Goal: Task Accomplishment & Management: Use online tool/utility

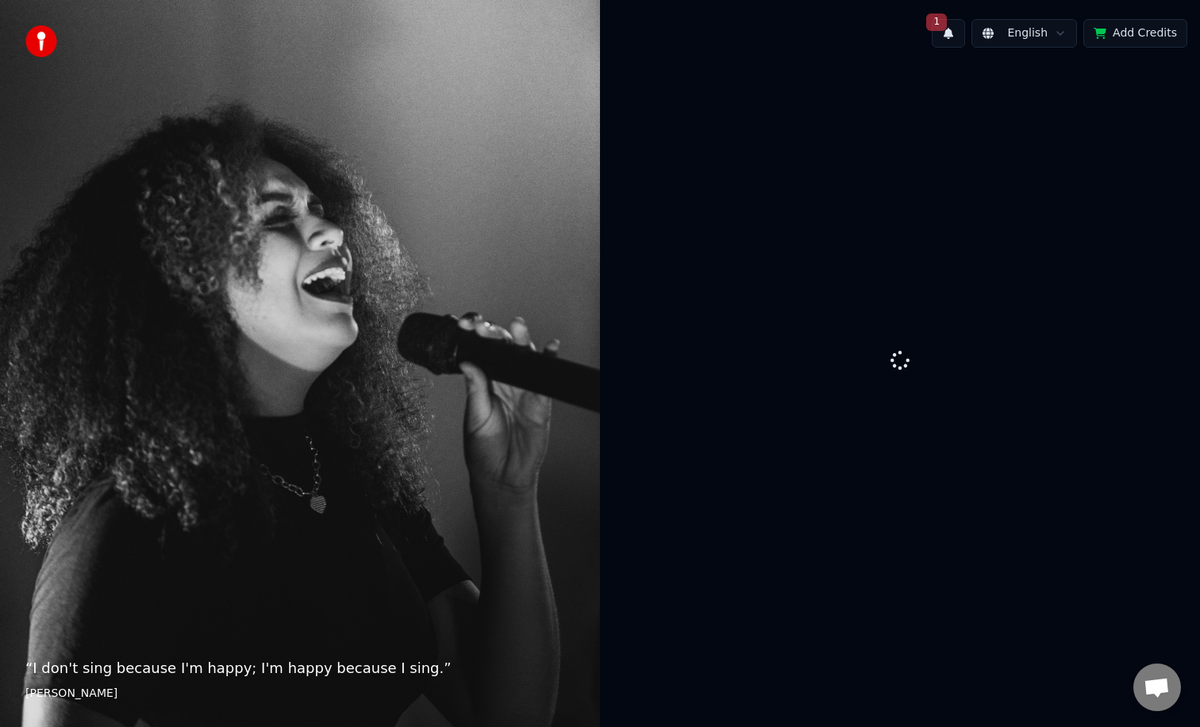
click at [942, 37] on button "1" at bounding box center [948, 33] width 33 height 29
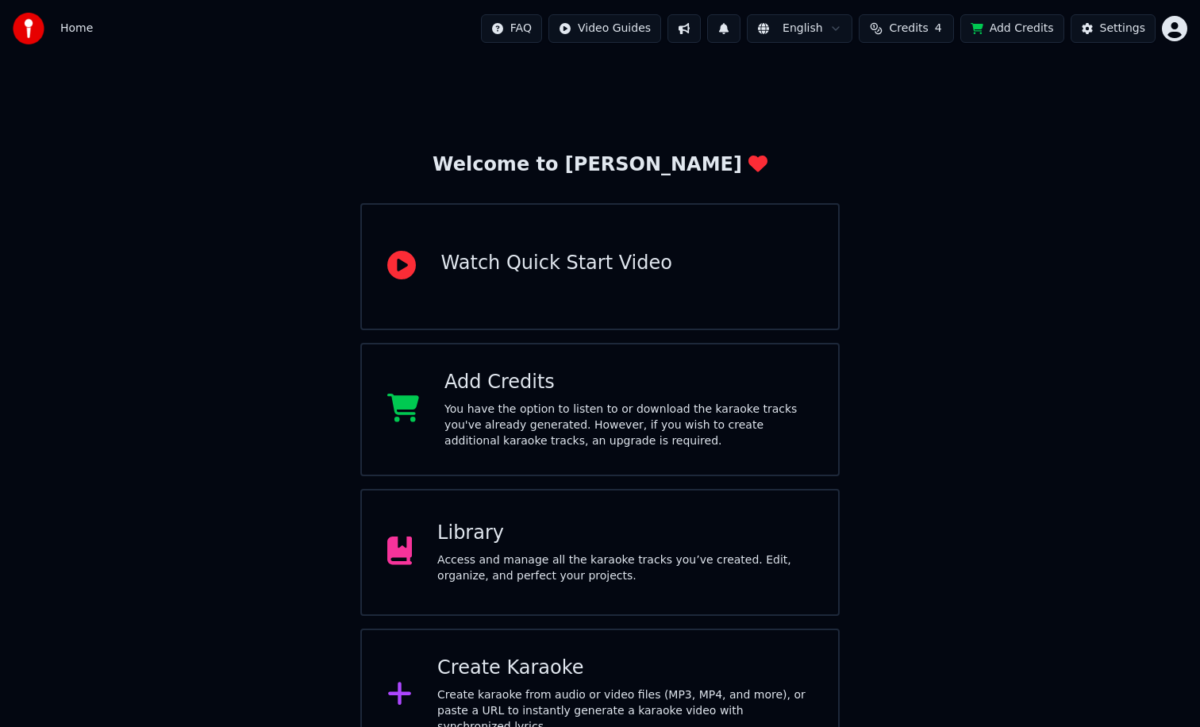
click at [741, 36] on button at bounding box center [723, 28] width 33 height 29
click at [737, 34] on button at bounding box center [723, 28] width 33 height 29
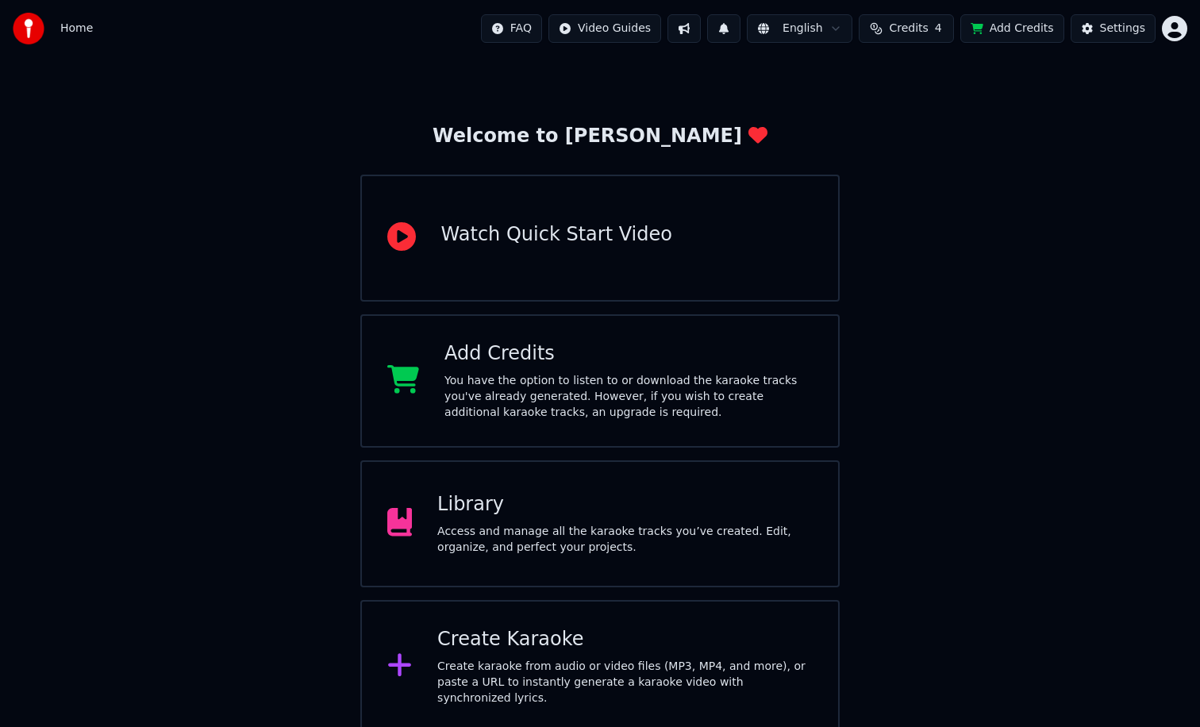
scroll to position [22, 0]
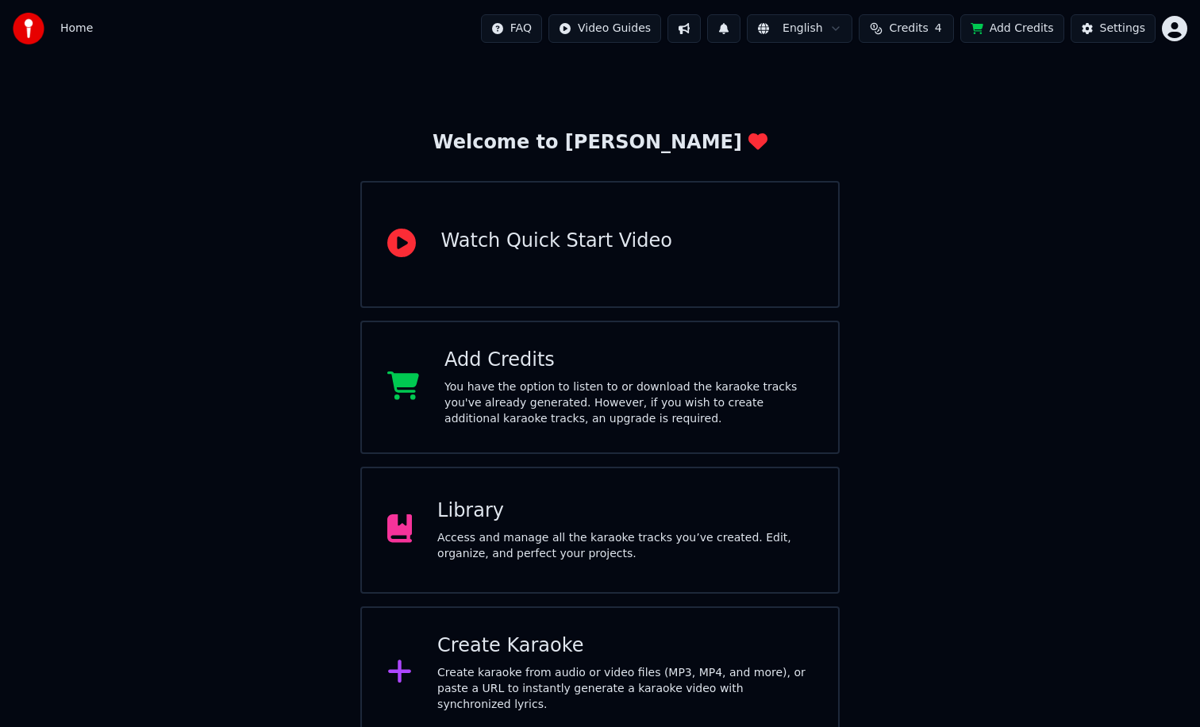
click at [591, 543] on div "Access and manage all the karaoke tracks you’ve created. Edit, organize, and pe…" at bounding box center [624, 546] width 375 height 32
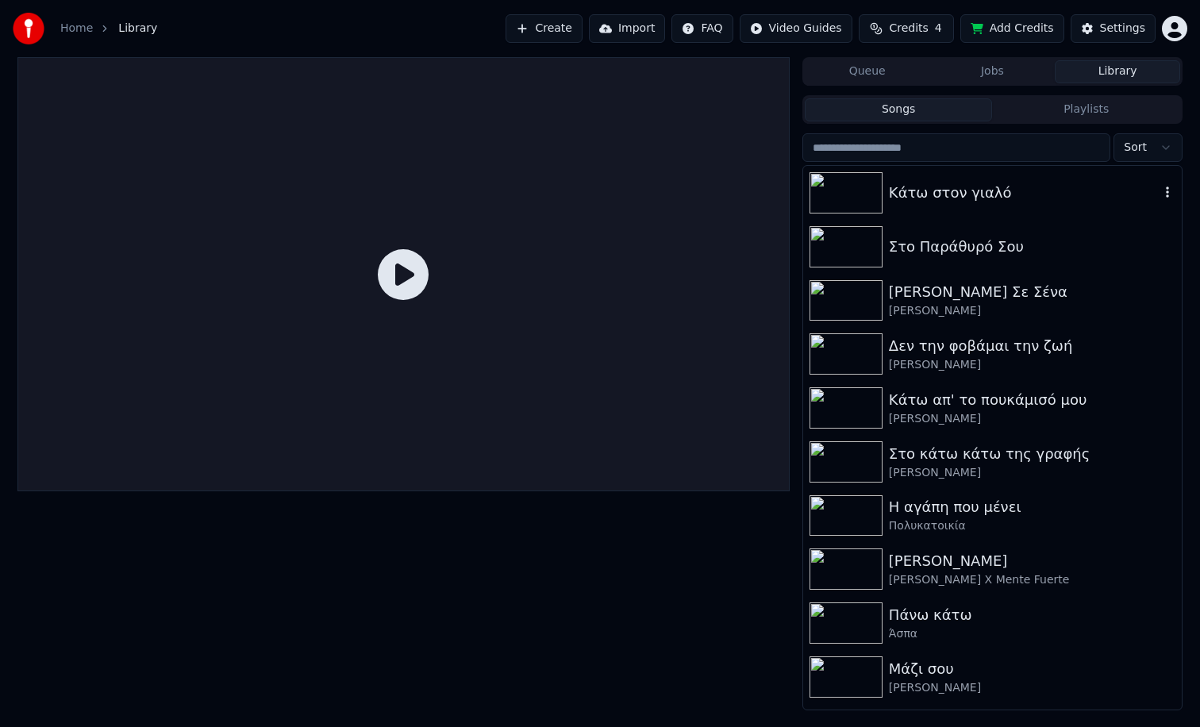
click at [1033, 206] on div "Κάτω στον γιαλό" at bounding box center [992, 193] width 379 height 54
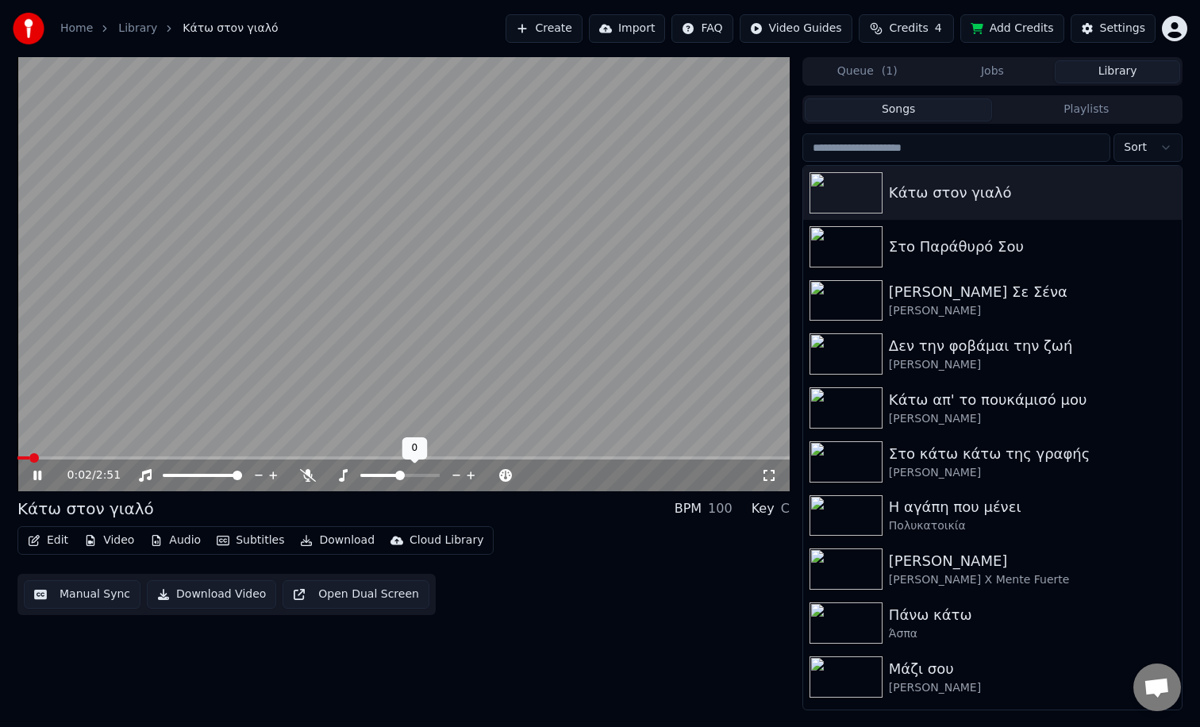
click at [392, 476] on span at bounding box center [380, 475] width 40 height 3
click at [471, 476] on icon at bounding box center [471, 476] width 8 height 8
click at [305, 475] on icon at bounding box center [308, 475] width 16 height 13
click at [561, 456] on span at bounding box center [403, 457] width 772 height 3
click at [520, 455] on video at bounding box center [403, 274] width 772 height 434
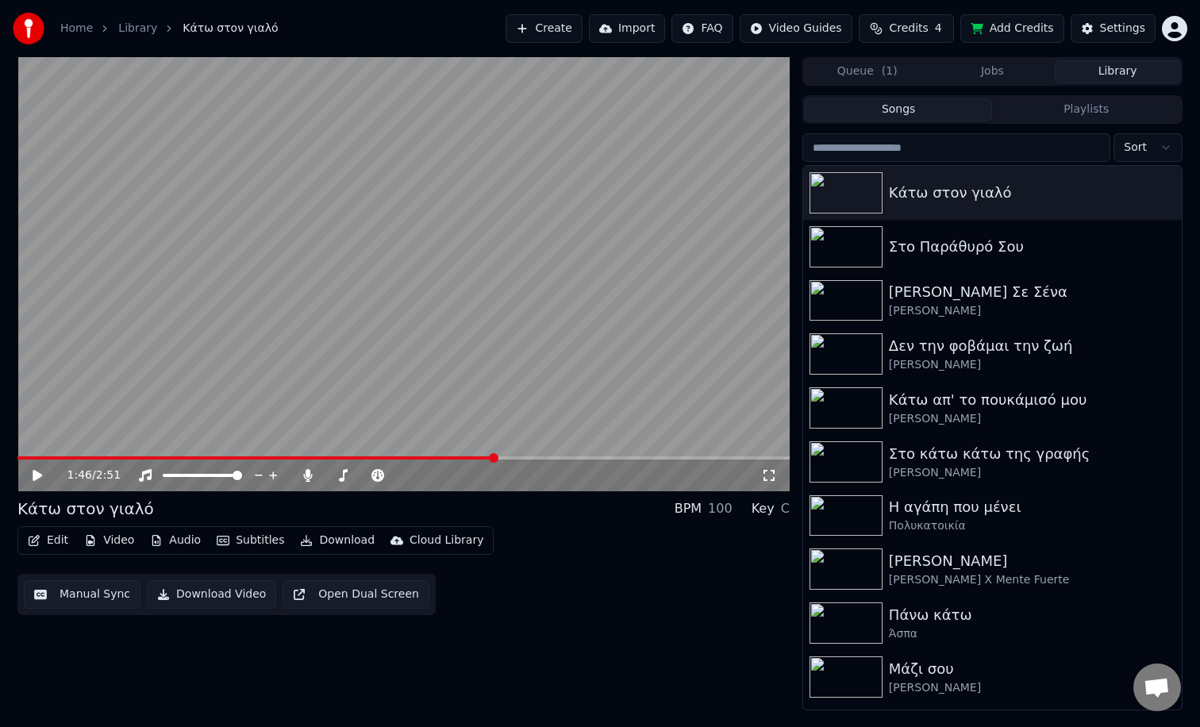
click at [495, 458] on span at bounding box center [255, 457] width 477 height 3
click at [518, 458] on span at bounding box center [403, 457] width 772 height 3
click at [560, 460] on div "1:52 / 2:51" at bounding box center [403, 476] width 772 height 32
click at [567, 457] on span at bounding box center [403, 457] width 772 height 3
click at [553, 457] on span at bounding box center [285, 457] width 536 height 3
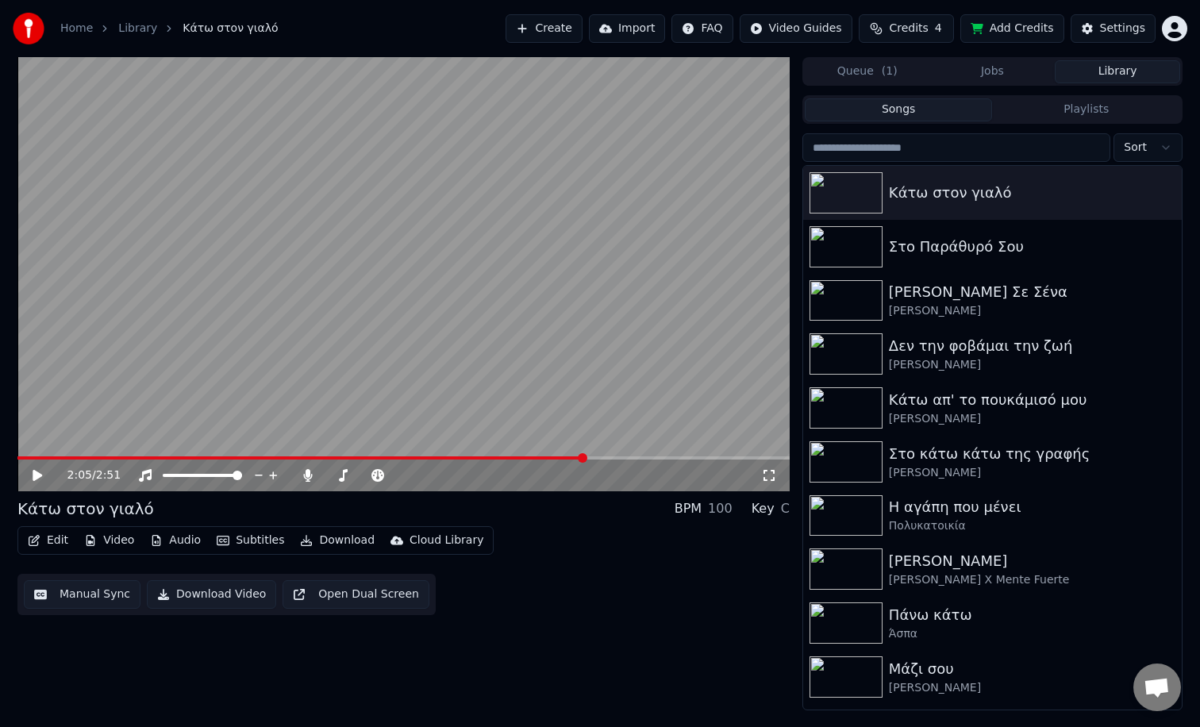
click at [88, 598] on button "Manual Sync" at bounding box center [82, 594] width 117 height 29
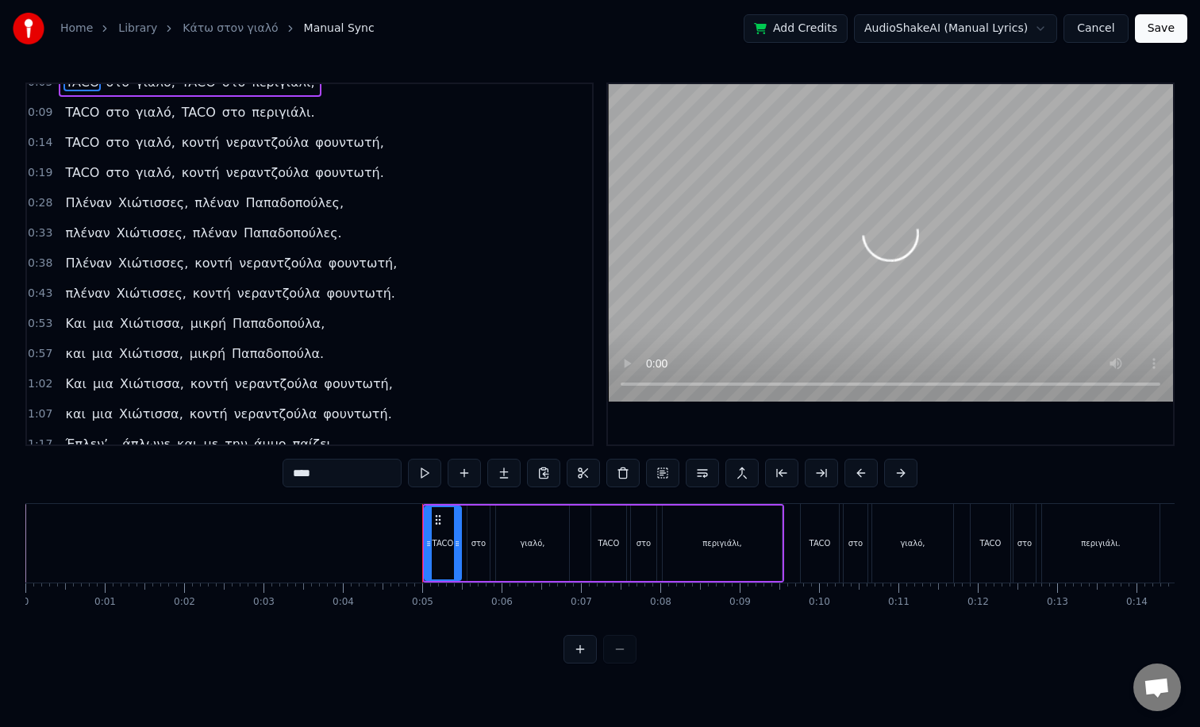
scroll to position [364, 0]
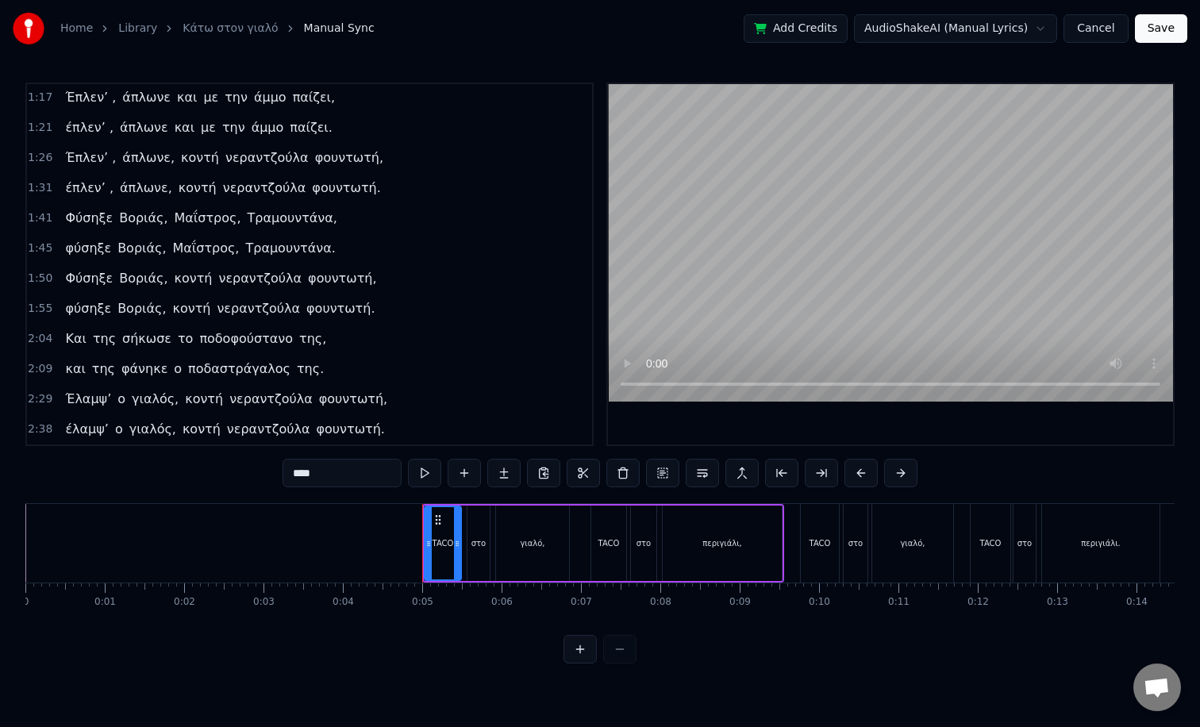
click at [121, 341] on span "σήκωσε" at bounding box center [147, 338] width 52 height 18
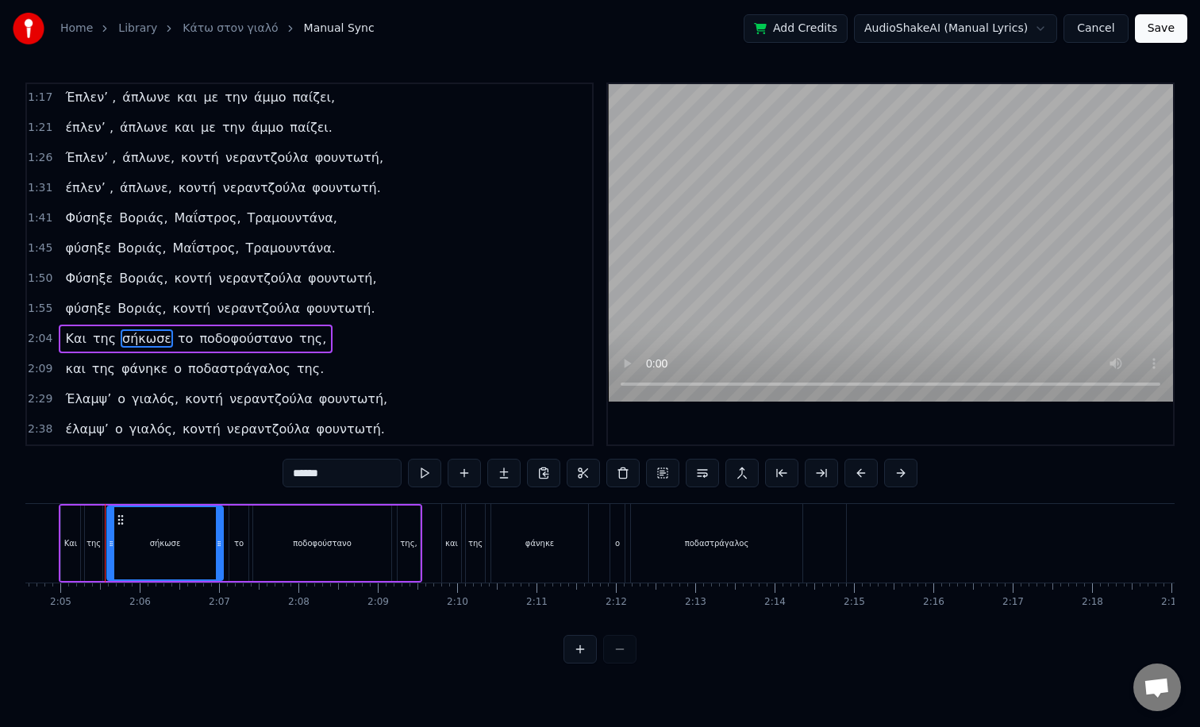
click at [91, 338] on span "της" at bounding box center [104, 338] width 26 height 18
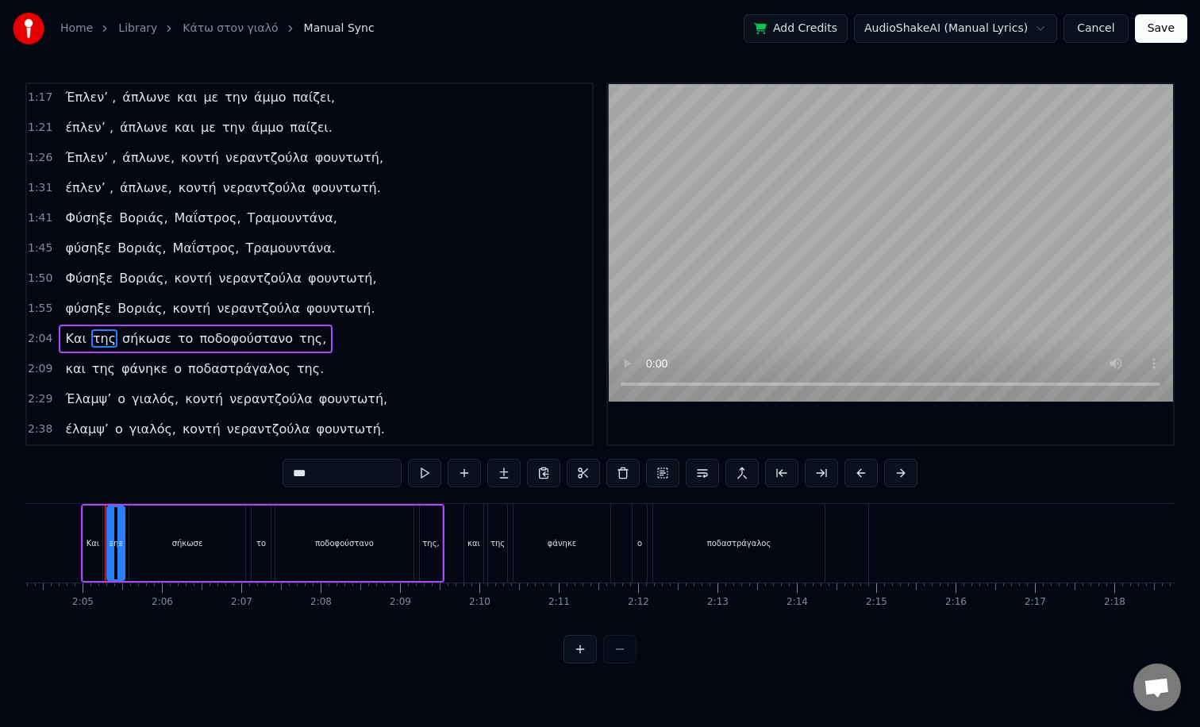
click at [72, 337] on span "Και" at bounding box center [76, 338] width 24 height 18
type input "***"
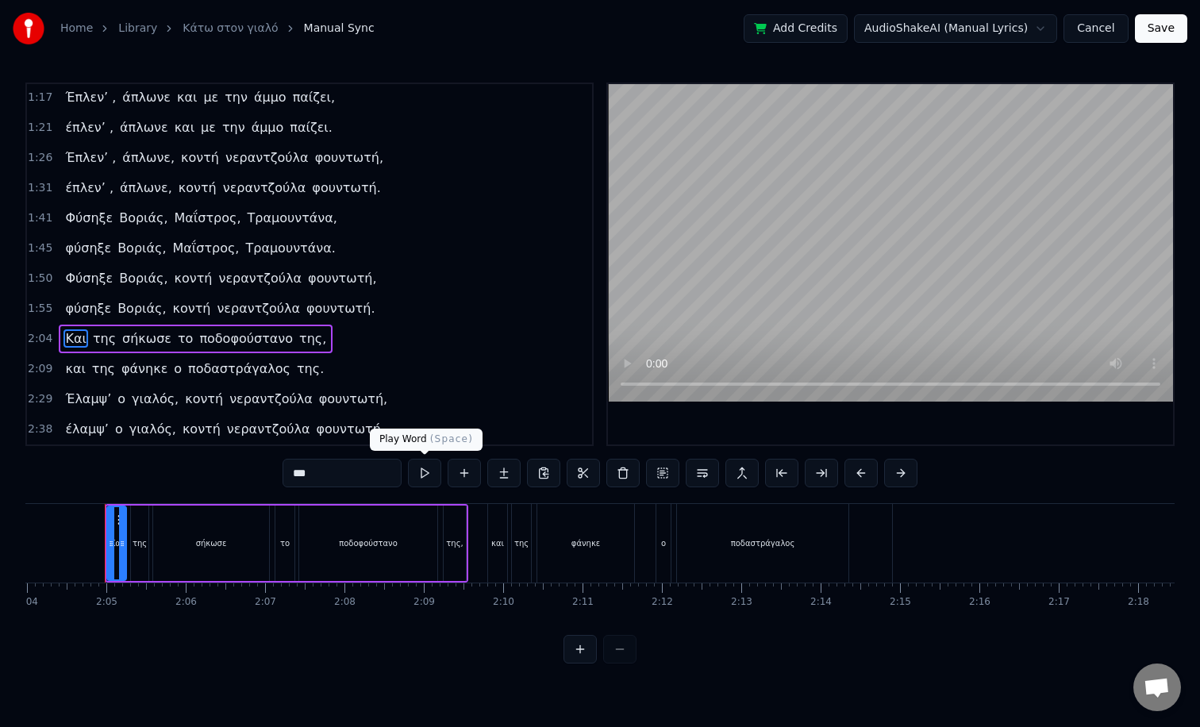
click at [418, 466] on button at bounding box center [424, 473] width 33 height 29
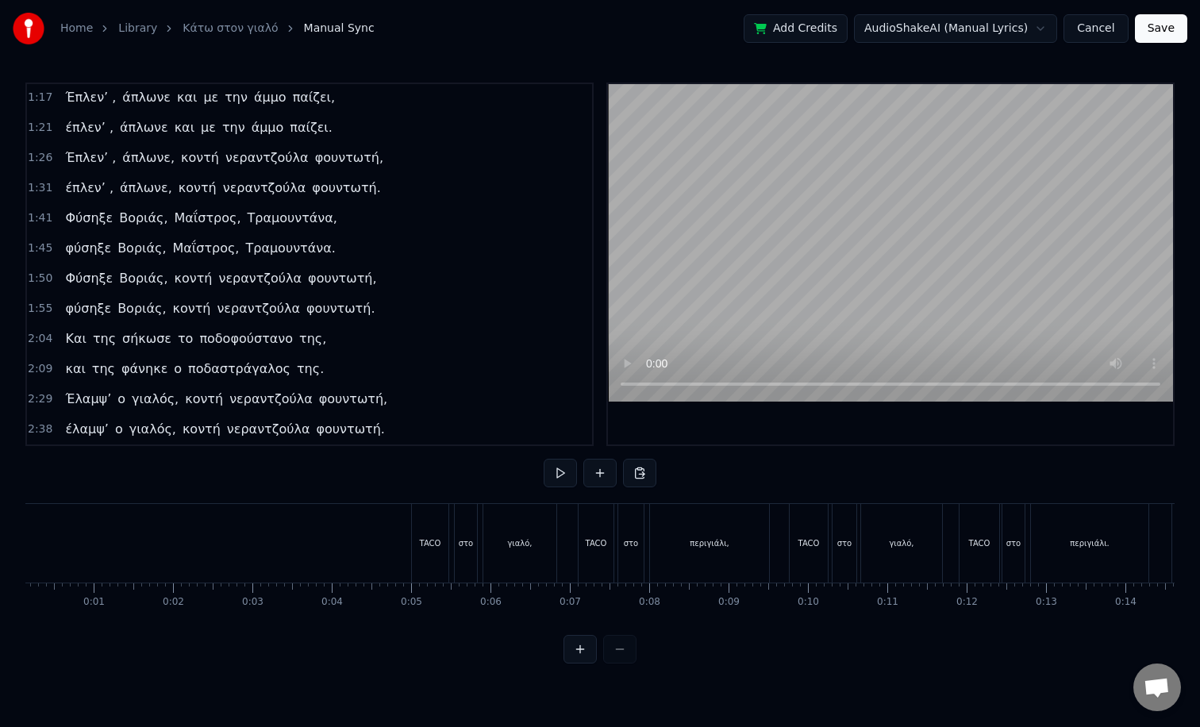
scroll to position [0, 0]
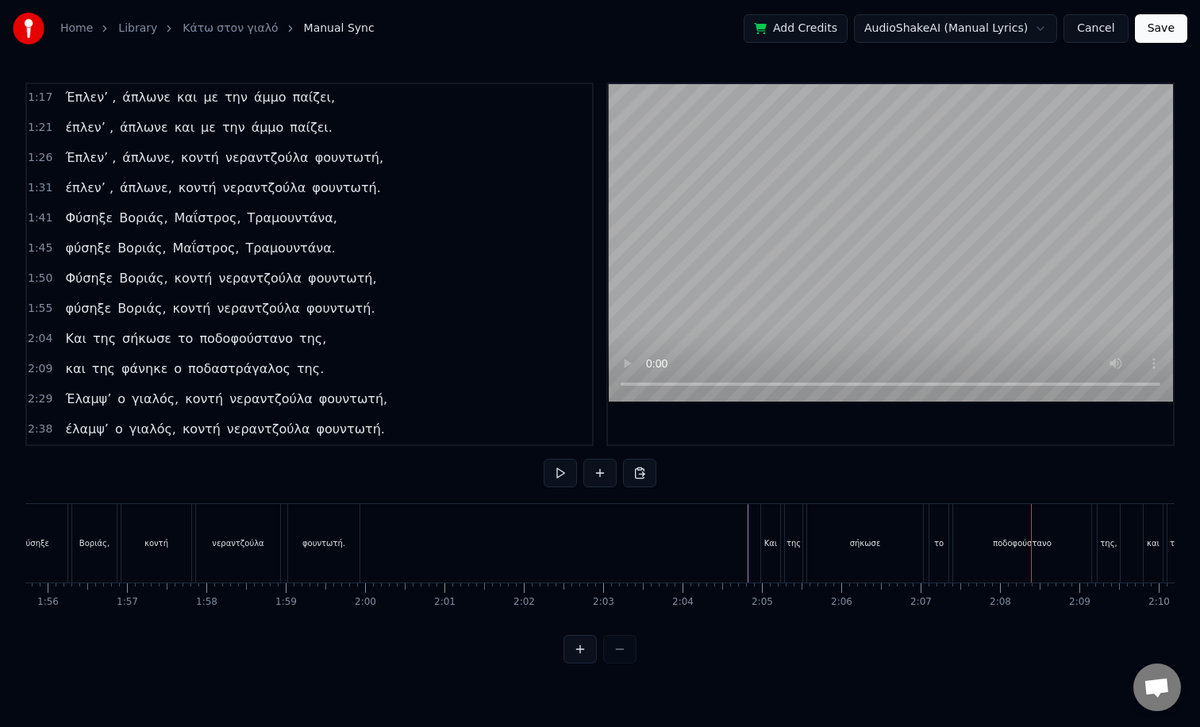
scroll to position [0, 9193]
click at [67, 341] on span "Και" at bounding box center [76, 338] width 24 height 18
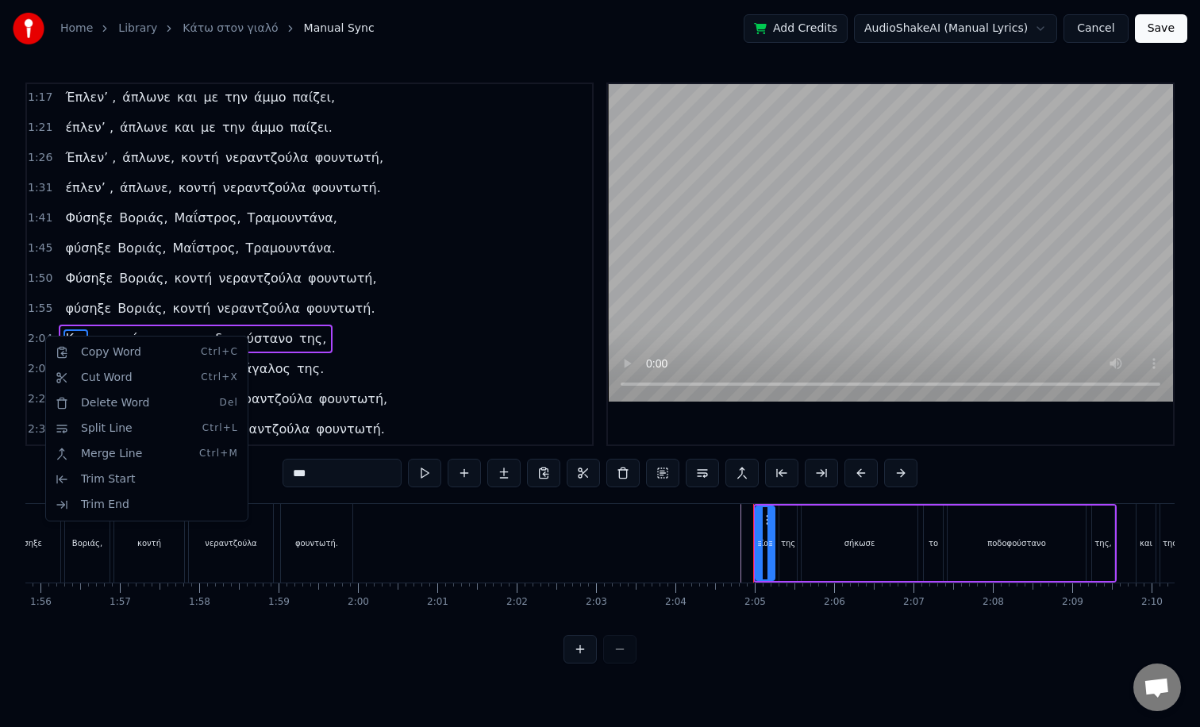
click at [298, 334] on html "Home Library Κάτω στον γιαλό Manual Sync Add Credits AudioShakeAI (Manual Lyric…" at bounding box center [600, 344] width 1200 height 689
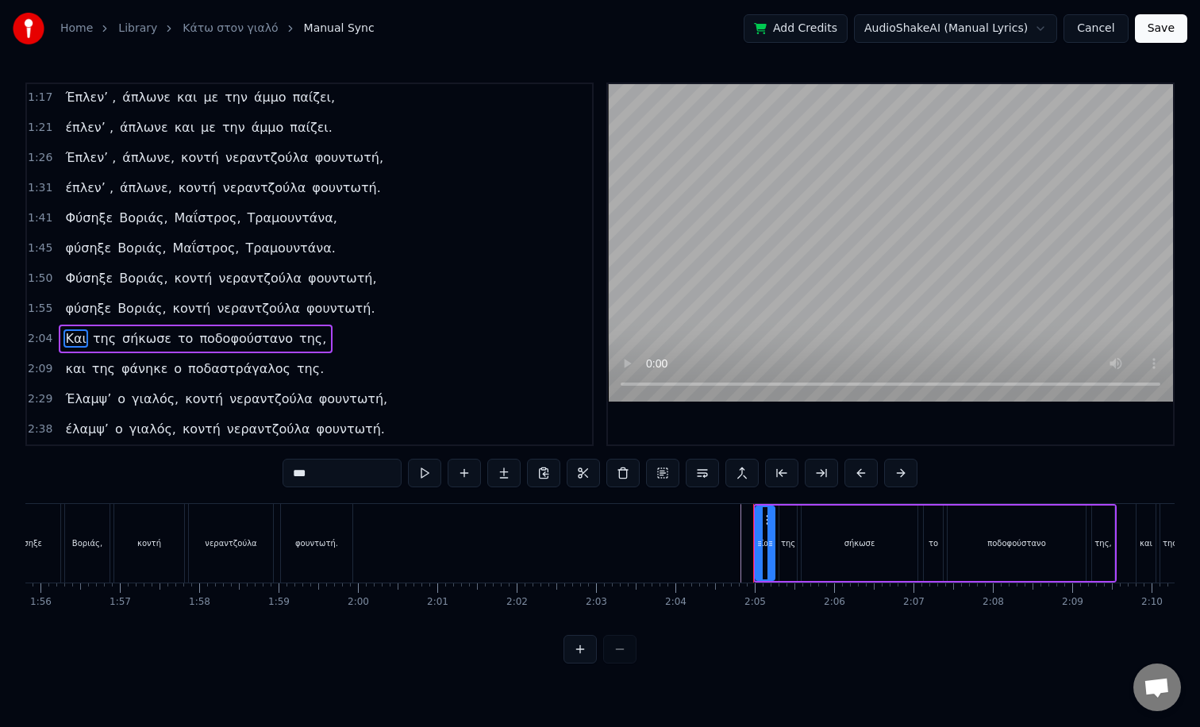
click at [304, 341] on span "της," at bounding box center [313, 338] width 30 height 18
click at [766, 547] on div "Και" at bounding box center [765, 543] width 13 height 12
click at [794, 543] on div "της" at bounding box center [788, 543] width 14 height 12
click at [773, 545] on div "Και" at bounding box center [765, 543] width 19 height 75
click at [807, 546] on div "σήκωσε" at bounding box center [860, 543] width 116 height 75
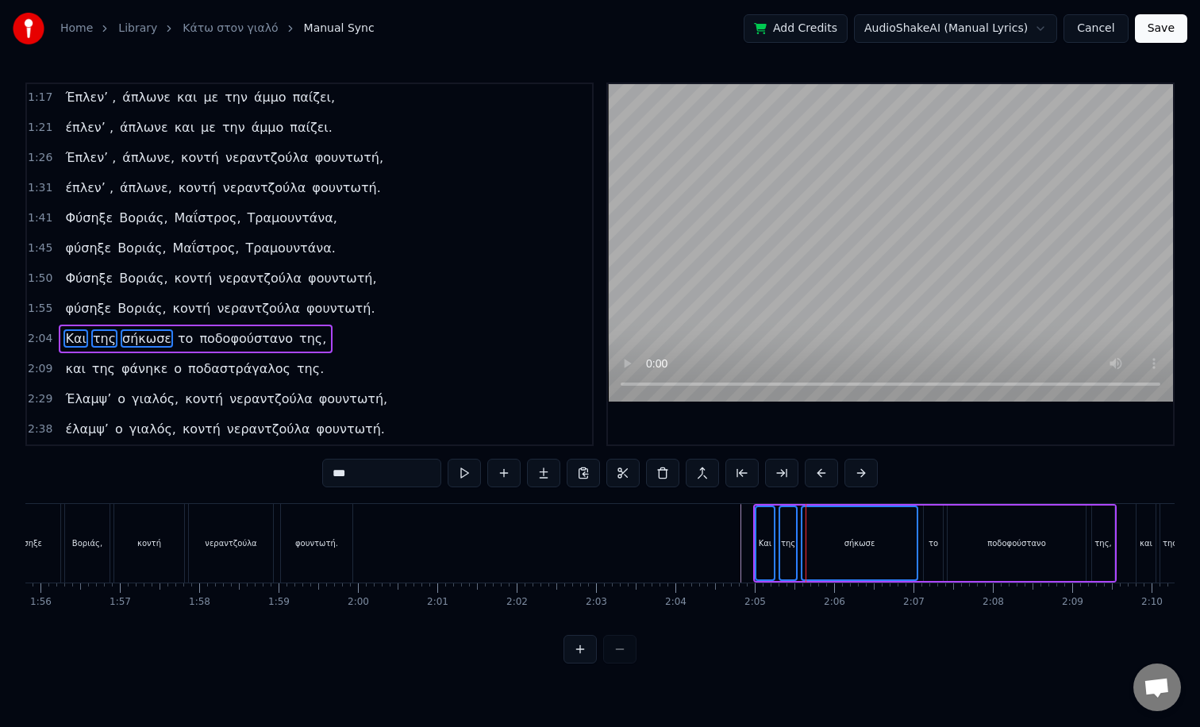
click at [957, 545] on div "ποδοφούστανο" at bounding box center [1017, 543] width 138 height 75
click at [939, 545] on div "το" at bounding box center [933, 543] width 19 height 75
click at [1107, 549] on div "της," at bounding box center [1103, 543] width 22 height 75
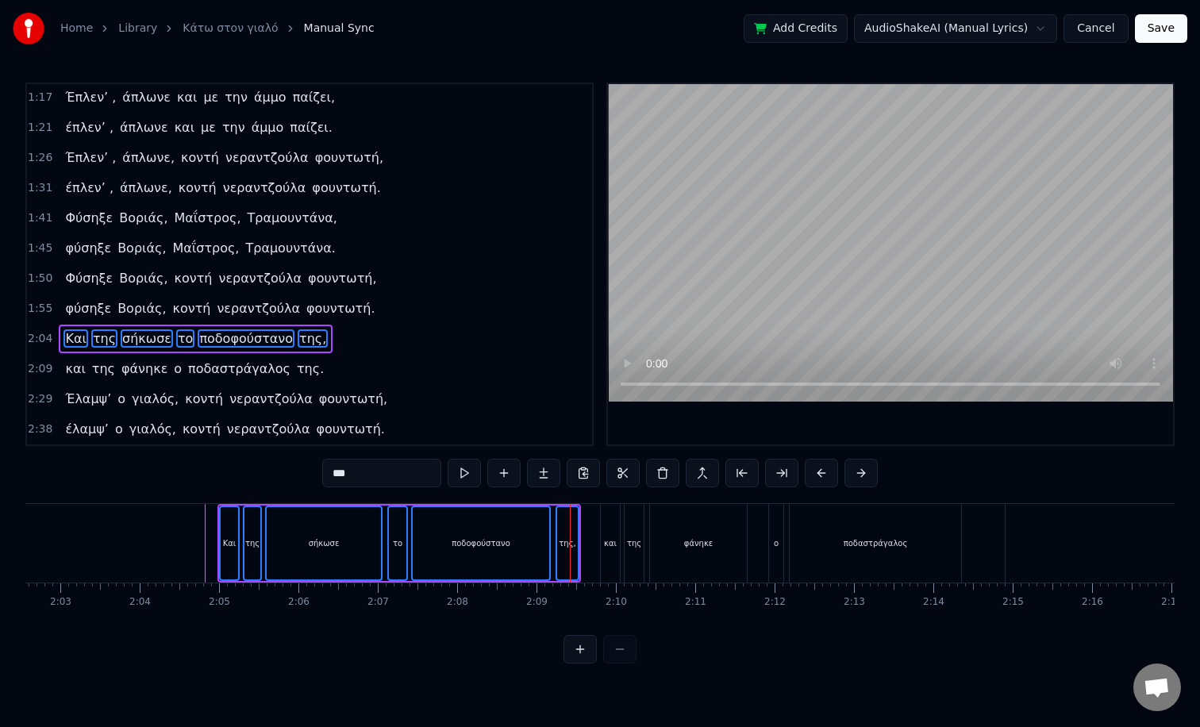
scroll to position [0, 9608]
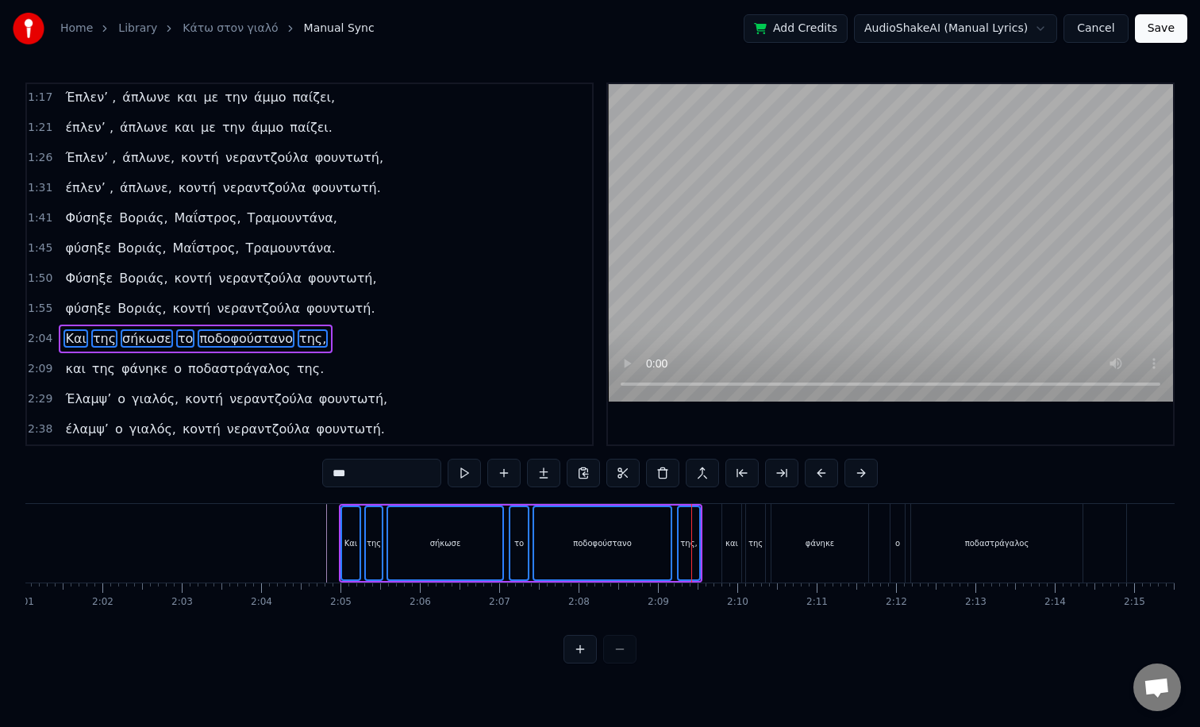
click at [65, 339] on span "Και" at bounding box center [76, 338] width 24 height 18
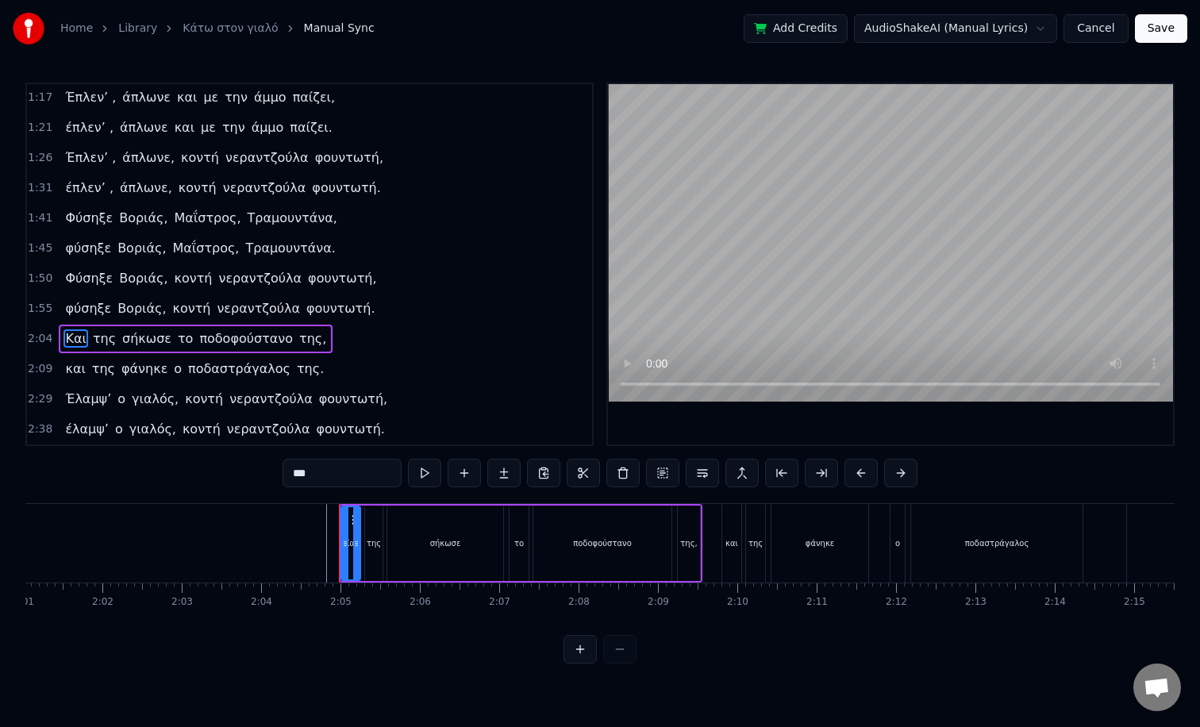
click at [329, 475] on input "***" at bounding box center [342, 473] width 119 height 29
paste input "text"
type input "**"
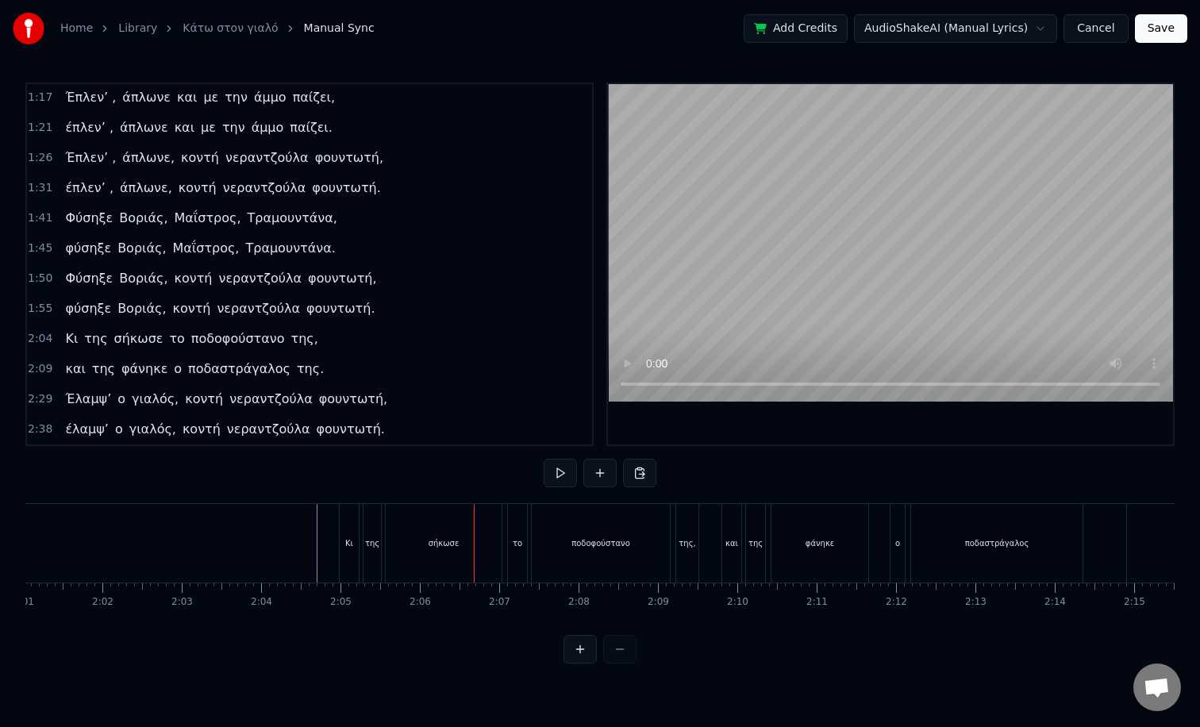
click at [95, 337] on span "της" at bounding box center [96, 338] width 26 height 18
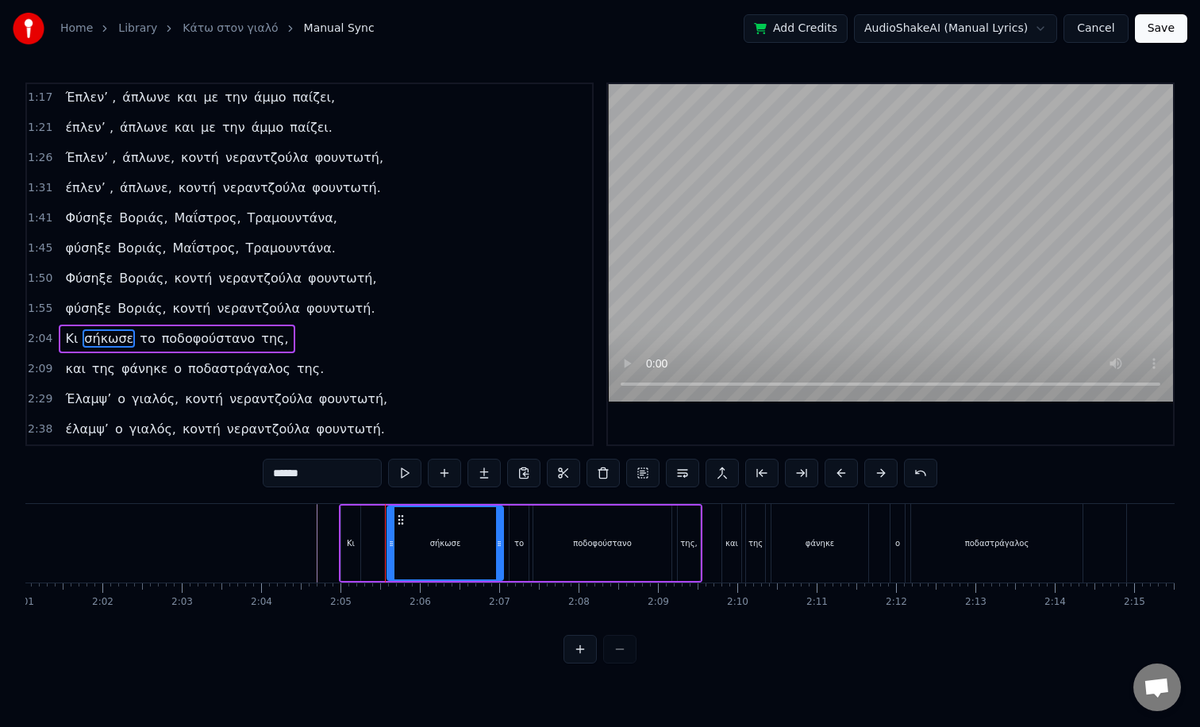
click at [106, 336] on span "σήκωσε" at bounding box center [109, 338] width 52 height 18
drag, startPoint x: 329, startPoint y: 477, endPoint x: 258, endPoint y: 477, distance: 71.4
click at [260, 477] on div "0:05 TACO στο γιαλό, TACO στο περιγιάλι, 0:09 TACO στο γιαλό, TACO στο περιγιάλ…" at bounding box center [599, 373] width 1149 height 581
paste input "***"
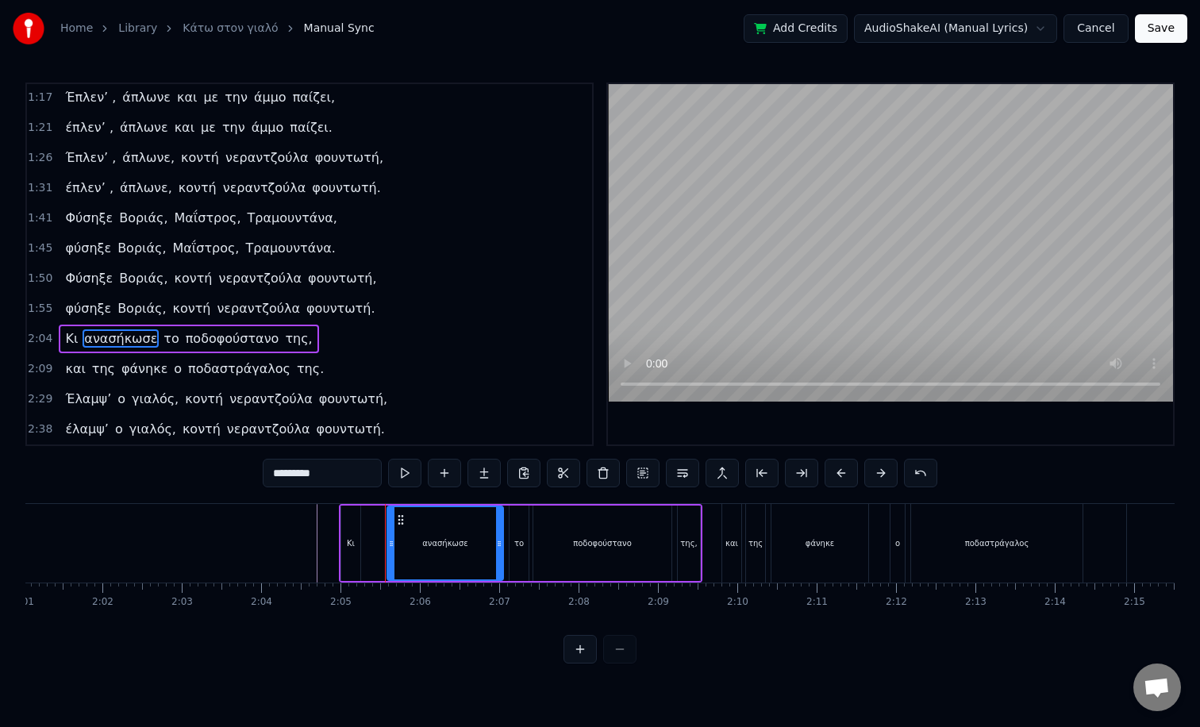
click at [162, 341] on span "το" at bounding box center [171, 338] width 18 height 18
click at [214, 339] on span "ποδοφούστανο" at bounding box center [232, 338] width 97 height 18
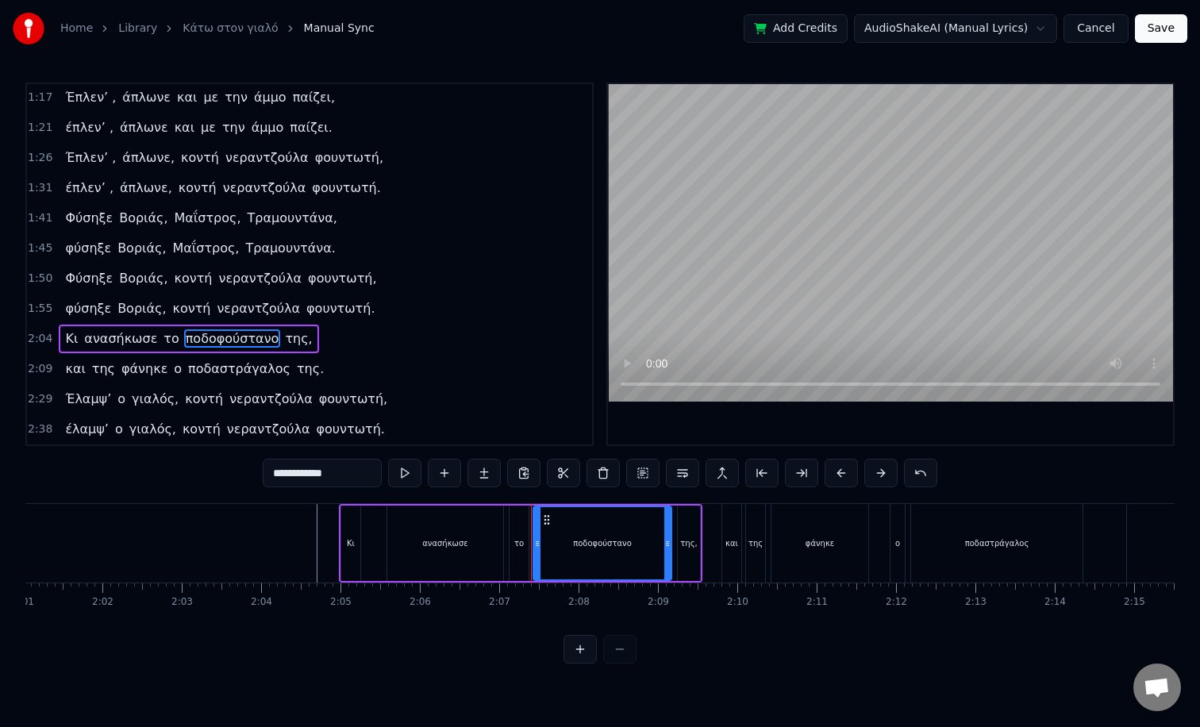
drag, startPoint x: 356, startPoint y: 478, endPoint x: 222, endPoint y: 479, distance: 133.4
click at [223, 479] on div "0:05 TACO στο γιαλό, TACO στο περιγιάλι, 0:09 TACO στο γιαλό, TACO στο περιγιάλ…" at bounding box center [599, 373] width 1149 height 581
paste input "*"
type input "**********"
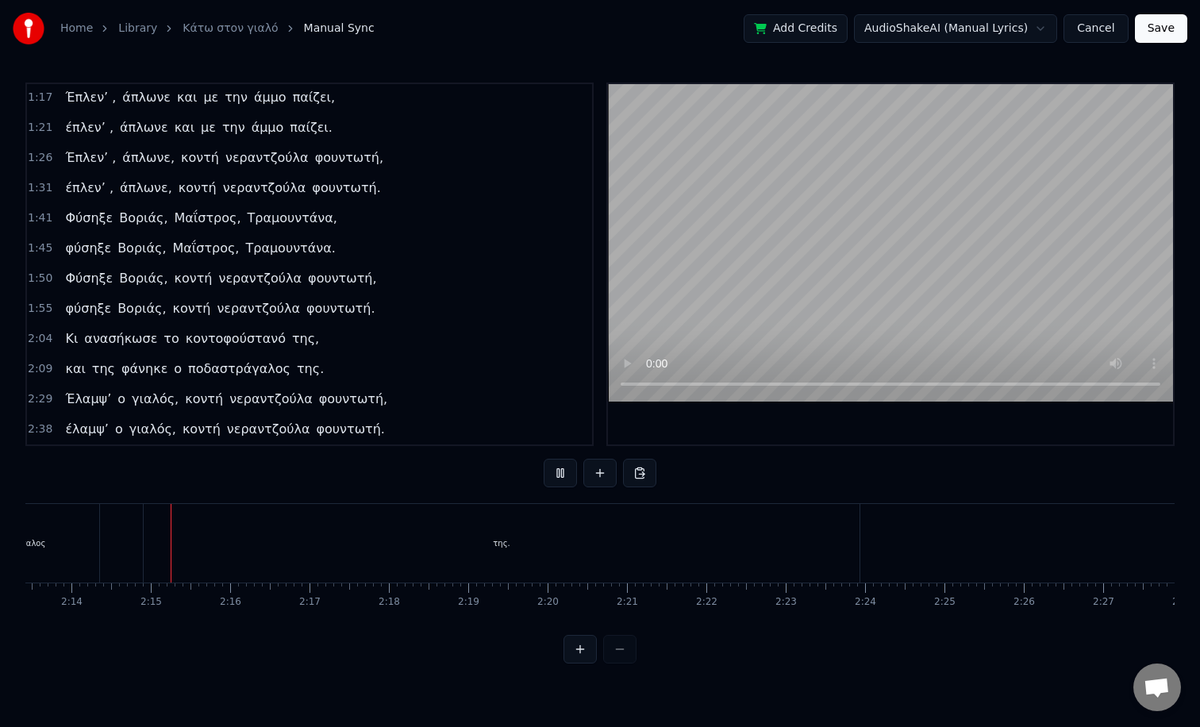
scroll to position [0, 10602]
click at [558, 474] on button at bounding box center [560, 473] width 33 height 29
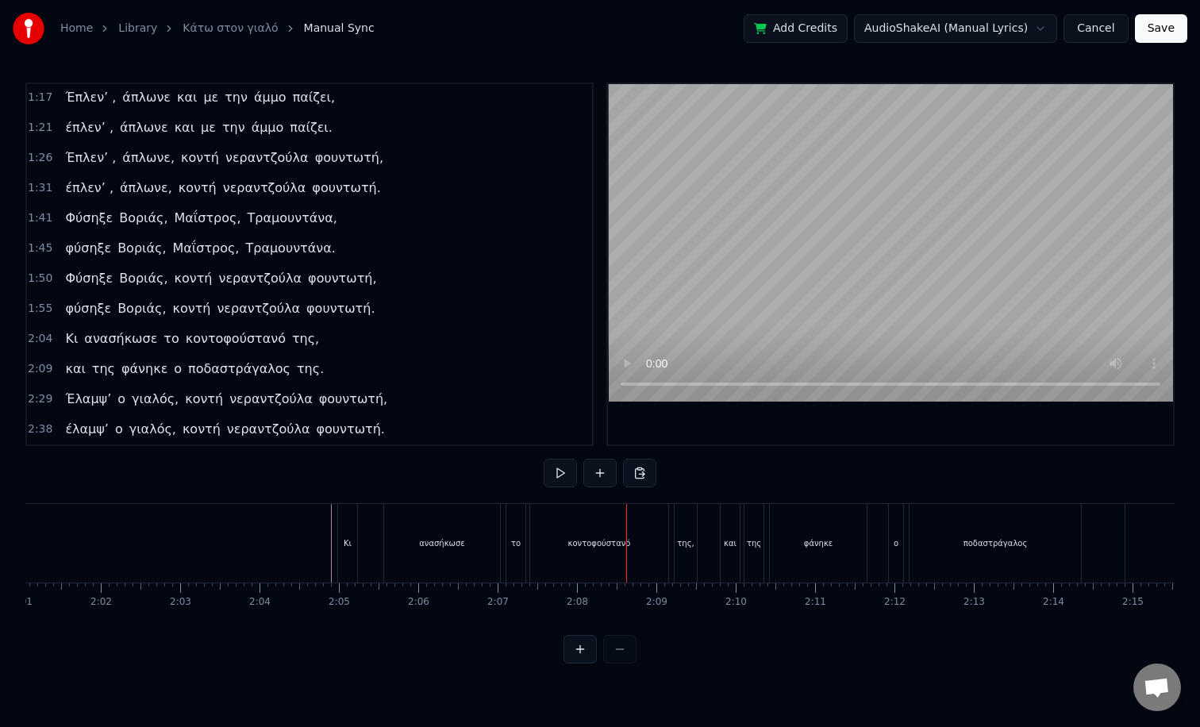
click at [605, 557] on div "κοντοφούστανό" at bounding box center [599, 543] width 138 height 79
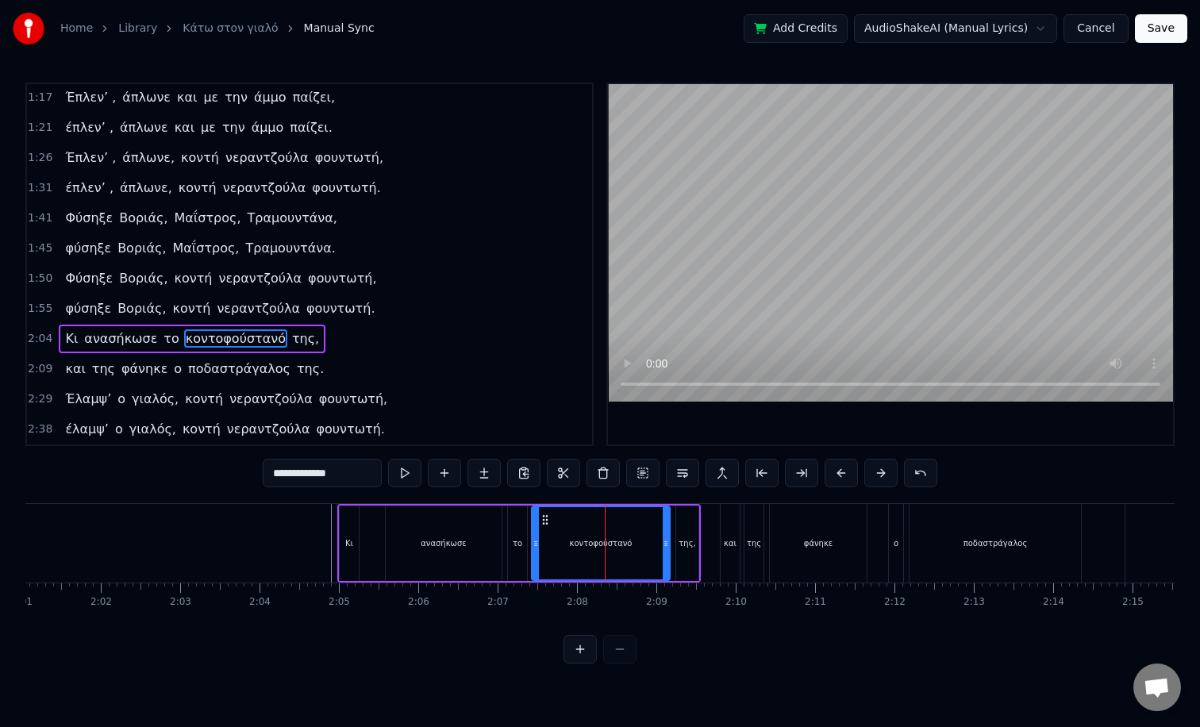
click at [230, 337] on span "κοντοφούστανό" at bounding box center [235, 338] width 103 height 18
drag, startPoint x: 361, startPoint y: 477, endPoint x: 248, endPoint y: 478, distance: 113.5
click at [248, 478] on div "0:05 TACO στο γιαλό, TACO στο περιγιάλι, 0:09 TACO στο γιαλό, TACO στο περιγιάλ…" at bounding box center [599, 373] width 1149 height 581
click at [198, 458] on div "0:05 TACO στο γιαλό, TACO στο περιγιάλι, 0:09 TACO στο γιαλό, TACO στο περιγιάλ…" at bounding box center [599, 373] width 1149 height 581
click at [223, 344] on span "μεσοφουστανο" at bounding box center [232, 338] width 96 height 18
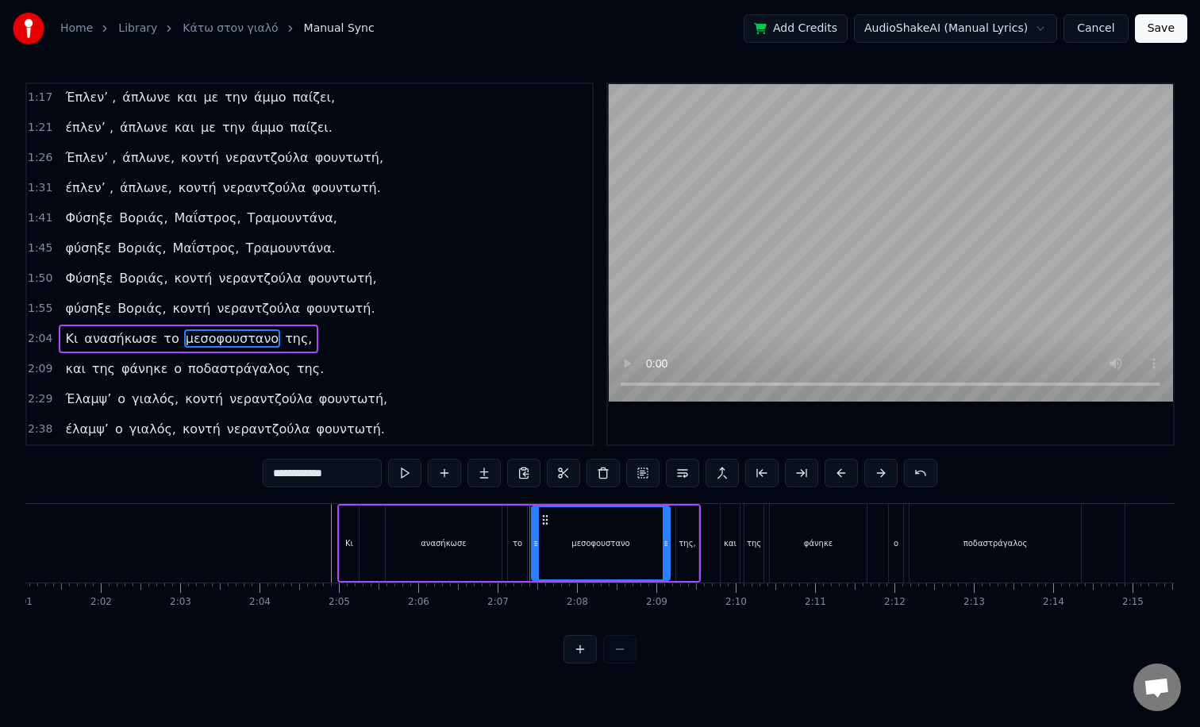
click at [329, 479] on input "**********" at bounding box center [322, 473] width 119 height 29
click at [321, 478] on input "**********" at bounding box center [322, 473] width 119 height 29
type input "**********"
click at [223, 337] on span "μεσοφουστανο" at bounding box center [232, 338] width 96 height 18
click at [332, 337] on div "2:04 Κι ανασήκωσε το μεσοφουστανο της," at bounding box center [309, 339] width 565 height 30
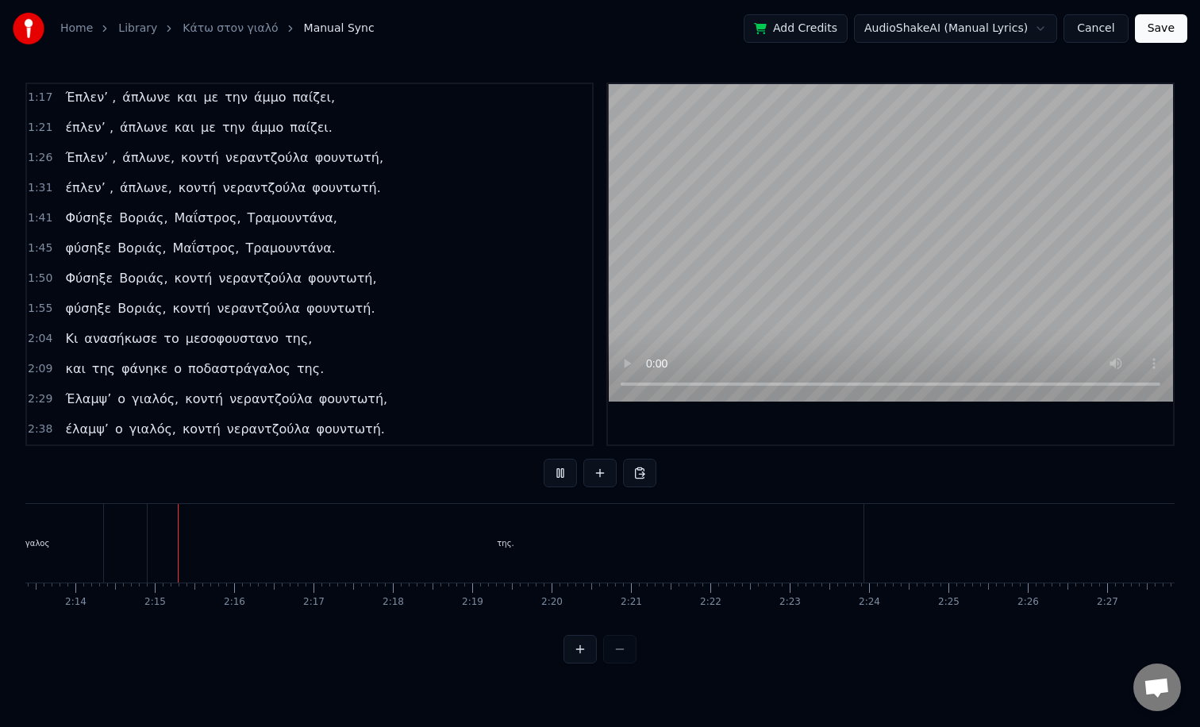
scroll to position [0, 10601]
click at [141, 552] on div "της." at bounding box center [492, 543] width 716 height 79
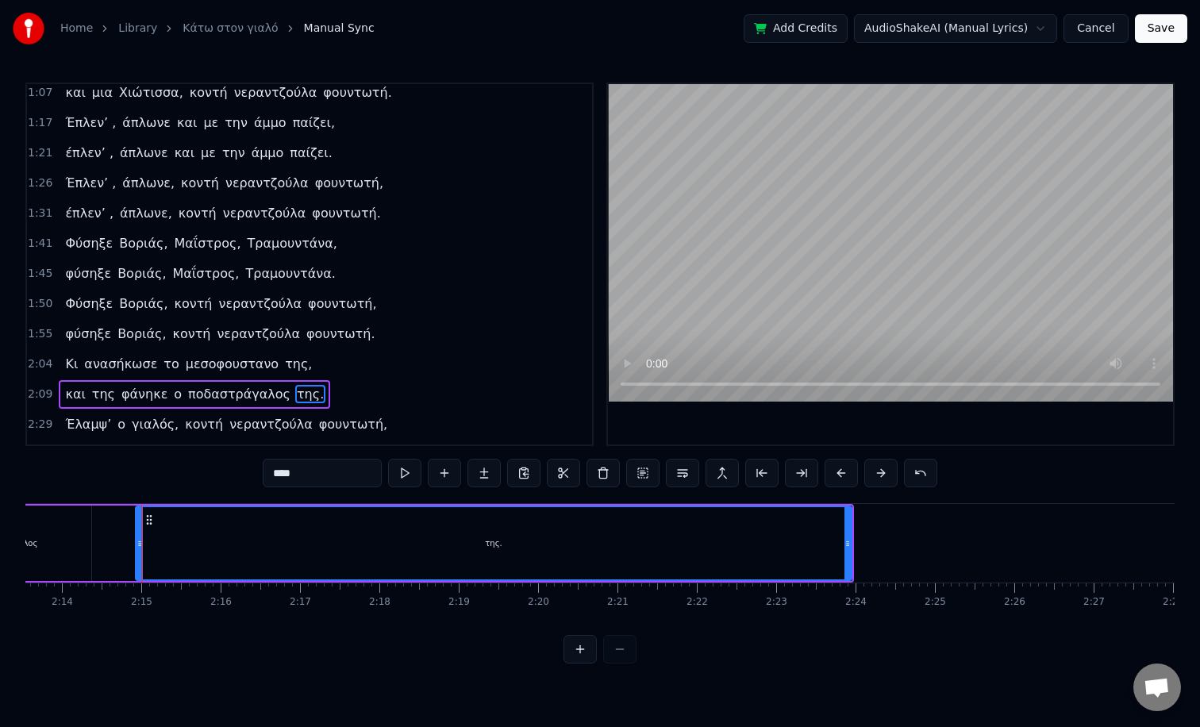
scroll to position [364, 0]
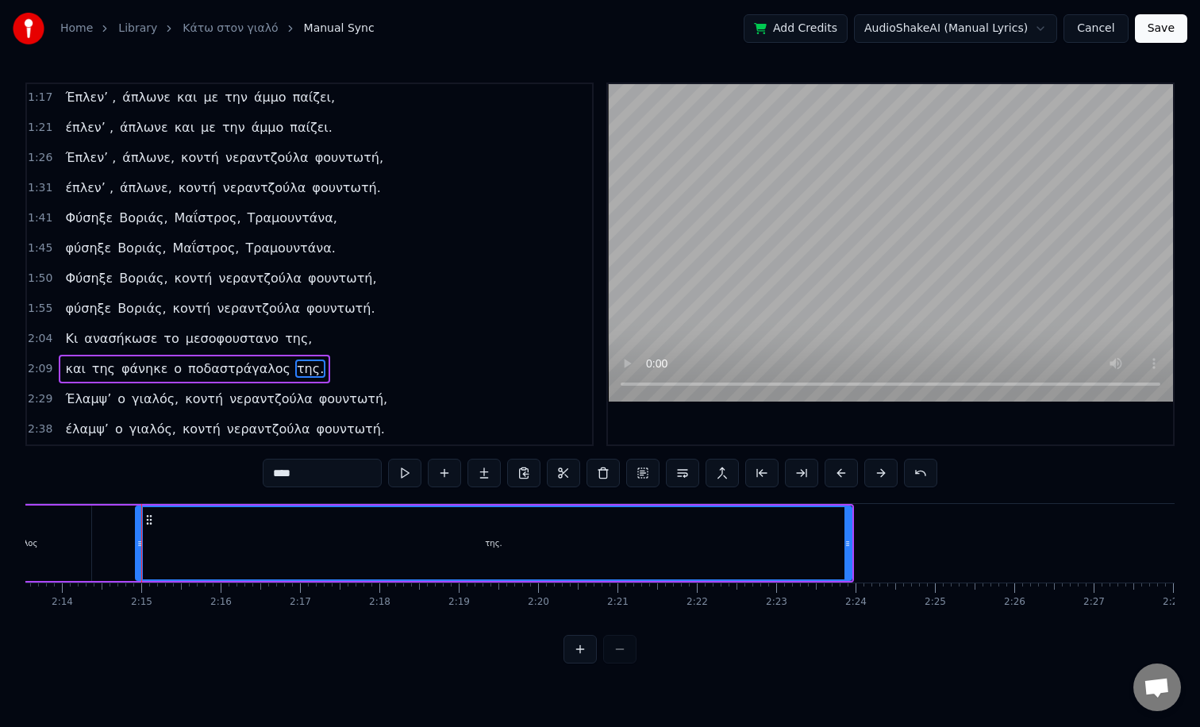
click at [144, 549] on div "της." at bounding box center [494, 543] width 714 height 72
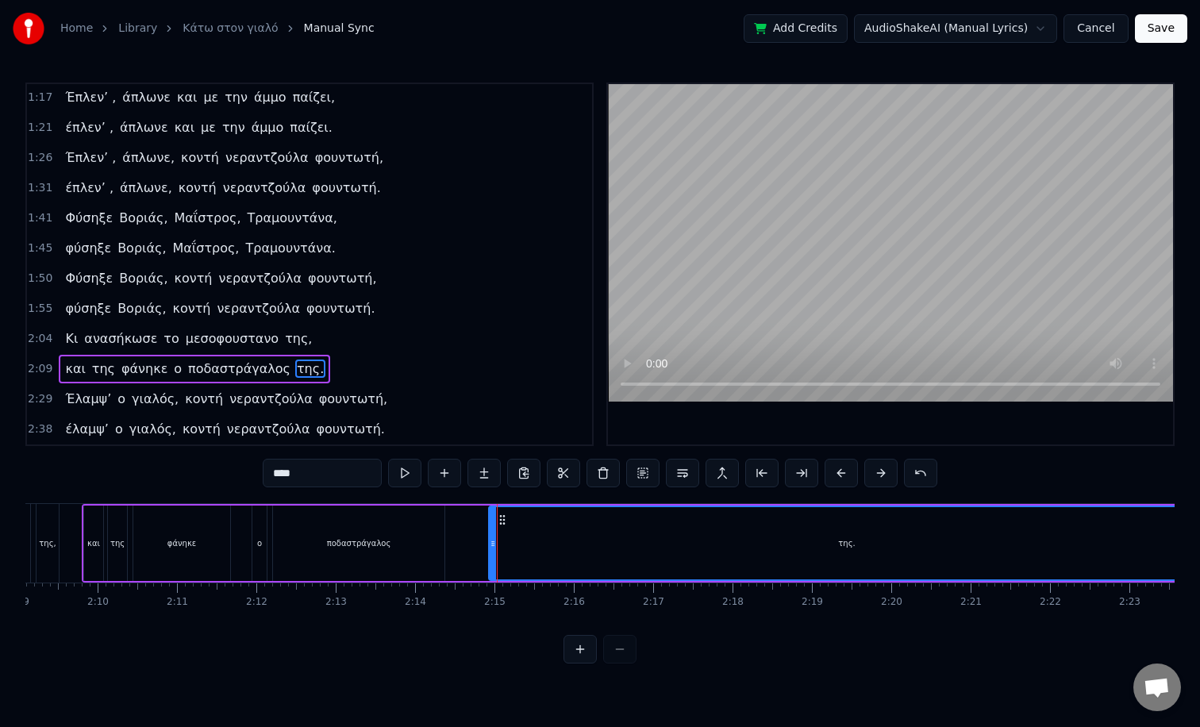
scroll to position [0, 10243]
click at [635, 568] on div "της." at bounding box center [852, 543] width 714 height 72
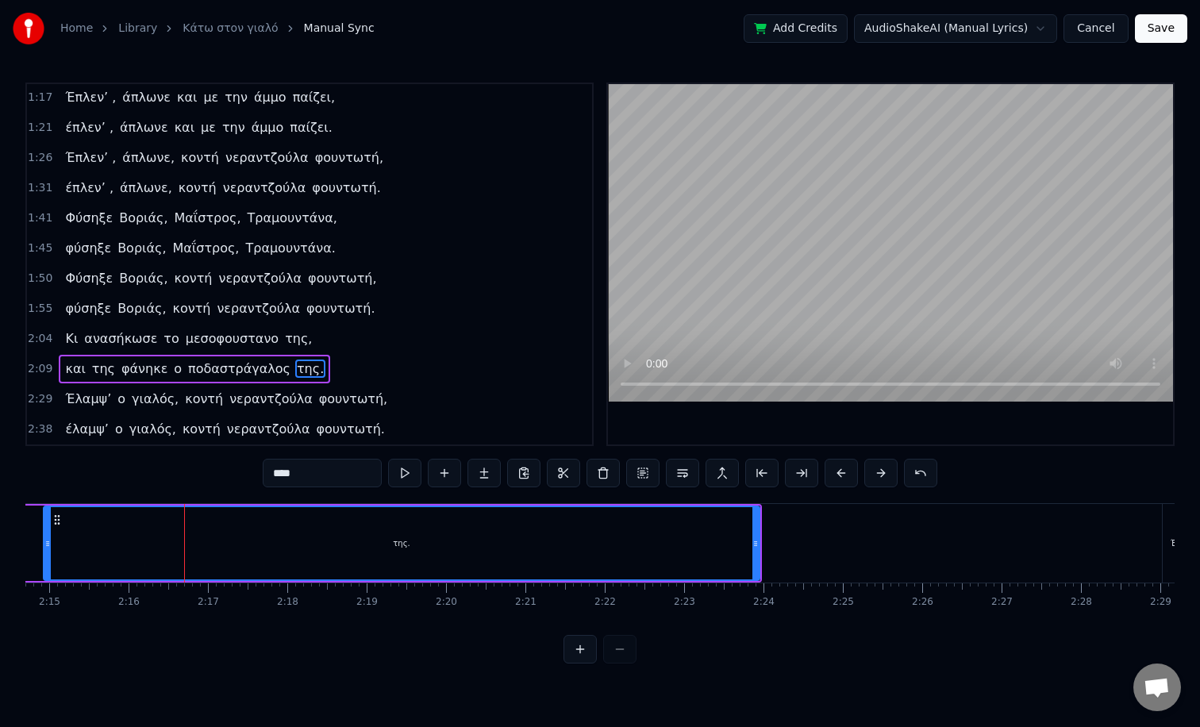
scroll to position [0, 10638]
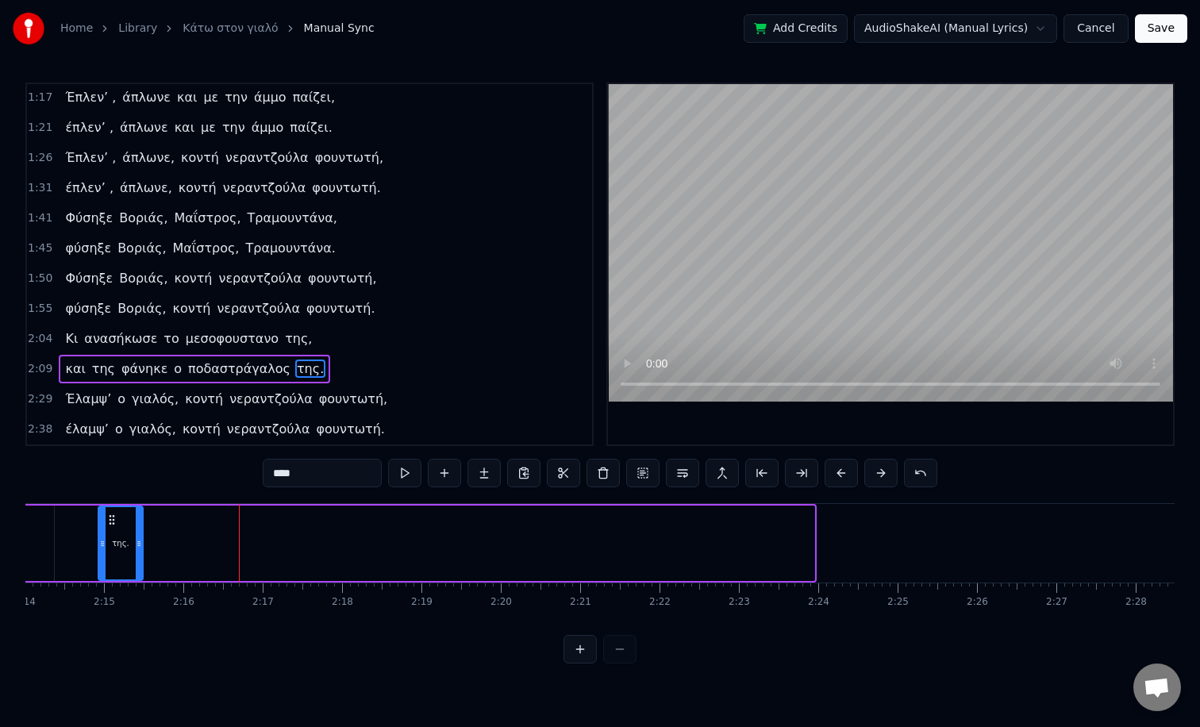
drag, startPoint x: 811, startPoint y: 549, endPoint x: 140, endPoint y: 549, distance: 670.8
click at [140, 549] on icon at bounding box center [139, 543] width 6 height 13
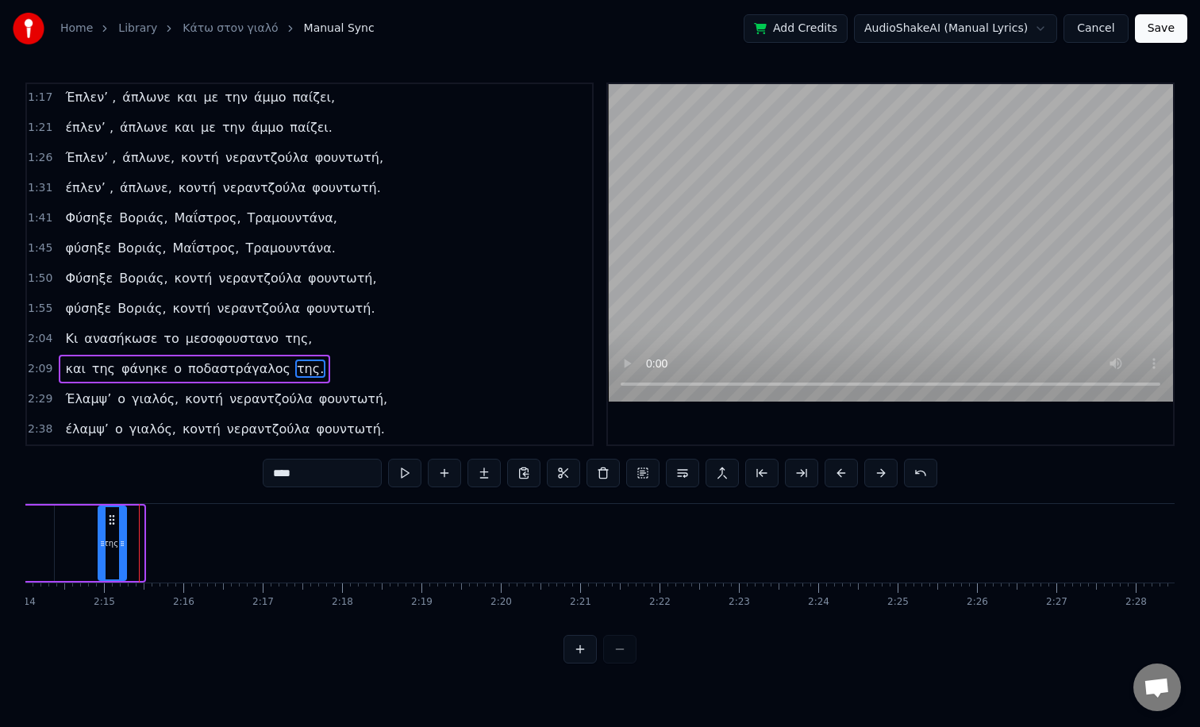
drag, startPoint x: 141, startPoint y: 548, endPoint x: 124, endPoint y: 548, distance: 17.5
click at [124, 548] on icon at bounding box center [122, 543] width 6 height 13
drag, startPoint x: 109, startPoint y: 552, endPoint x: 75, endPoint y: 556, distance: 34.4
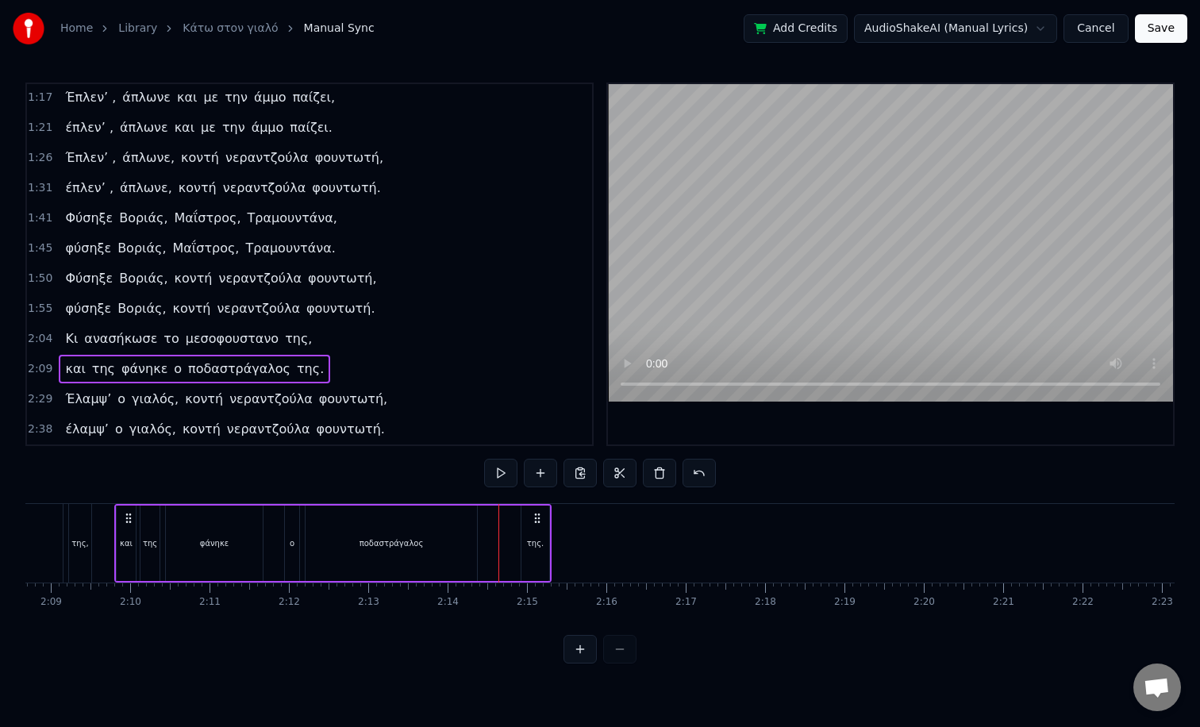
scroll to position [0, 10174]
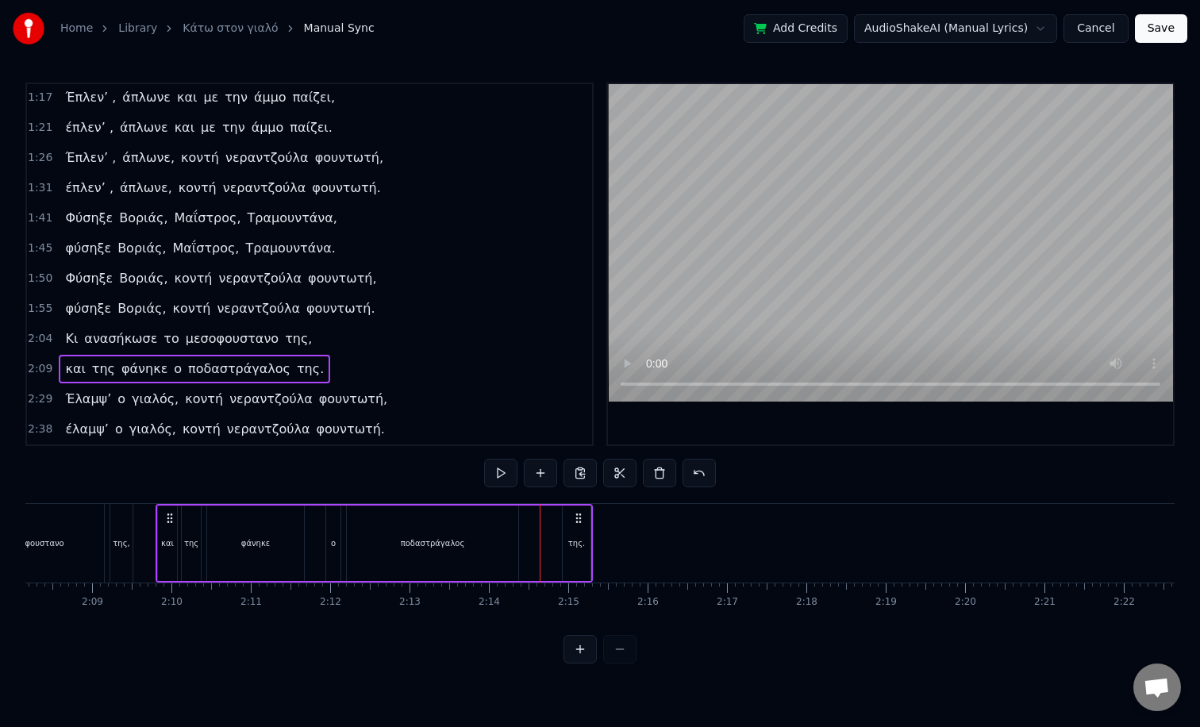
click at [459, 556] on div "ποδαστράγαλος" at bounding box center [432, 543] width 171 height 75
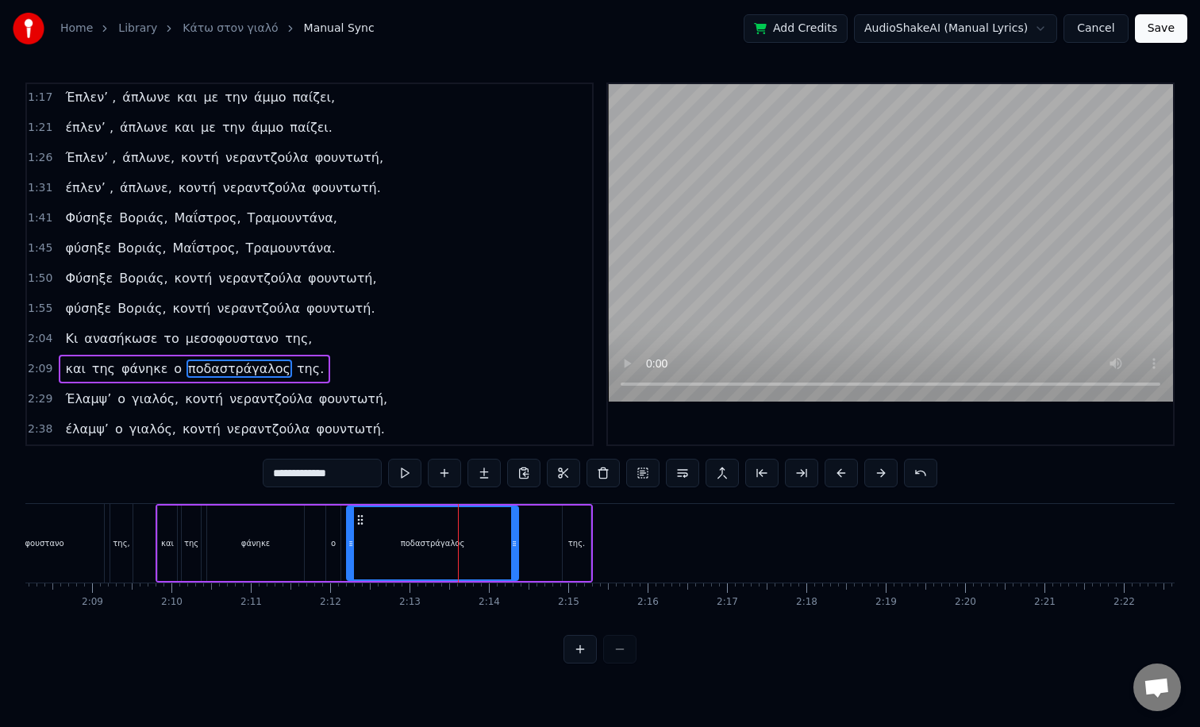
click at [389, 539] on div "ποδαστράγαλος" at bounding box center [433, 543] width 170 height 72
click at [404, 479] on button at bounding box center [404, 473] width 33 height 29
click at [388, 459] on button at bounding box center [404, 473] width 33 height 29
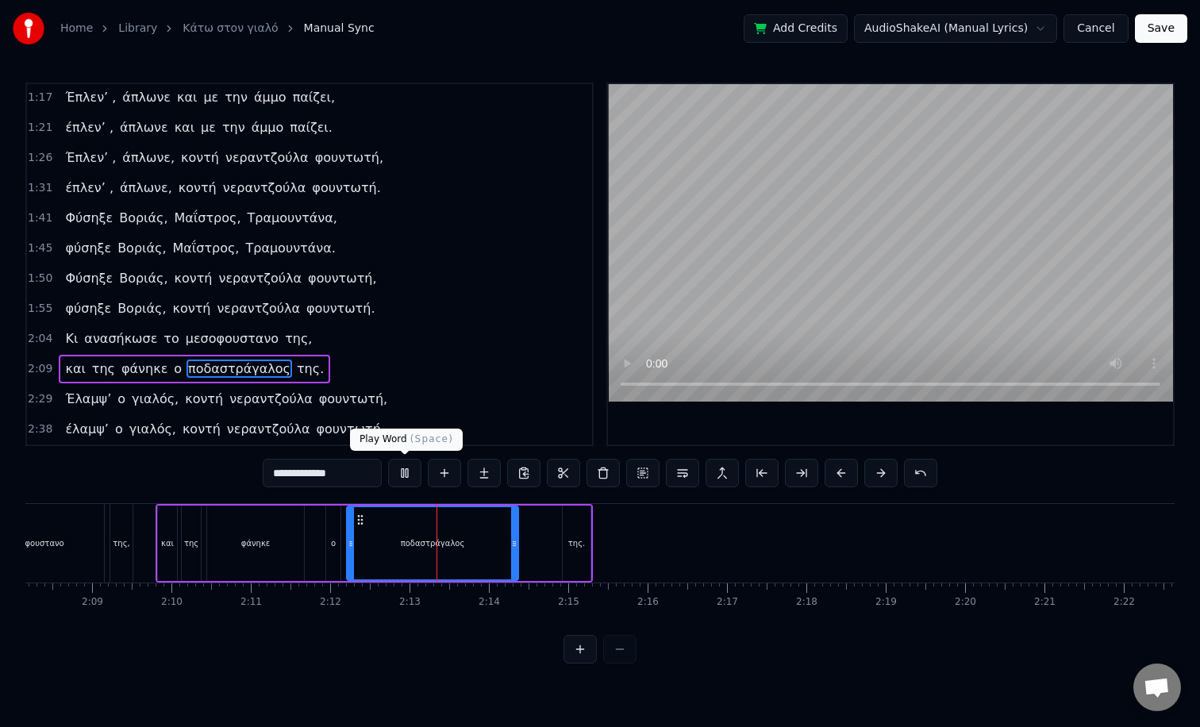
click at [405, 479] on button at bounding box center [404, 473] width 33 height 29
drag, startPoint x: 515, startPoint y: 553, endPoint x: 480, endPoint y: 554, distance: 35.0
click at [480, 554] on div at bounding box center [479, 543] width 6 height 72
click at [568, 549] on div "της." at bounding box center [576, 543] width 17 height 12
type input "****"
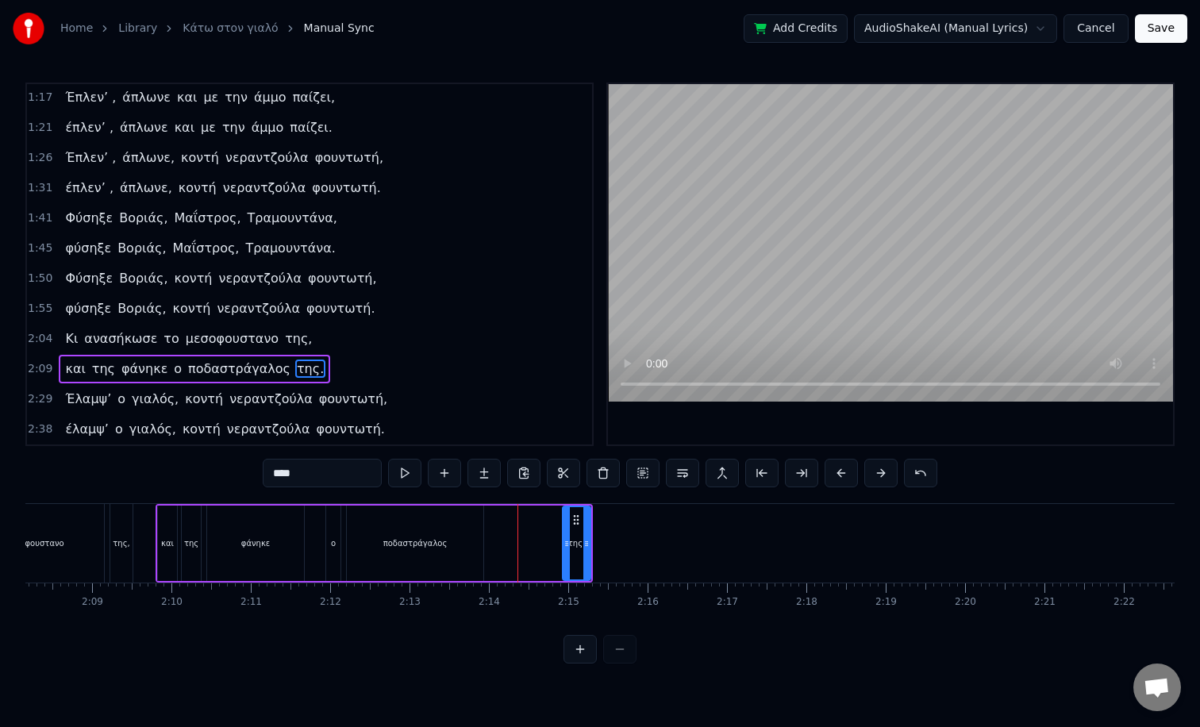
click at [533, 551] on div "και της φάνηκε ο [PERSON_NAME] της." at bounding box center [374, 543] width 437 height 79
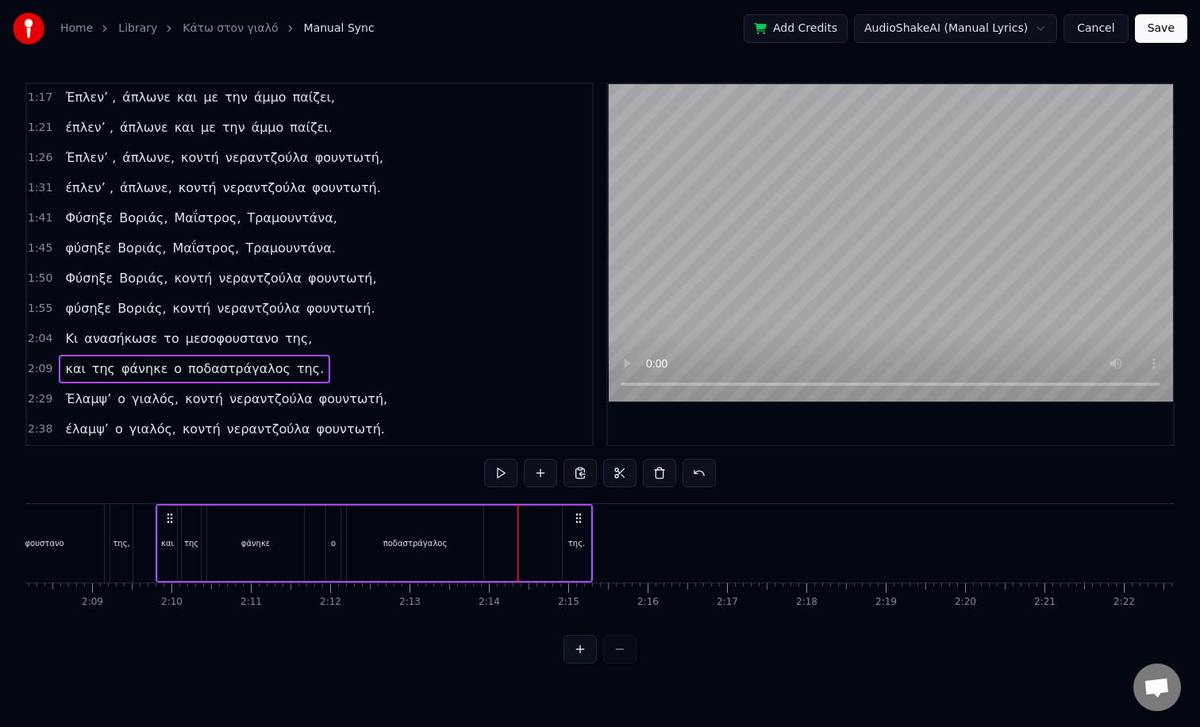
click at [566, 551] on div "της." at bounding box center [577, 543] width 28 height 75
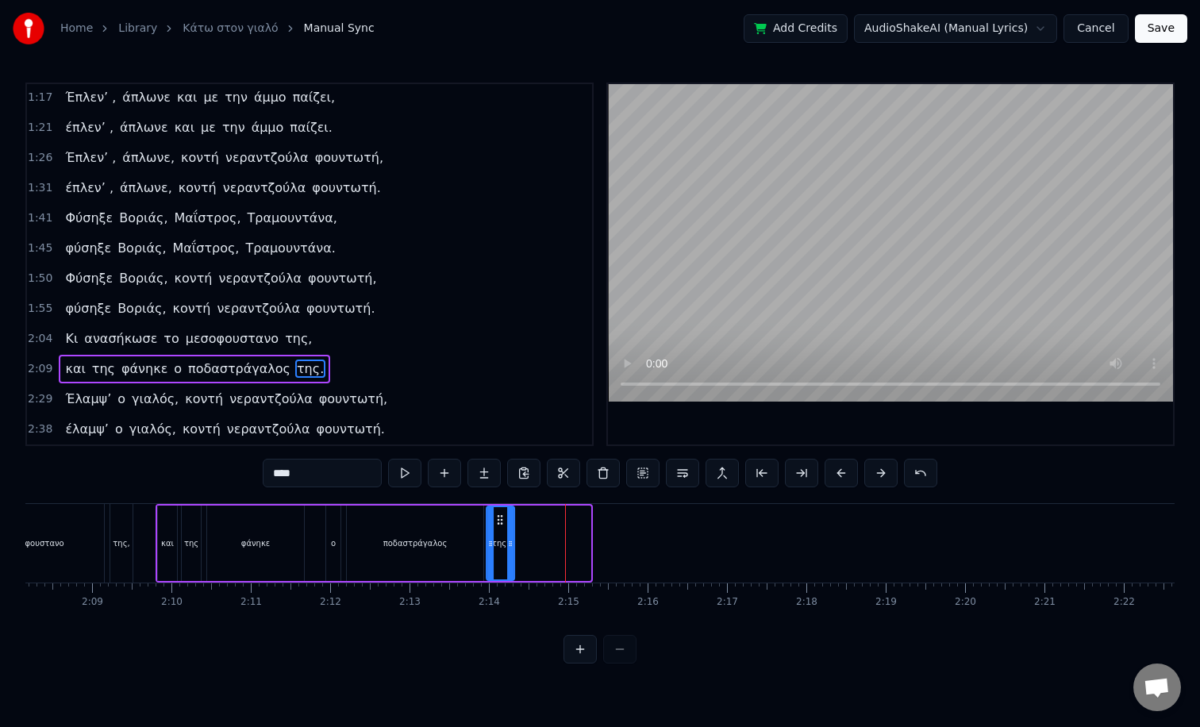
drag, startPoint x: 575, startPoint y: 522, endPoint x: 499, endPoint y: 531, distance: 76.7
click at [499, 531] on div "της." at bounding box center [500, 543] width 26 height 72
click at [413, 536] on div "ποδαστράγαλος" at bounding box center [415, 543] width 137 height 75
type input "**********"
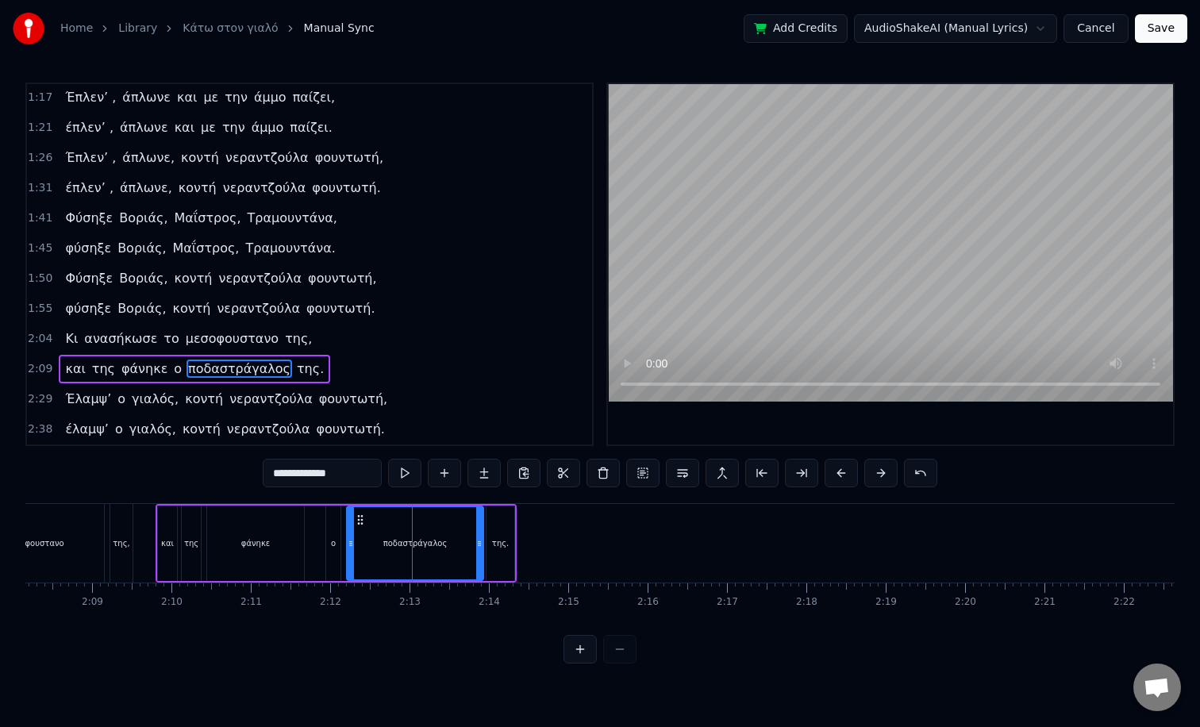
click at [403, 479] on button at bounding box center [404, 473] width 33 height 29
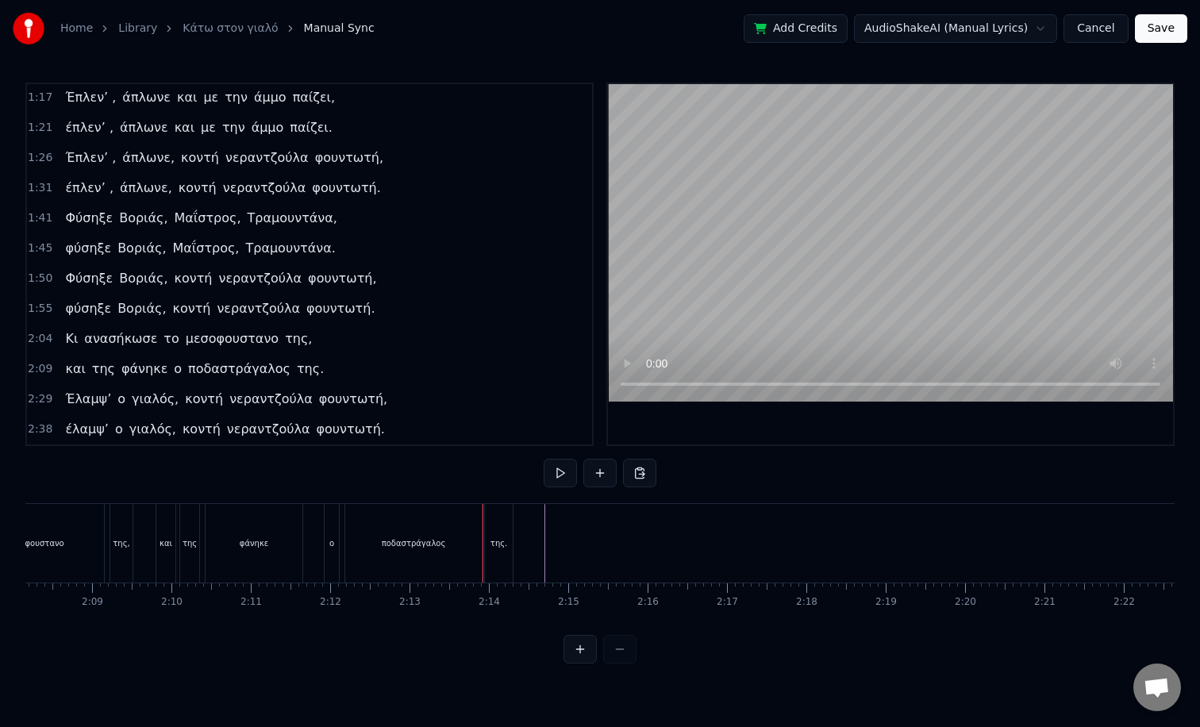
click at [352, 533] on div "ποδαστράγαλος" at bounding box center [413, 543] width 137 height 79
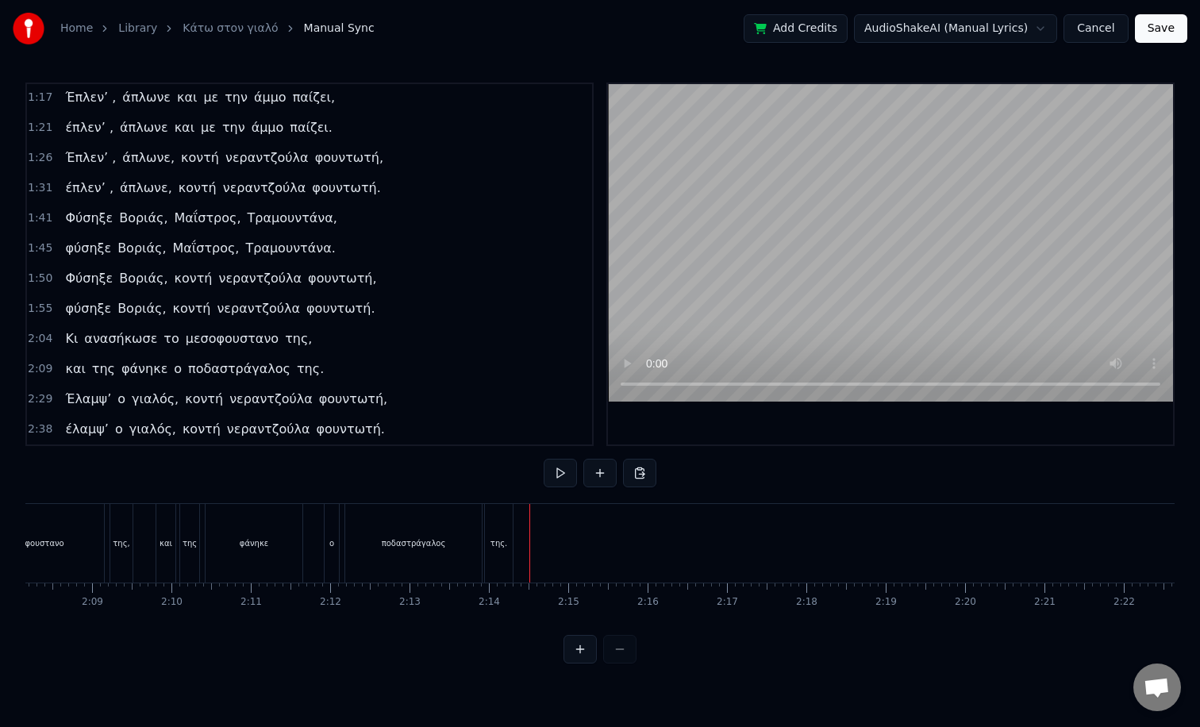
click at [526, 553] on div at bounding box center [526, 543] width 1 height 79
click at [562, 488] on div at bounding box center [600, 475] width 113 height 32
click at [560, 483] on button at bounding box center [560, 473] width 33 height 29
click at [544, 459] on button at bounding box center [560, 473] width 33 height 29
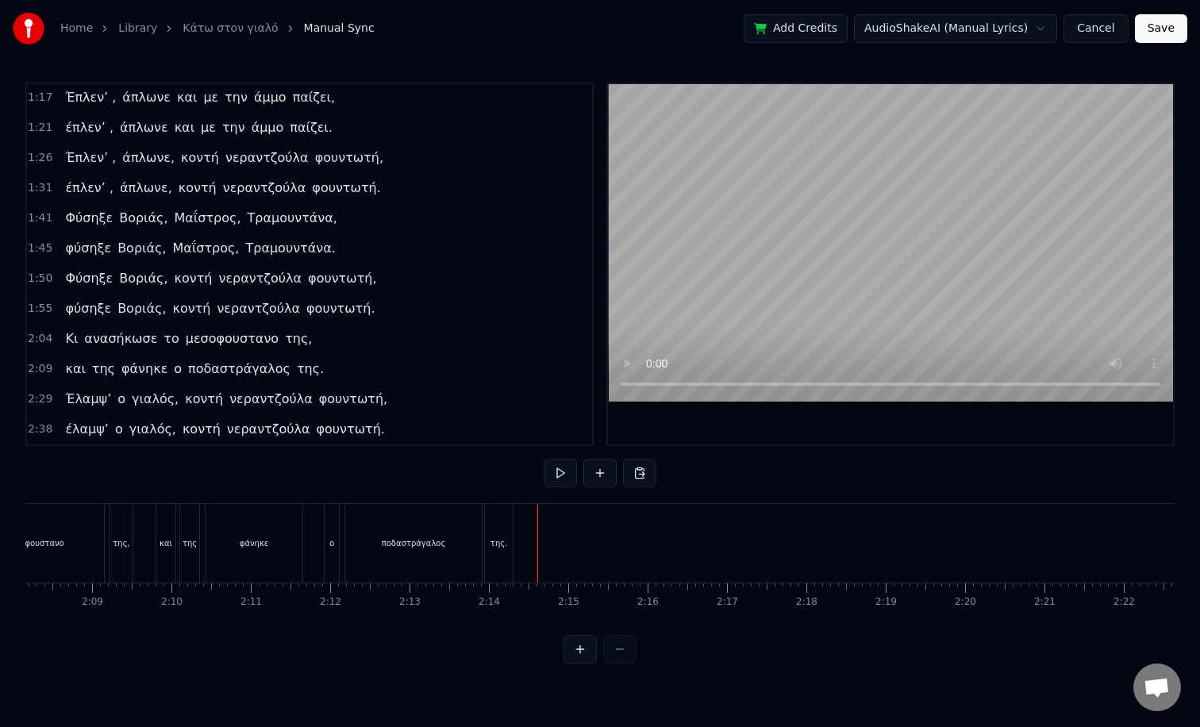
click at [499, 545] on div "της." at bounding box center [499, 543] width 17 height 12
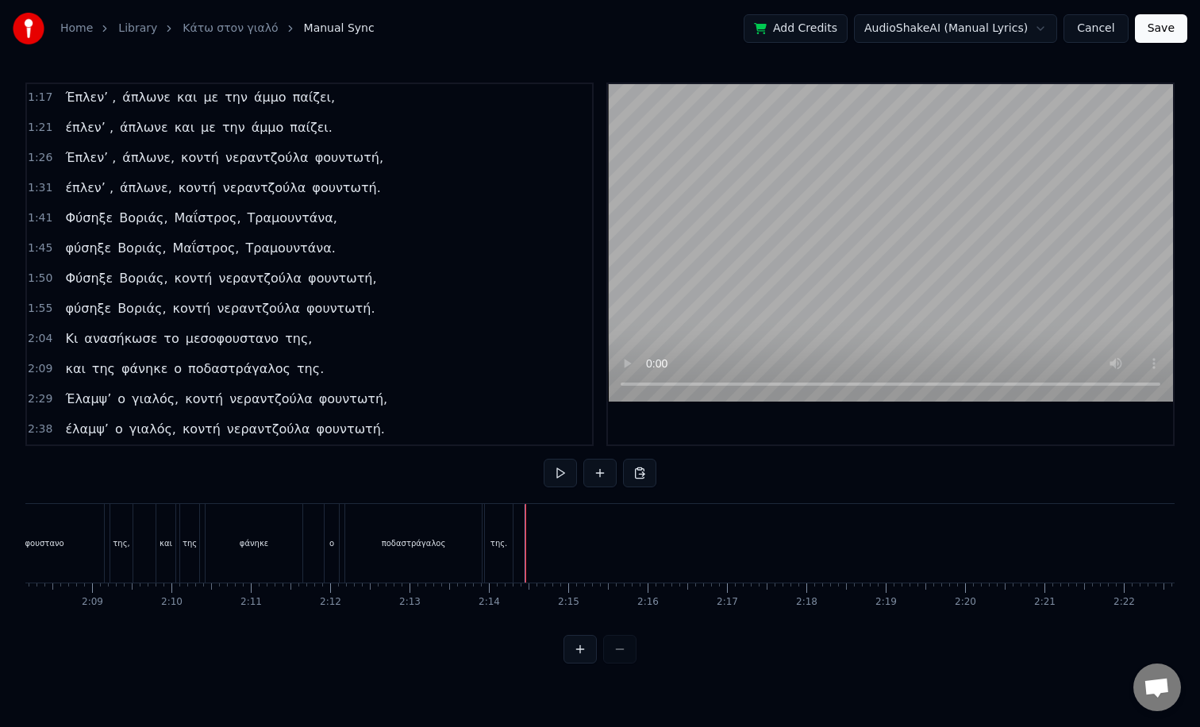
click at [511, 549] on div "της." at bounding box center [498, 543] width 29 height 79
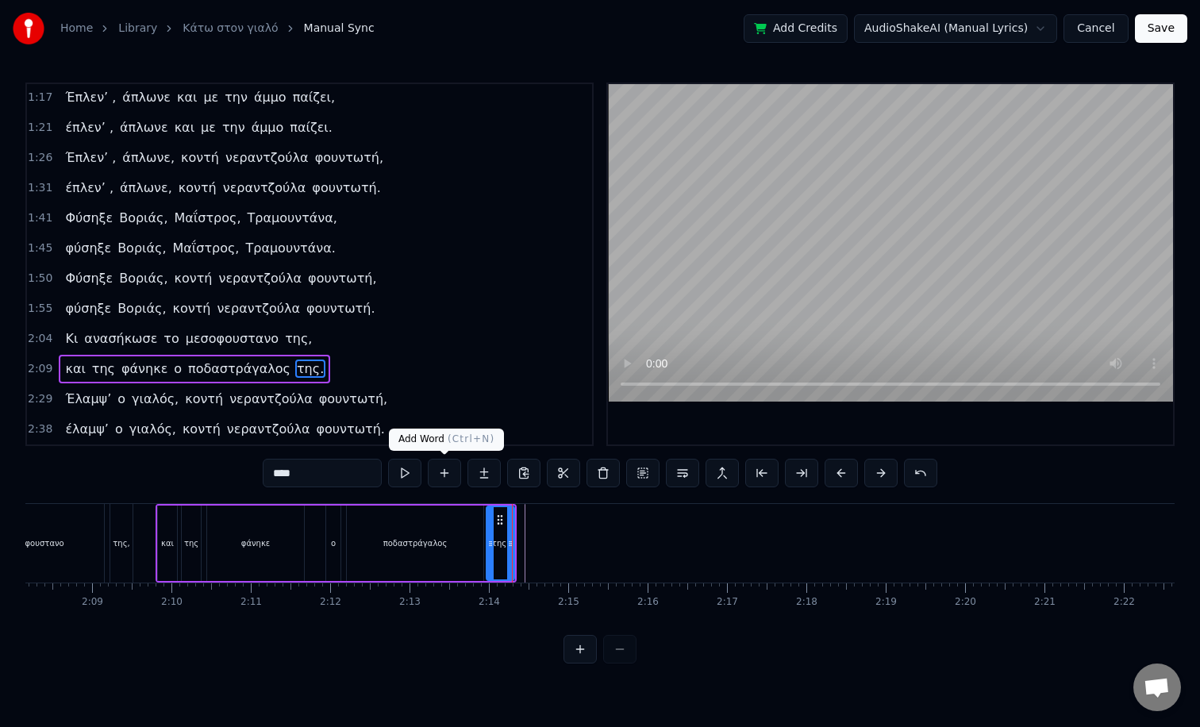
click at [445, 468] on button at bounding box center [444, 473] width 33 height 29
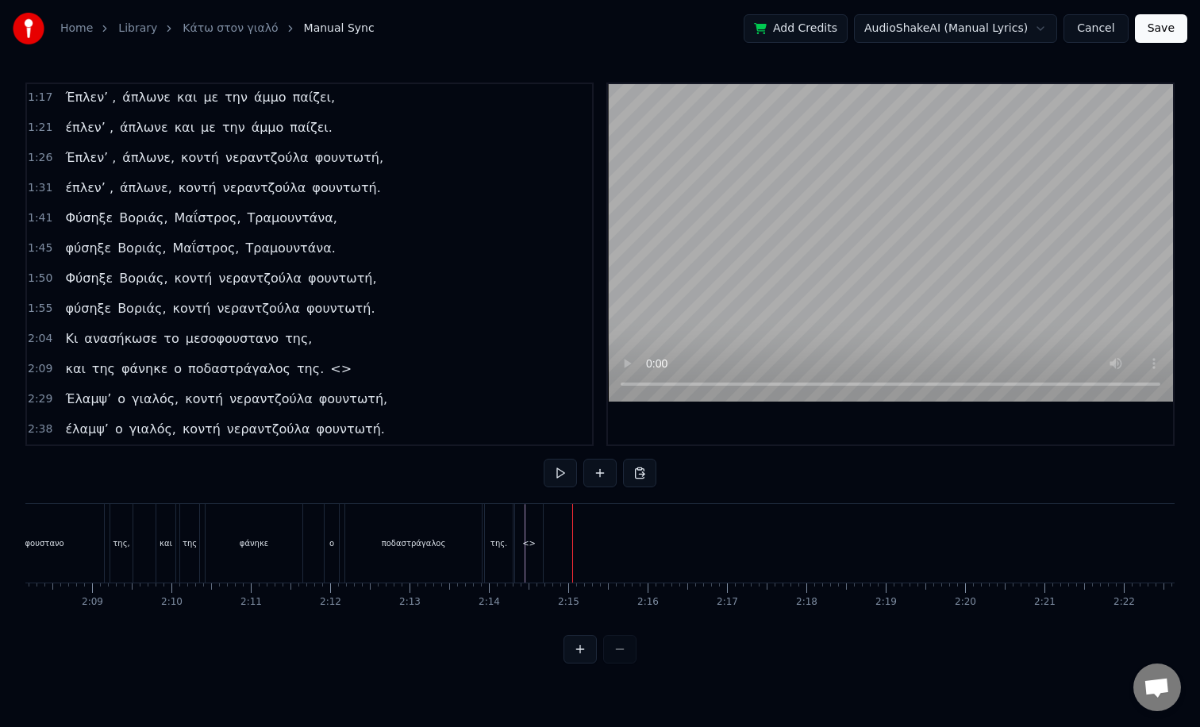
click at [528, 536] on div "<>" at bounding box center [529, 543] width 28 height 79
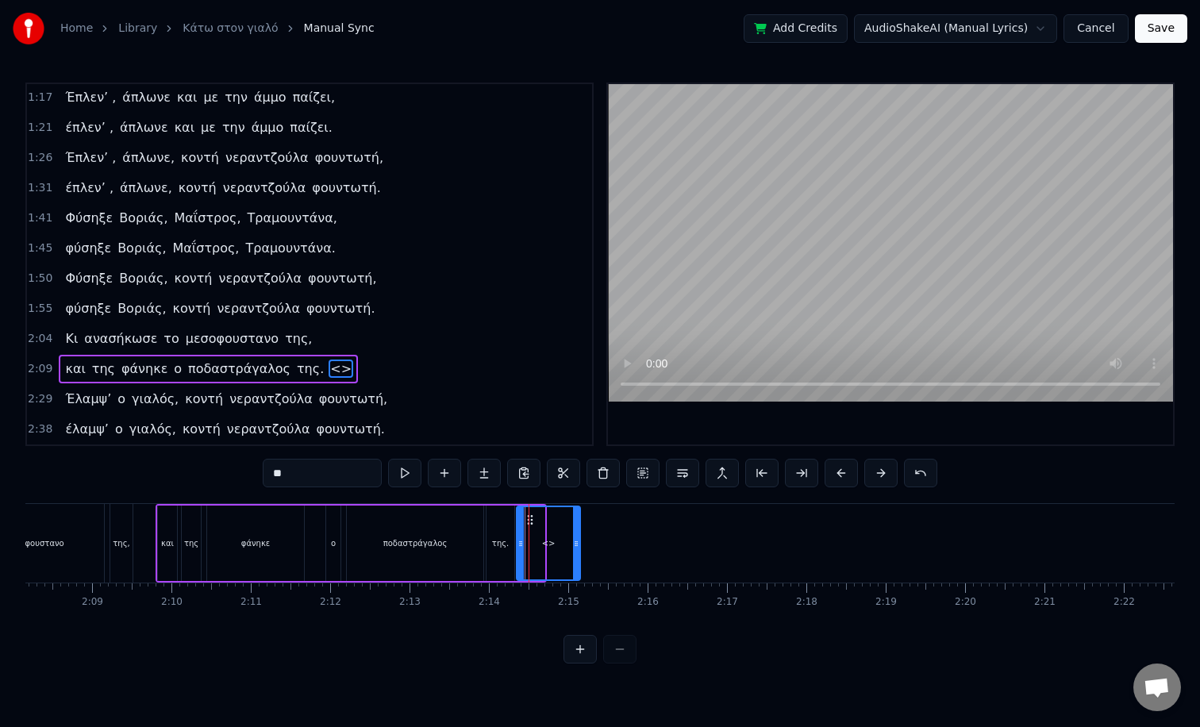
drag, startPoint x: 537, startPoint y: 518, endPoint x: 572, endPoint y: 522, distance: 35.2
click at [573, 522] on div at bounding box center [576, 543] width 6 height 72
click at [560, 534] on div "<>" at bounding box center [548, 543] width 61 height 72
click at [599, 478] on button at bounding box center [603, 473] width 33 height 29
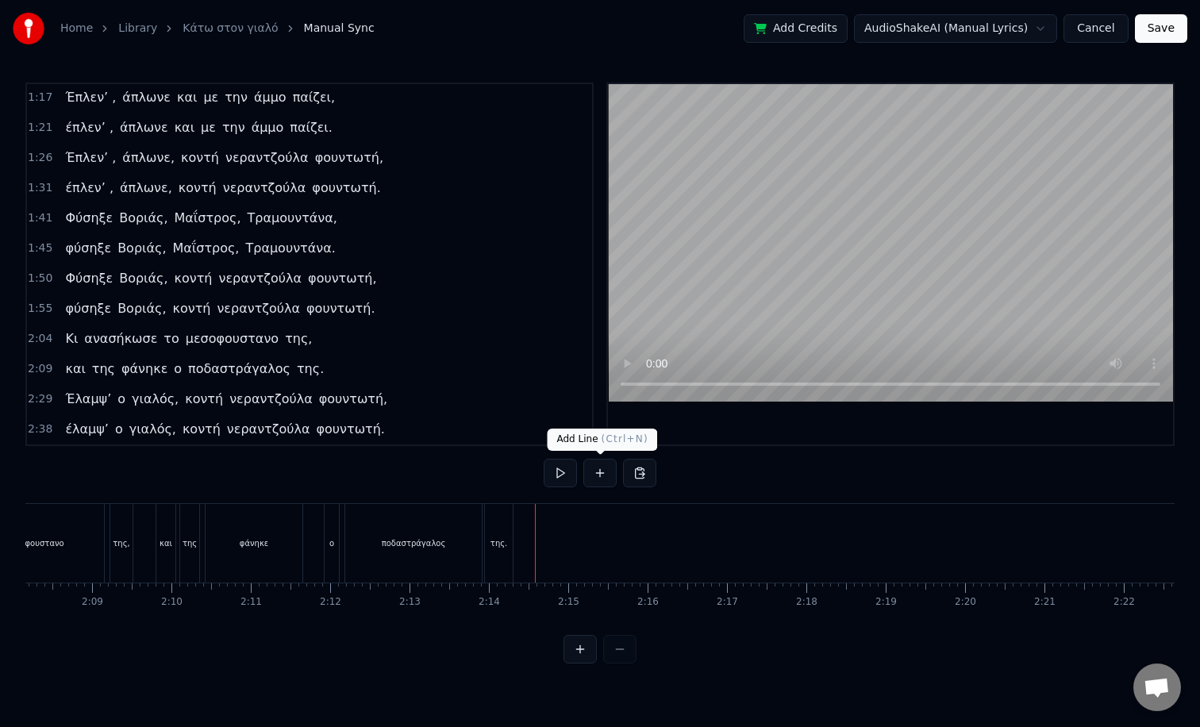
click at [607, 477] on button at bounding box center [599, 473] width 33 height 29
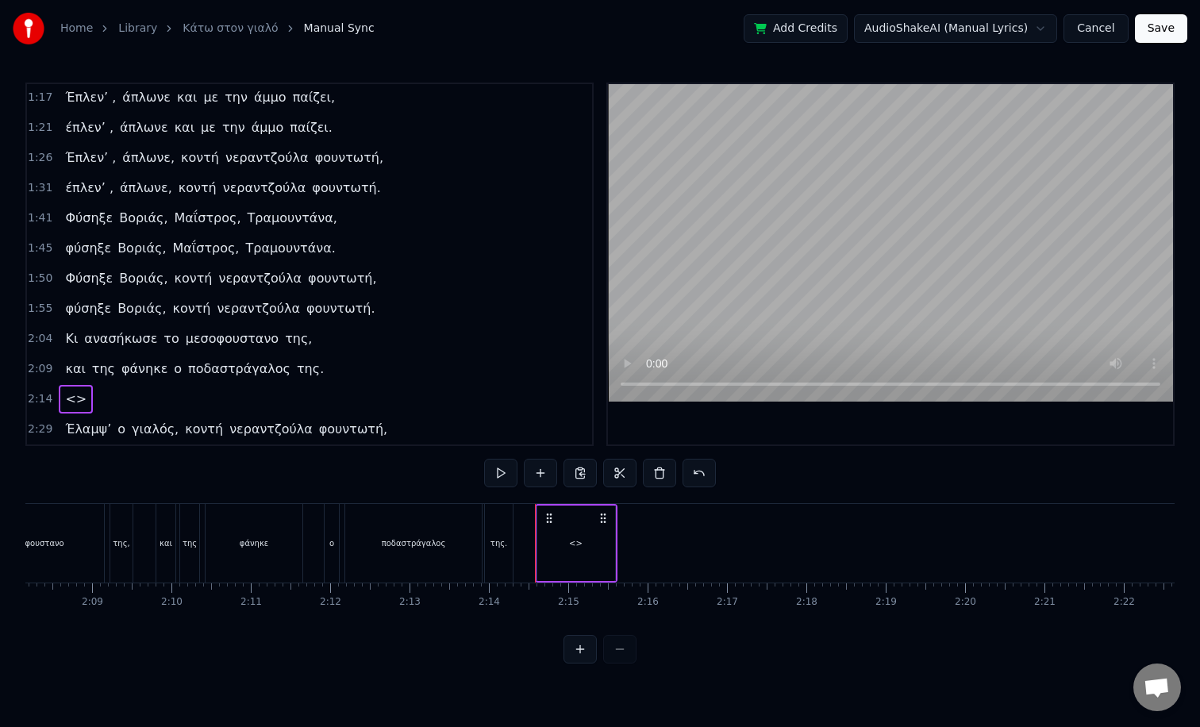
click at [68, 401] on span "<>" at bounding box center [76, 399] width 25 height 18
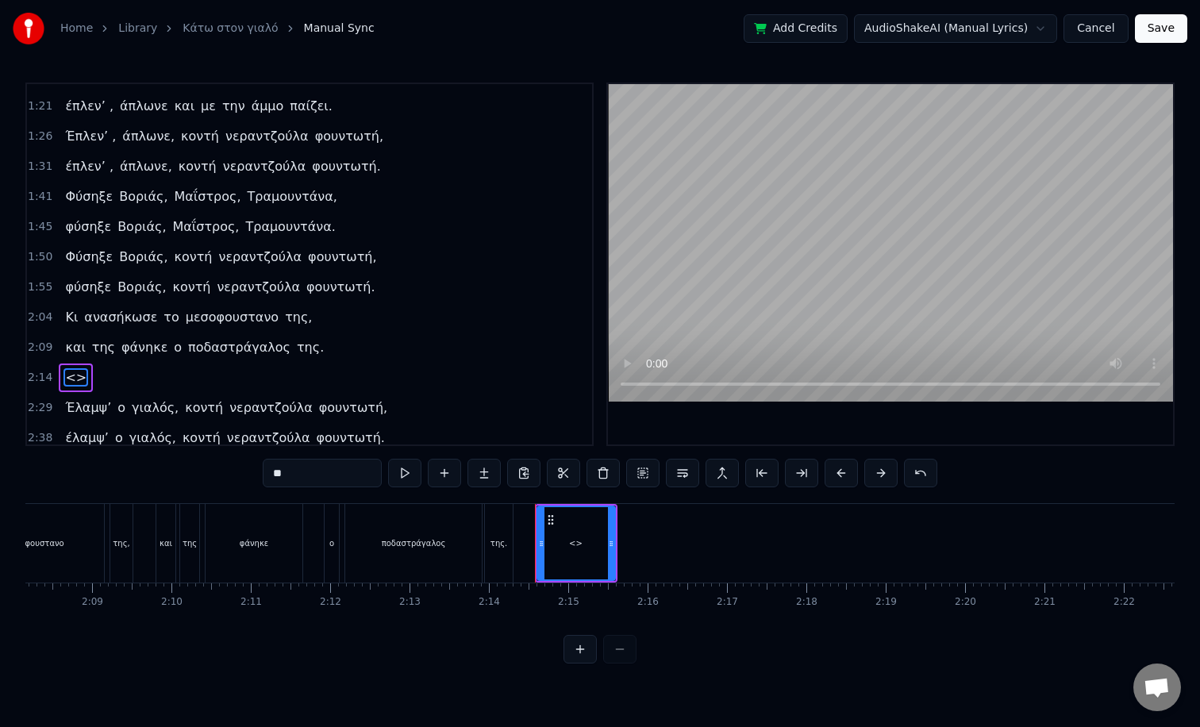
click at [68, 401] on div "0:05 TACO στο γιαλό, TACO στο περιγιάλι, 0:09 TACO στο γιαλό, TACO στο περιγιάλ…" at bounding box center [309, 265] width 568 height 364
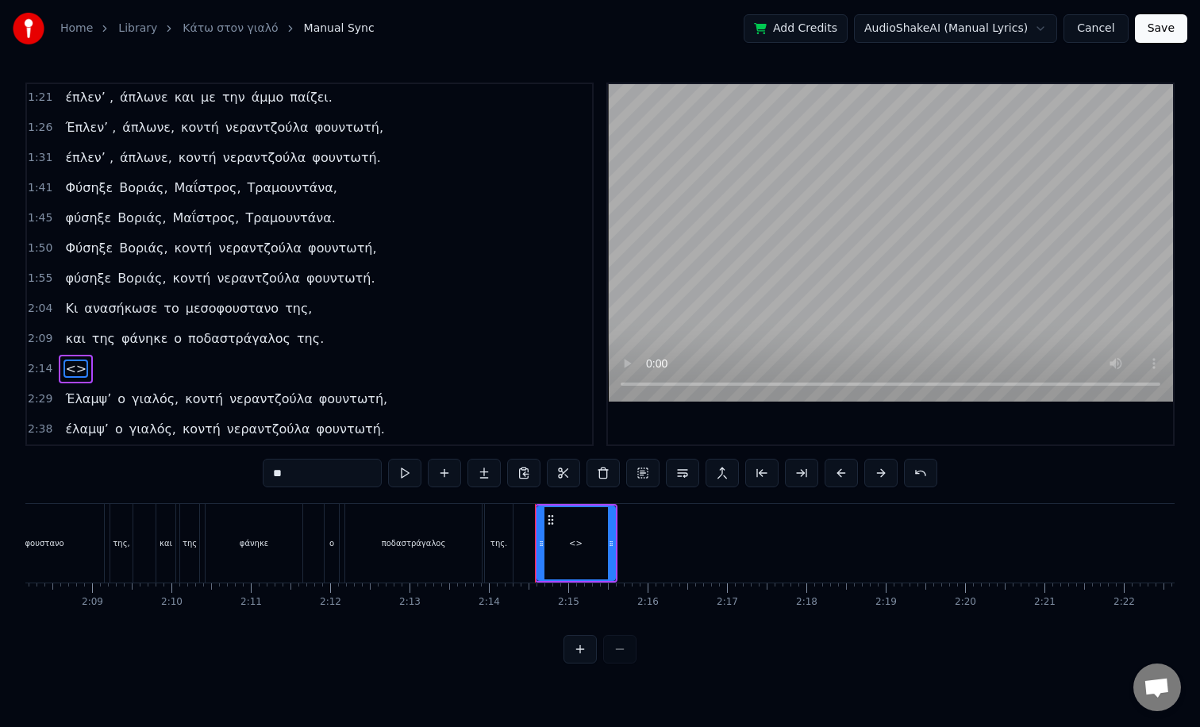
drag, startPoint x: 296, startPoint y: 478, endPoint x: 237, endPoint y: 479, distance: 58.7
click at [237, 478] on div "0:05 TACO στο γιαλό, TACO στο περιγιάλι, 0:09 TACO στο γιαλό, TACO στο περιγιάλ…" at bounding box center [599, 373] width 1149 height 581
paste input "**********"
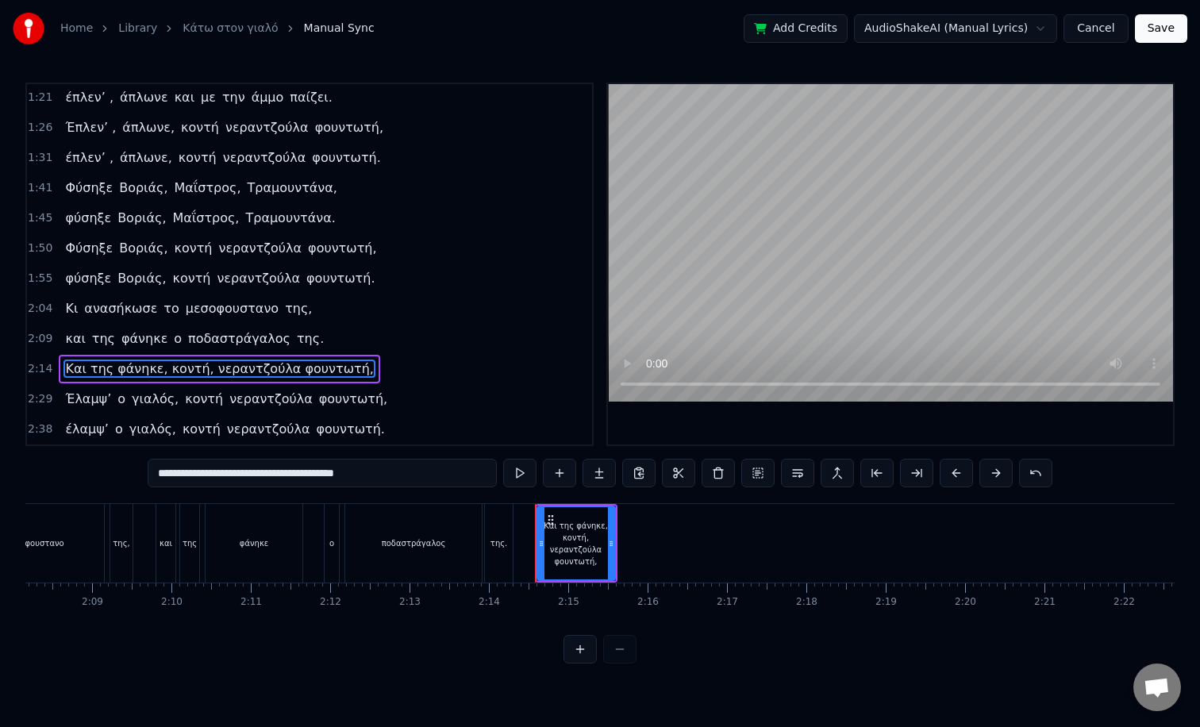
type input "**********"
click at [415, 348] on div "2:09 και της φάνηκε ο [PERSON_NAME] της." at bounding box center [309, 339] width 565 height 30
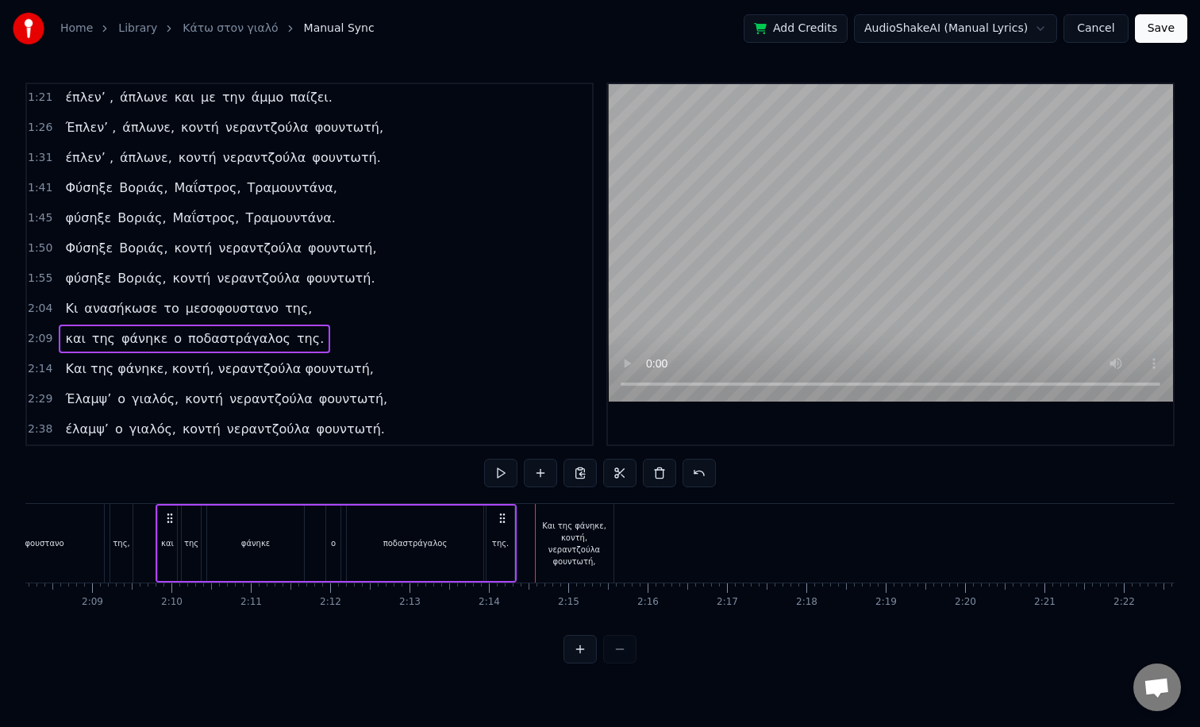
click at [64, 343] on span "και" at bounding box center [75, 338] width 23 height 18
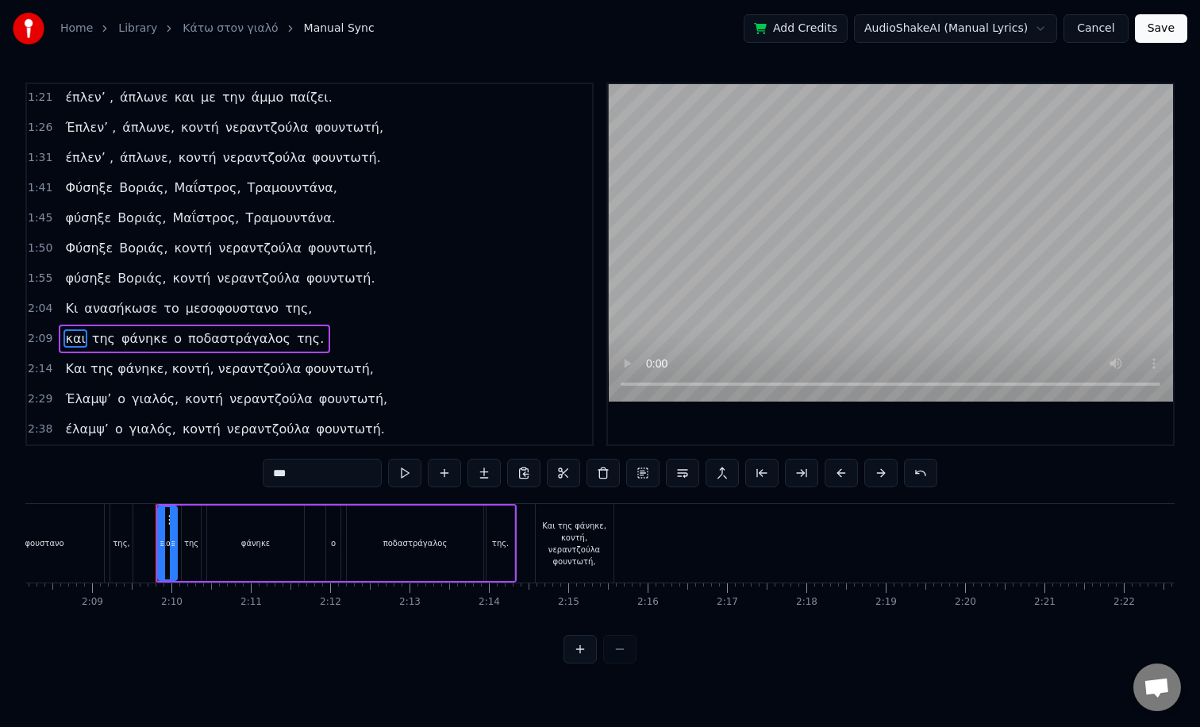
click at [101, 341] on span "της" at bounding box center [103, 338] width 26 height 18
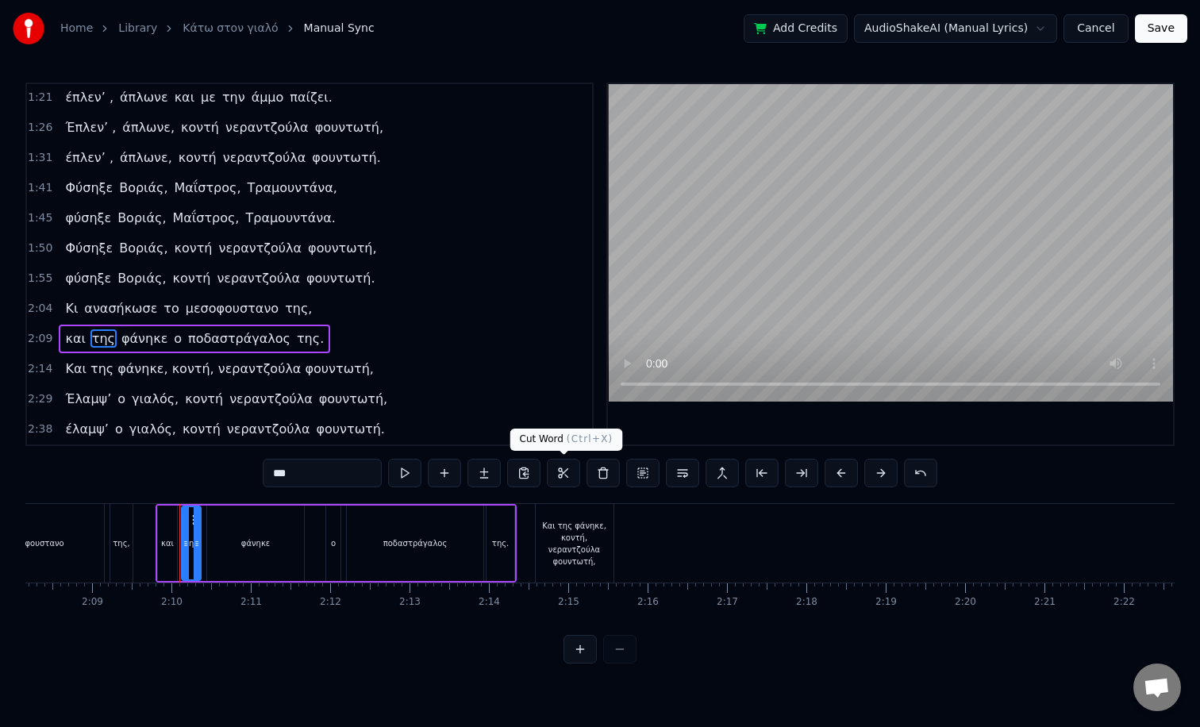
click at [566, 476] on button at bounding box center [563, 473] width 33 height 29
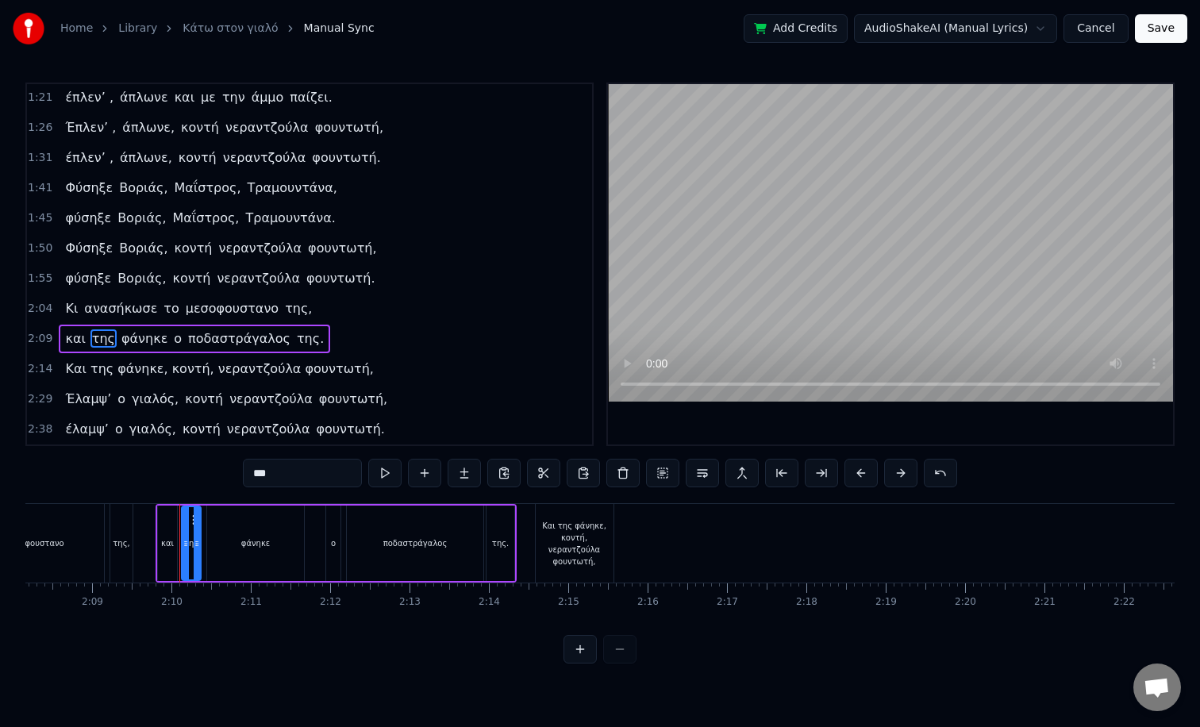
click at [582, 546] on div "Και της φάνηκε, κοντή, νεραντζούλα φουντωτή," at bounding box center [575, 544] width 78 height 48
type input "**********"
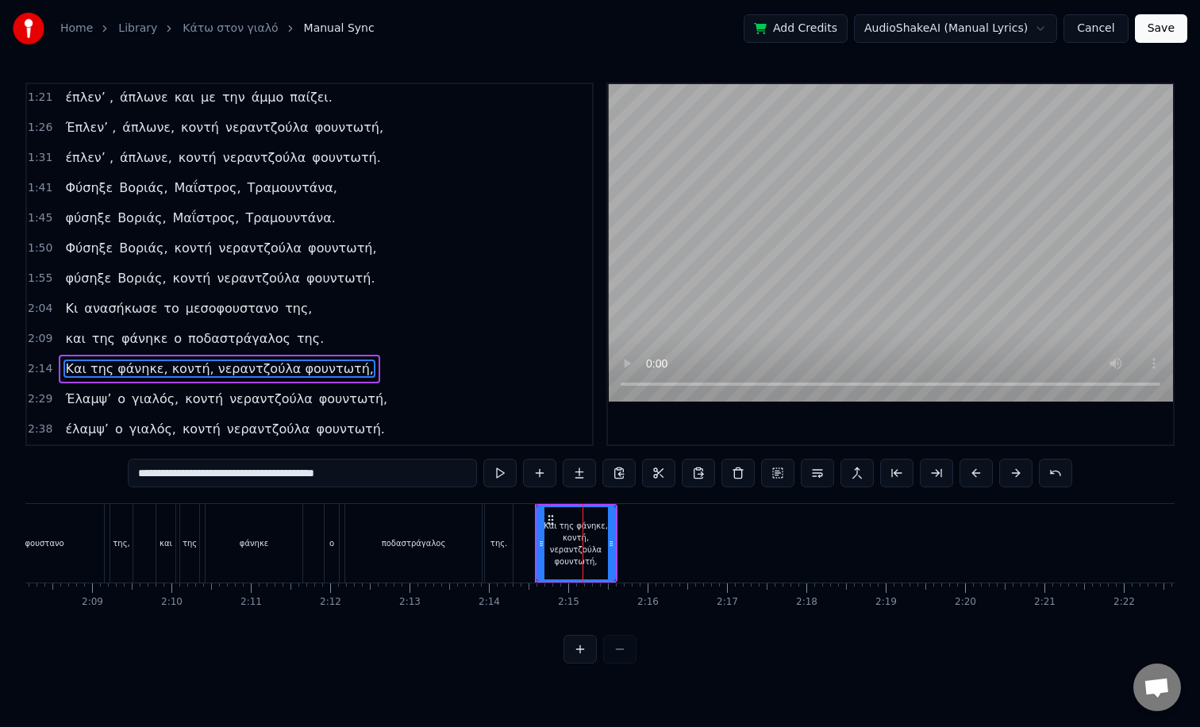
click at [97, 371] on span "Και της φάνηκε, κοντή, νεραντζούλα φουντωτή," at bounding box center [219, 369] width 311 height 18
click at [656, 477] on button at bounding box center [658, 473] width 33 height 29
click at [783, 477] on button at bounding box center [777, 473] width 33 height 29
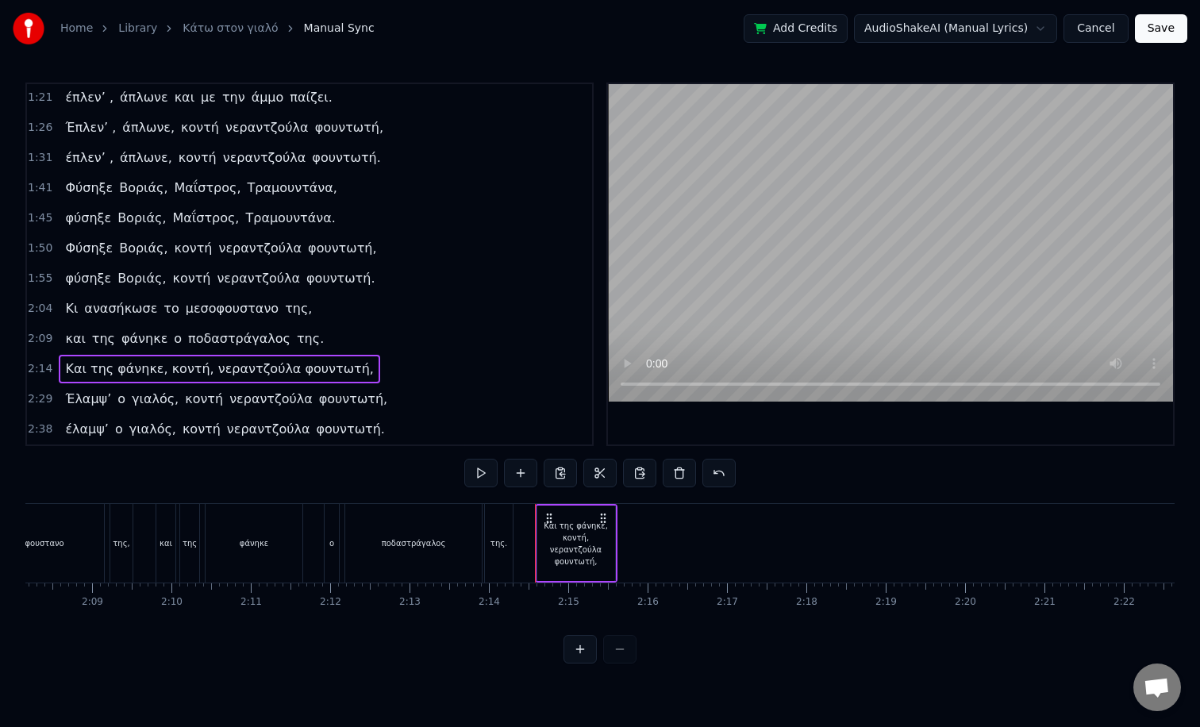
click at [781, 477] on div "0:05 TACO στο γιαλό, TACO στο περιγιάλι, 0:09 TACO στο γιαλό, TACO στο περιγιάλ…" at bounding box center [599, 373] width 1149 height 581
click at [167, 370] on span "Και της φάνηκε, κοντή, νεραντζούλα φουντωτή," at bounding box center [219, 369] width 311 height 18
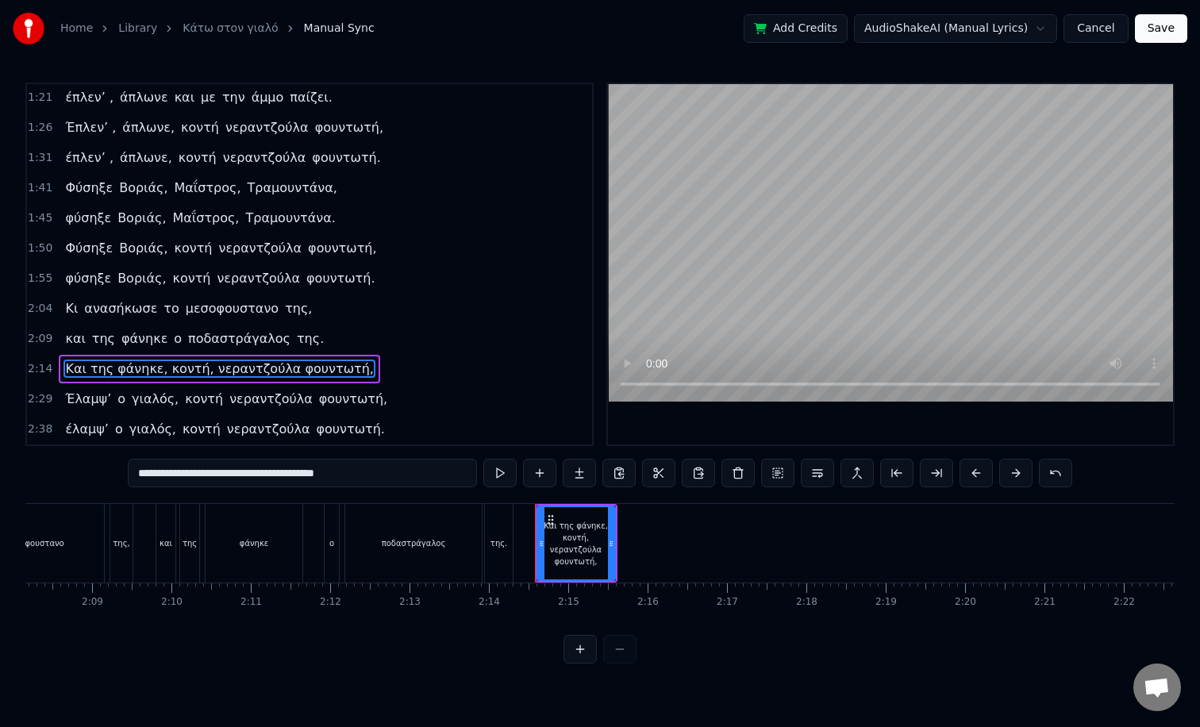
click at [559, 533] on div "Και της φάνηκε, κοντή, νεραντζούλα φουντωτή," at bounding box center [576, 544] width 76 height 48
click at [87, 365] on span "Και της φάνηκε, κοντή, νεραντζούλα φουντωτή," at bounding box center [219, 369] width 311 height 18
click at [380, 476] on input "**********" at bounding box center [302, 473] width 349 height 29
drag, startPoint x: 395, startPoint y: 476, endPoint x: 159, endPoint y: 472, distance: 235.8
click at [159, 472] on input "**********" at bounding box center [302, 473] width 349 height 29
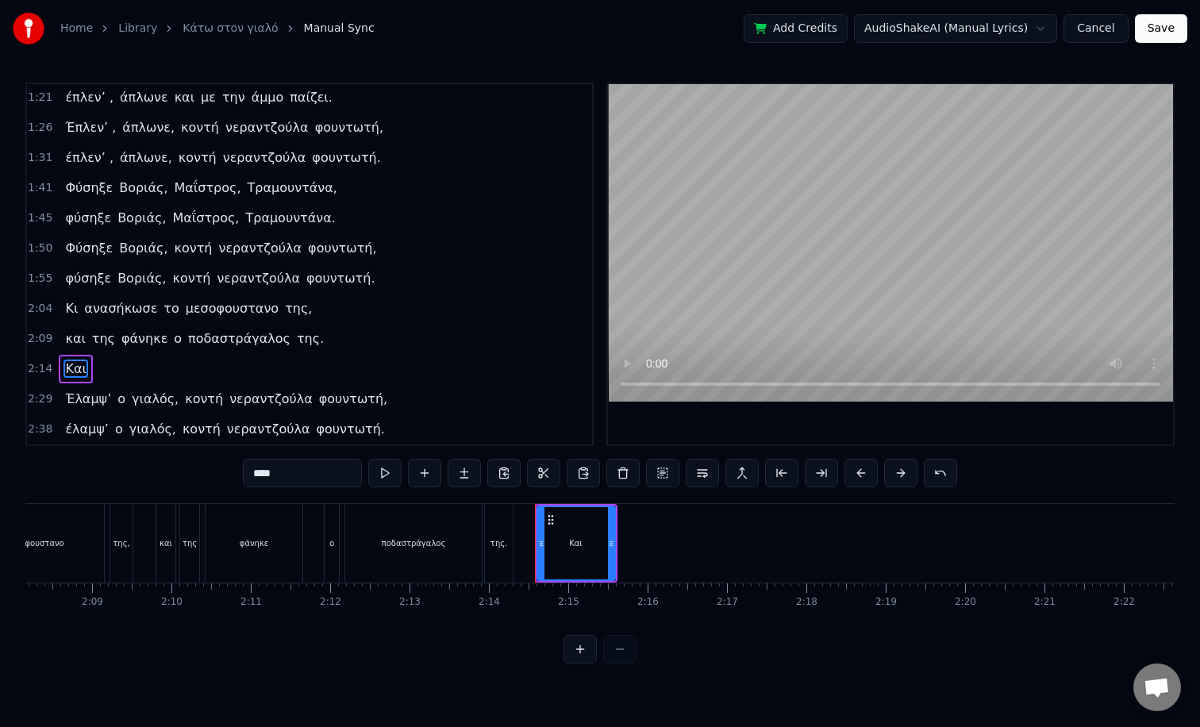
click at [609, 538] on icon at bounding box center [611, 543] width 6 height 13
type input "***"
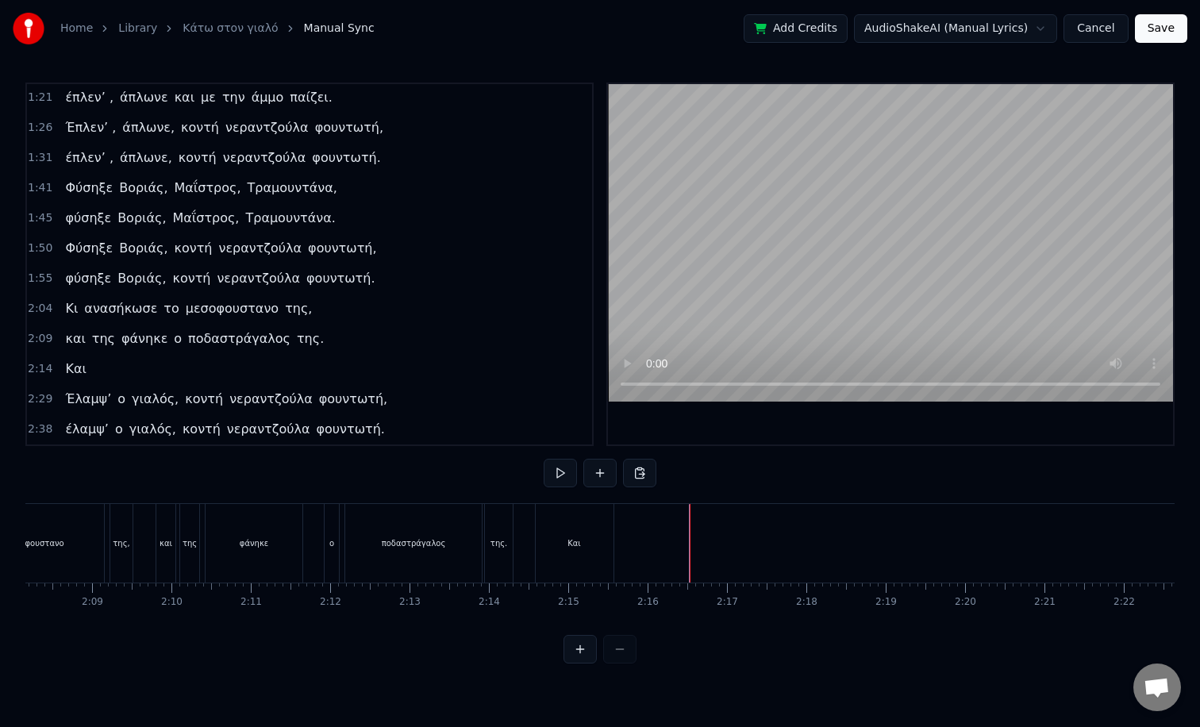
click at [600, 474] on button at bounding box center [599, 473] width 33 height 29
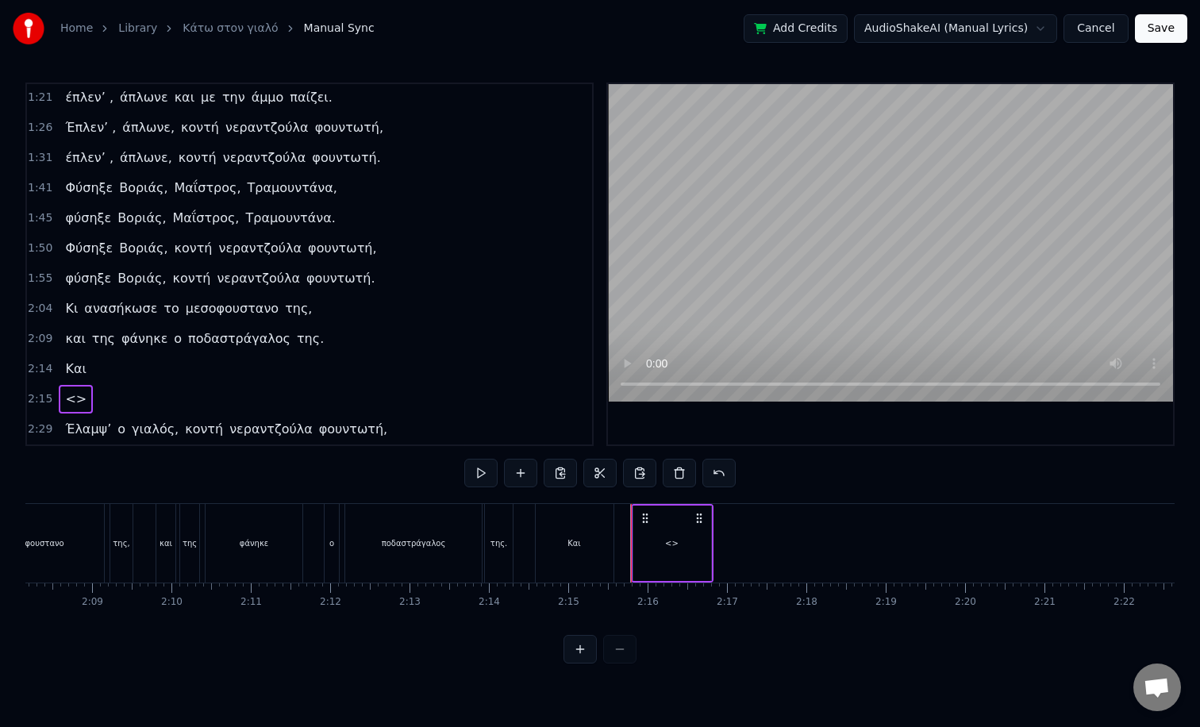
click at [64, 399] on span "<>" at bounding box center [76, 399] width 25 height 18
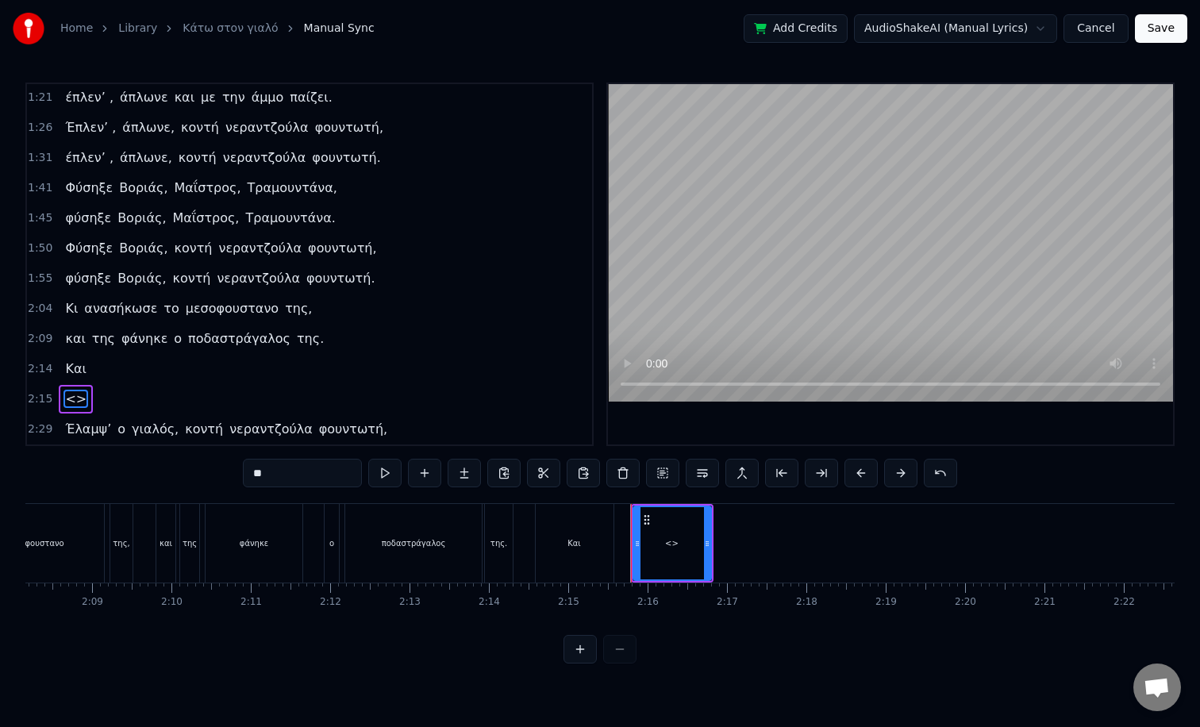
scroll to position [424, 0]
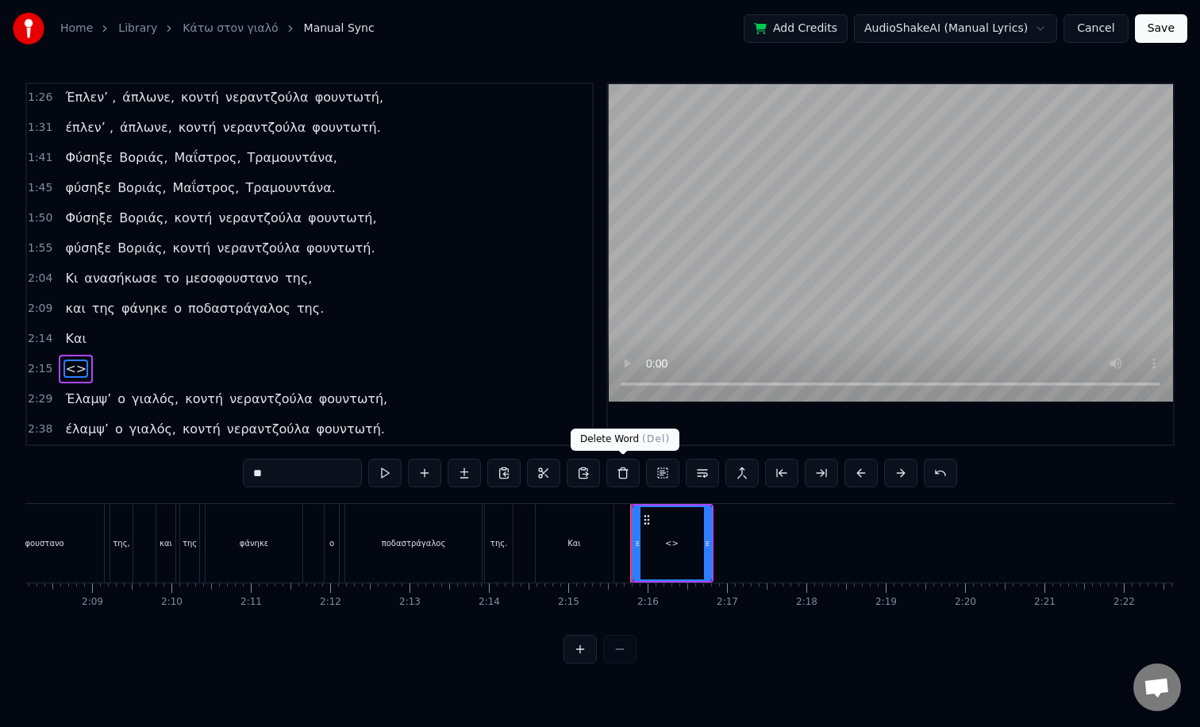
click at [626, 478] on button at bounding box center [622, 473] width 33 height 29
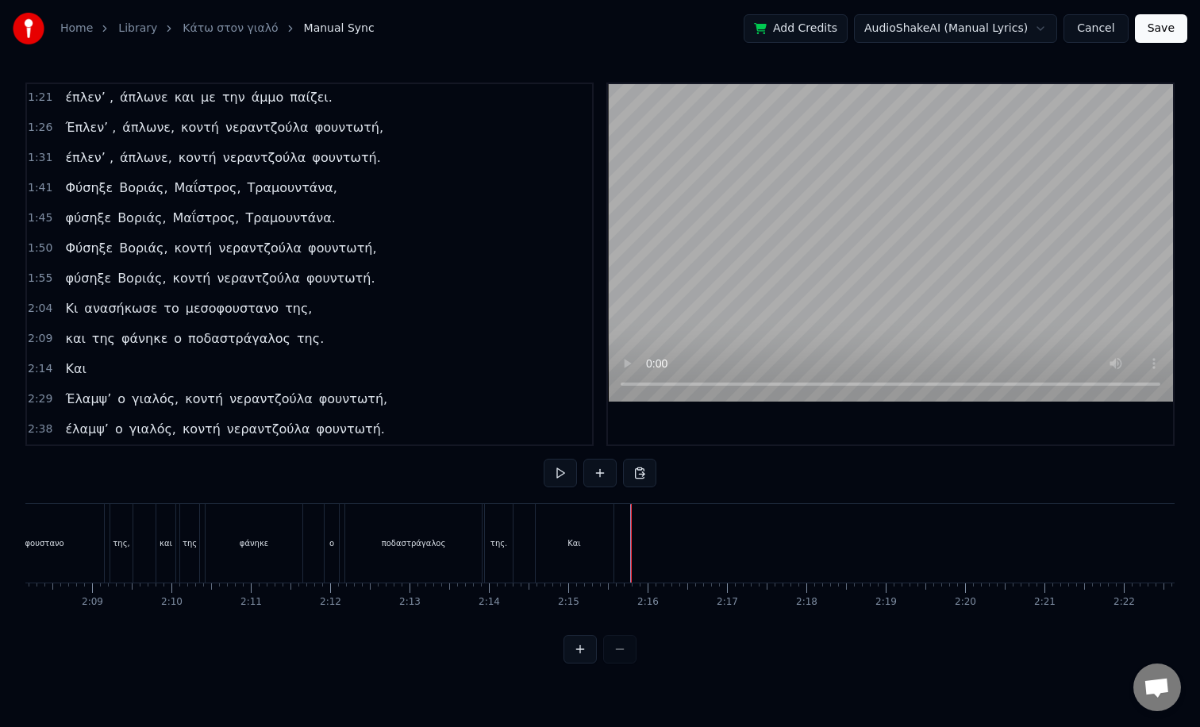
click at [120, 368] on div "2:14 Και" at bounding box center [309, 369] width 565 height 30
click at [592, 545] on div "Και" at bounding box center [576, 543] width 78 height 75
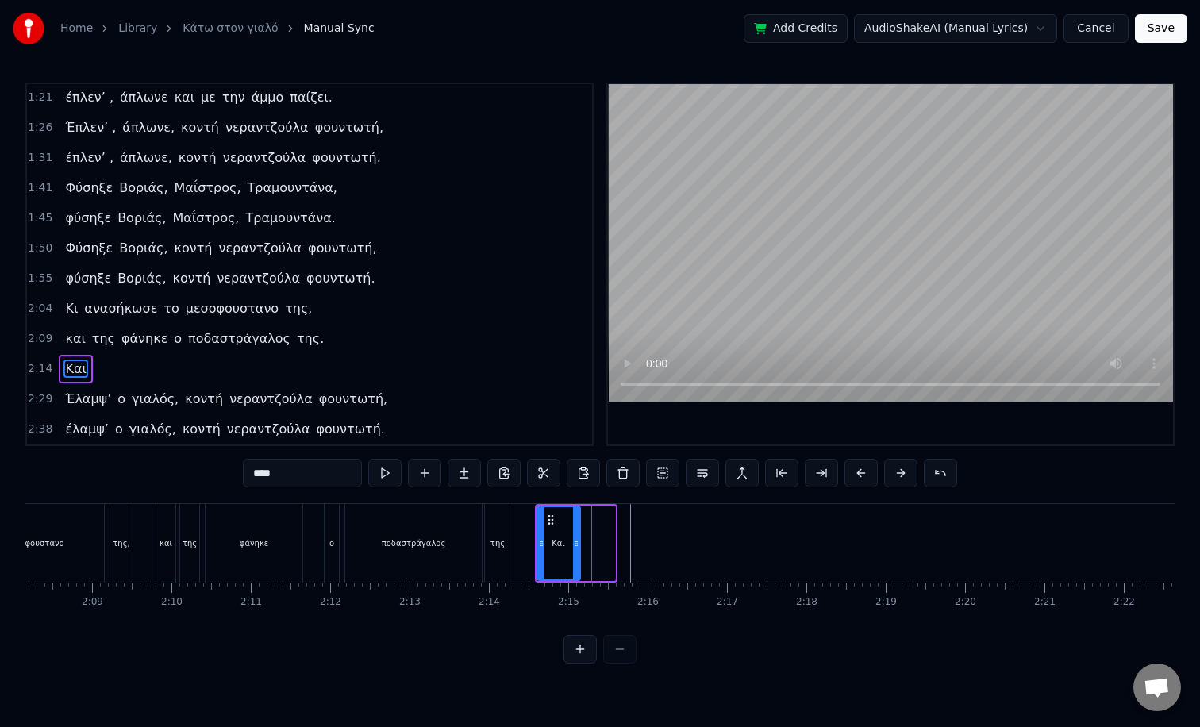
drag, startPoint x: 613, startPoint y: 546, endPoint x: 574, endPoint y: 554, distance: 39.7
click at [574, 554] on div at bounding box center [576, 543] width 6 height 72
drag, startPoint x: 551, startPoint y: 549, endPoint x: 587, endPoint y: 553, distance: 35.9
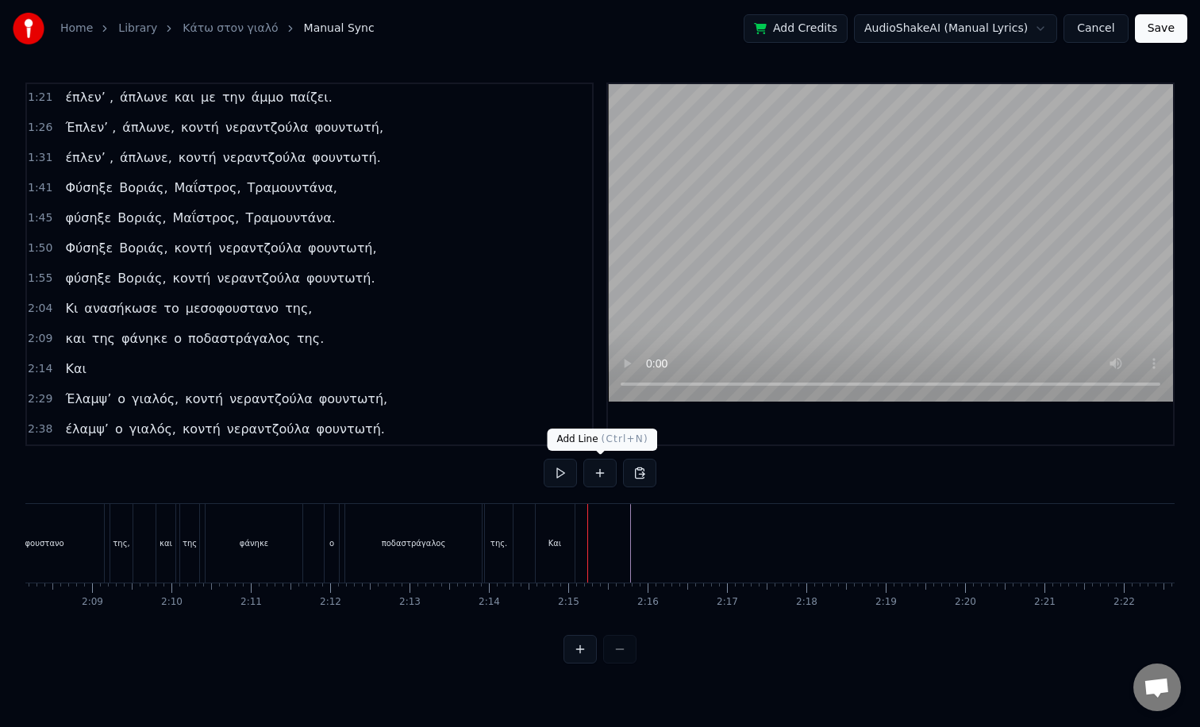
click at [553, 541] on div "Και" at bounding box center [555, 543] width 13 height 12
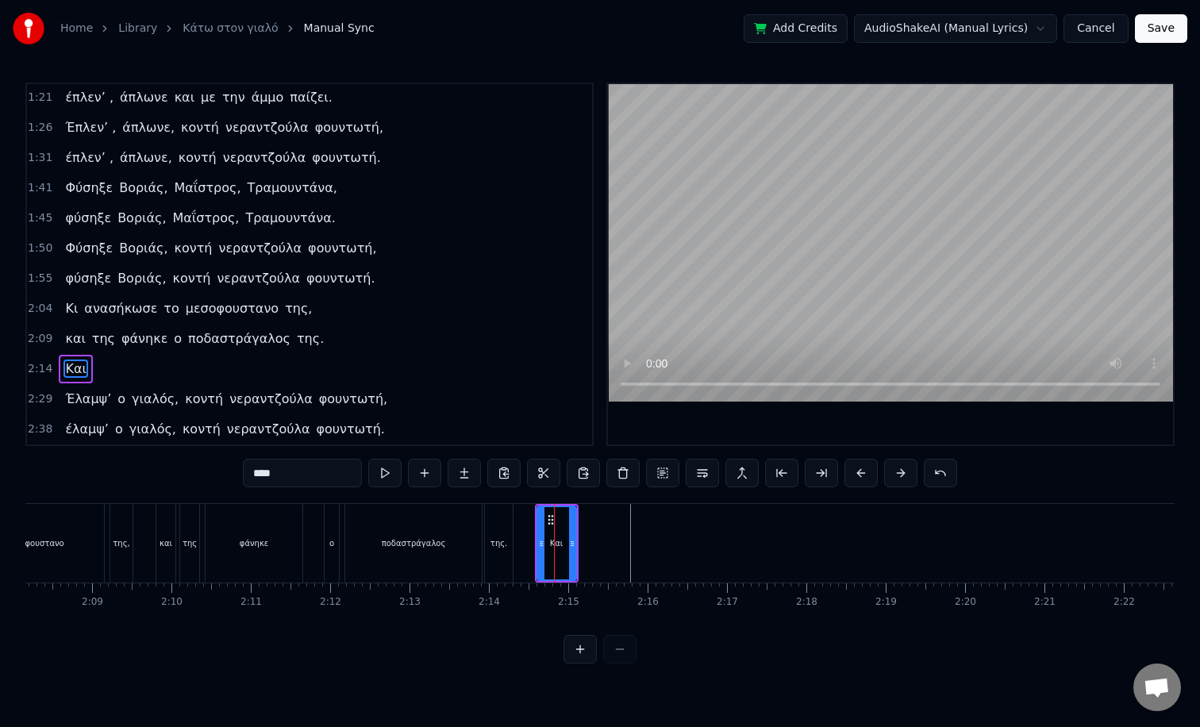
type input "******"
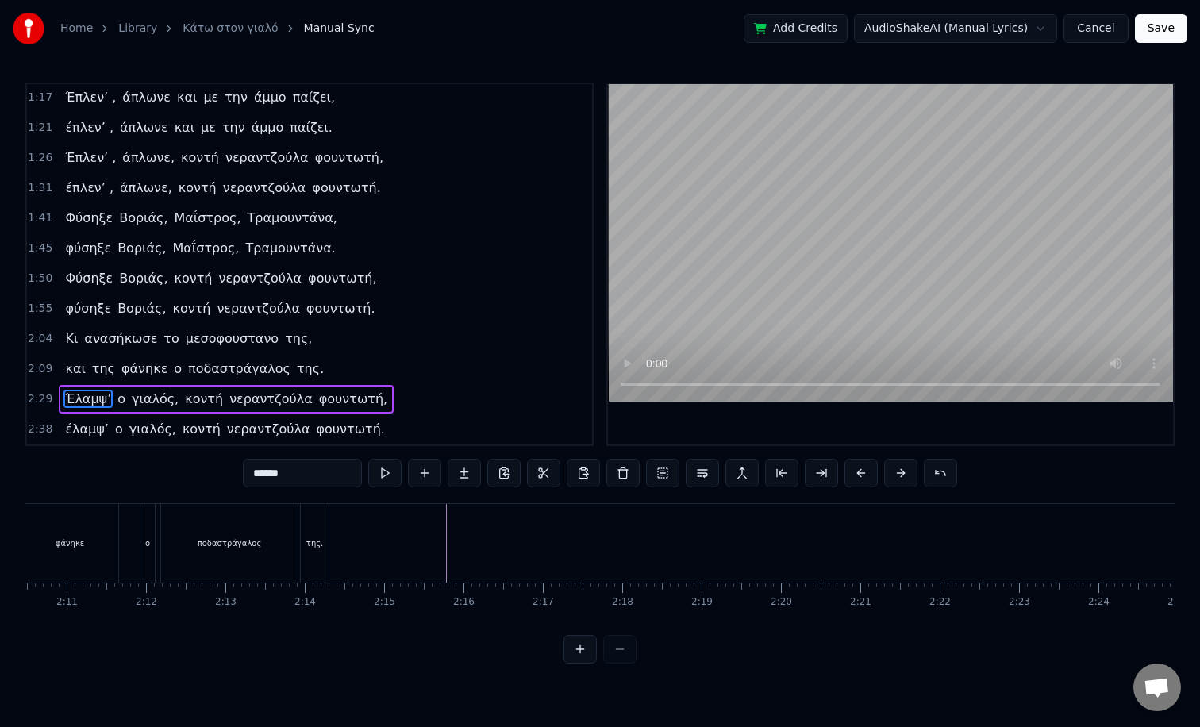
scroll to position [0, 10325]
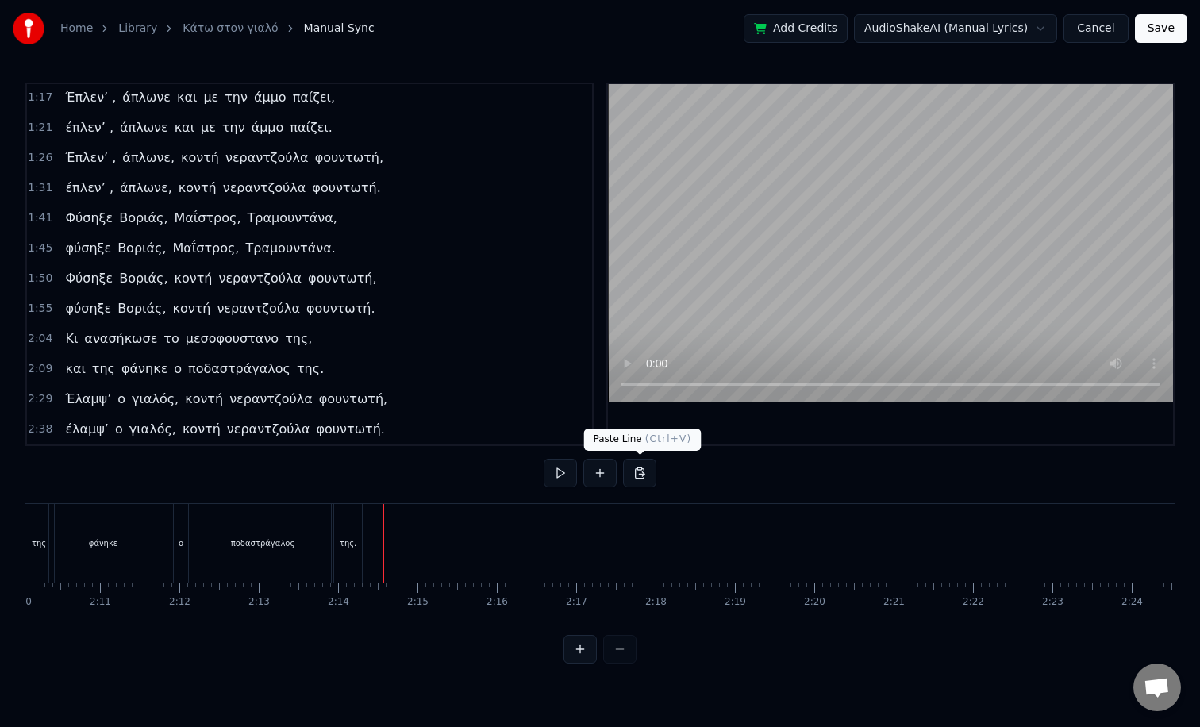
click at [644, 469] on button at bounding box center [639, 473] width 33 height 29
click at [113, 372] on div "και της φάνηκε ο [PERSON_NAME] της." at bounding box center [194, 369] width 271 height 29
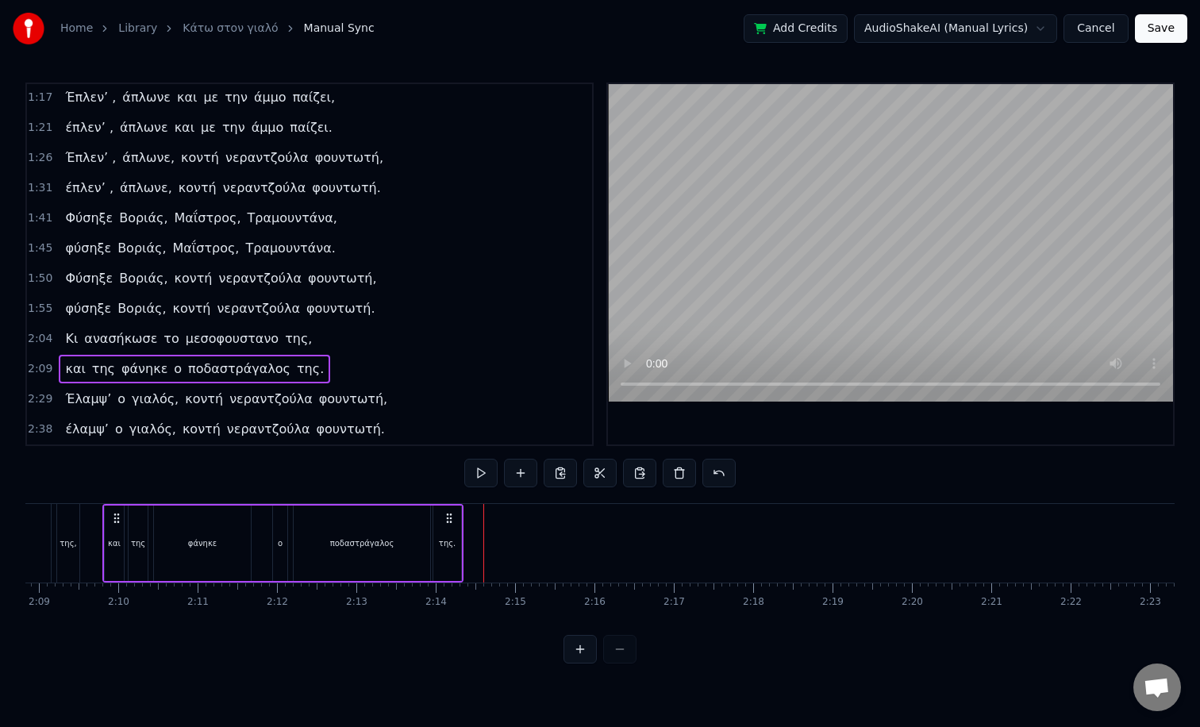
scroll to position [0, 10225]
click at [556, 472] on button at bounding box center [560, 473] width 33 height 29
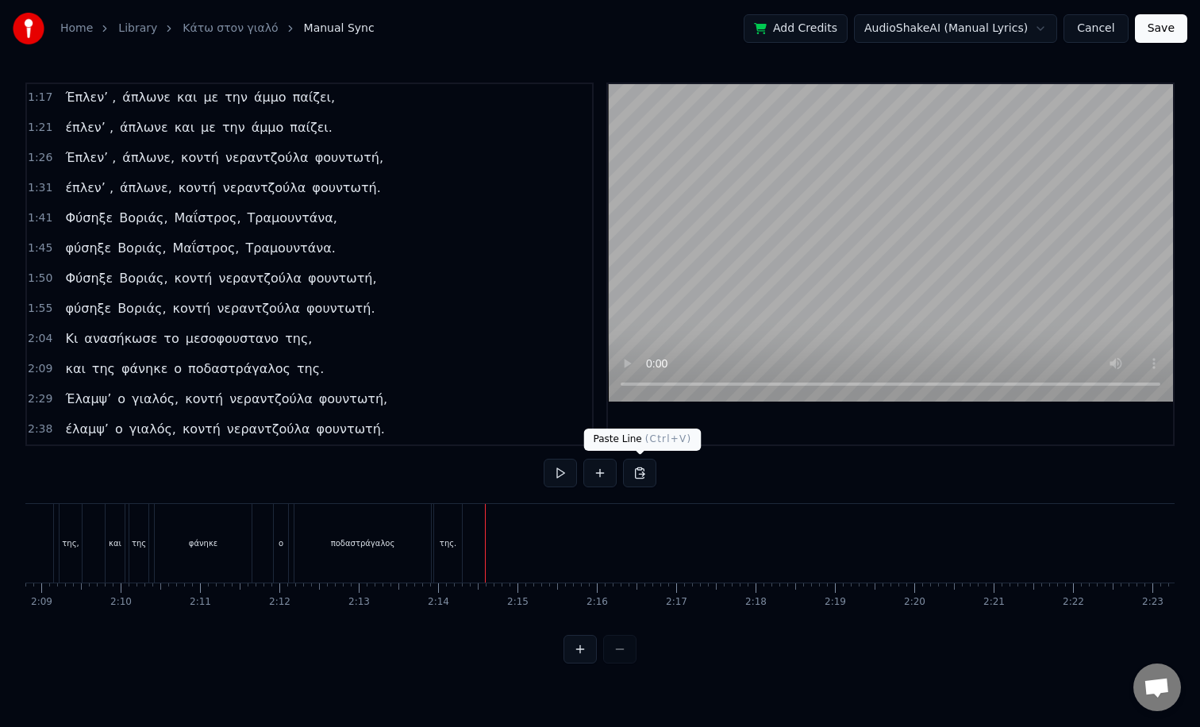
click at [644, 475] on button at bounding box center [639, 473] width 33 height 29
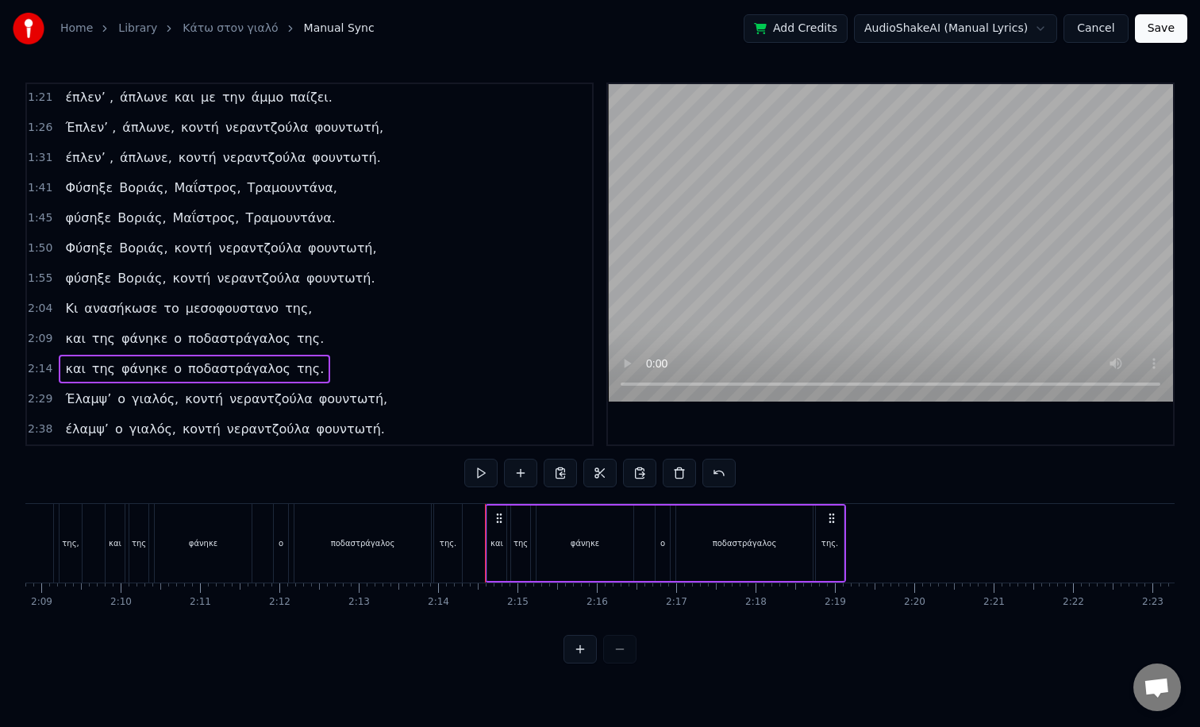
scroll to position [0, 10224]
click at [661, 547] on div "ο" at bounding box center [663, 543] width 5 height 12
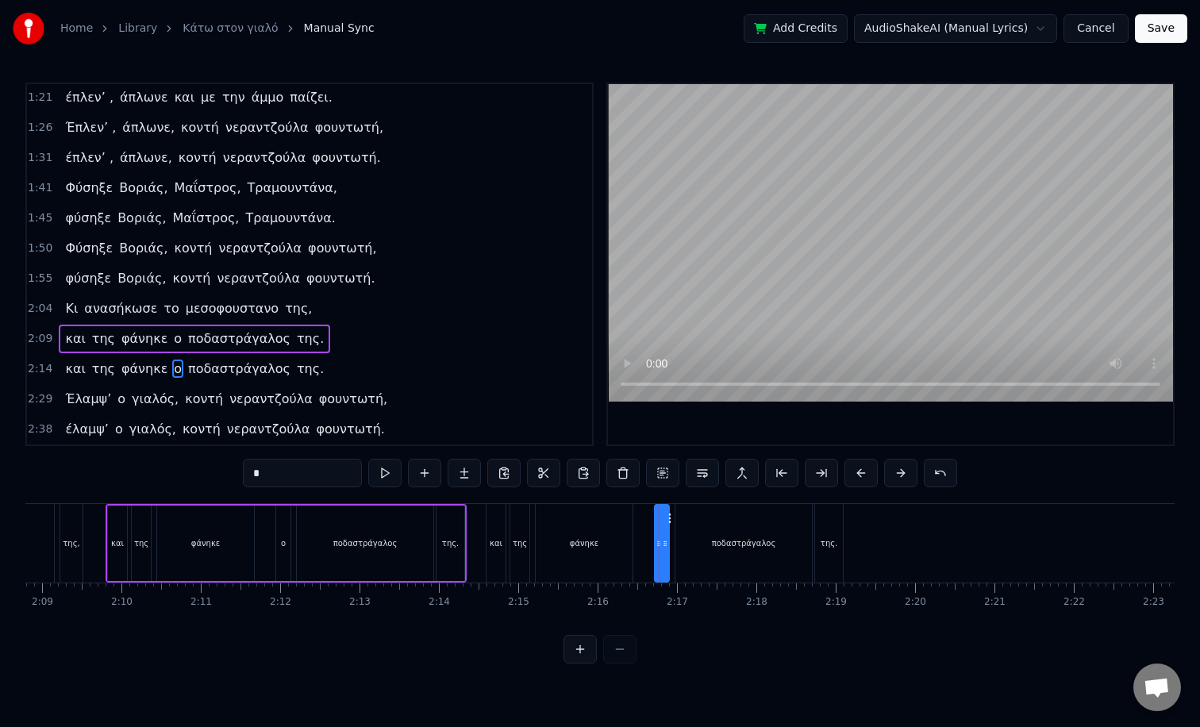
click at [172, 369] on span "ο" at bounding box center [177, 369] width 11 height 18
drag, startPoint x: 311, startPoint y: 481, endPoint x: 237, endPoint y: 481, distance: 73.8
click at [237, 481] on div "0:05 TACO στο γιαλό, TACO στο περιγιάλι, 0:09 TACO στο γιαλό, TACO στο περιγιάλ…" at bounding box center [599, 373] width 1149 height 581
paste input "******"
click at [173, 372] on span "ο κοντή" at bounding box center [198, 369] width 53 height 18
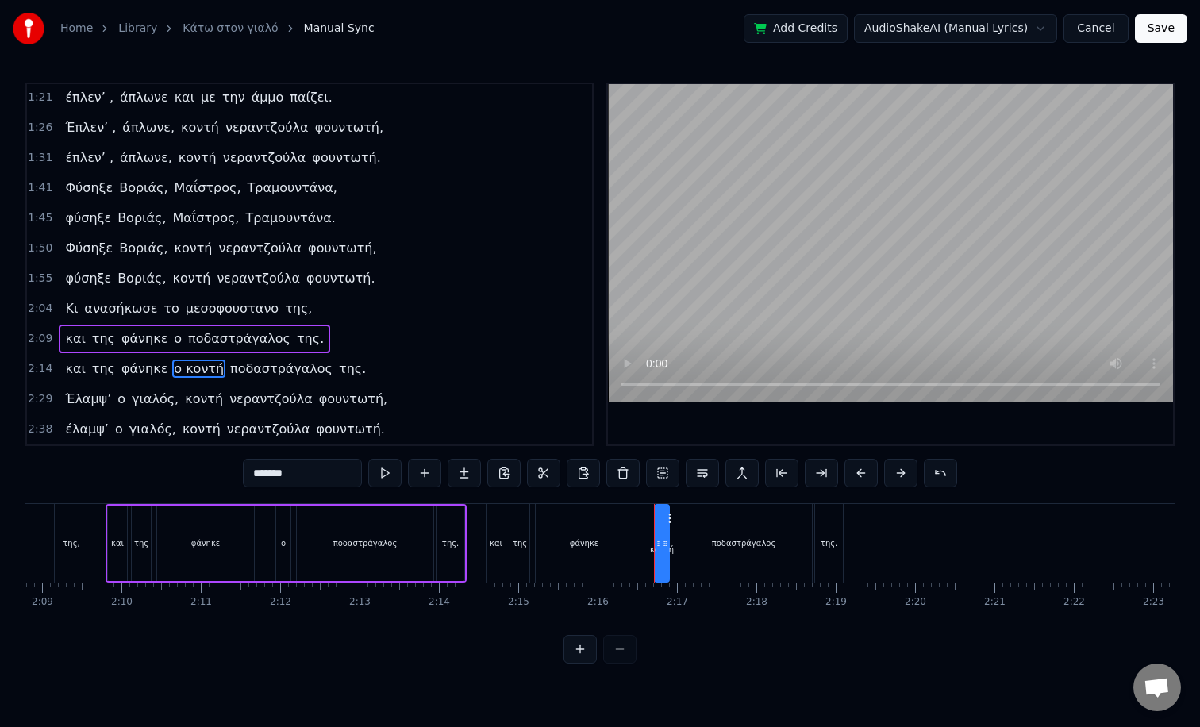
drag, startPoint x: 267, startPoint y: 473, endPoint x: 224, endPoint y: 475, distance: 42.9
click at [224, 475] on div "0:05 TACO στο γιαλό, TACO στο περιγιάλι, 0:09 TACO στο γιαλό, TACO στο περιγιάλ…" at bounding box center [599, 373] width 1149 height 581
drag, startPoint x: 277, startPoint y: 473, endPoint x: 221, endPoint y: 473, distance: 55.6
click at [221, 473] on div "0:05 TACO στο γιαλό, TACO στο περιγιάλι, 0:09 TACO στο γιαλό, TACO στο περιγιάλ…" at bounding box center [599, 373] width 1149 height 581
paste input "*"
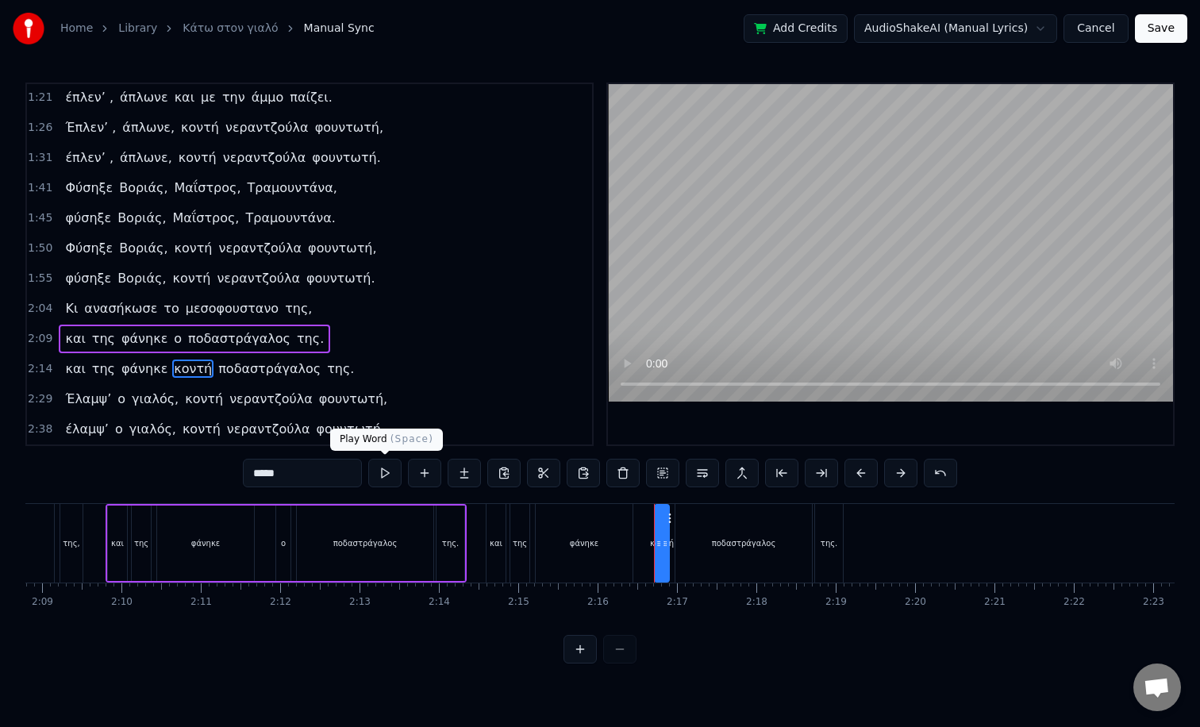
click at [234, 364] on span "ποδαστράγαλος" at bounding box center [270, 369] width 106 height 18
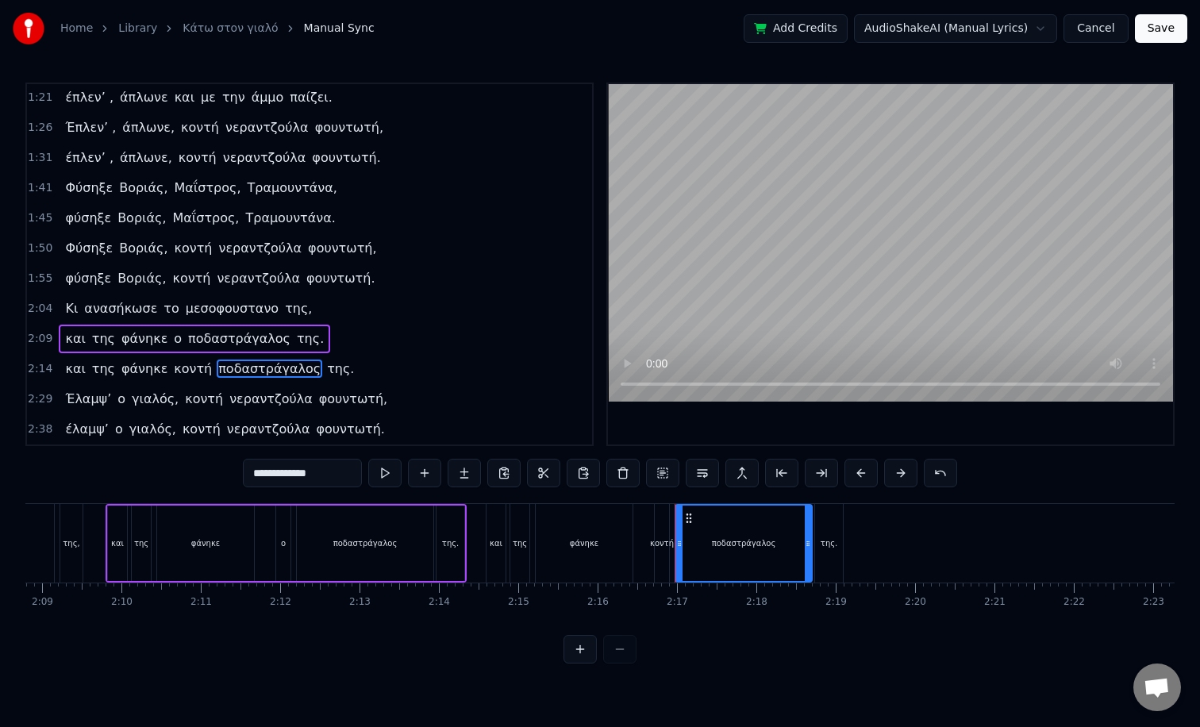
drag, startPoint x: 337, startPoint y: 482, endPoint x: 203, endPoint y: 478, distance: 134.2
click at [203, 478] on div "0:05 TACO στο γιαλό, TACO στο περιγιάλι, 0:09 TACO στο γιαλό, TACO στο περιγιάλ…" at bounding box center [599, 373] width 1149 height 581
paste input "text"
click at [306, 372] on span "της." at bounding box center [321, 369] width 30 height 18
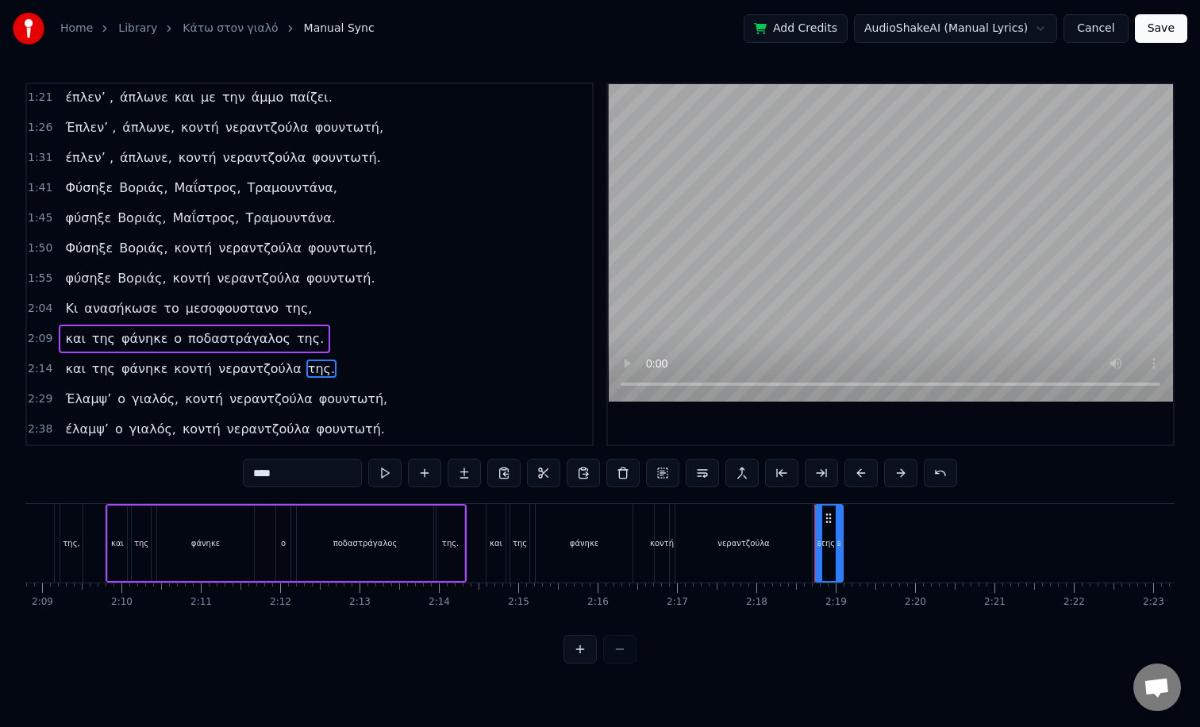
drag, startPoint x: 293, startPoint y: 471, endPoint x: 241, endPoint y: 473, distance: 51.7
click at [241, 473] on div "0:05 TACO στο γιαλό, TACO στο περιγιάλι, 0:09 TACO στο γιαλό, TACO στο περιγιάλ…" at bounding box center [599, 373] width 1149 height 581
paste input "****"
click at [181, 366] on span "κοντή" at bounding box center [192, 369] width 41 height 18
click at [284, 475] on input "*****" at bounding box center [302, 473] width 119 height 29
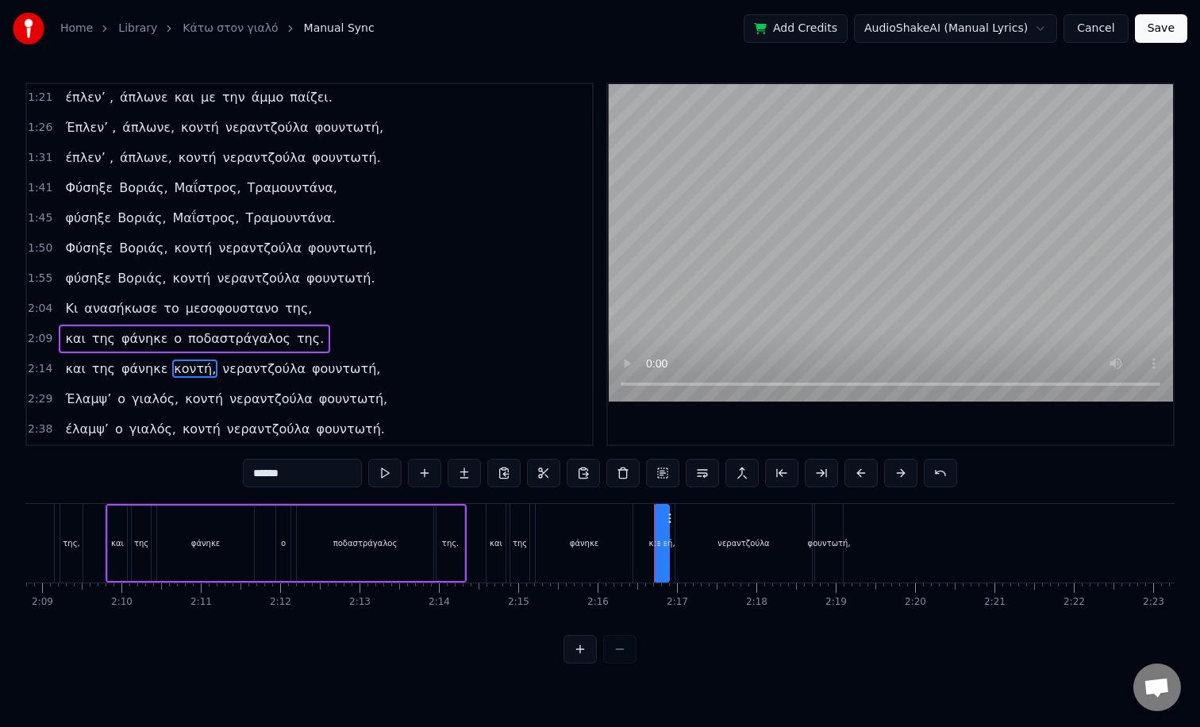
click at [320, 366] on span "φουντωτή," at bounding box center [345, 369] width 71 height 18
click at [64, 371] on span "και" at bounding box center [75, 369] width 23 height 18
type input "***"
click at [41, 370] on span "2:14" at bounding box center [40, 369] width 25 height 16
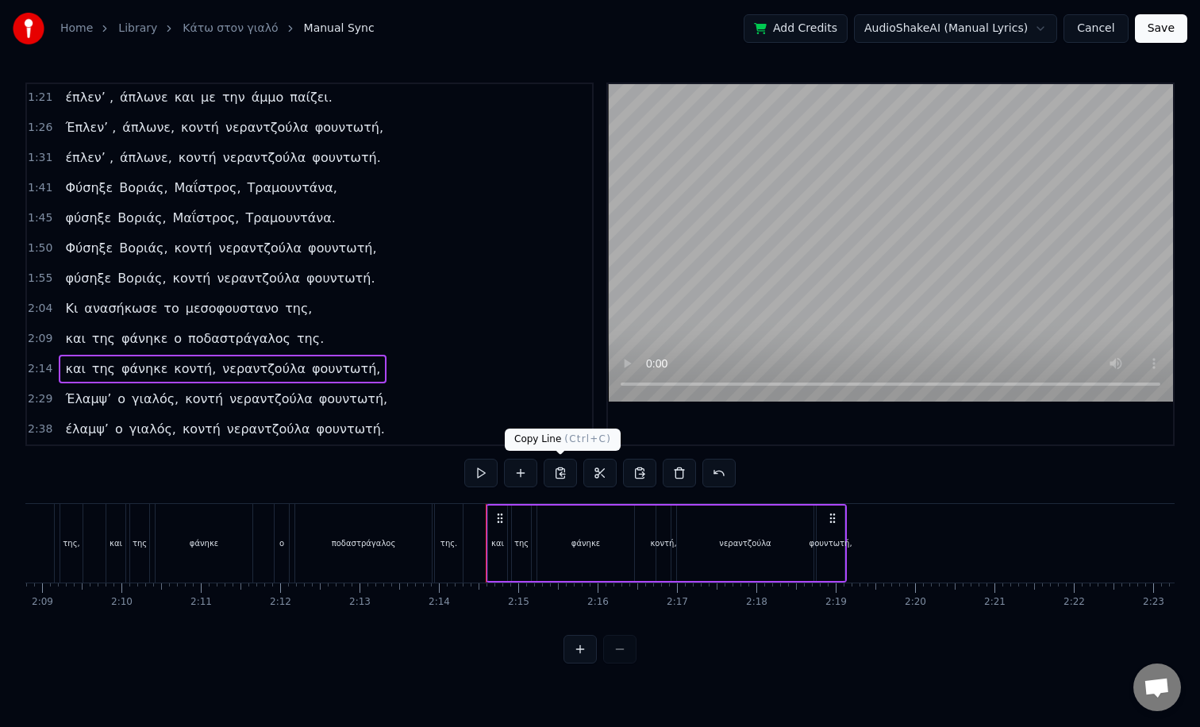
click at [556, 476] on button at bounding box center [560, 473] width 33 height 29
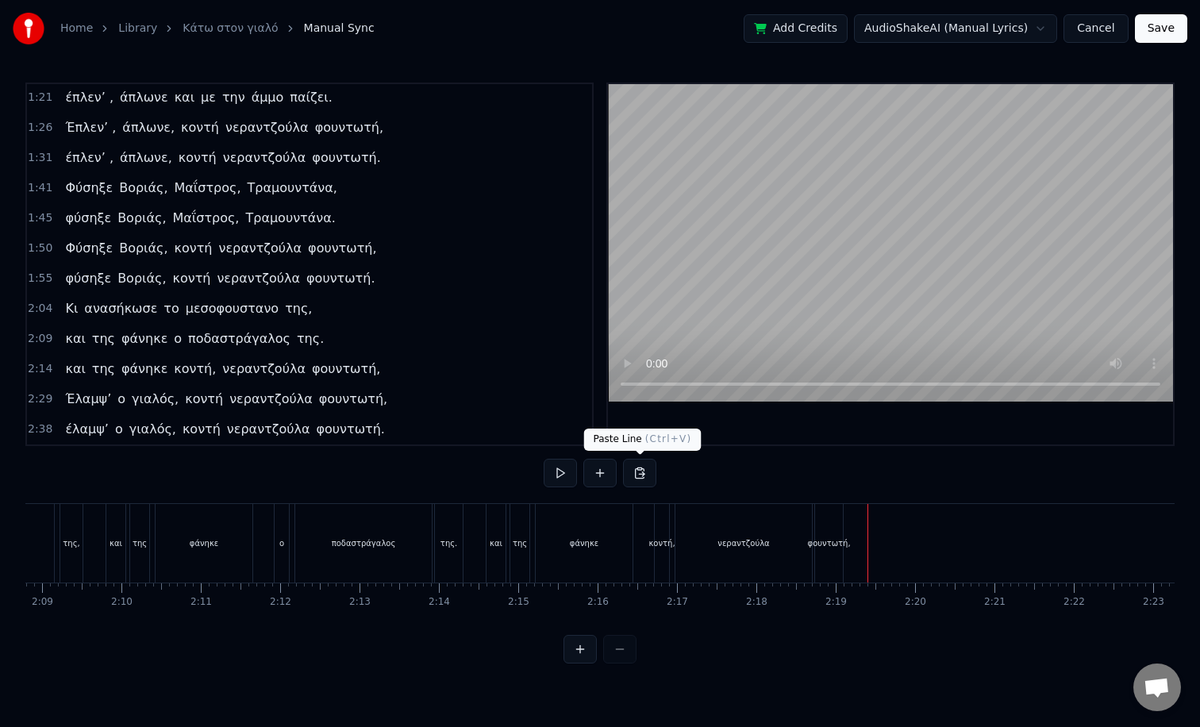
click at [638, 472] on button at bounding box center [639, 473] width 33 height 29
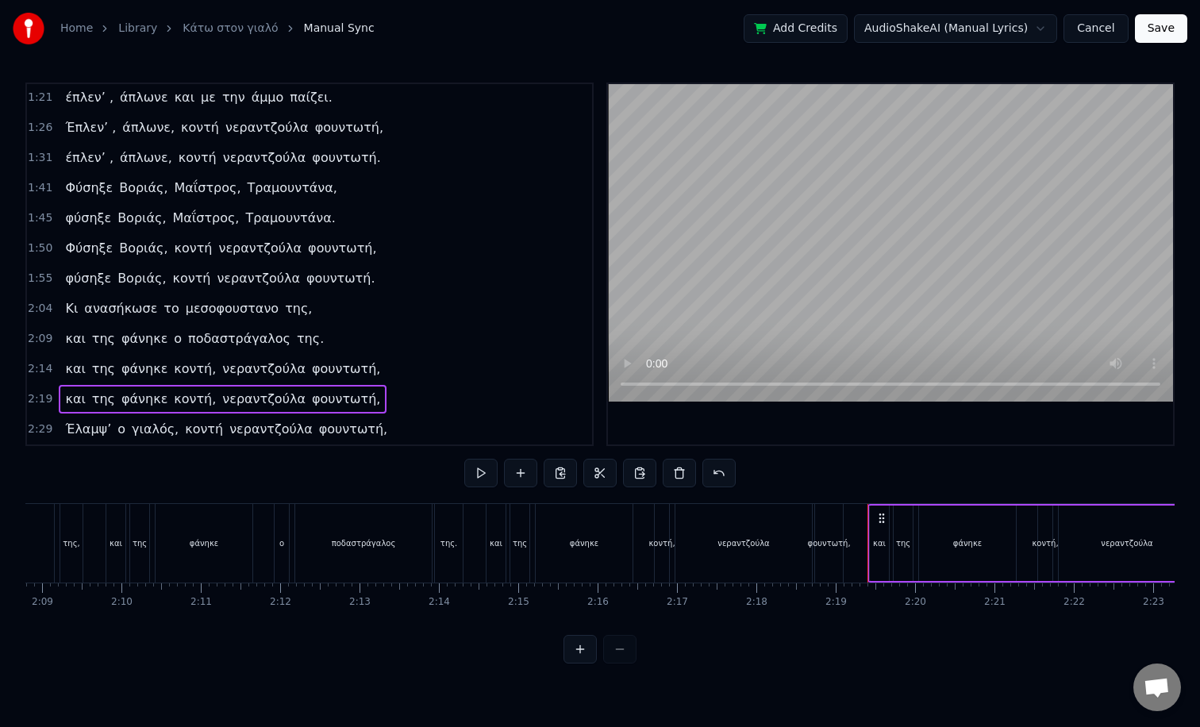
scroll to position [424, 0]
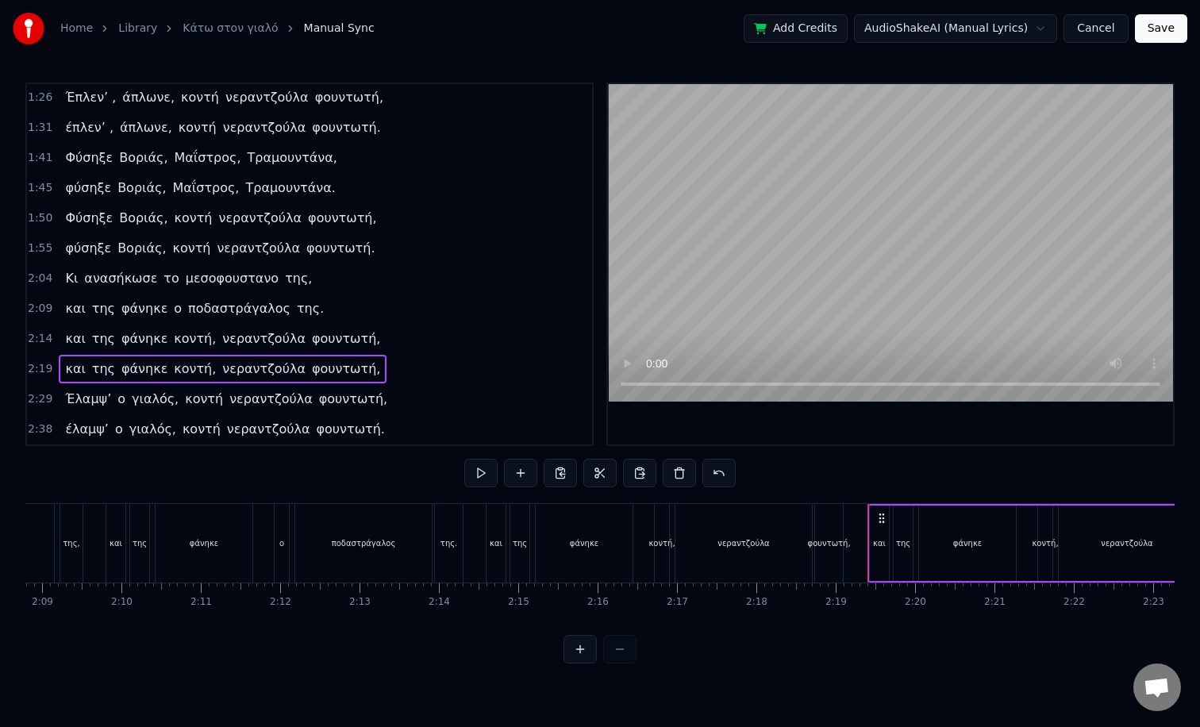
click at [532, 547] on div "και της φάνηκε κοντή, νεραντζούλα φουντωτή," at bounding box center [666, 543] width 361 height 79
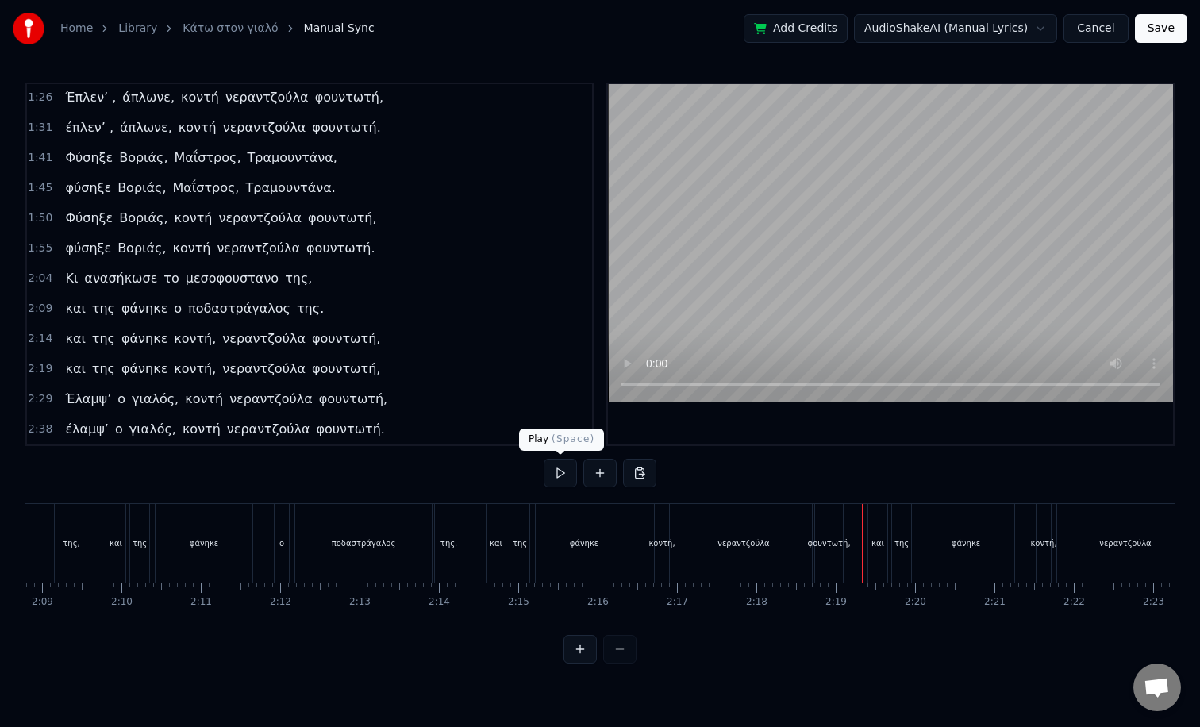
click at [558, 478] on button at bounding box center [560, 473] width 33 height 29
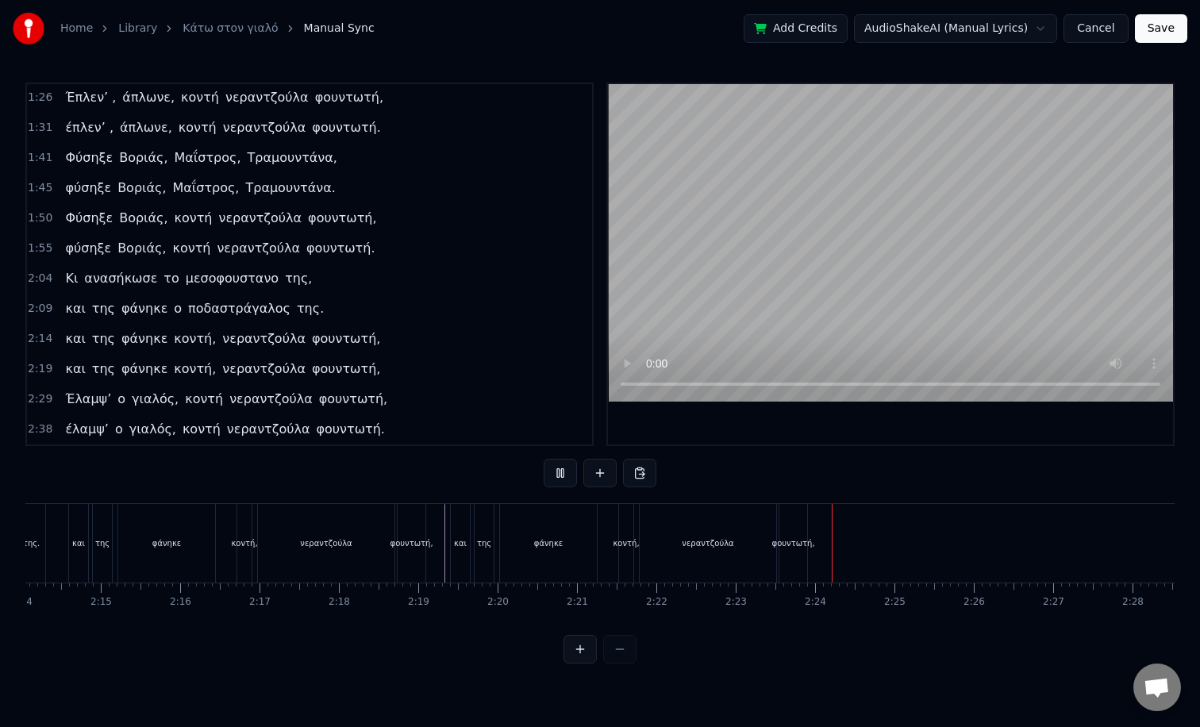
scroll to position [0, 10637]
click at [544, 459] on button at bounding box center [560, 473] width 33 height 29
click at [567, 479] on button at bounding box center [560, 473] width 33 height 29
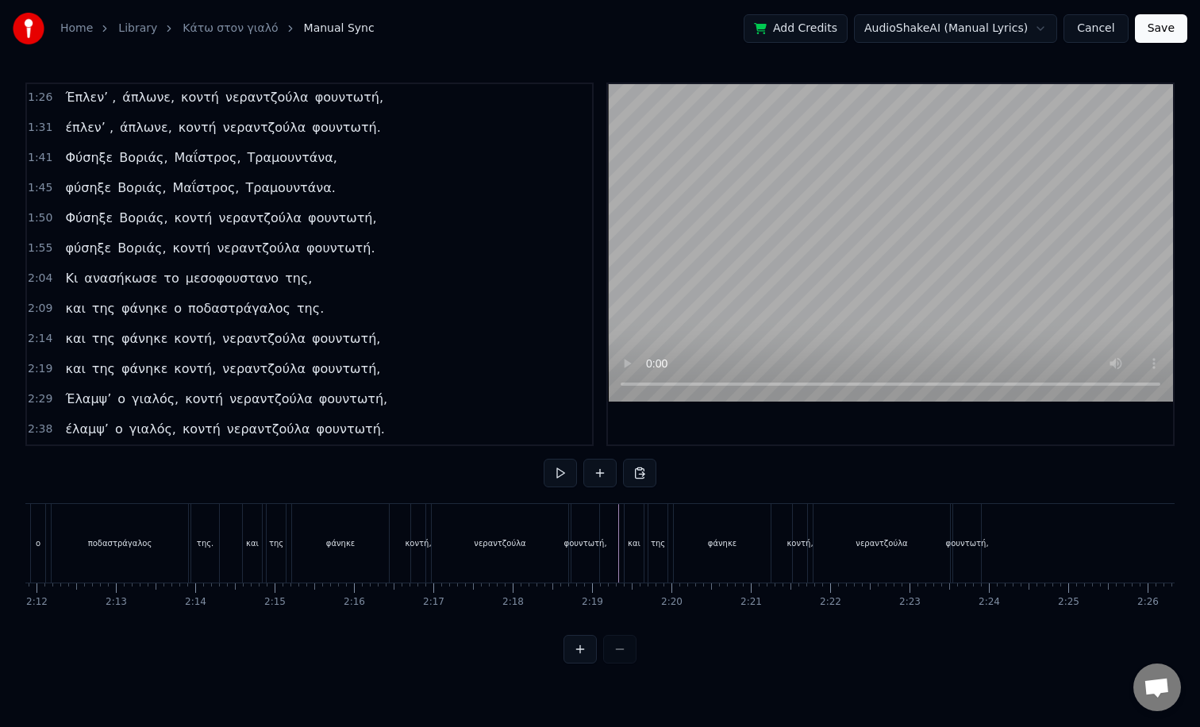
scroll to position [0, 10429]
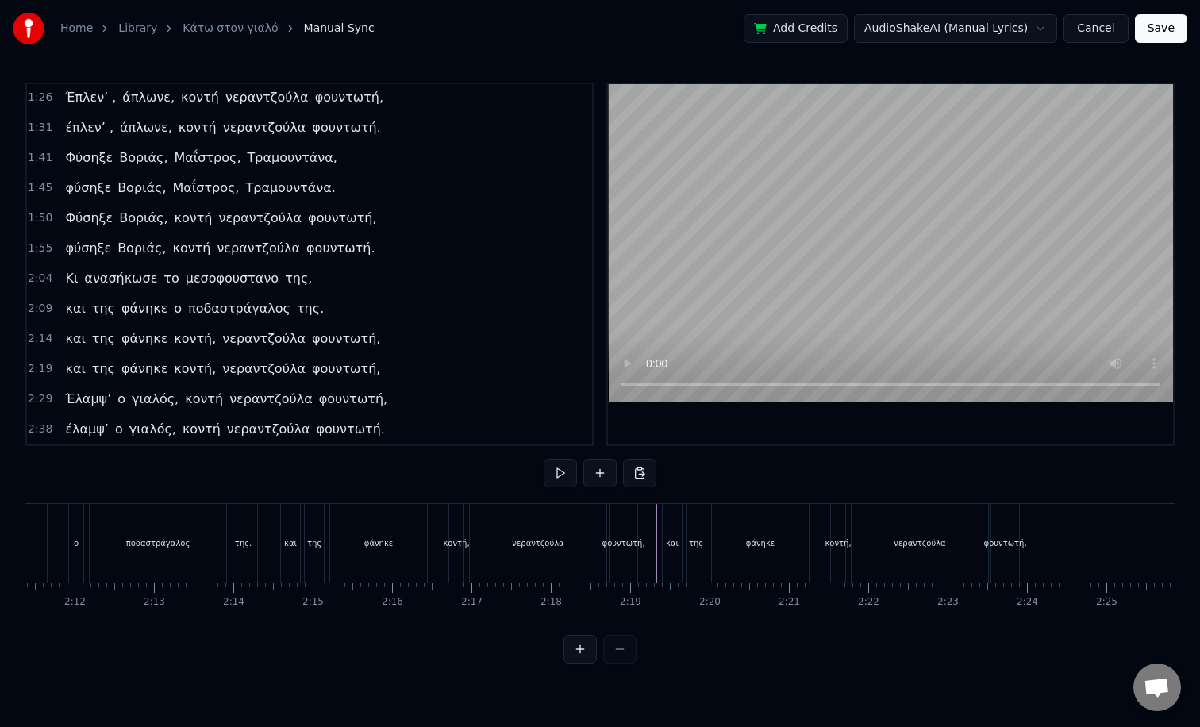
click at [326, 556] on div "και της φάνηκε κοντή, νεραντζούλα φουντωτή," at bounding box center [460, 543] width 361 height 79
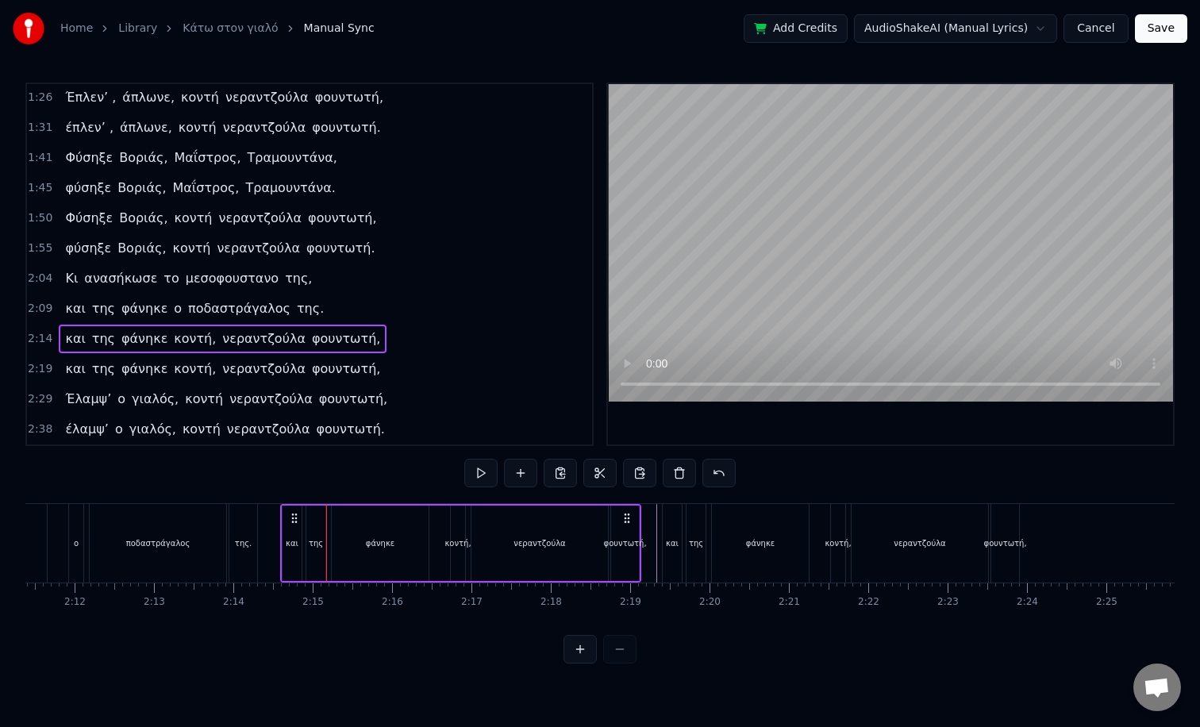
click at [327, 556] on div "και της φάνηκε κοντή, νεραντζούλα φουντωτή," at bounding box center [460, 543] width 361 height 79
click at [428, 534] on div "φάνηκε" at bounding box center [380, 543] width 98 height 75
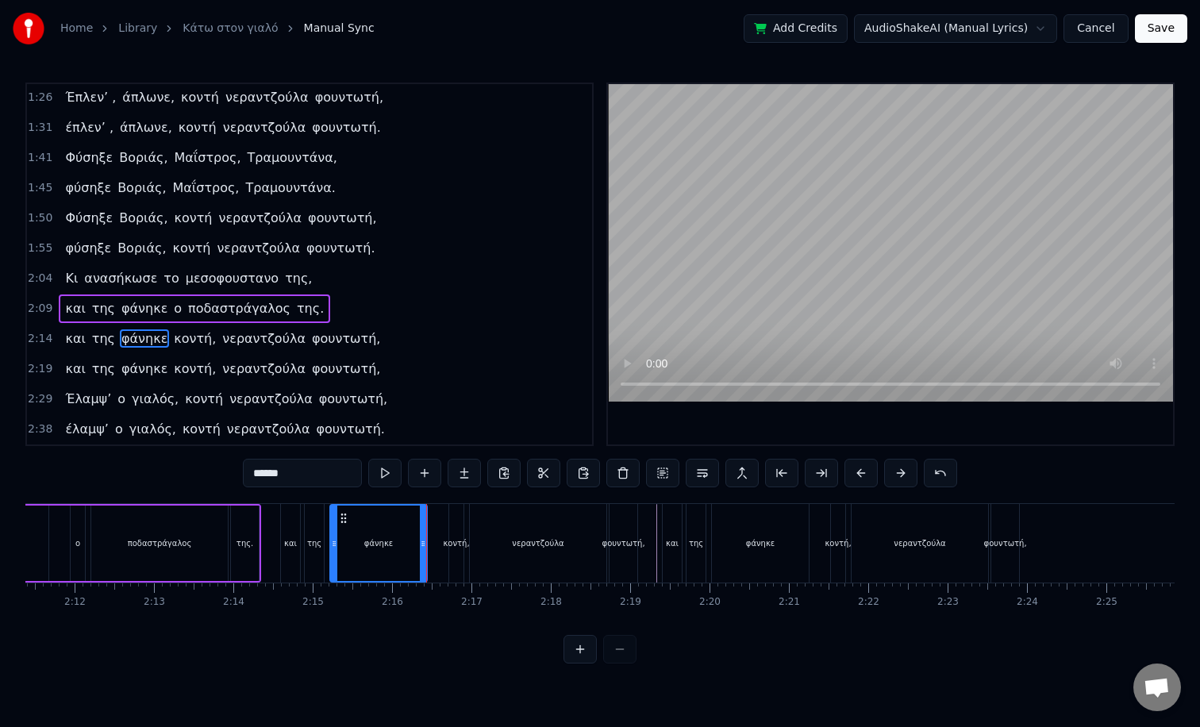
click at [444, 540] on div "κοντή," at bounding box center [456, 543] width 26 height 12
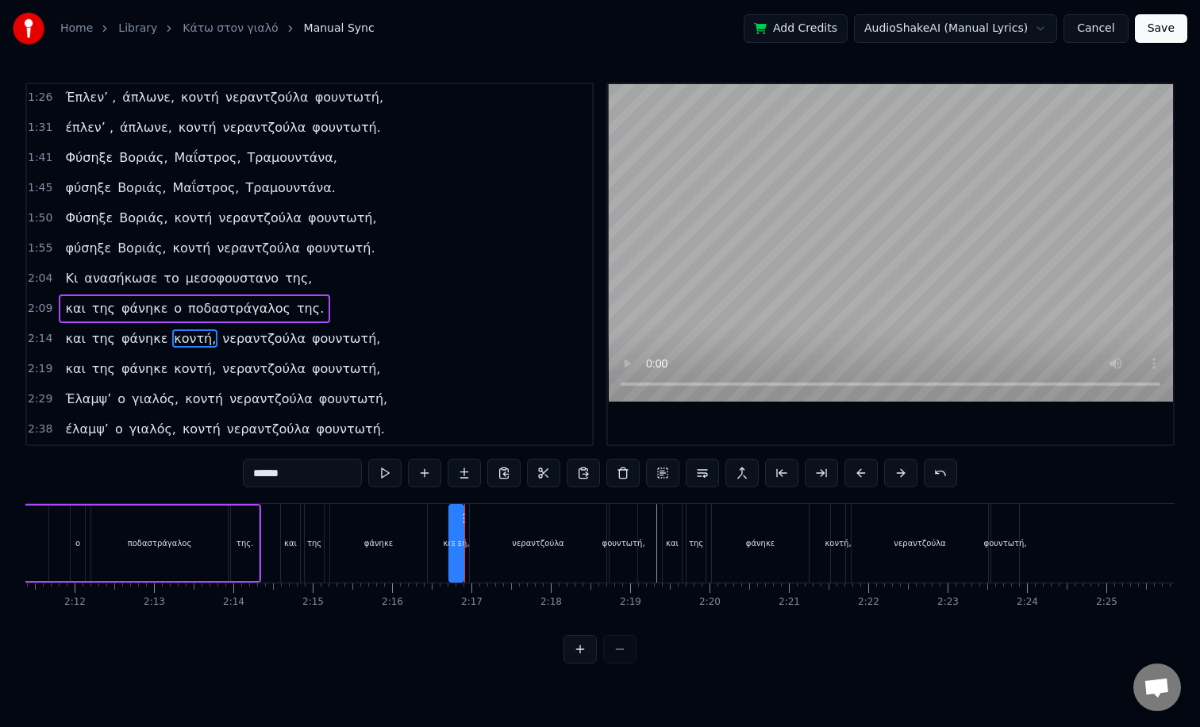
click at [495, 551] on div "νεραντζούλα" at bounding box center [538, 543] width 137 height 79
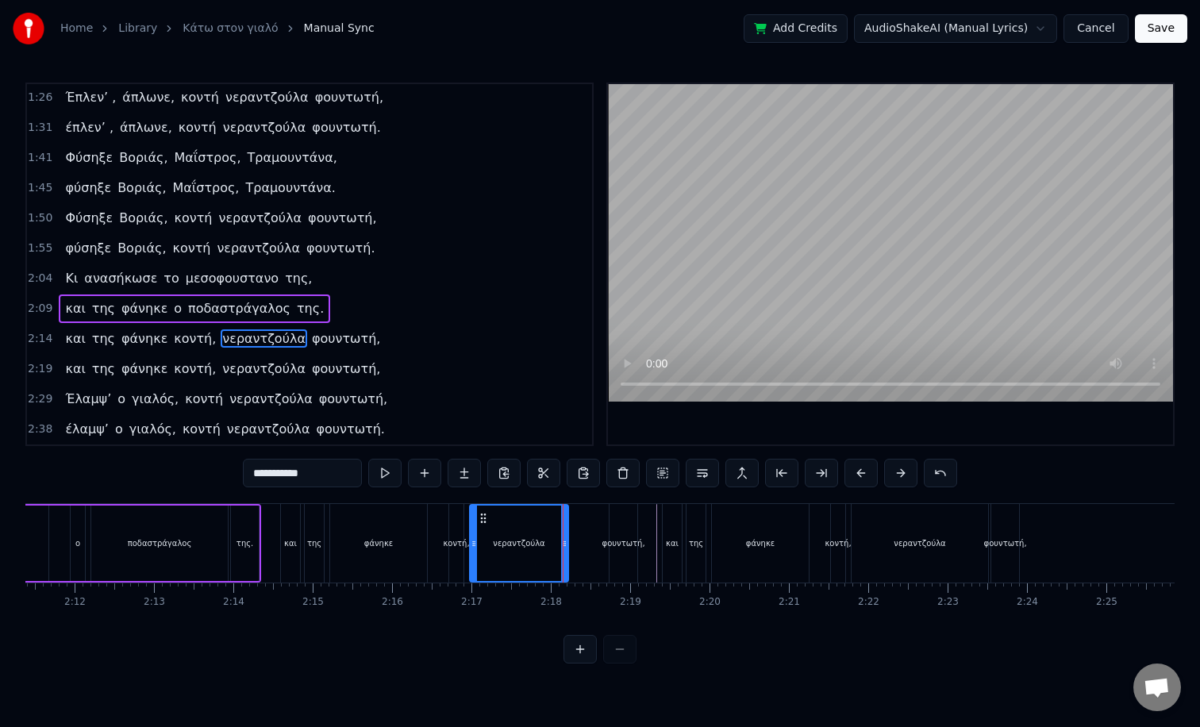
drag, startPoint x: 604, startPoint y: 548, endPoint x: 566, endPoint y: 553, distance: 38.4
click at [566, 553] on div at bounding box center [564, 543] width 6 height 75
click at [622, 537] on div "φουντωτή," at bounding box center [624, 543] width 28 height 79
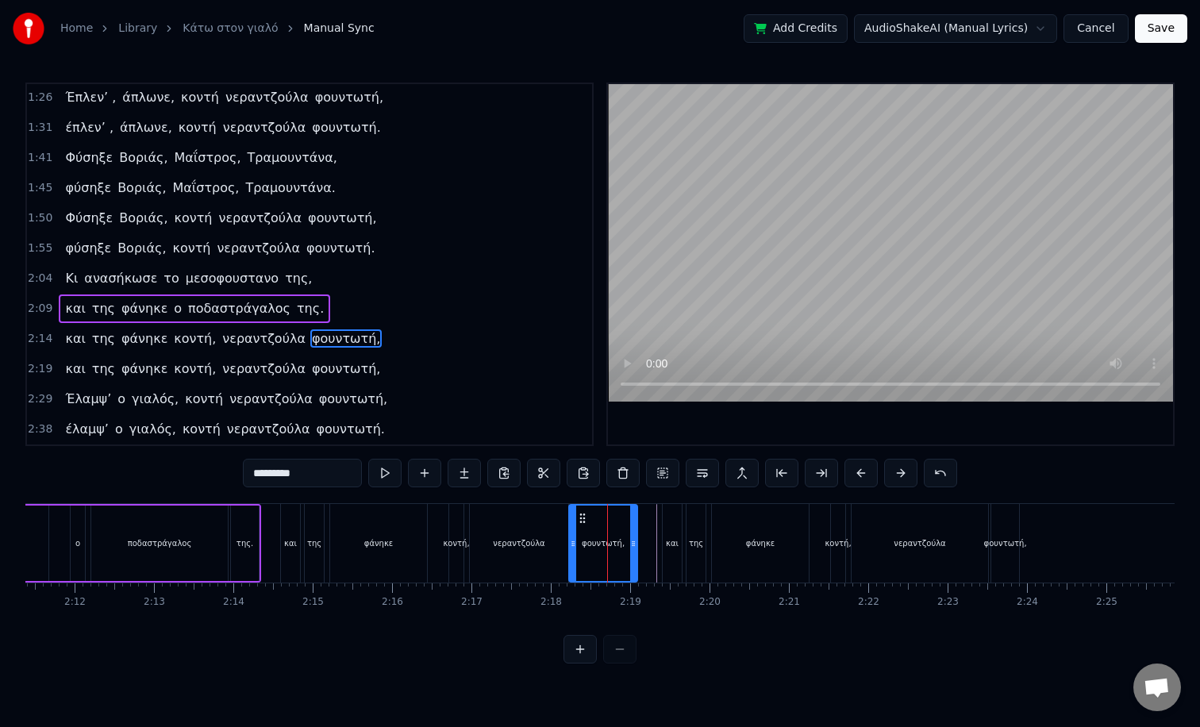
drag, startPoint x: 614, startPoint y: 542, endPoint x: 574, endPoint y: 545, distance: 40.6
click at [574, 545] on icon at bounding box center [573, 543] width 6 height 13
drag, startPoint x: 634, startPoint y: 545, endPoint x: 644, endPoint y: 547, distance: 9.7
click at [643, 547] on icon at bounding box center [641, 543] width 6 height 13
click at [583, 549] on div "φουντωτή," at bounding box center [607, 543] width 75 height 75
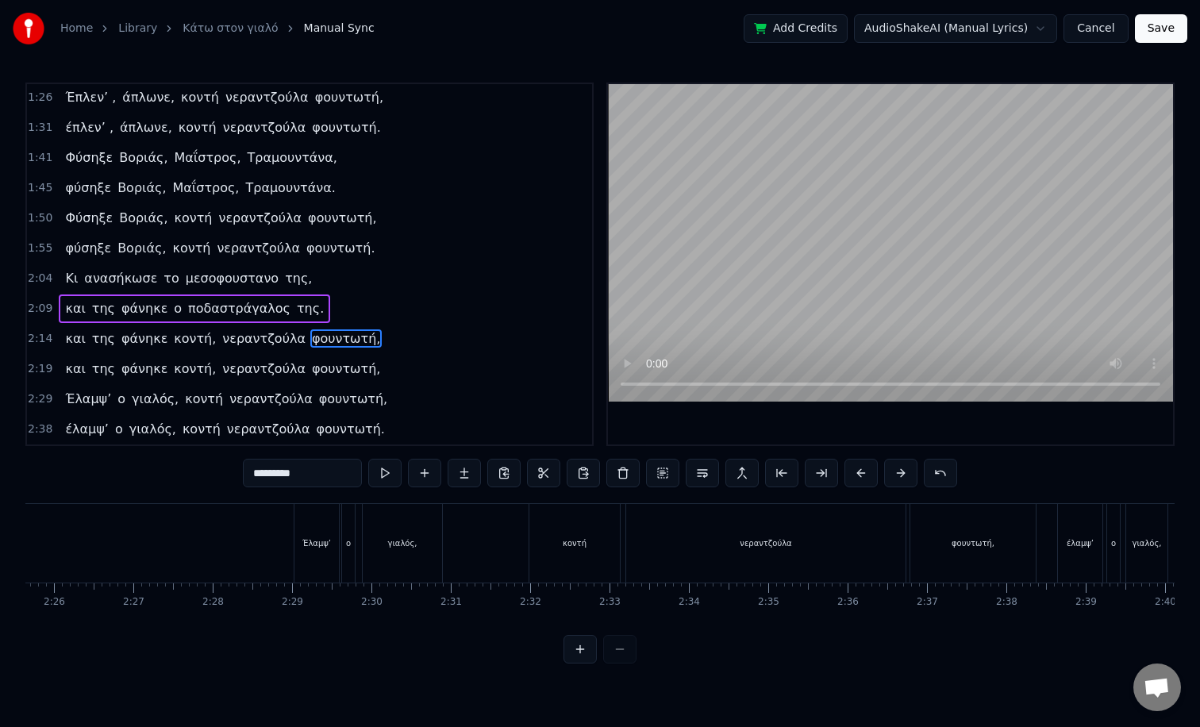
scroll to position [0, 11580]
click at [844, 546] on div "νεραντζούλα" at bounding box center [746, 543] width 279 height 79
type input "**********"
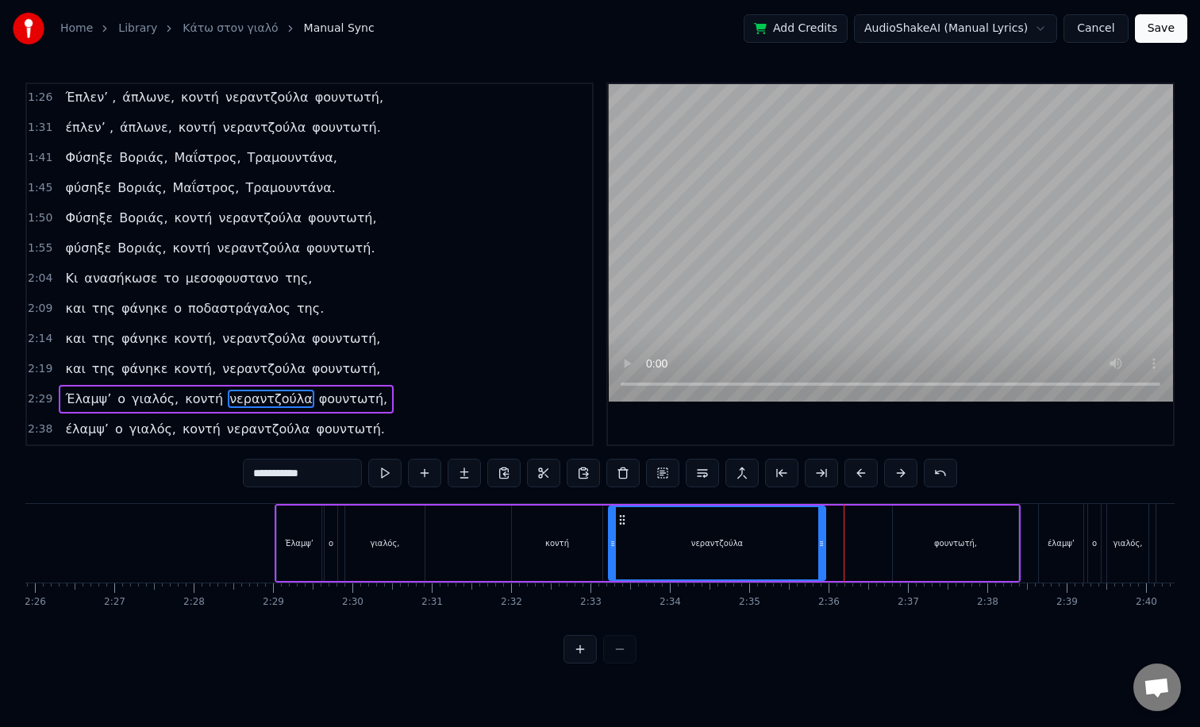
drag, startPoint x: 886, startPoint y: 522, endPoint x: 823, endPoint y: 522, distance: 62.7
click at [823, 522] on div at bounding box center [821, 543] width 6 height 72
click at [835, 526] on div "Έλαμψ’ ο γιαλός, κοντή νεραντζούλα φουντωτή," at bounding box center [648, 543] width 746 height 79
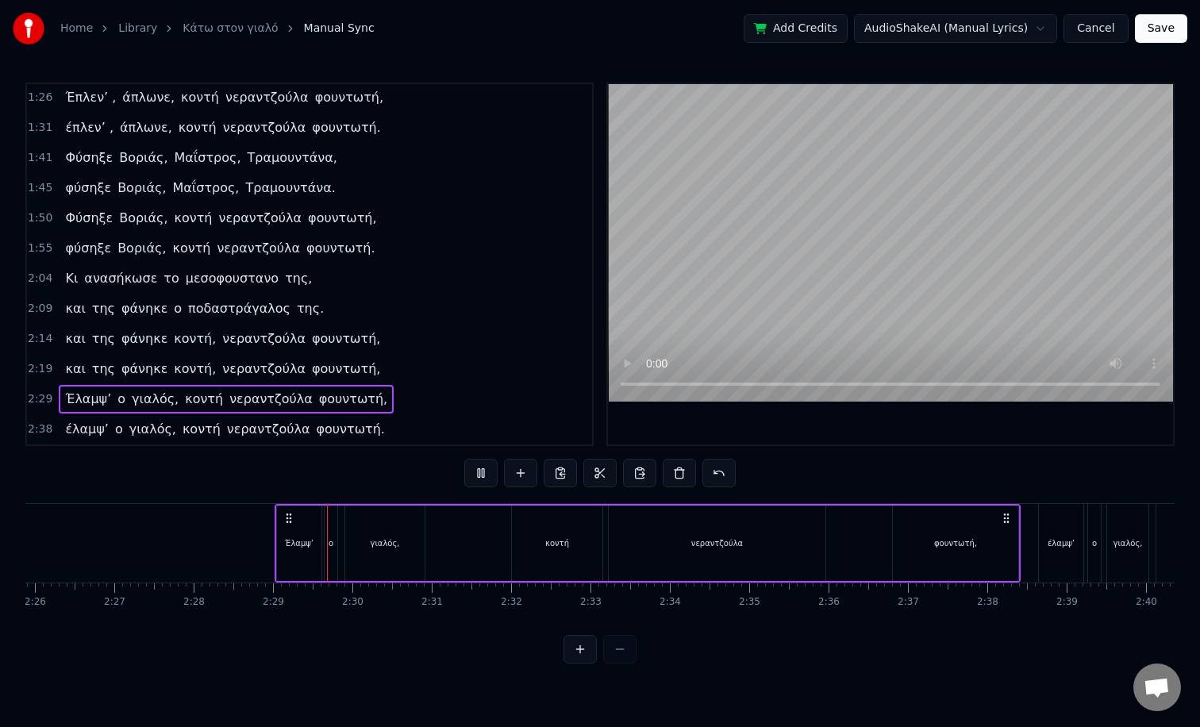
click at [741, 549] on div "νεραντζούλα" at bounding box center [717, 543] width 217 height 75
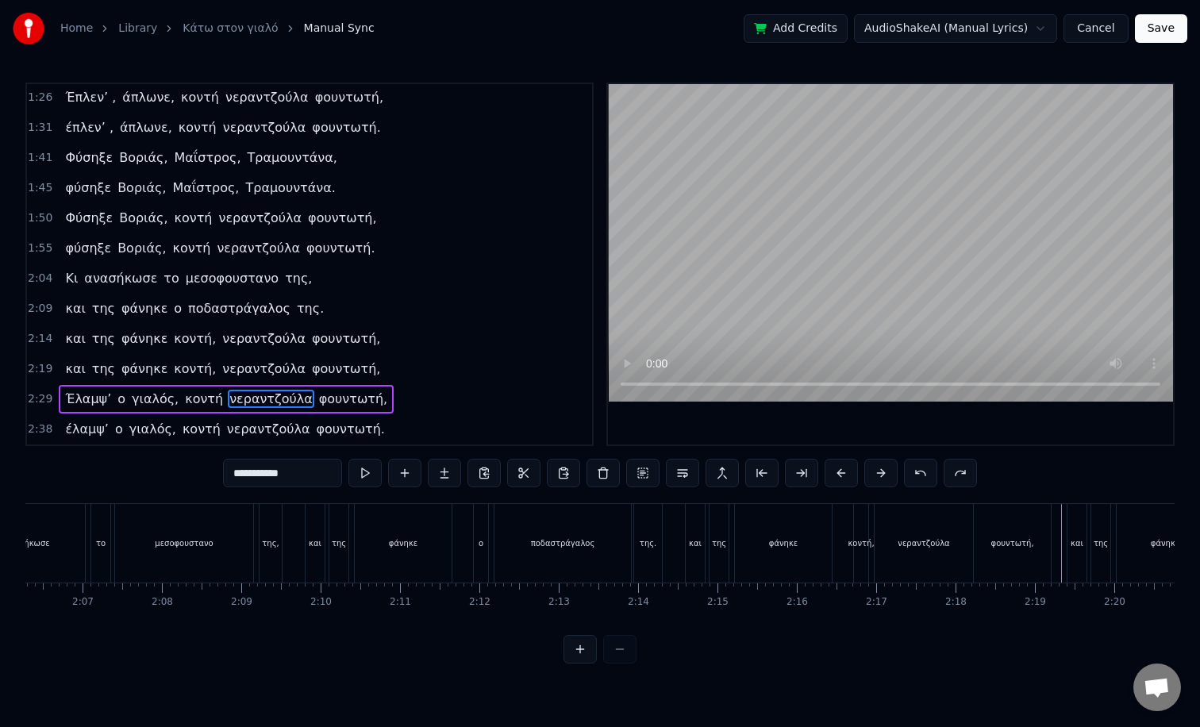
scroll to position [0, 10028]
click at [786, 562] on div "φάνηκε" at bounding box center [780, 543] width 97 height 79
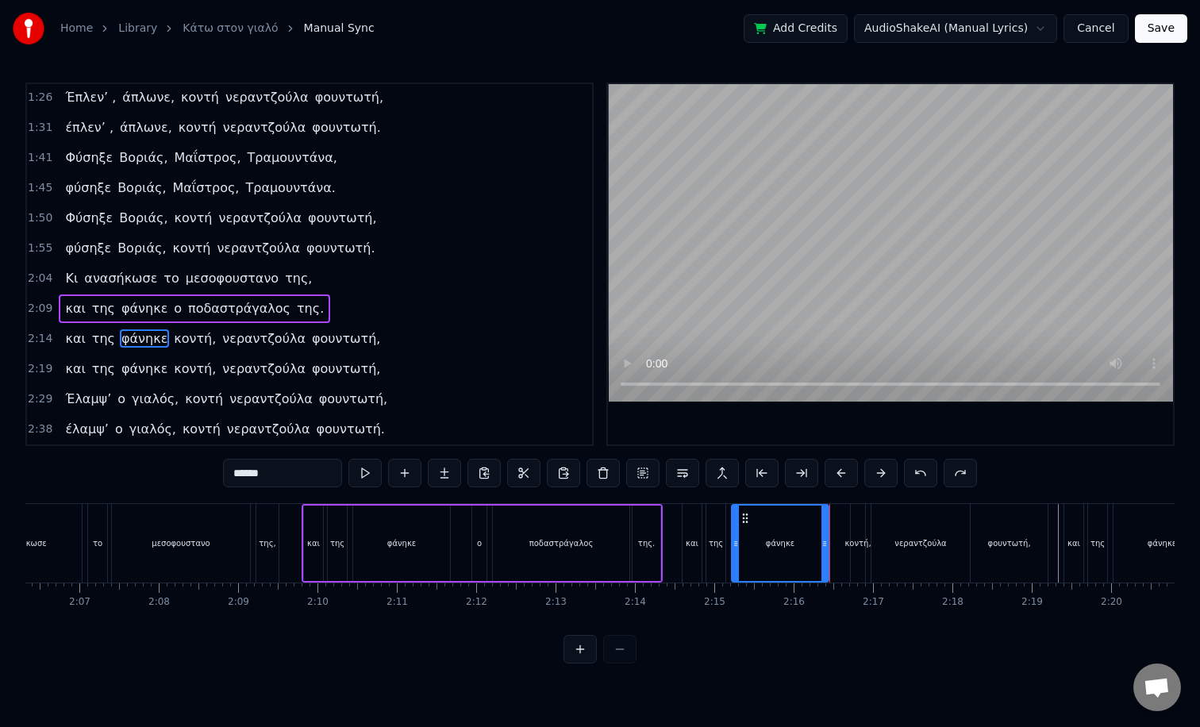
click at [852, 545] on div "κοντή," at bounding box center [858, 543] width 26 height 12
drag, startPoint x: 853, startPoint y: 556, endPoint x: 822, endPoint y: 557, distance: 31.8
click at [822, 557] on div at bounding box center [822, 543] width 6 height 75
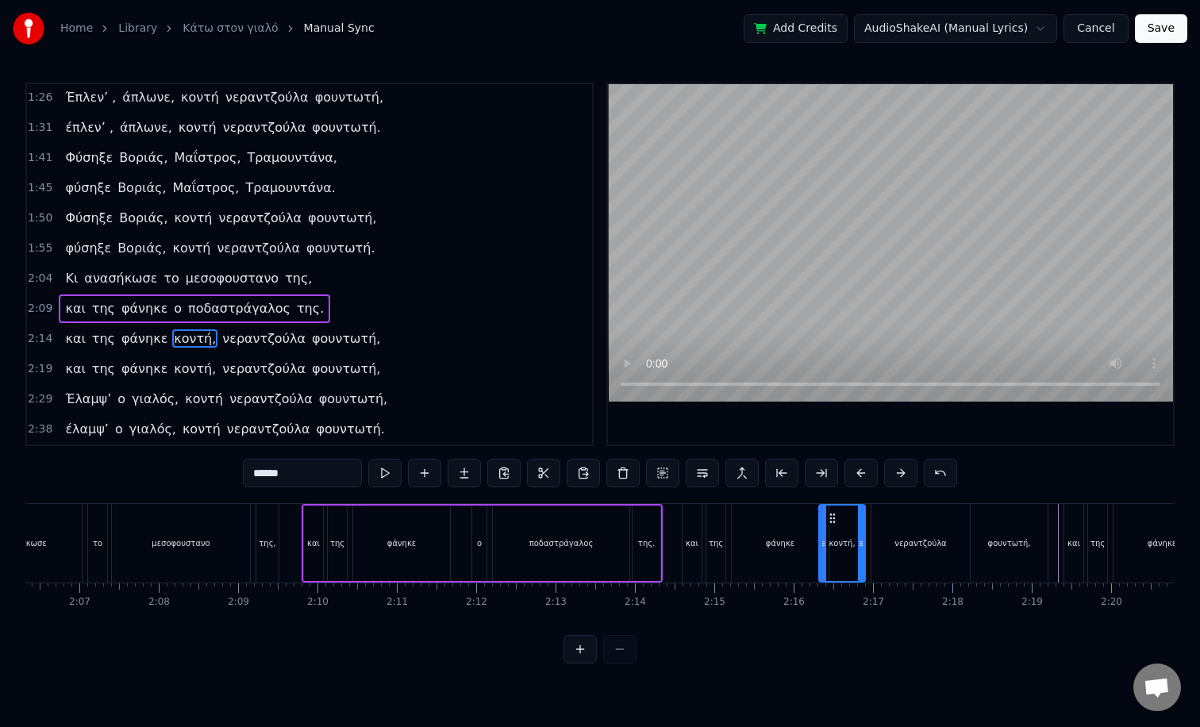
click at [738, 540] on div "φάνηκε" at bounding box center [780, 543] width 97 height 79
click at [568, 649] on button at bounding box center [580, 649] width 33 height 29
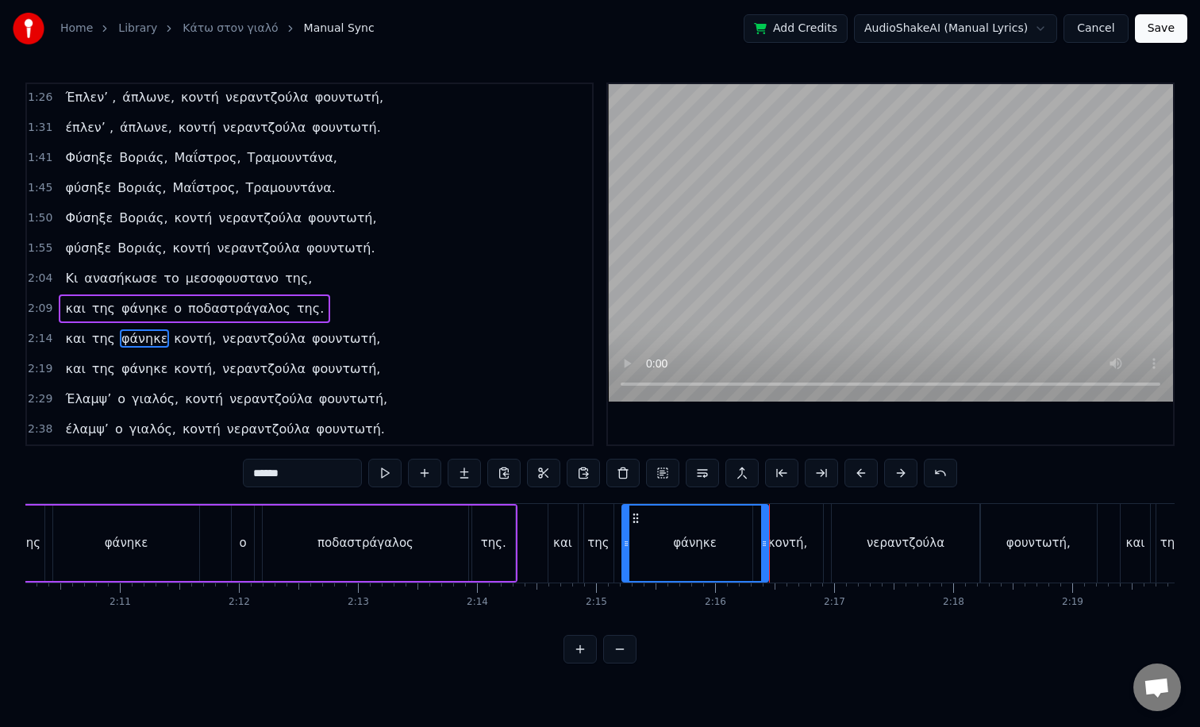
scroll to position [0, 15513]
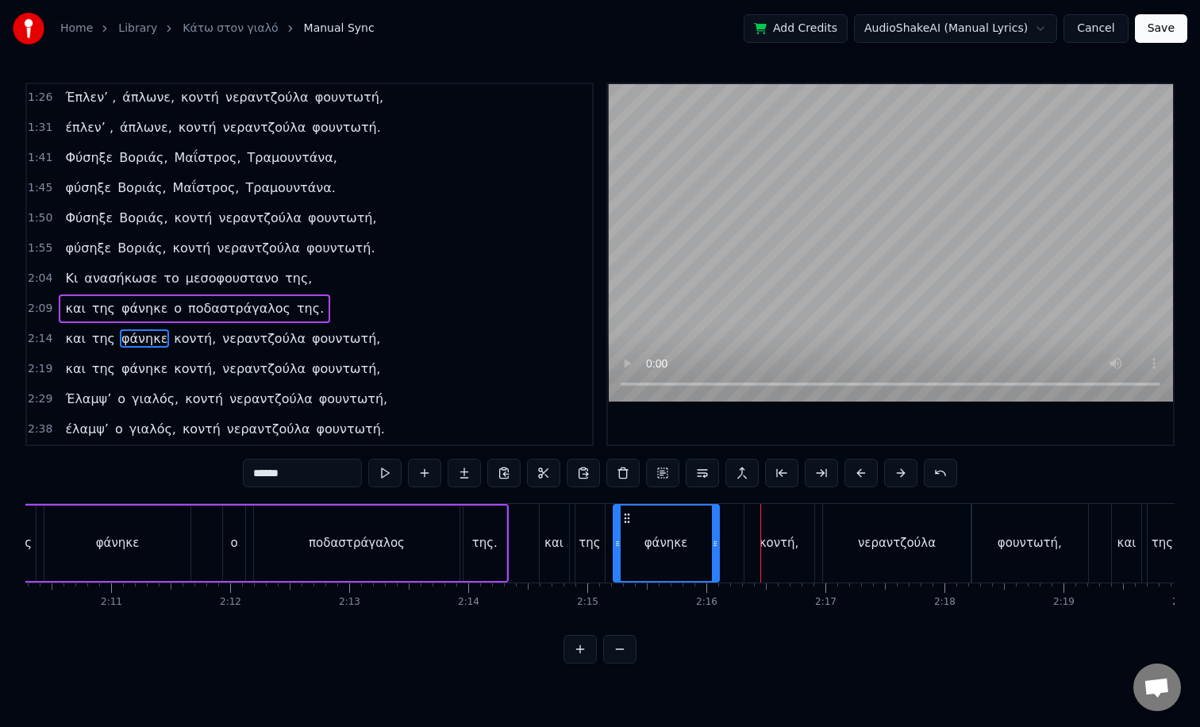
drag, startPoint x: 753, startPoint y: 556, endPoint x: 713, endPoint y: 556, distance: 40.5
click at [713, 556] on div at bounding box center [715, 543] width 6 height 75
click at [658, 554] on div "φάνηκε" at bounding box center [666, 543] width 104 height 75
click at [788, 556] on div "κοντή," at bounding box center [780, 543] width 70 height 79
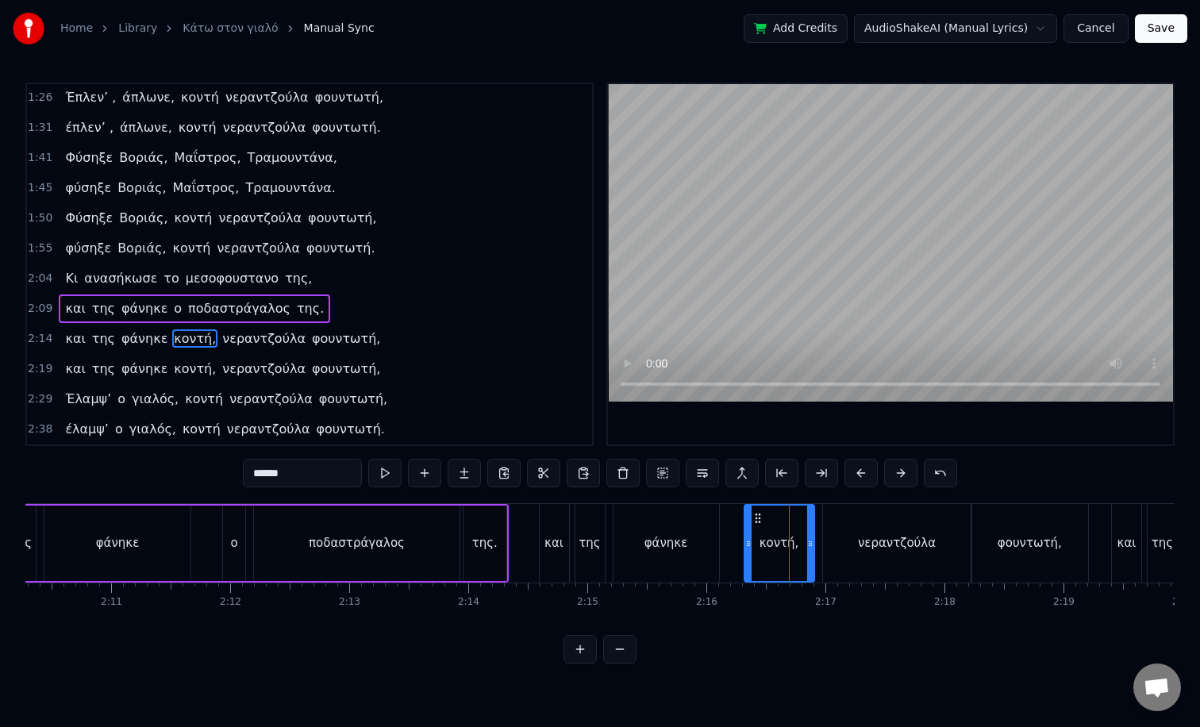
click at [745, 558] on div at bounding box center [748, 543] width 6 height 75
click at [702, 555] on div "φάνηκε" at bounding box center [667, 543] width 106 height 79
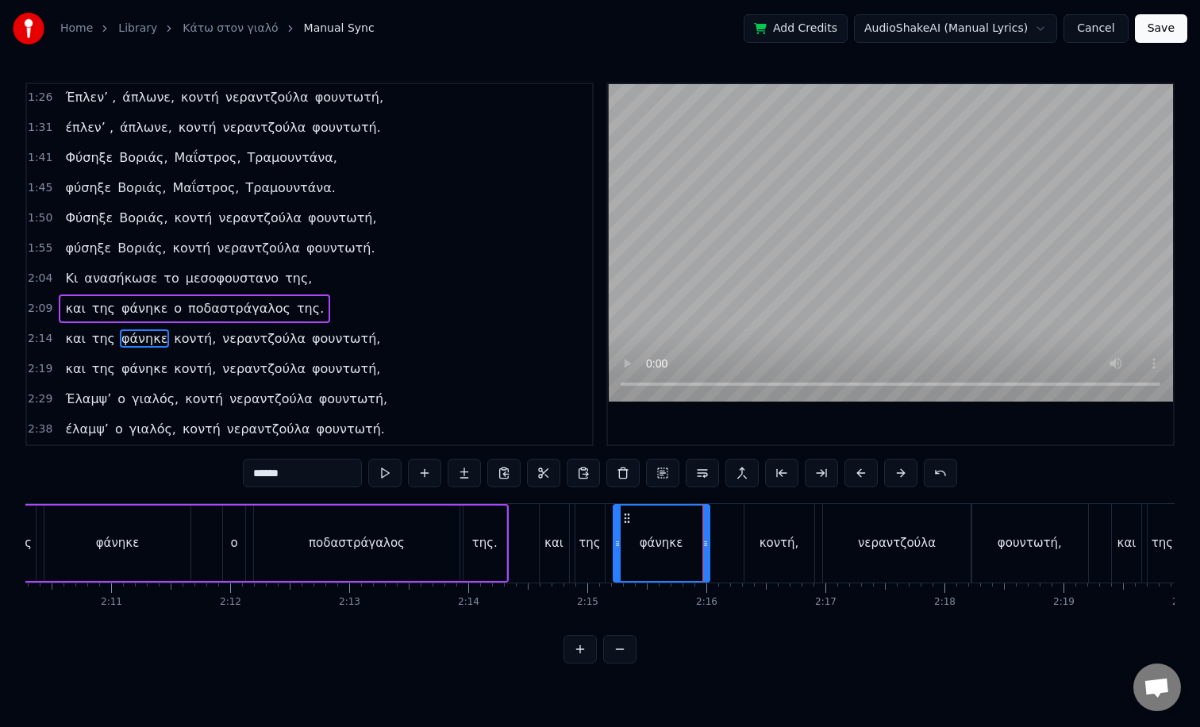
drag, startPoint x: 715, startPoint y: 552, endPoint x: 706, endPoint y: 553, distance: 9.6
click at [706, 553] on div at bounding box center [706, 543] width 6 height 75
click at [769, 542] on div "κοντή," at bounding box center [780, 543] width 40 height 18
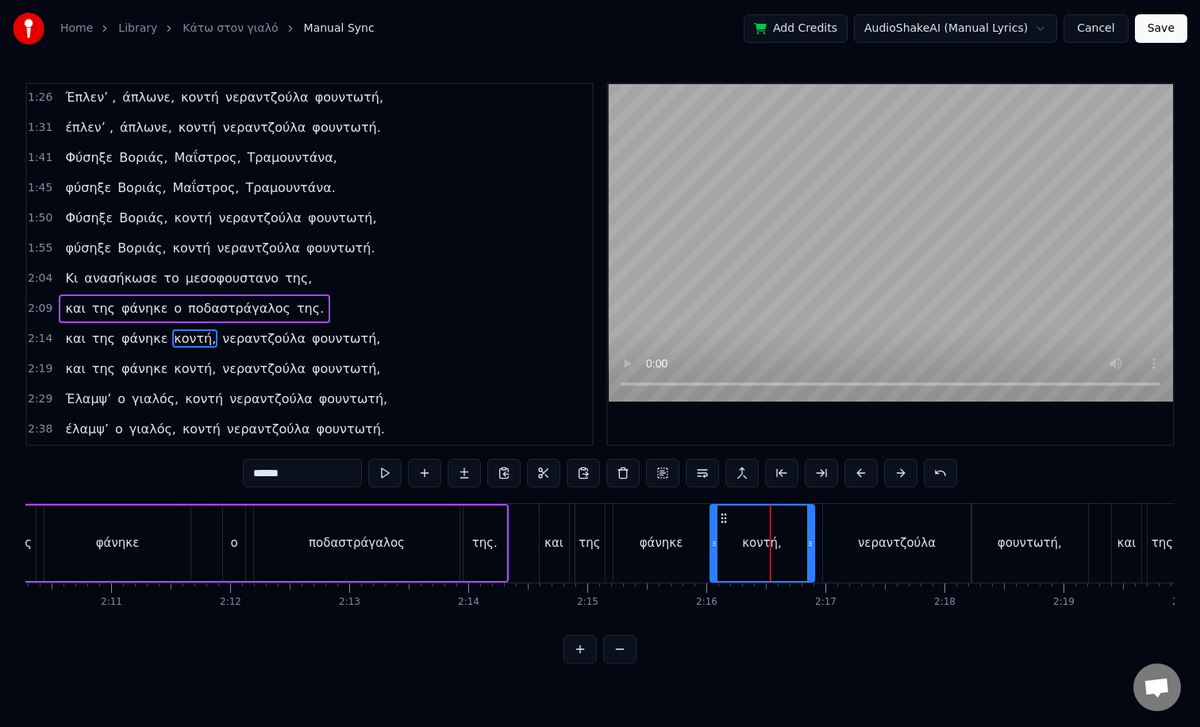
drag, startPoint x: 745, startPoint y: 545, endPoint x: 711, endPoint y: 549, distance: 34.5
click at [711, 549] on icon at bounding box center [714, 543] width 6 height 13
click at [724, 549] on div "κοντή," at bounding box center [762, 543] width 102 height 75
click at [836, 542] on div "νεραντζούλα" at bounding box center [897, 543] width 148 height 79
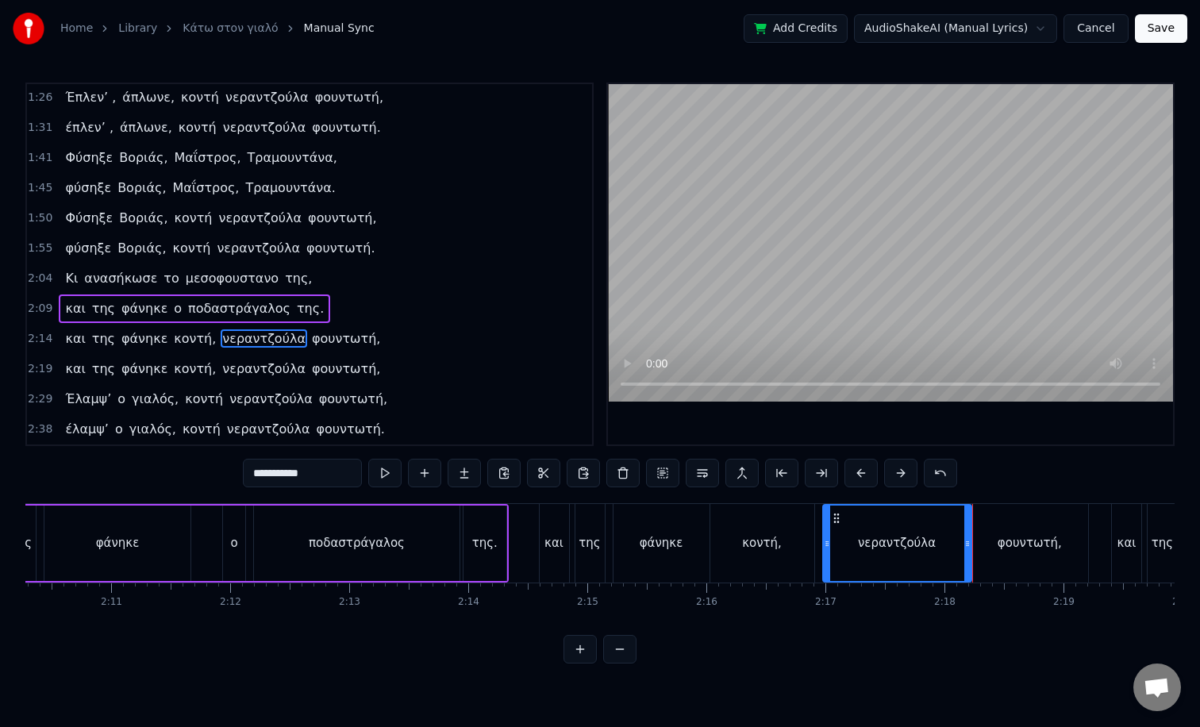
click at [1018, 551] on div "φουντωτή," at bounding box center [1030, 543] width 64 height 18
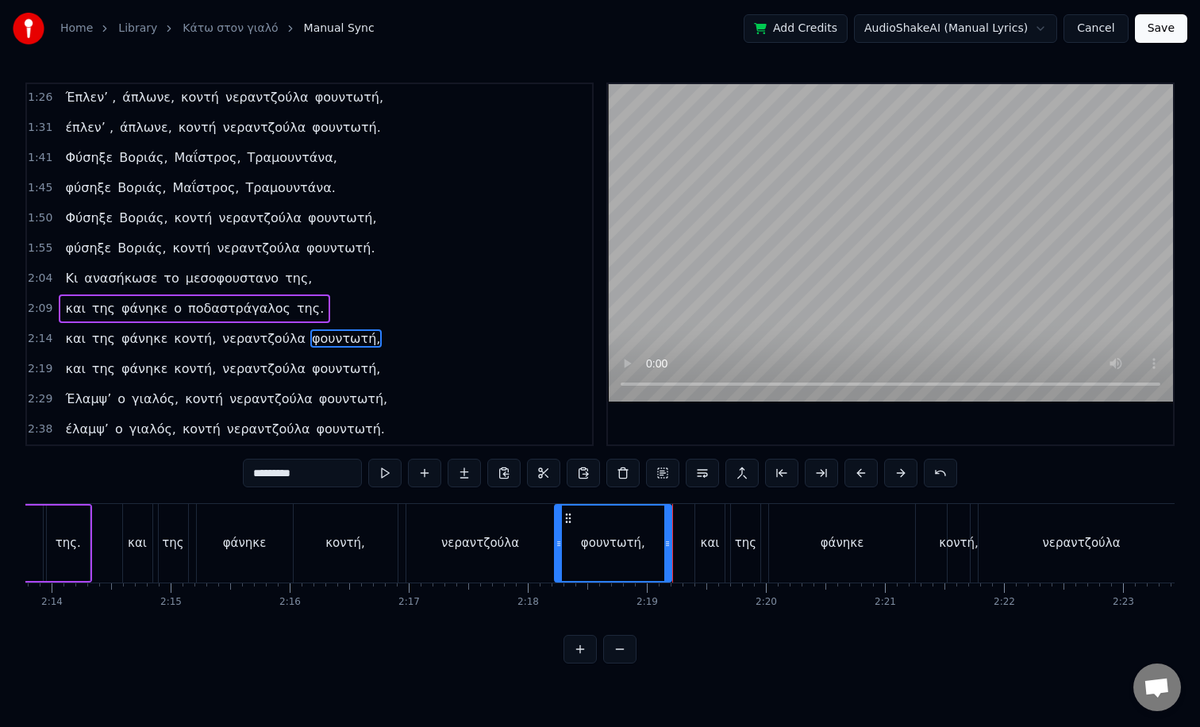
scroll to position [0, 15957]
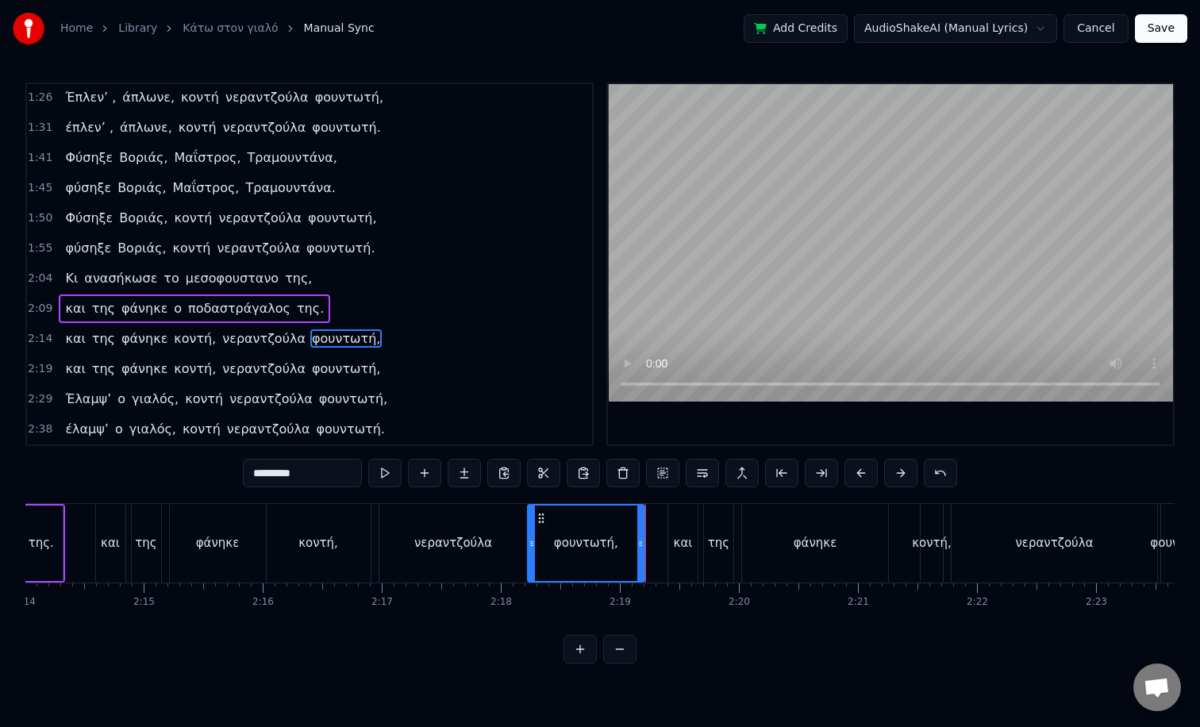
click at [768, 545] on div "φάνηκε" at bounding box center [815, 543] width 146 height 79
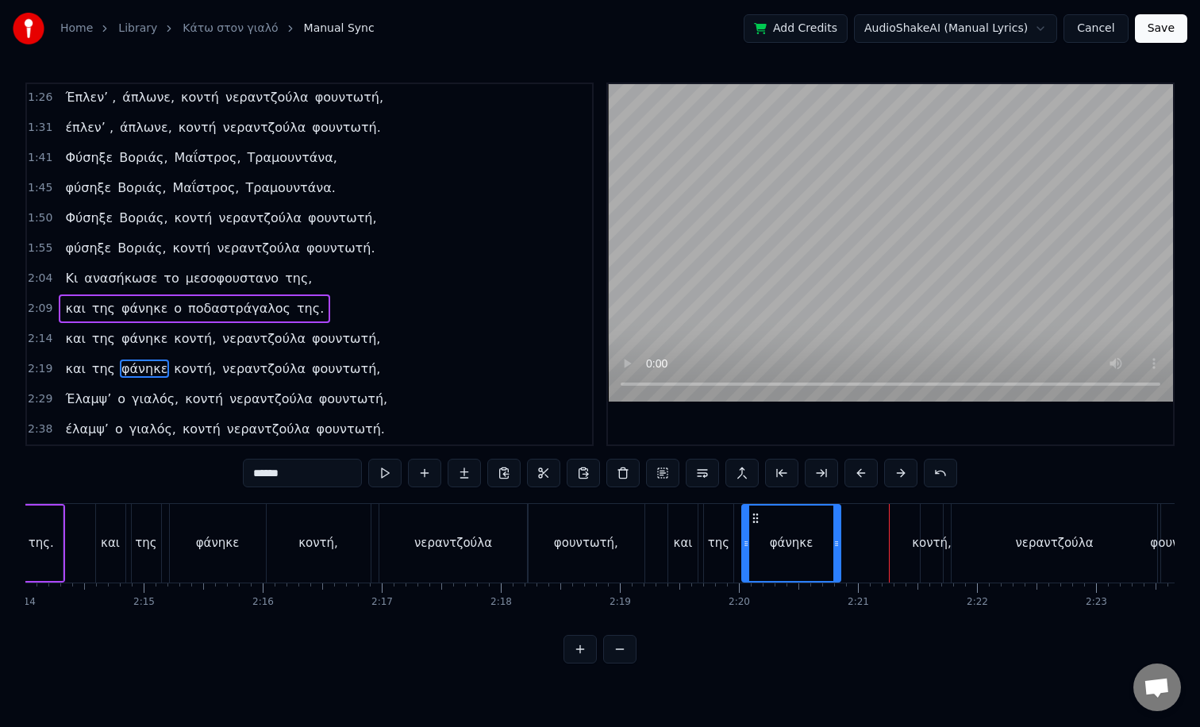
drag, startPoint x: 884, startPoint y: 543, endPoint x: 837, endPoint y: 549, distance: 47.3
click at [837, 549] on icon at bounding box center [837, 543] width 6 height 13
click at [920, 549] on div "κοντή," at bounding box center [932, 543] width 40 height 18
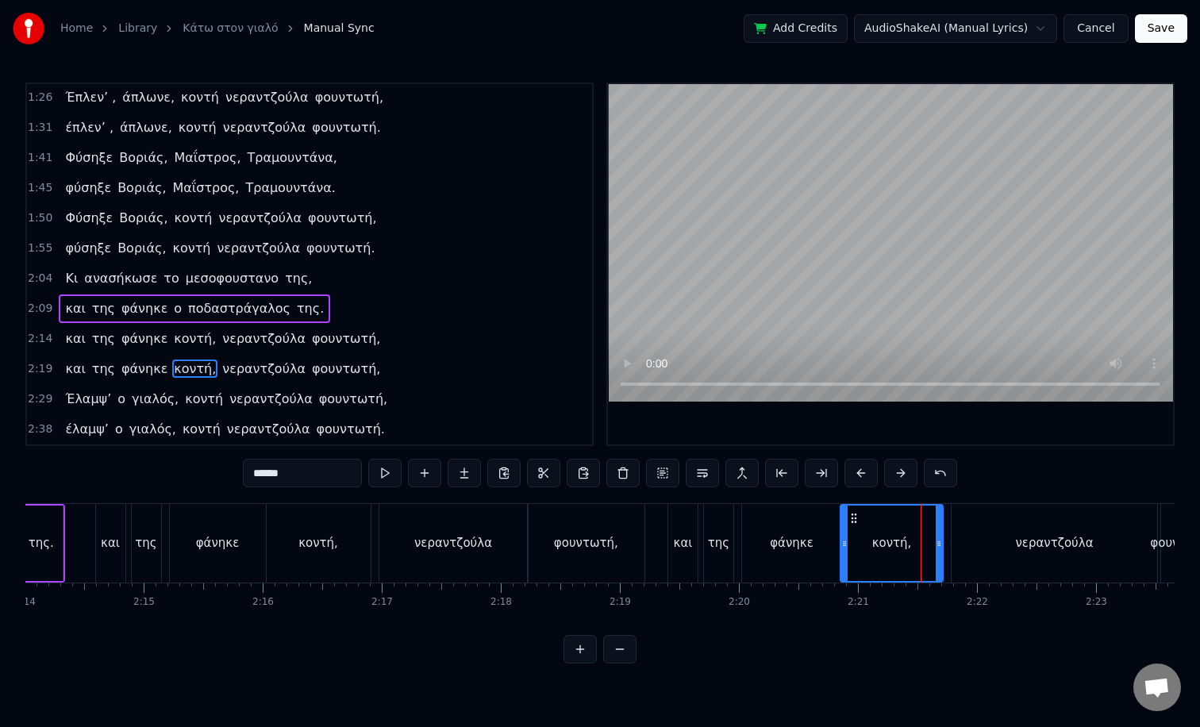
drag, startPoint x: 922, startPoint y: 546, endPoint x: 842, endPoint y: 556, distance: 80.7
click at [842, 556] on div at bounding box center [844, 543] width 6 height 75
click at [856, 555] on div "κοντή," at bounding box center [891, 543] width 101 height 75
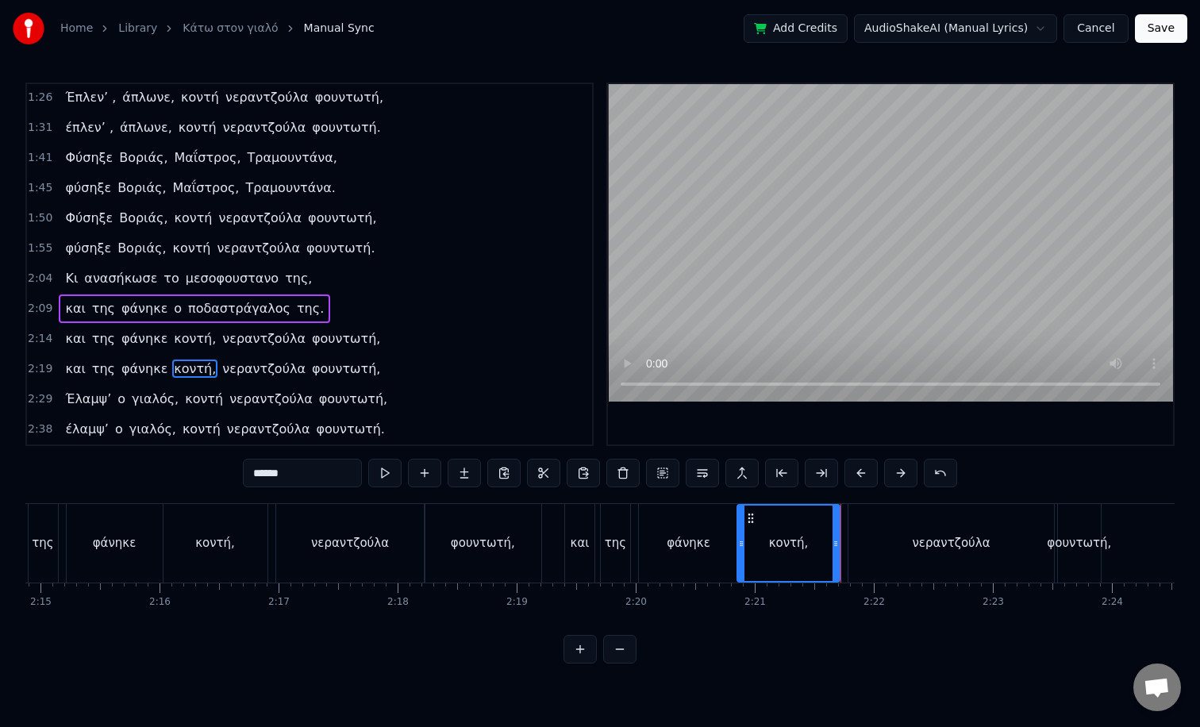
scroll to position [0, 16063]
click at [946, 565] on div "νεραντζούλα" at bounding box center [948, 543] width 206 height 79
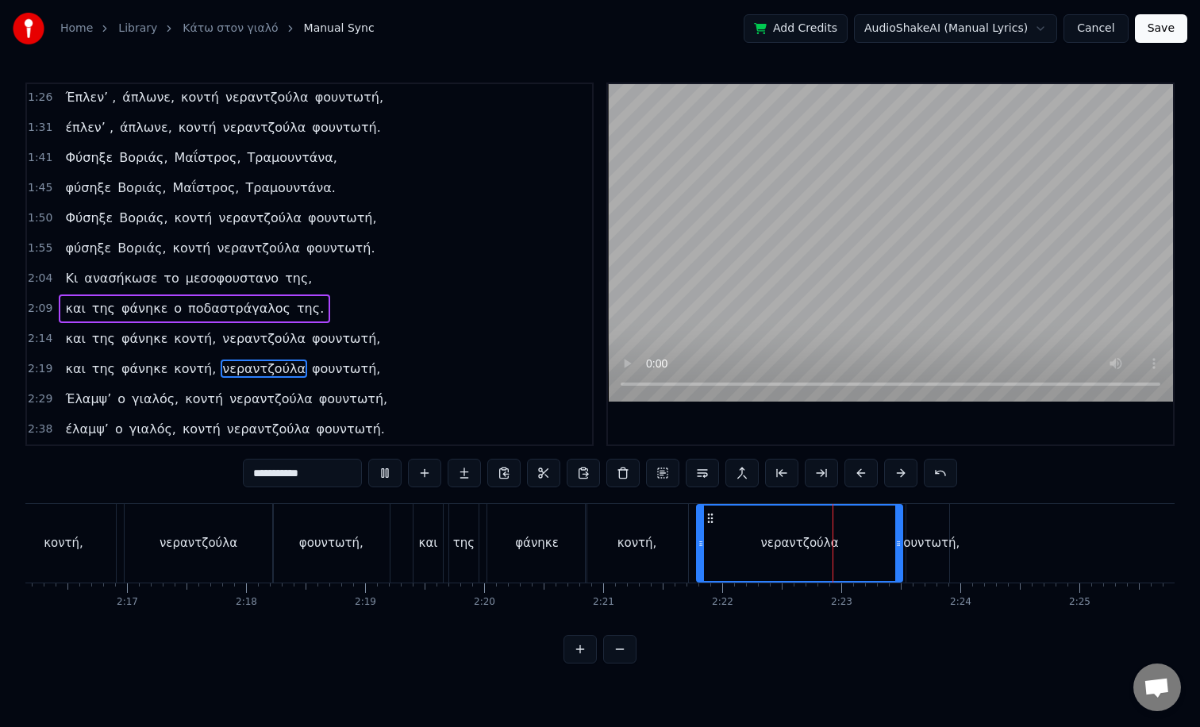
scroll to position [0, 16216]
drag, startPoint x: 893, startPoint y: 551, endPoint x: 835, endPoint y: 555, distance: 58.1
click at [835, 555] on div at bounding box center [837, 543] width 6 height 75
click at [925, 546] on div "φουντωτή," at bounding box center [923, 543] width 64 height 18
type input "*********"
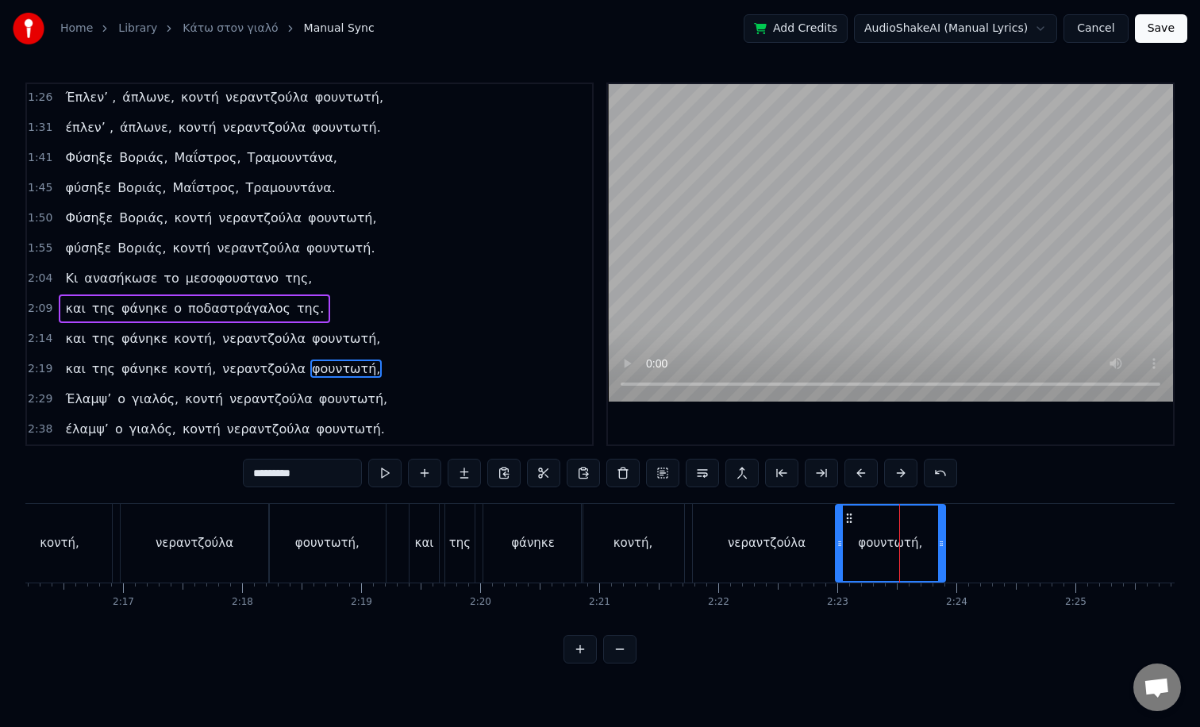
drag, startPoint x: 904, startPoint y: 546, endPoint x: 837, endPoint y: 552, distance: 66.9
click at [837, 552] on div at bounding box center [840, 543] width 6 height 75
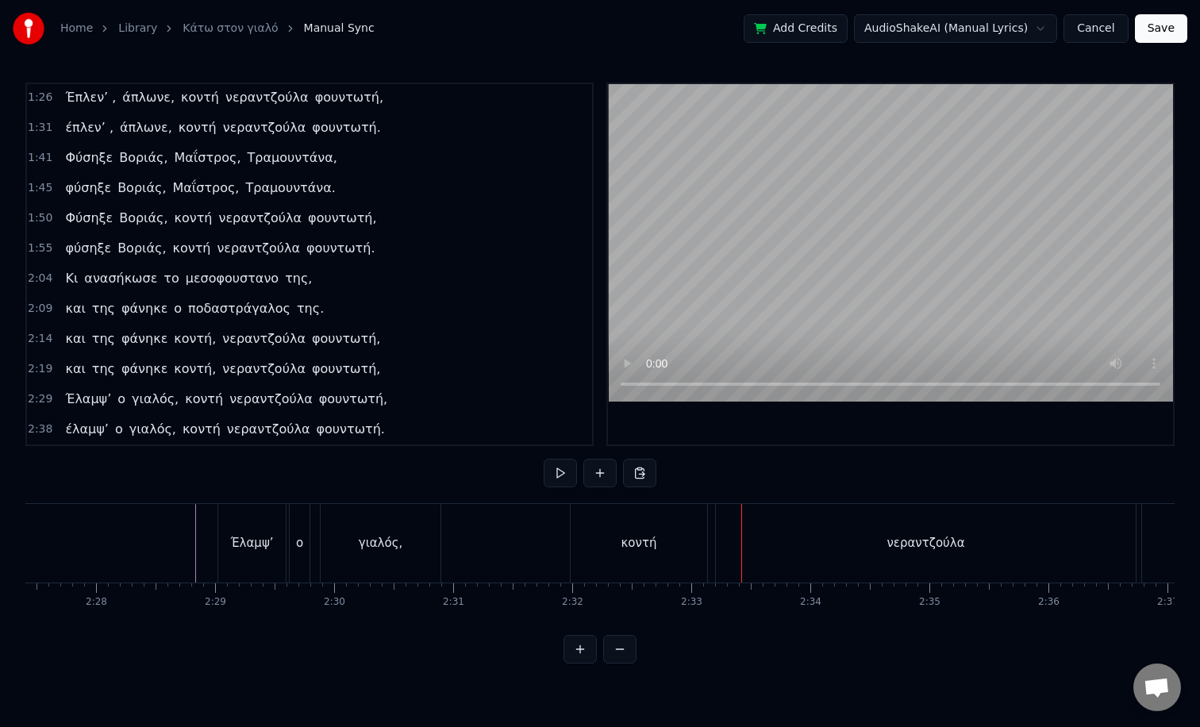
scroll to position [0, 17579]
click at [430, 545] on div "Έλαμψ’ ο γιαλός, κοντή νεραντζούλα φουντωτή," at bounding box center [750, 543] width 1118 height 79
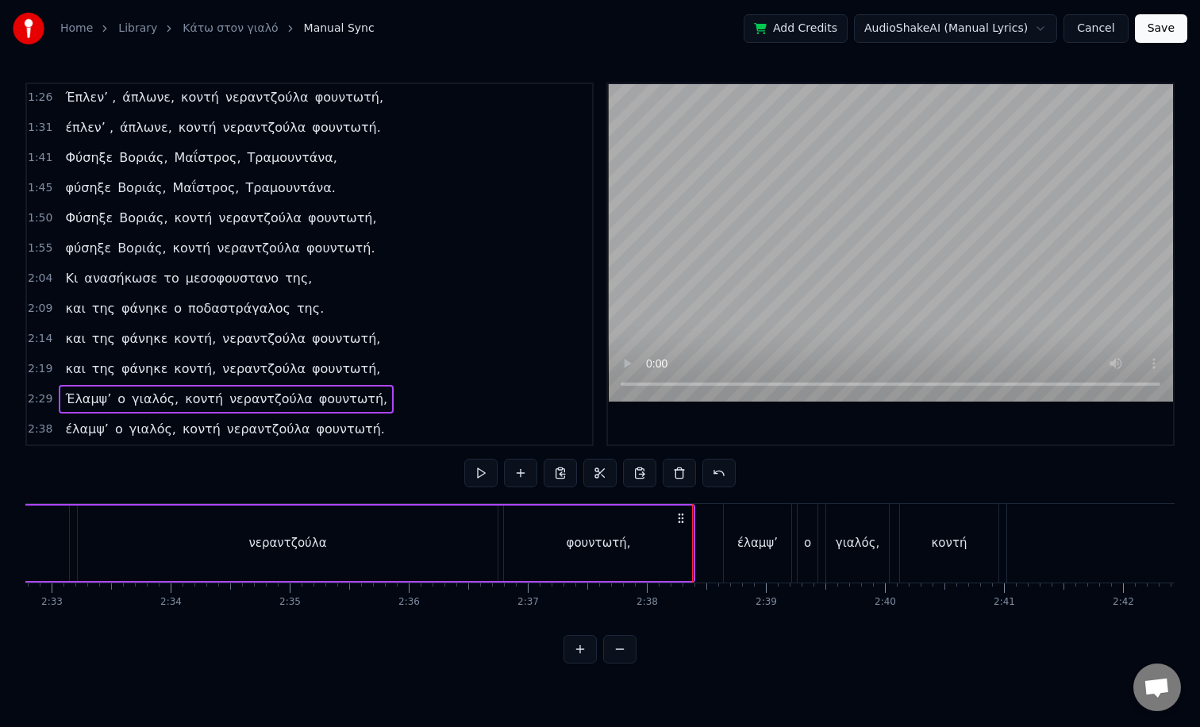
scroll to position [0, 18191]
click at [74, 398] on span "Έλαμψ’" at bounding box center [88, 399] width 49 height 18
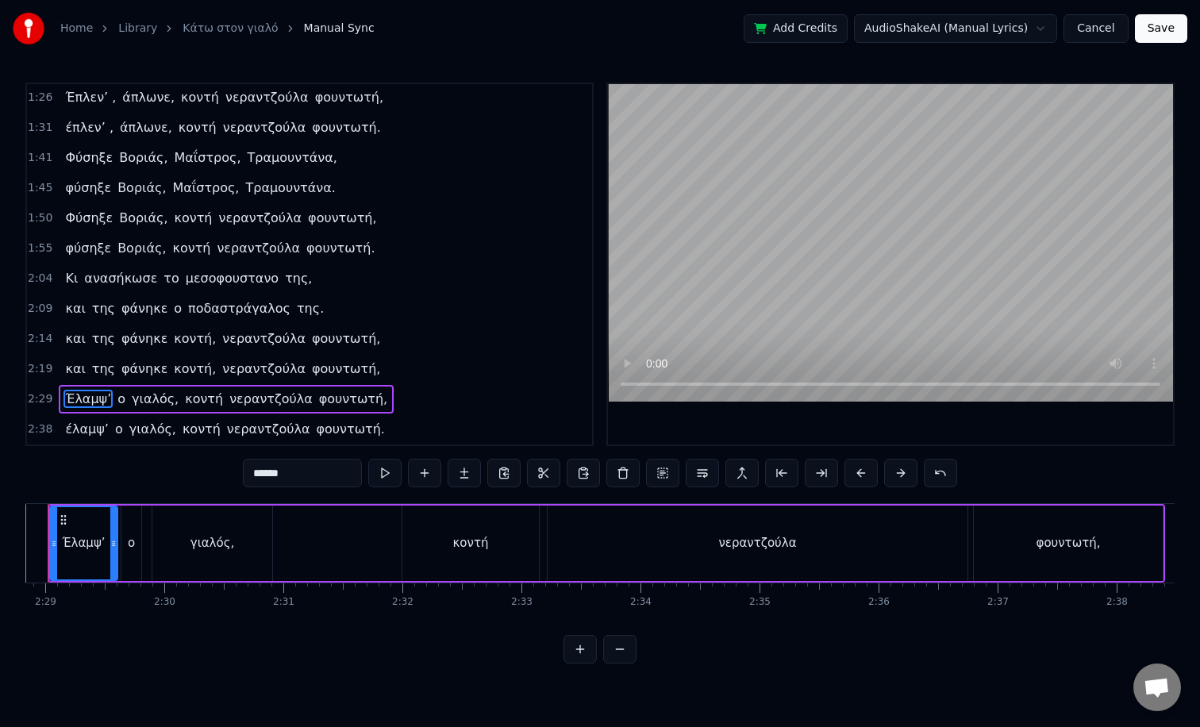
scroll to position [0, 17665]
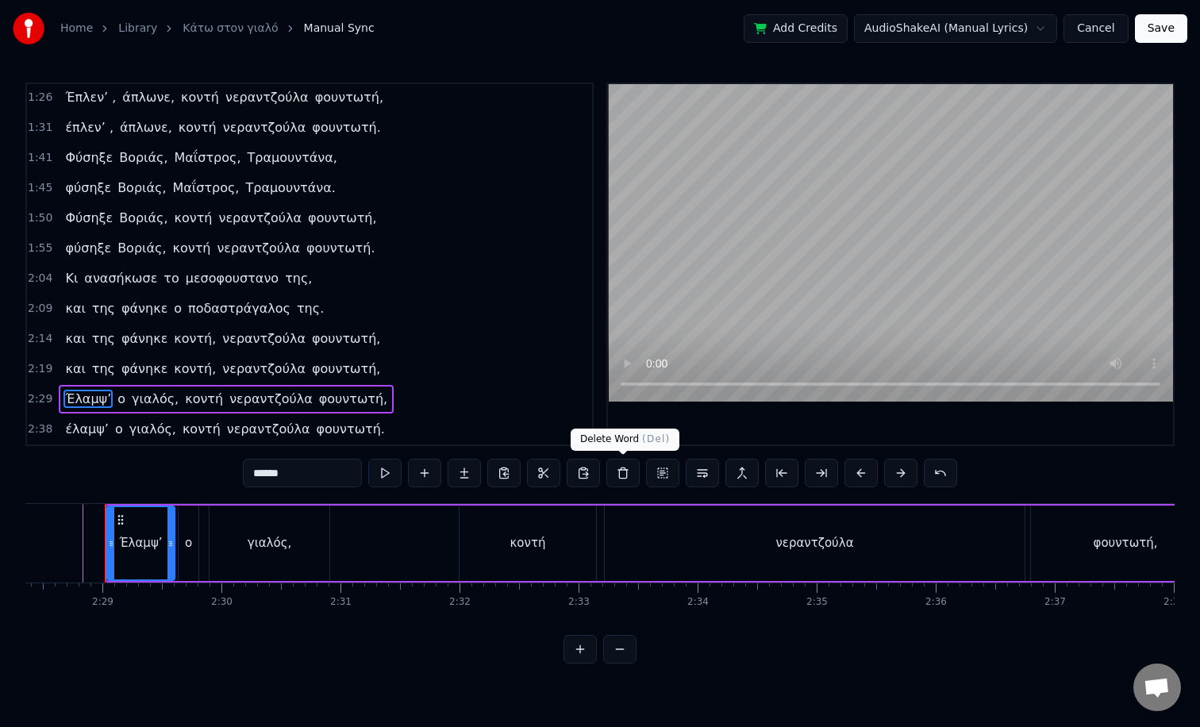
click at [621, 476] on button at bounding box center [622, 473] width 33 height 29
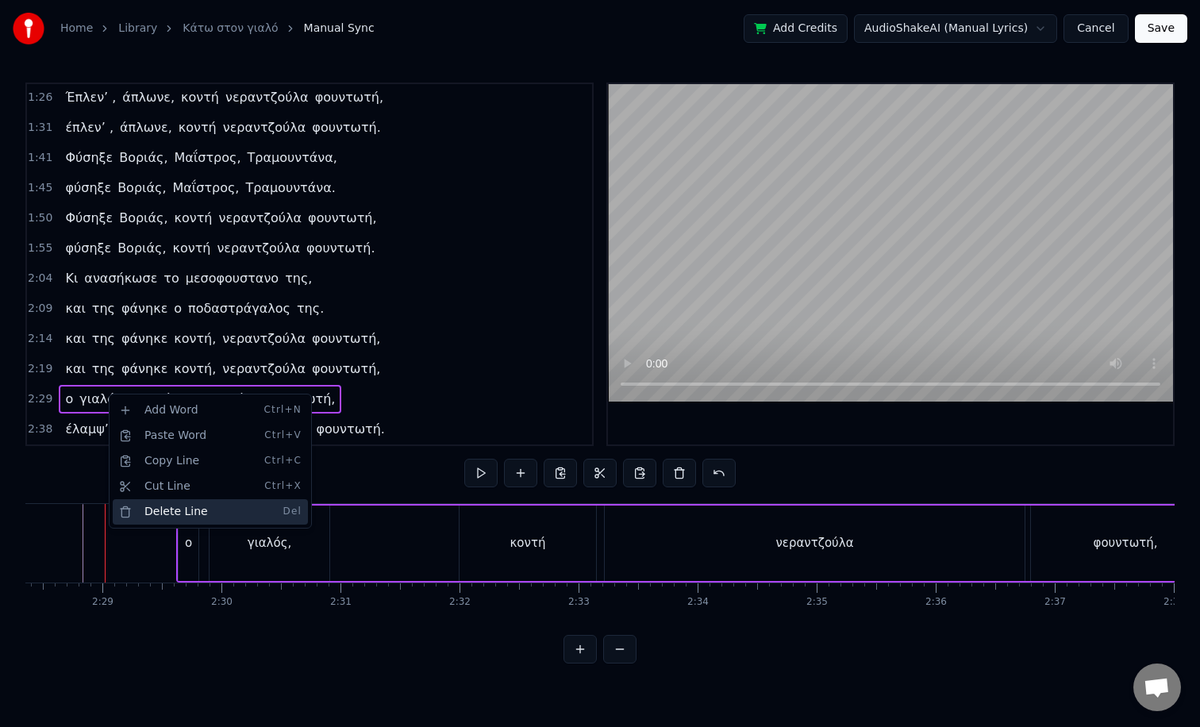
click at [201, 510] on div "Delete Line Del" at bounding box center [210, 511] width 195 height 25
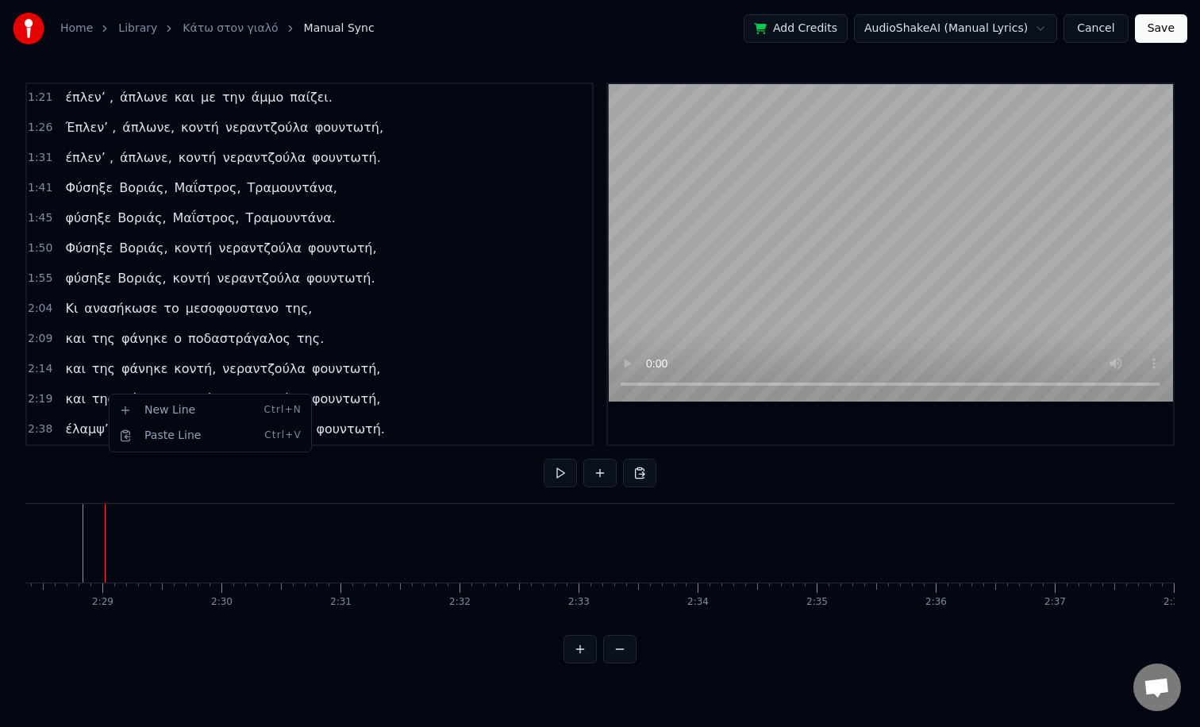
scroll to position [394, 0]
click at [43, 426] on html "Home Library Κάτω στον γιαλό Manual Sync Add Credits AudioShakeAI (Manual Lyric…" at bounding box center [600, 344] width 1200 height 689
click at [49, 428] on span "2:38" at bounding box center [40, 430] width 25 height 16
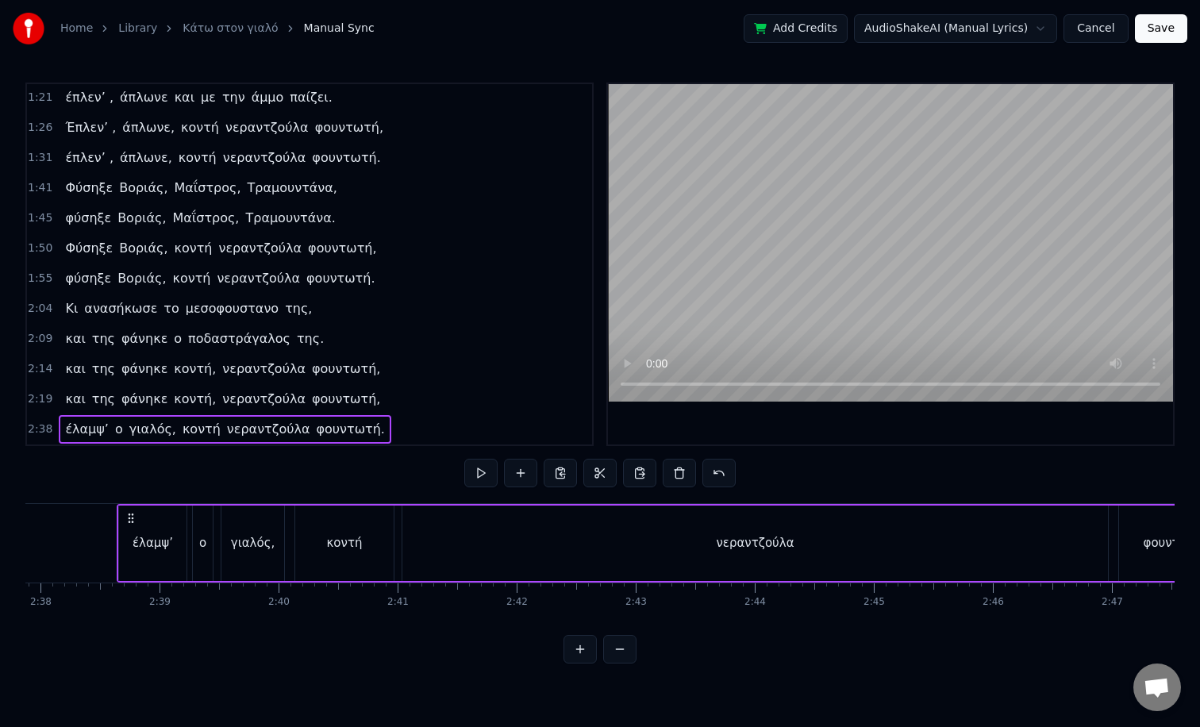
scroll to position [0, 18811]
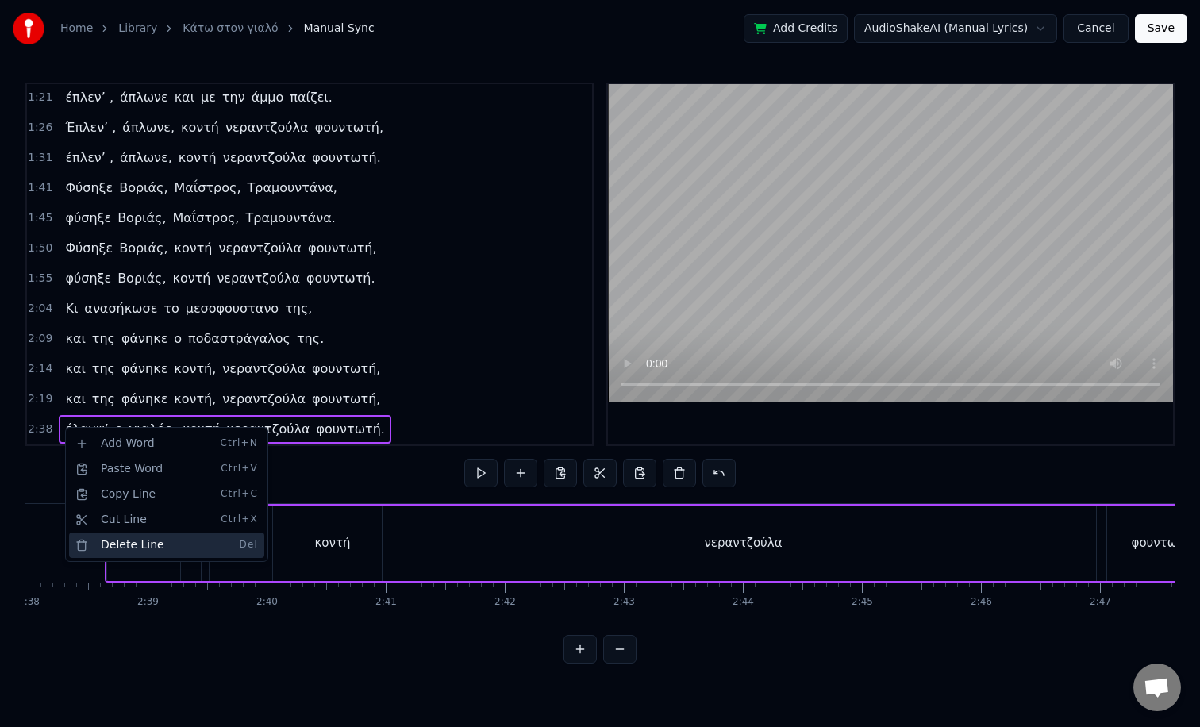
click at [165, 553] on div "Delete Line Del" at bounding box center [166, 545] width 195 height 25
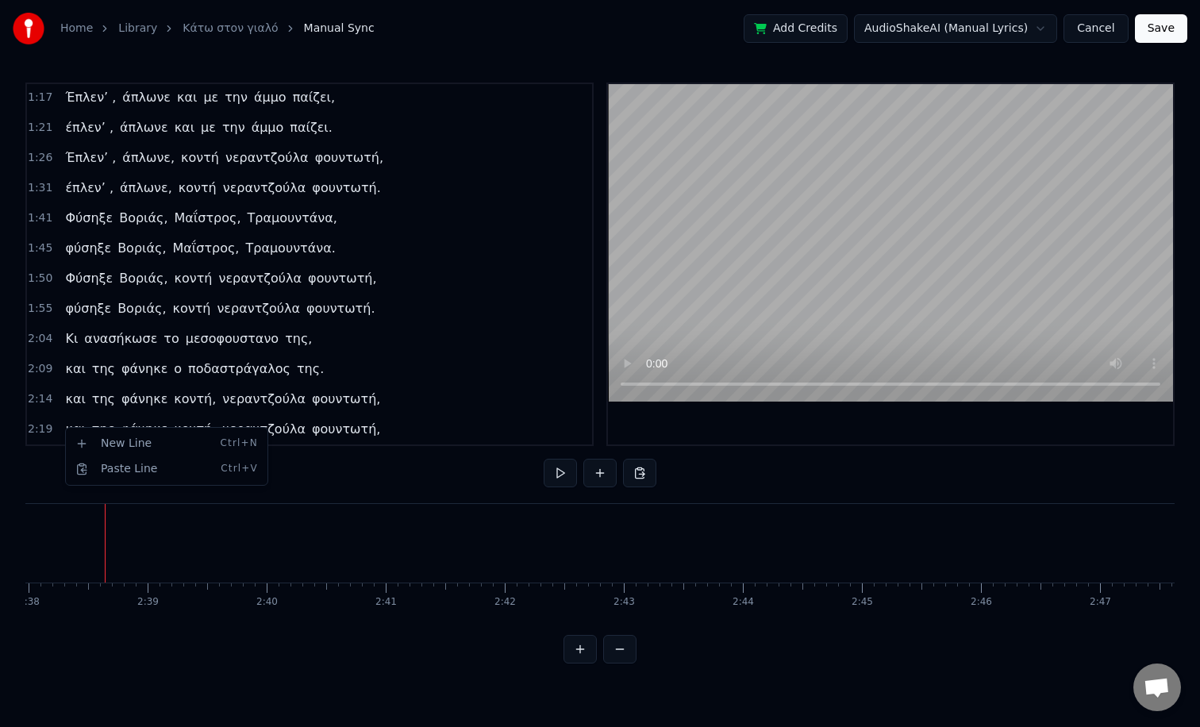
scroll to position [364, 0]
click at [318, 419] on div "και της φάνηκε κοντή, νεραντζούλα φουντωτή," at bounding box center [223, 429] width 328 height 29
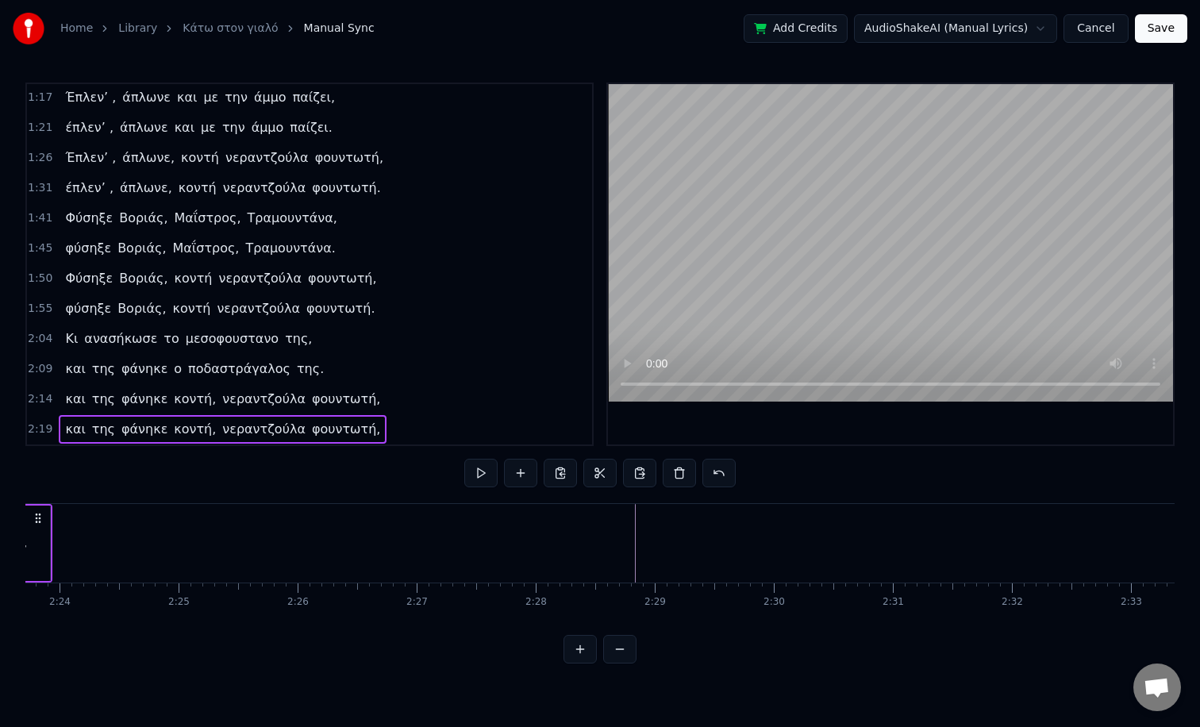
scroll to position [0, 17121]
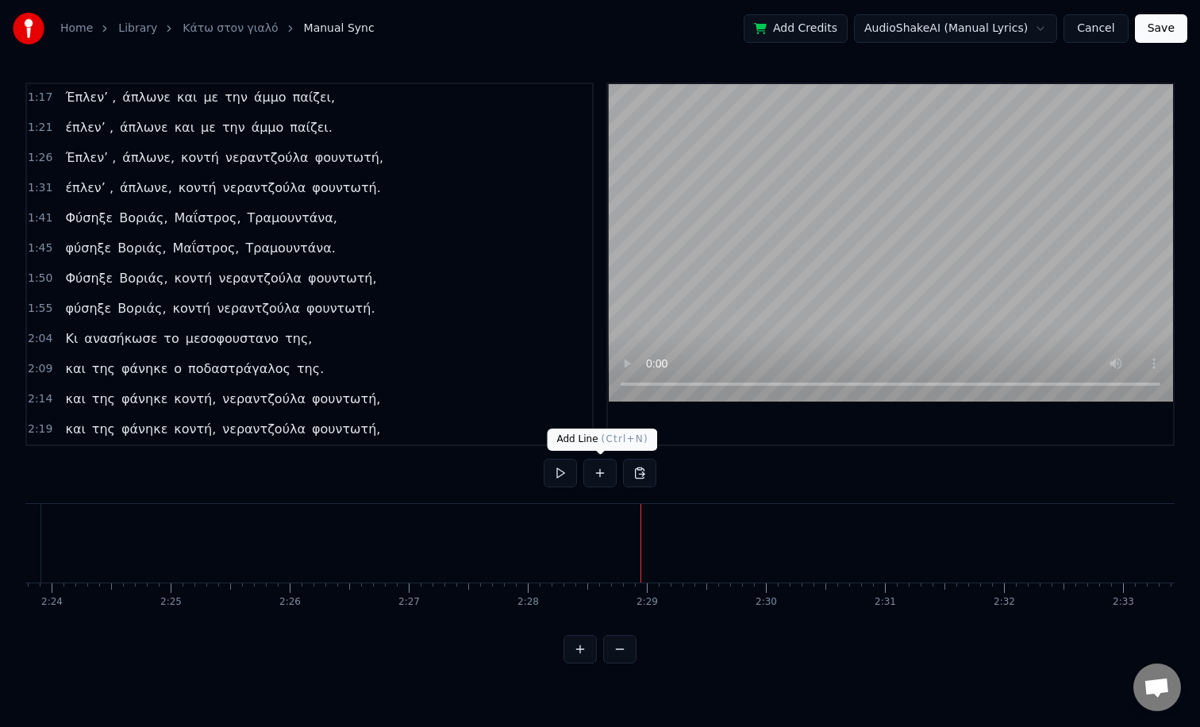
click at [603, 475] on button at bounding box center [599, 473] width 33 height 29
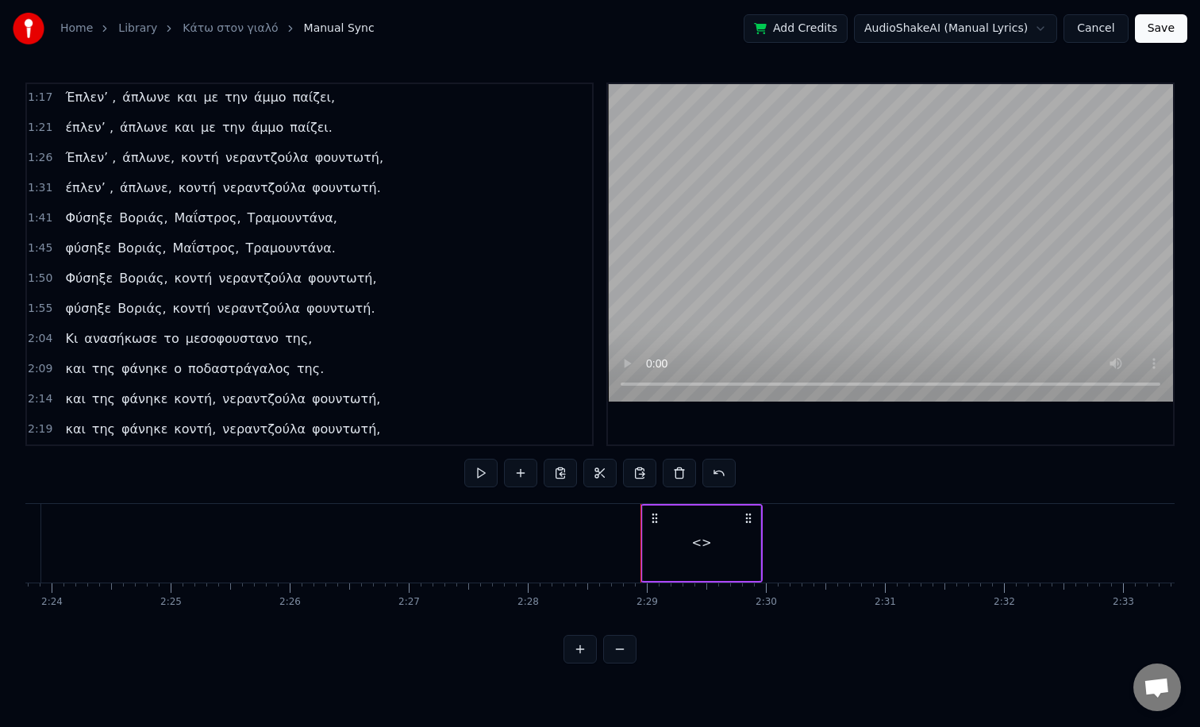
scroll to position [394, 0]
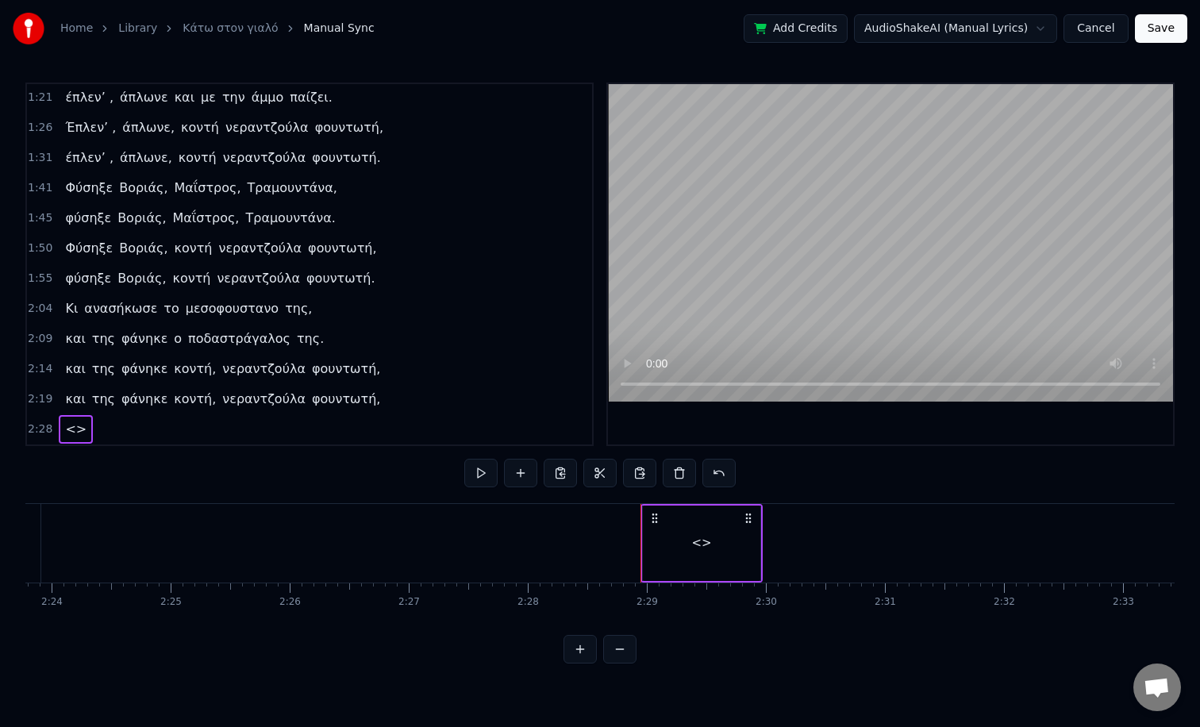
drag, startPoint x: 84, startPoint y: 429, endPoint x: 99, endPoint y: 433, distance: 15.4
click at [99, 433] on div "2:28 <>" at bounding box center [309, 429] width 565 height 30
click at [517, 471] on button at bounding box center [520, 473] width 33 height 29
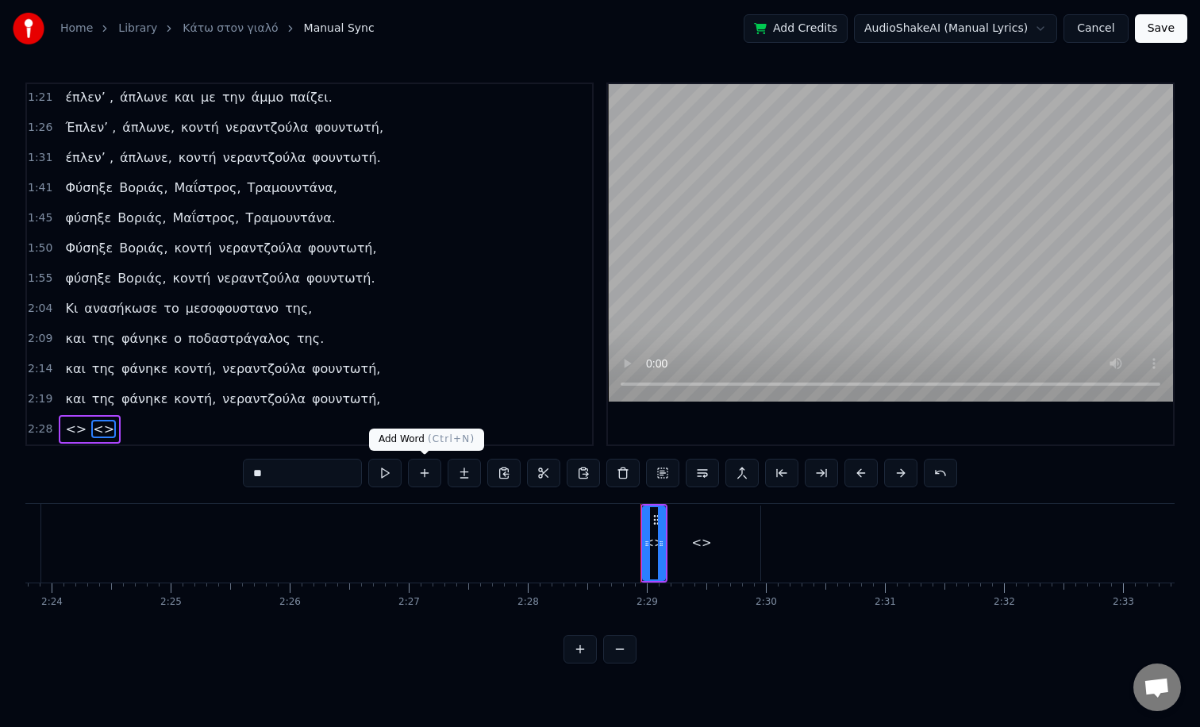
click at [419, 475] on button at bounding box center [424, 473] width 33 height 29
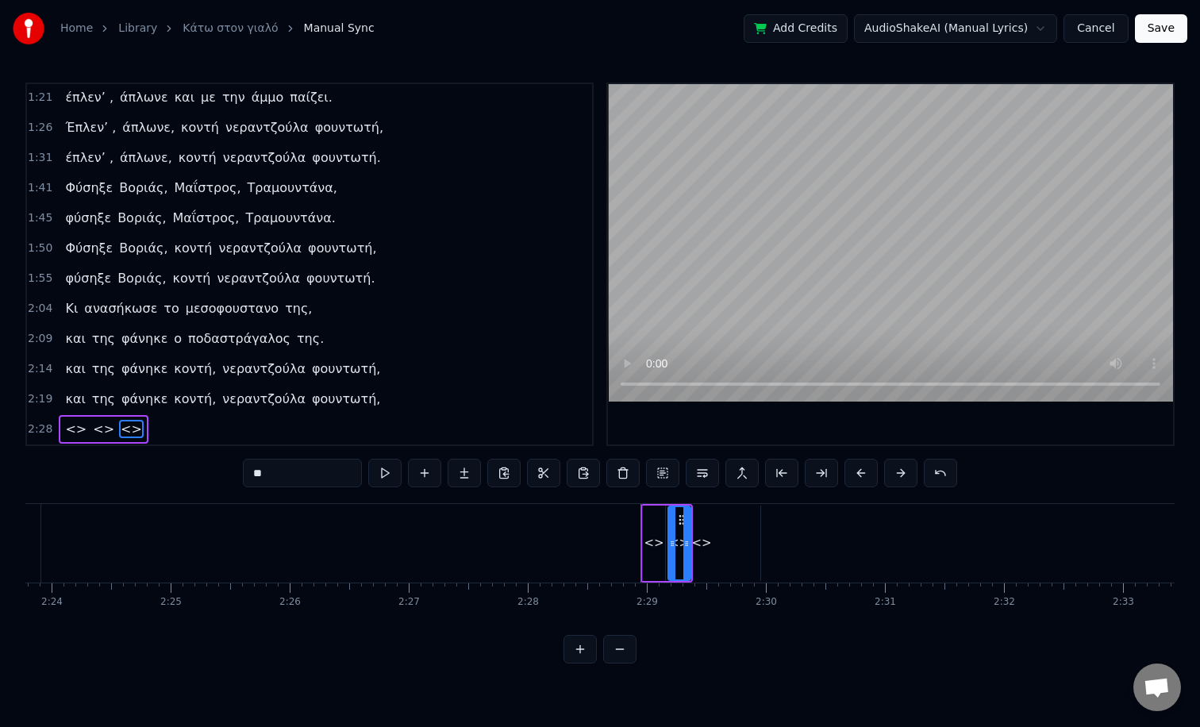
click at [420, 475] on button at bounding box center [424, 473] width 33 height 29
click at [76, 433] on span "<>" at bounding box center [76, 429] width 25 height 18
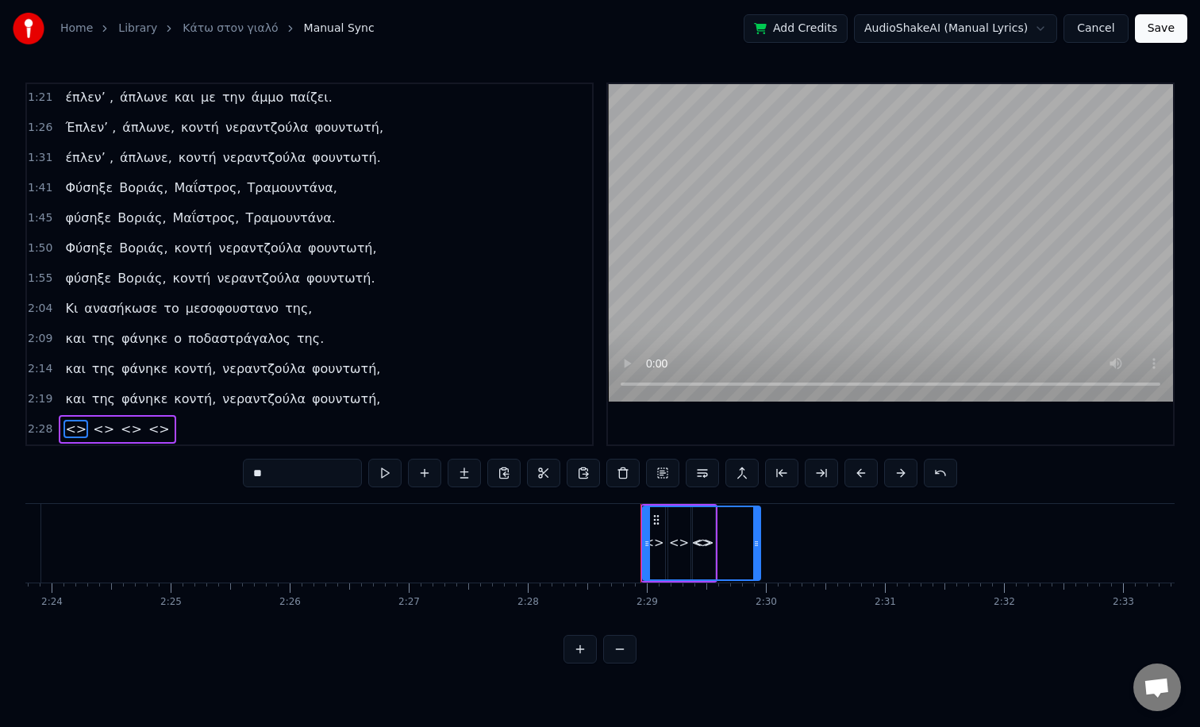
click at [279, 482] on input "**" at bounding box center [302, 473] width 119 height 29
click at [264, 468] on input "**" at bounding box center [302, 473] width 119 height 29
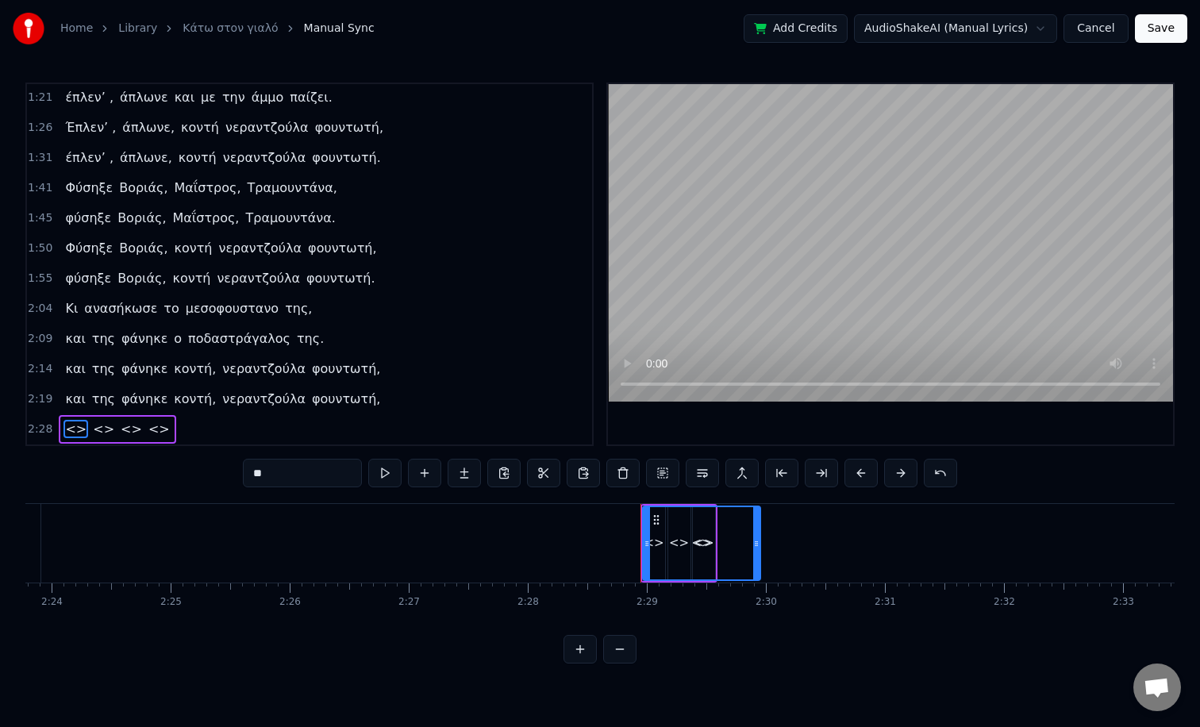
paste input "text"
click at [87, 429] on span "<>" at bounding box center [95, 429] width 25 height 18
drag, startPoint x: 292, startPoint y: 481, endPoint x: 239, endPoint y: 481, distance: 53.2
click at [239, 481] on div "0:05 TACO στο γιαλό, TACO στο περιγιάλι, 0:09 TACO στο γιαλό, TACO στο περιγιάλ…" at bounding box center [599, 373] width 1149 height 581
paste input "*******"
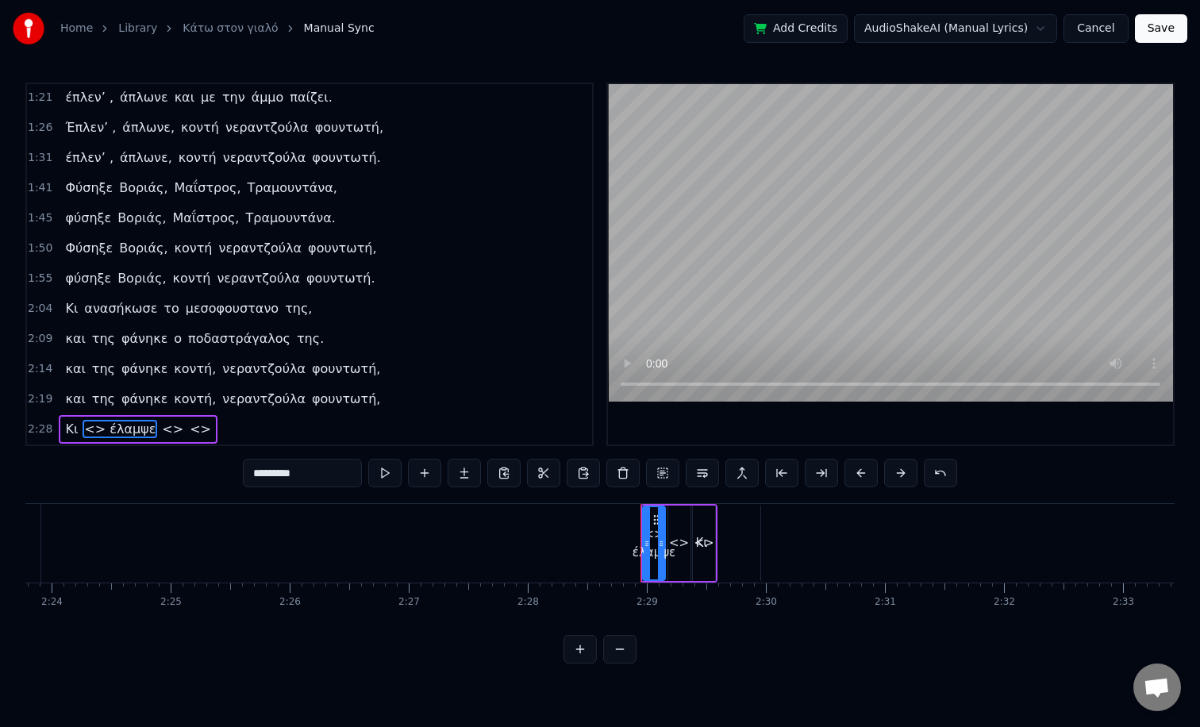
click at [274, 471] on input "*********" at bounding box center [302, 473] width 119 height 29
click at [271, 469] on input "*********" at bounding box center [302, 473] width 119 height 29
type input "*"
paste input "******"
click at [136, 425] on span "<>" at bounding box center [147, 429] width 25 height 18
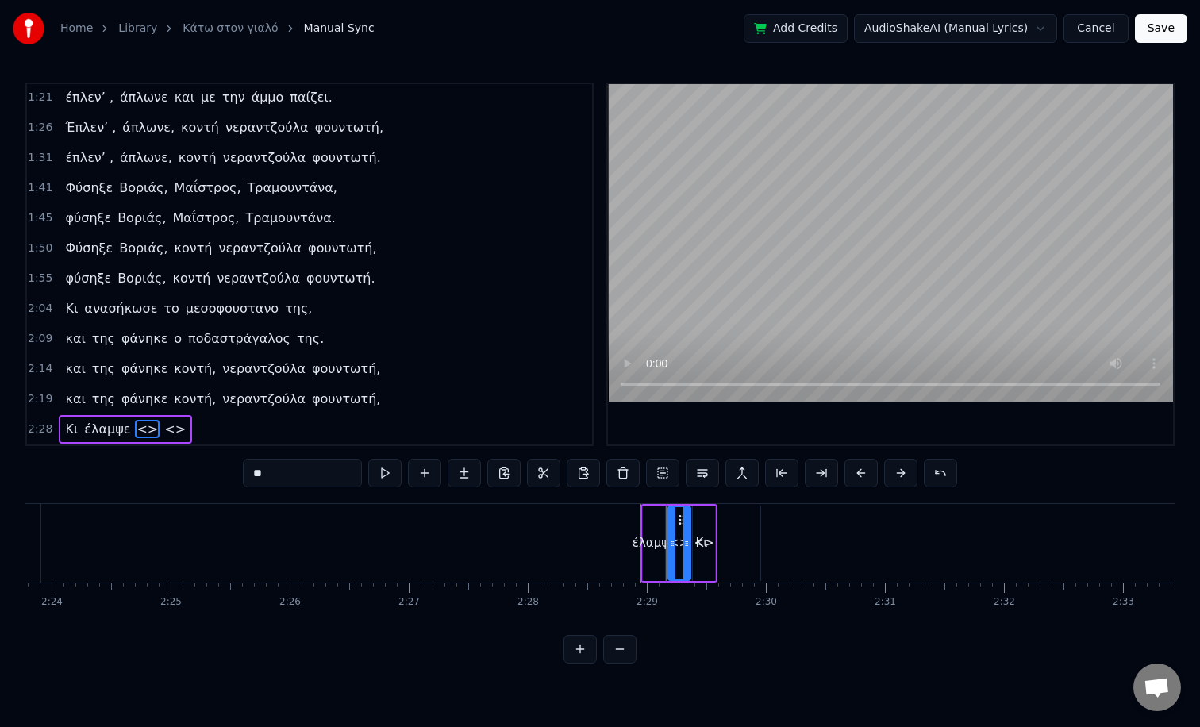
drag, startPoint x: 264, startPoint y: 466, endPoint x: 234, endPoint y: 466, distance: 29.4
click at [234, 466] on div "0:05 TACO στο γιαλό, TACO στο περιγιάλι, 0:09 TACO στο γιαλό, TACO στο περιγιάλ…" at bounding box center [599, 373] width 1149 height 581
click at [265, 472] on input "**" at bounding box center [302, 473] width 119 height 29
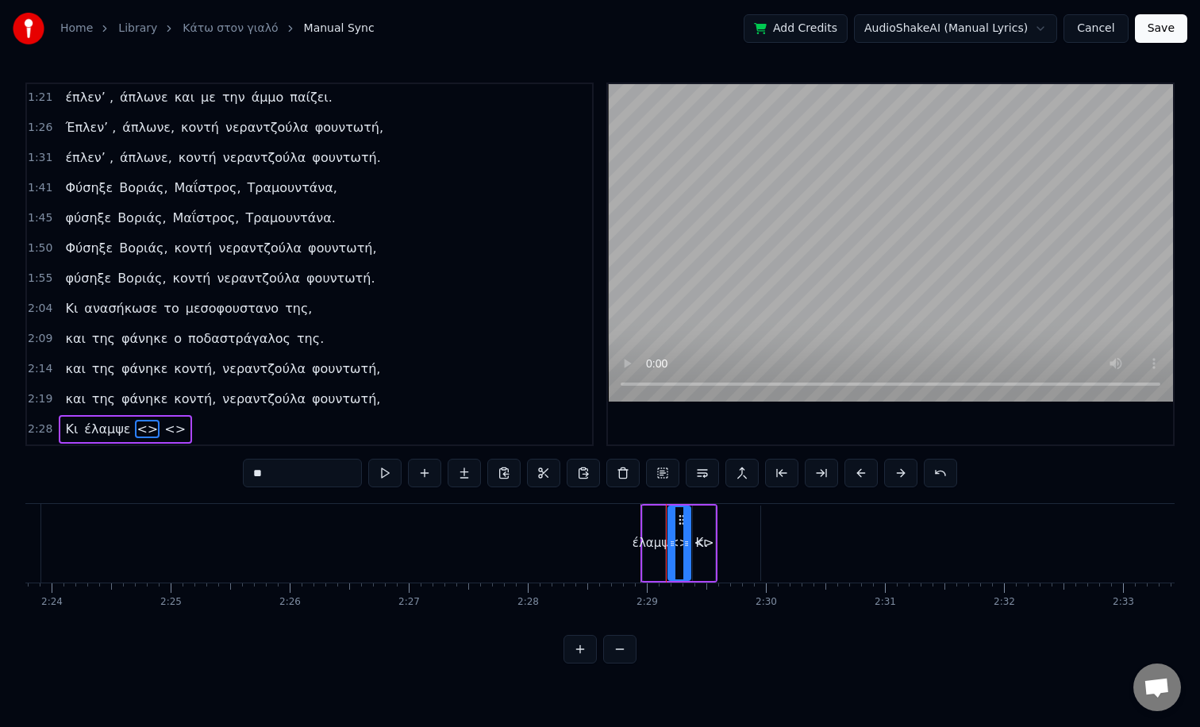
paste input "text"
click at [153, 429] on span "<>" at bounding box center [161, 429] width 25 height 18
click at [265, 469] on input "**" at bounding box center [302, 473] width 119 height 29
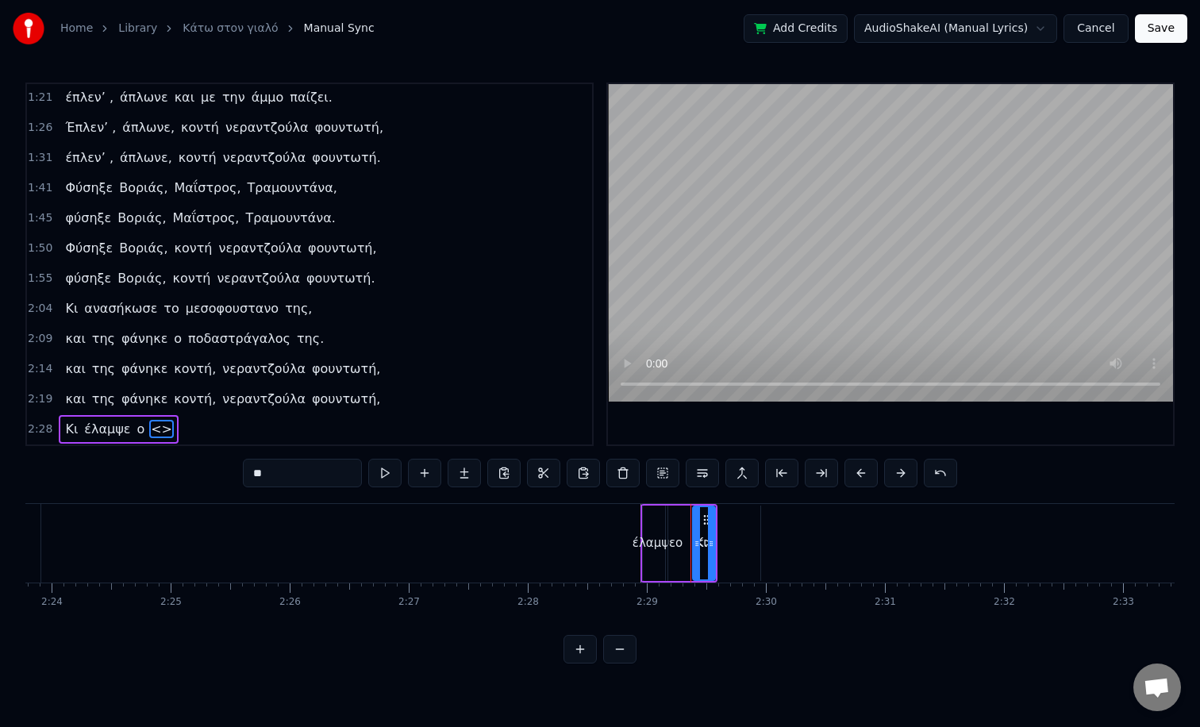
paste input "****"
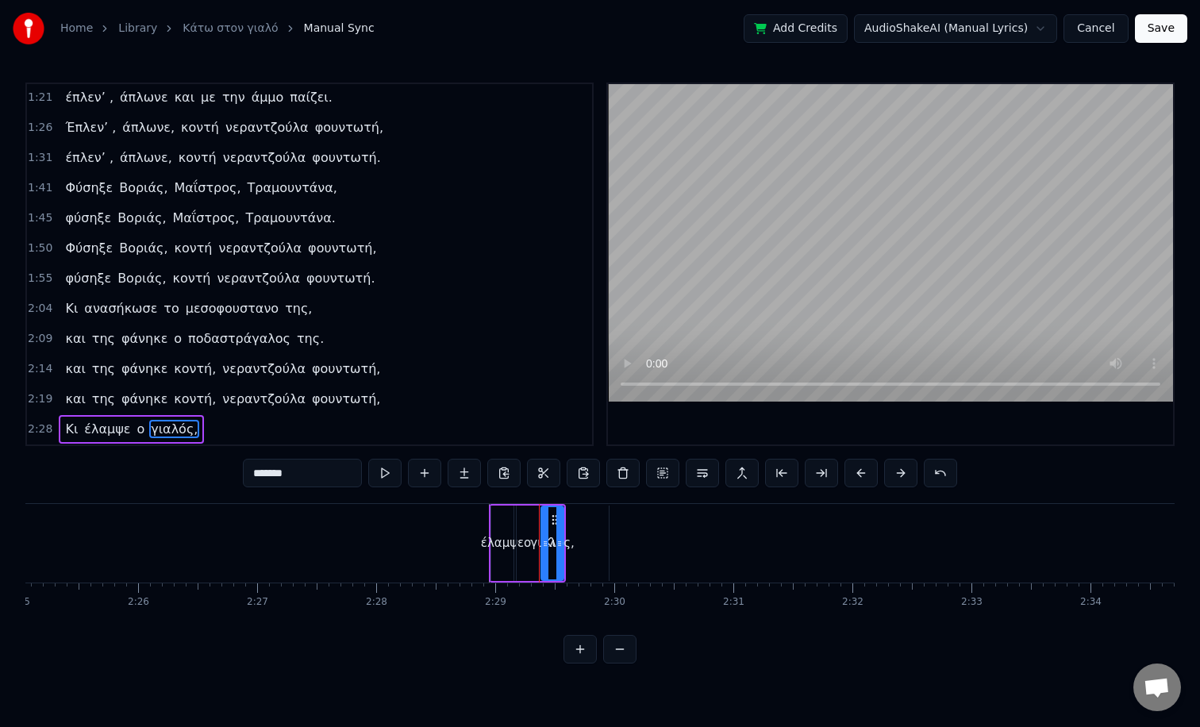
scroll to position [0, 17349]
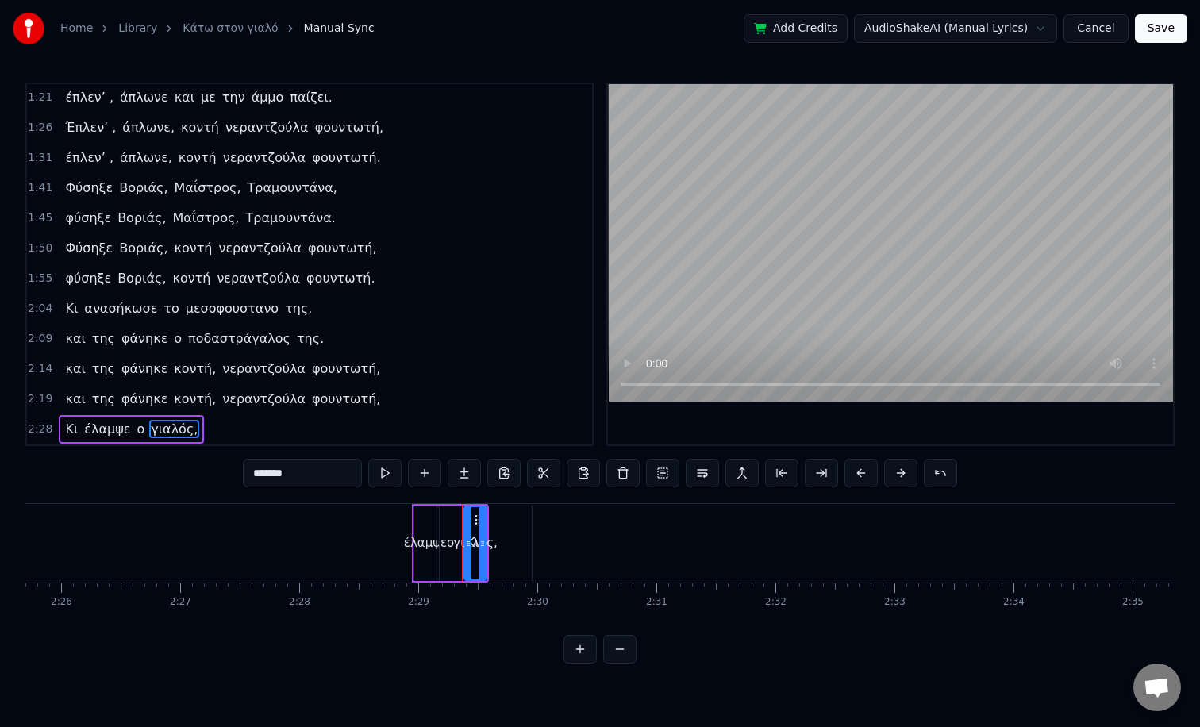
click at [477, 518] on icon at bounding box center [478, 520] width 13 height 13
click at [441, 561] on div "ο" at bounding box center [451, 543] width 22 height 75
click at [468, 552] on div "γιαλός," at bounding box center [475, 543] width 22 height 75
type input "*******"
drag, startPoint x: 475, startPoint y: 518, endPoint x: 595, endPoint y: 560, distance: 127.3
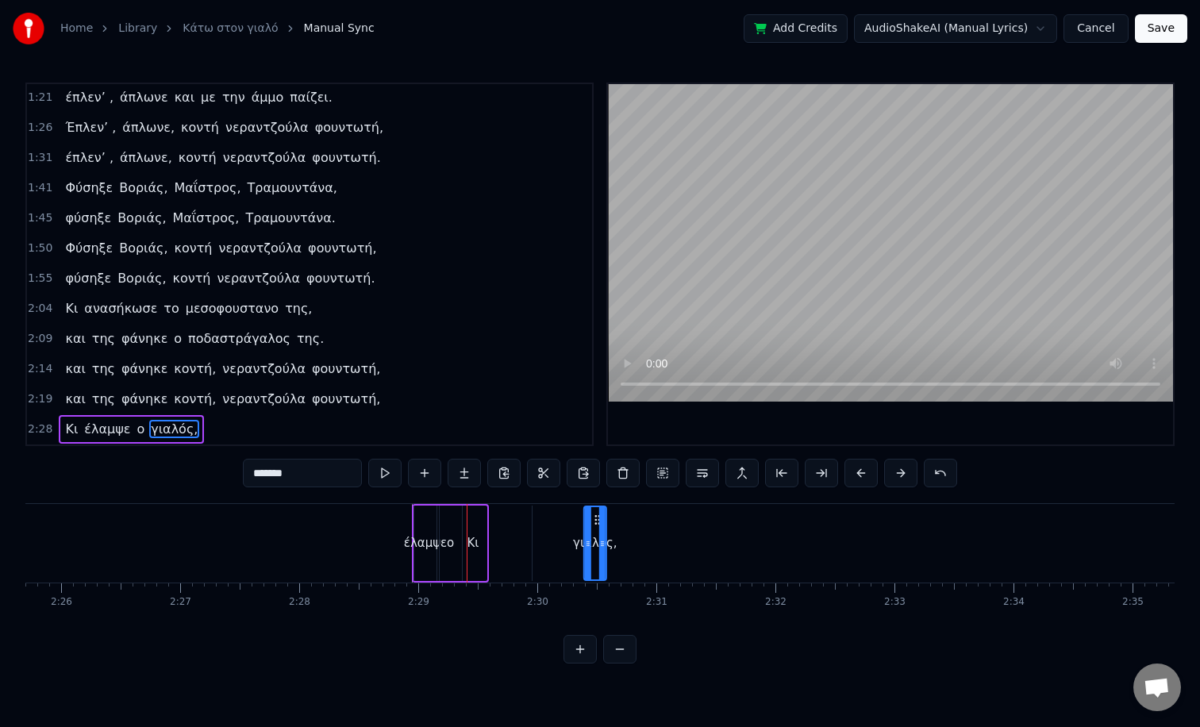
click at [595, 560] on div "γιαλός," at bounding box center [595, 543] width 21 height 72
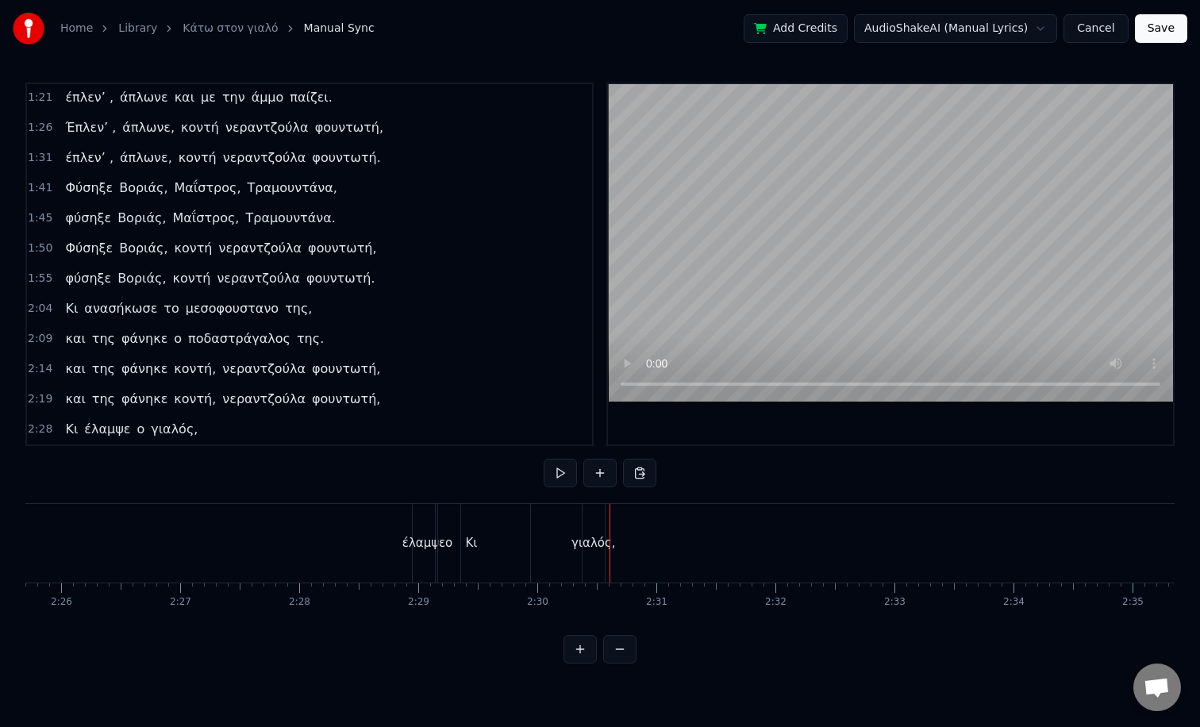
click at [593, 520] on div "γιαλός," at bounding box center [594, 543] width 22 height 79
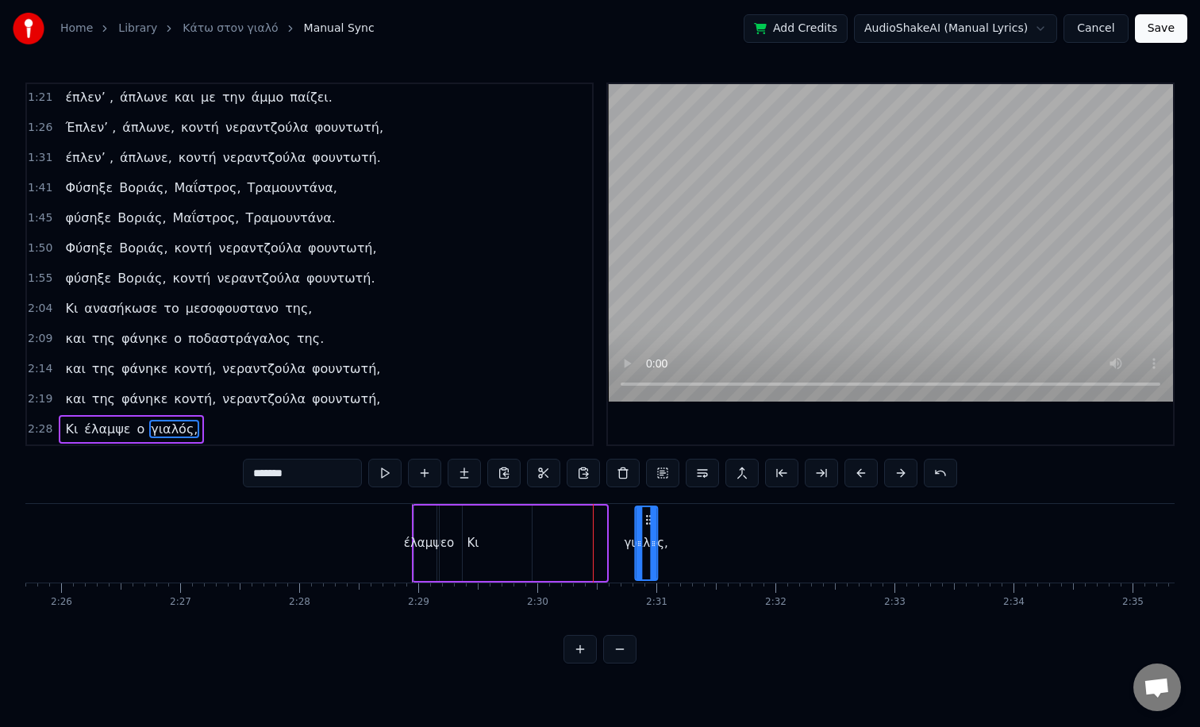
drag, startPoint x: 598, startPoint y: 514, endPoint x: 669, endPoint y: 536, distance: 74.6
click at [656, 536] on div "γιαλός," at bounding box center [646, 543] width 21 height 72
click at [529, 538] on div "Κι" at bounding box center [472, 543] width 117 height 75
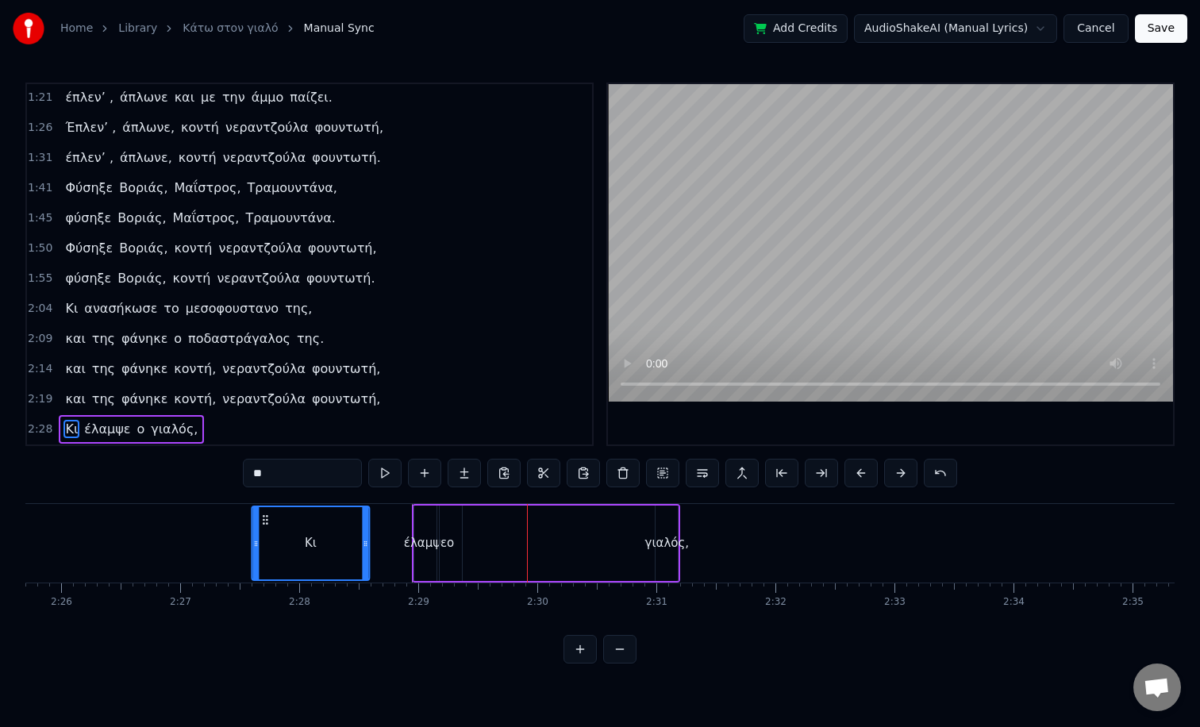
scroll to position [0, 17345]
drag, startPoint x: 425, startPoint y: 518, endPoint x: 245, endPoint y: 524, distance: 180.3
click at [263, 524] on icon at bounding box center [269, 520] width 13 height 13
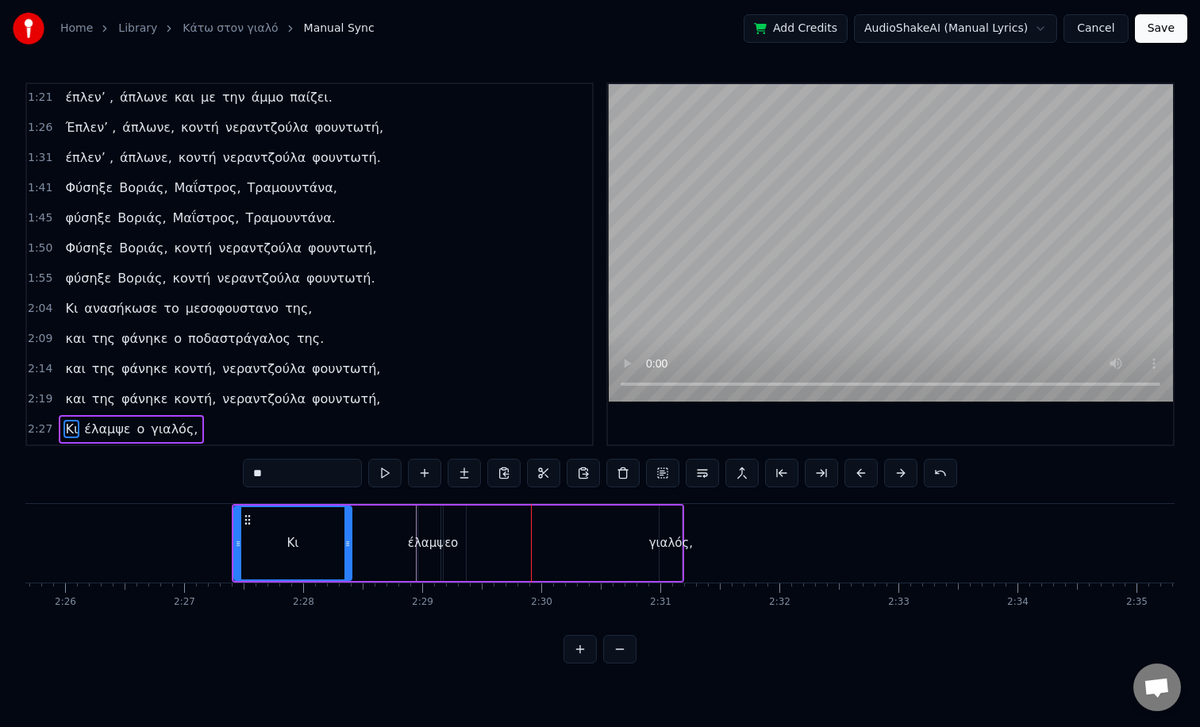
click at [462, 532] on div "ο" at bounding box center [455, 543] width 22 height 75
drag, startPoint x: 456, startPoint y: 522, endPoint x: 849, endPoint y: 570, distance: 395.9
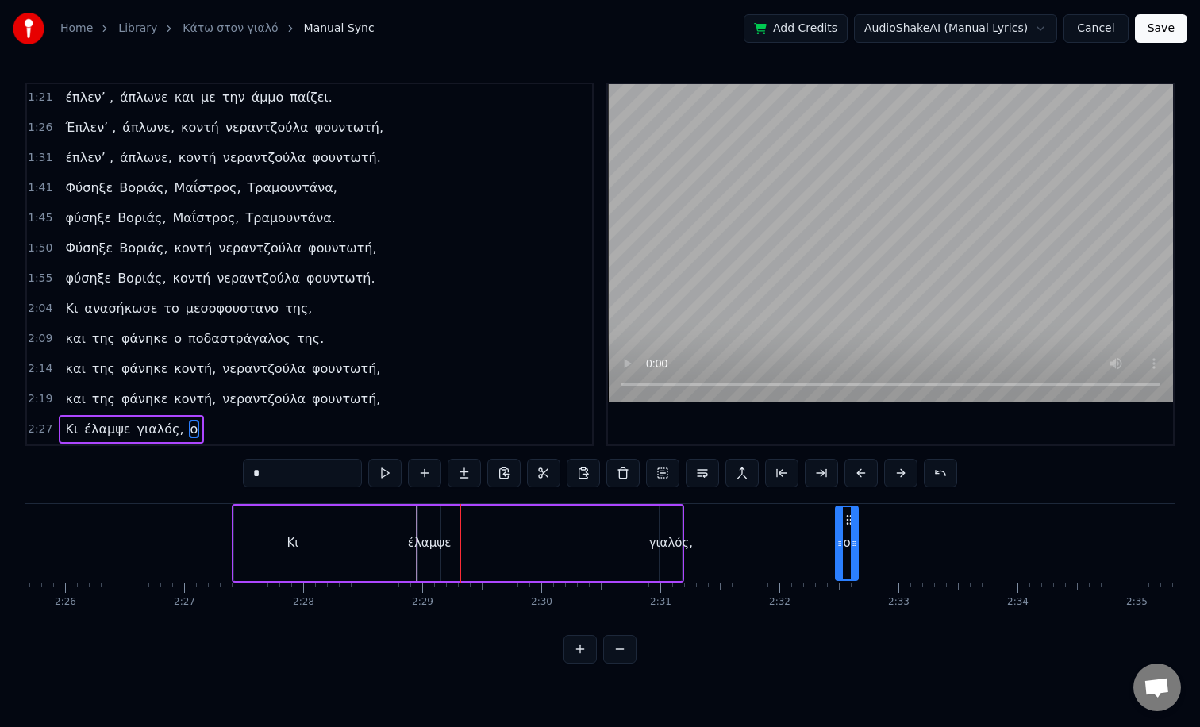
click at [418, 554] on div "έλαμψε" at bounding box center [430, 543] width 24 height 75
click at [336, 545] on div "Κι" at bounding box center [292, 543] width 117 height 75
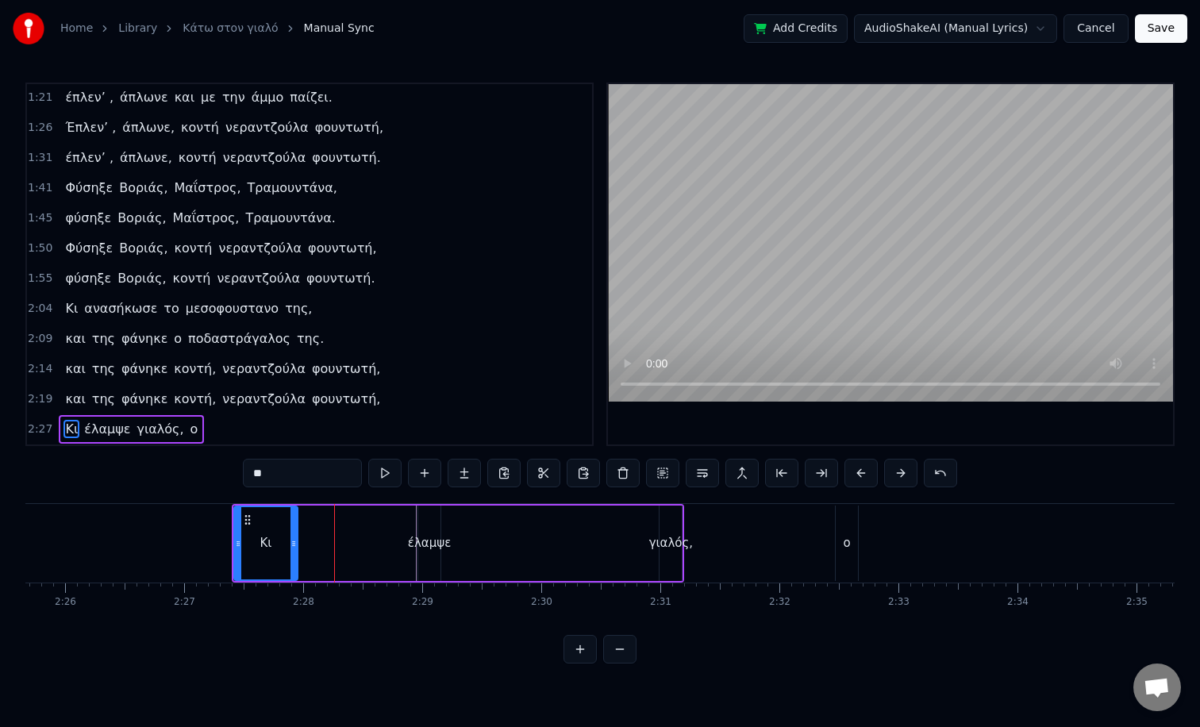
drag, startPoint x: 348, startPoint y: 532, endPoint x: 292, endPoint y: 533, distance: 55.6
click at [292, 533] on div at bounding box center [294, 543] width 6 height 72
click at [413, 543] on div "έλαμψε" at bounding box center [429, 543] width 43 height 18
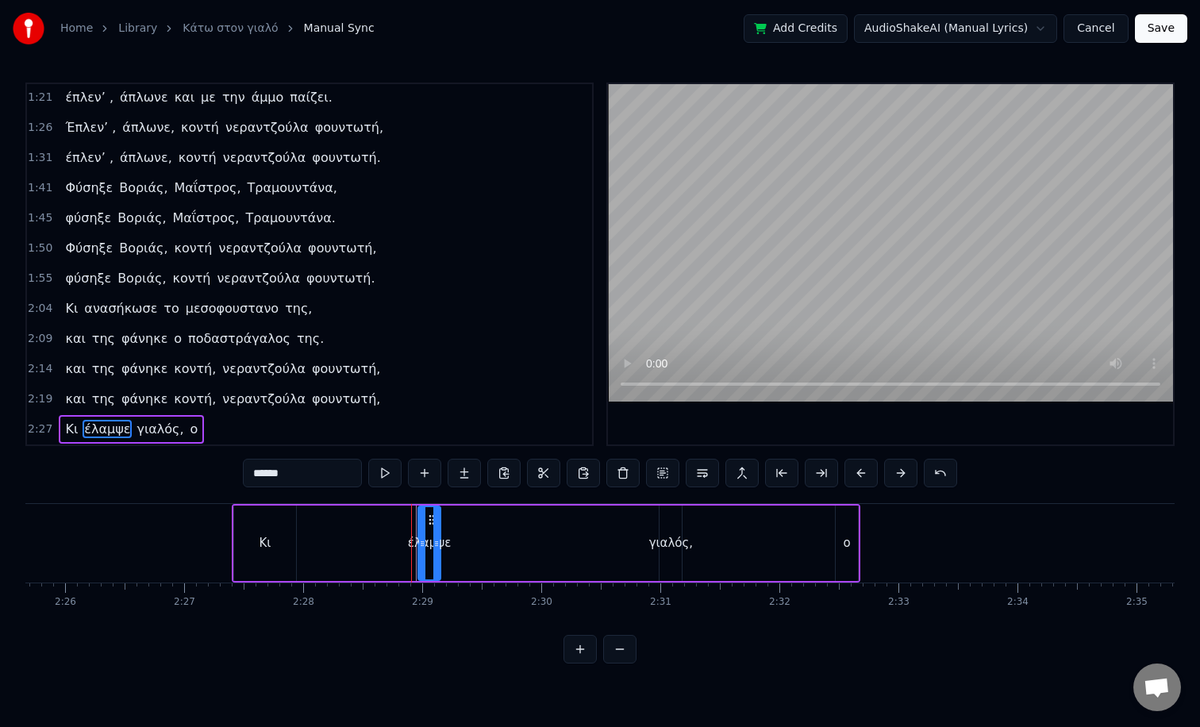
click at [429, 535] on div "έλαμψε" at bounding box center [429, 543] width 43 height 18
drag, startPoint x: 433, startPoint y: 522, endPoint x: 487, endPoint y: 535, distance: 55.5
click at [506, 535] on div at bounding box center [509, 543] width 6 height 72
click at [578, 651] on button at bounding box center [580, 649] width 33 height 29
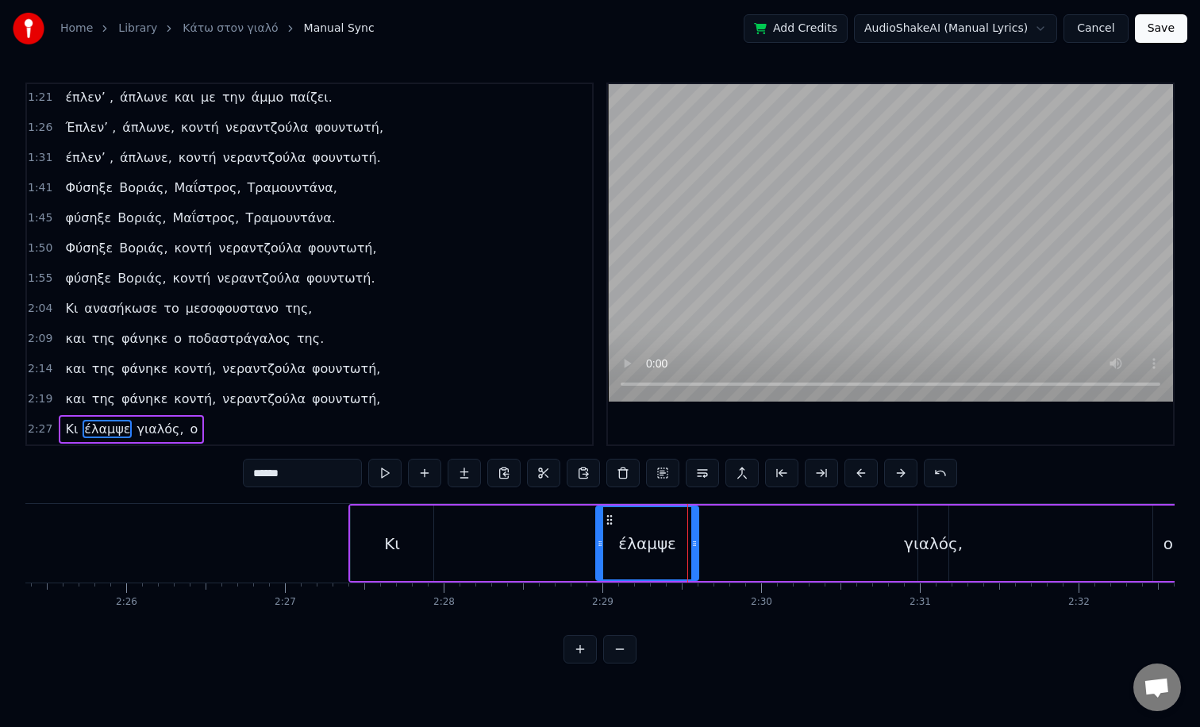
scroll to position [0, 23084]
click at [615, 552] on div "έλαμψε" at bounding box center [642, 543] width 101 height 72
click at [371, 550] on div "Κι" at bounding box center [387, 543] width 83 height 75
type input "**"
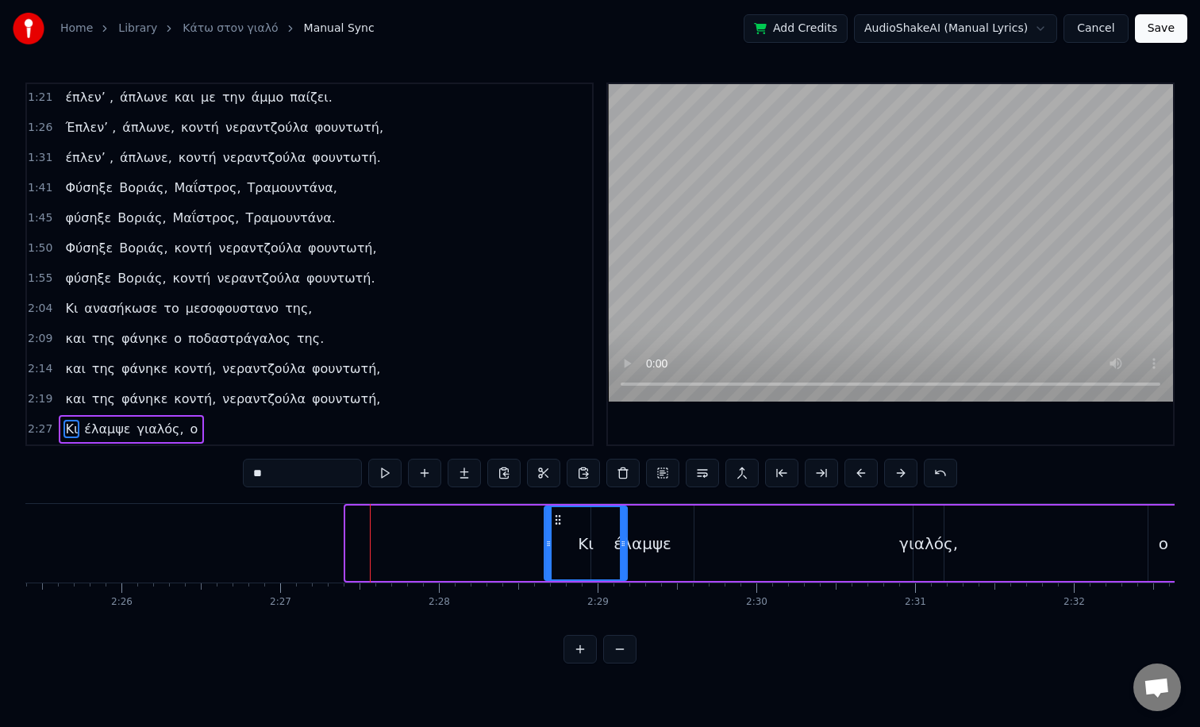
drag, startPoint x: 357, startPoint y: 522, endPoint x: 556, endPoint y: 549, distance: 200.4
click at [556, 549] on div "Κι" at bounding box center [586, 543] width 82 height 72
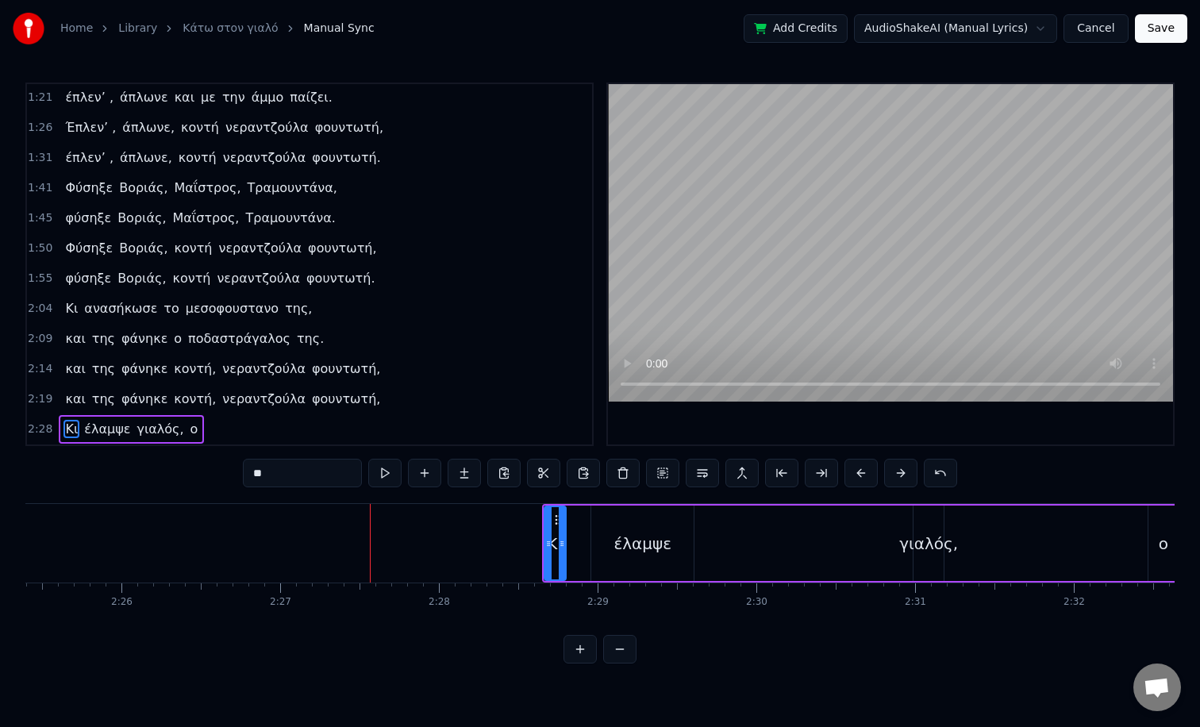
drag, startPoint x: 622, startPoint y: 537, endPoint x: 560, endPoint y: 546, distance: 62.5
click at [560, 546] on icon at bounding box center [562, 543] width 6 height 13
drag, startPoint x: 553, startPoint y: 518, endPoint x: 578, endPoint y: 519, distance: 24.7
click at [578, 519] on icon at bounding box center [582, 520] width 13 height 13
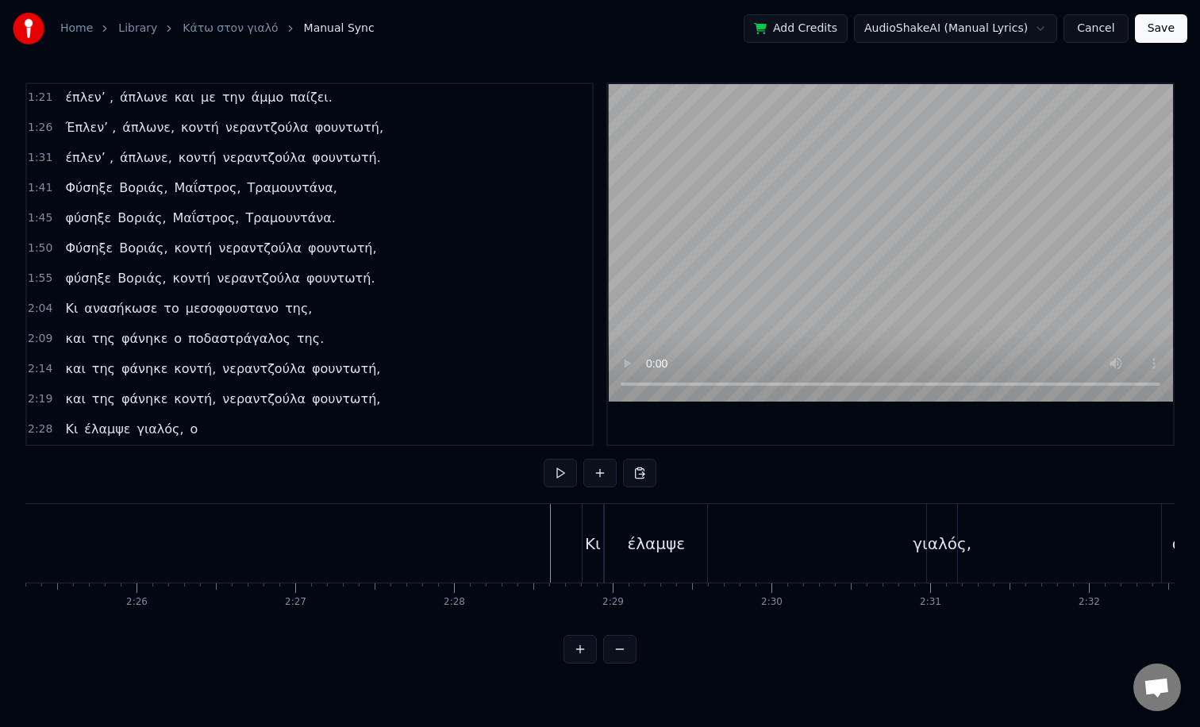
scroll to position [0, 23037]
click at [614, 545] on div "Κι" at bounding box center [624, 543] width 21 height 79
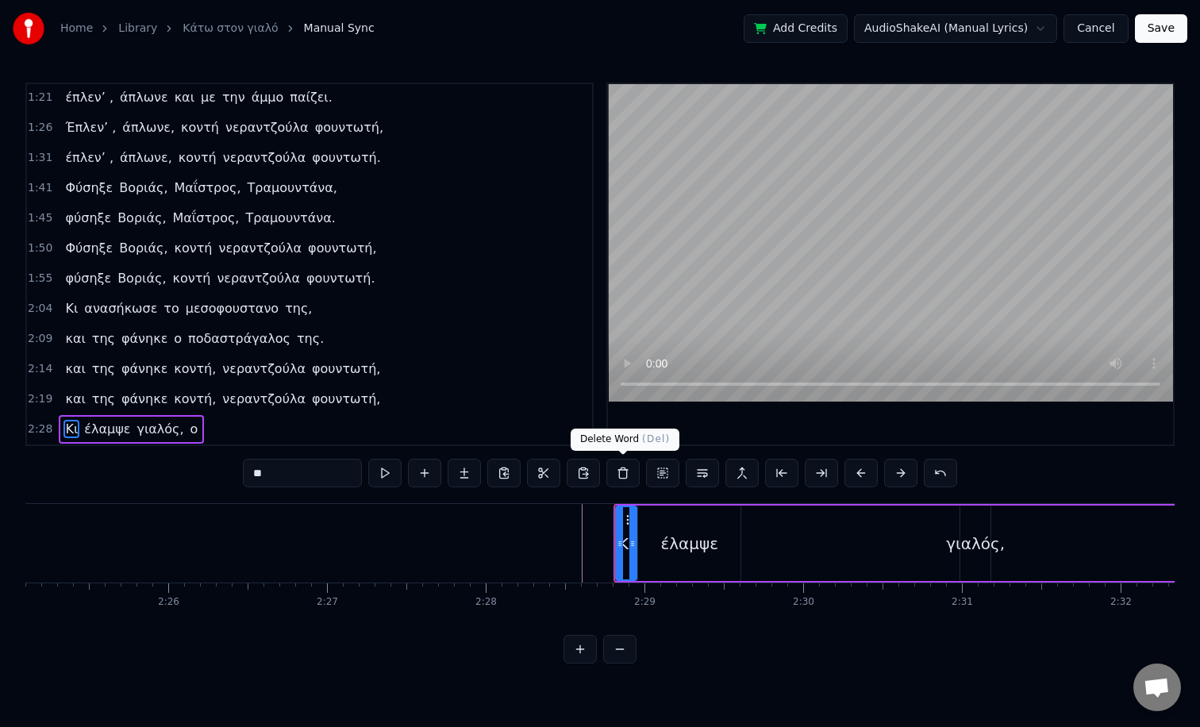
click at [617, 471] on button at bounding box center [622, 473] width 33 height 29
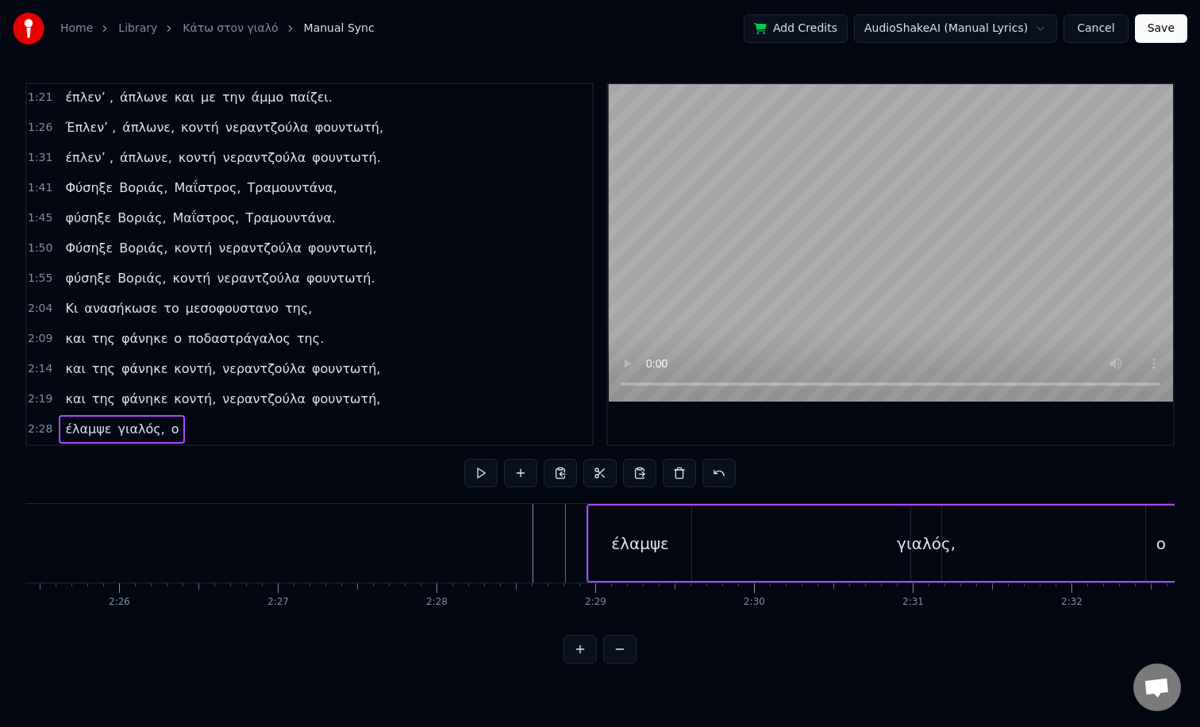
scroll to position [0, 23105]
click at [170, 429] on span "ο" at bounding box center [175, 429] width 11 height 18
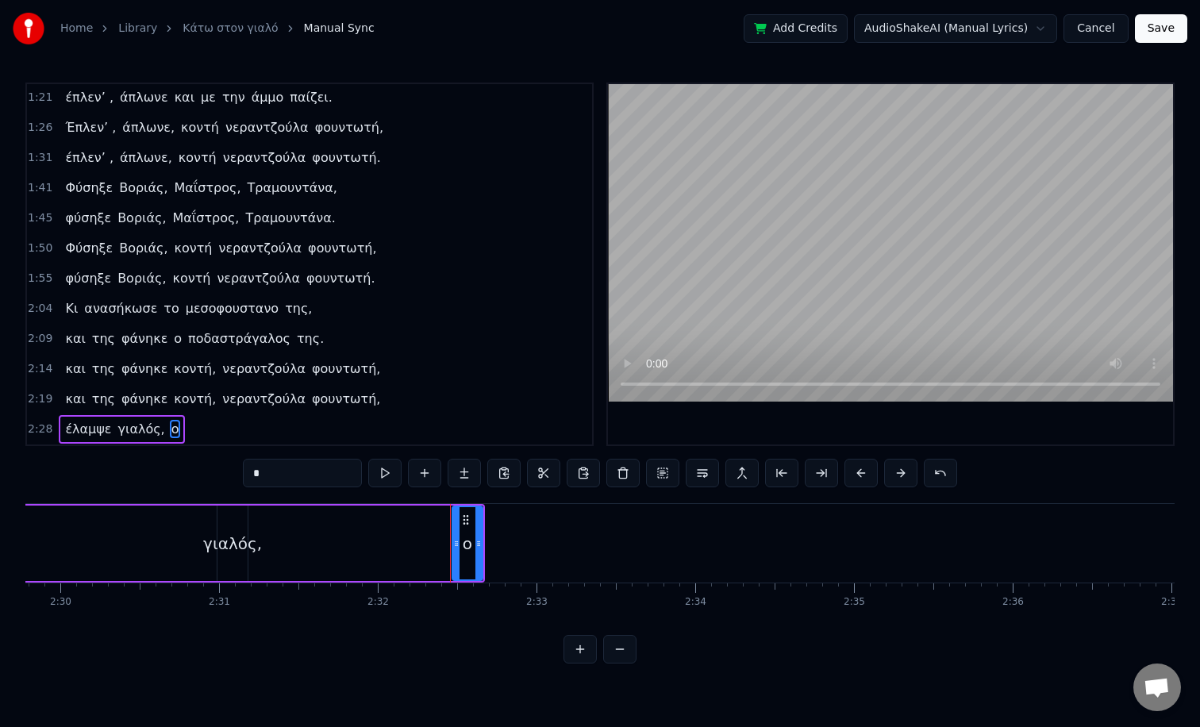
scroll to position [0, 23570]
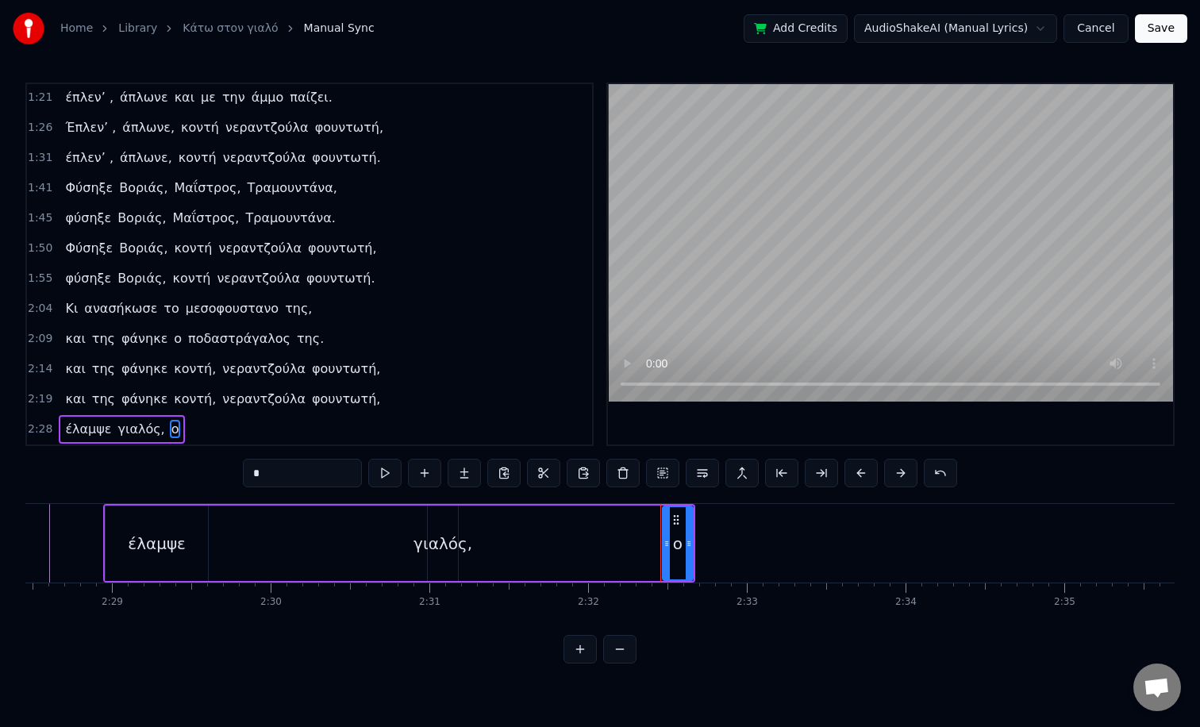
click at [286, 545] on div "έλαμψε γιαλός, ο" at bounding box center [399, 543] width 592 height 79
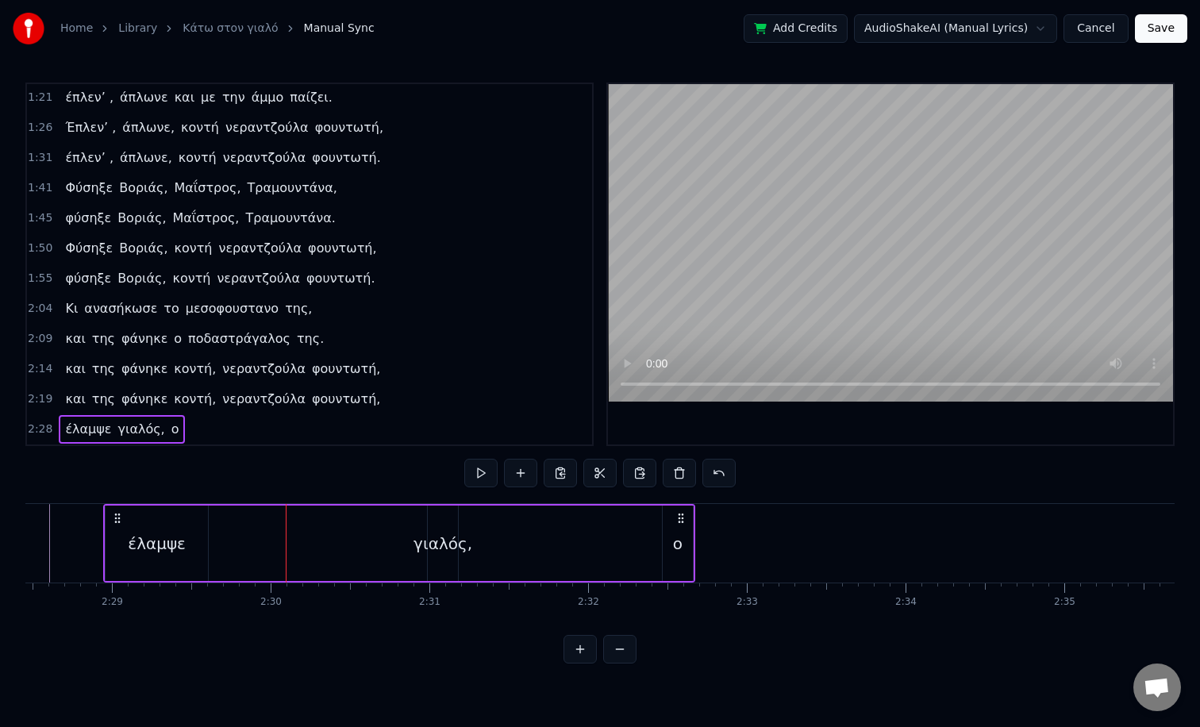
click at [385, 545] on div "έλαμψε γιαλός, ο" at bounding box center [399, 543] width 592 height 79
click at [448, 536] on div "γιαλός," at bounding box center [443, 544] width 59 height 24
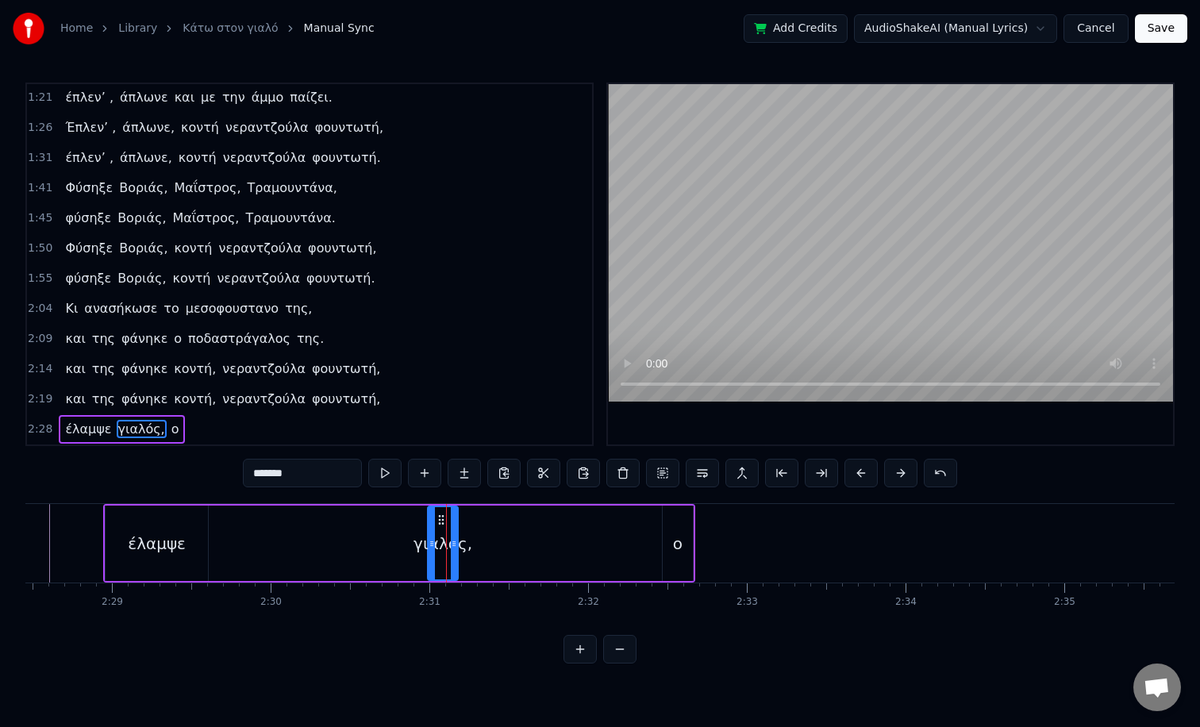
click at [685, 545] on div "ο" at bounding box center [678, 543] width 30 height 75
type input "*"
drag, startPoint x: 679, startPoint y: 545, endPoint x: 416, endPoint y: 556, distance: 263.0
click at [416, 556] on div "έλαμψε γιαλός, ο" at bounding box center [399, 543] width 592 height 79
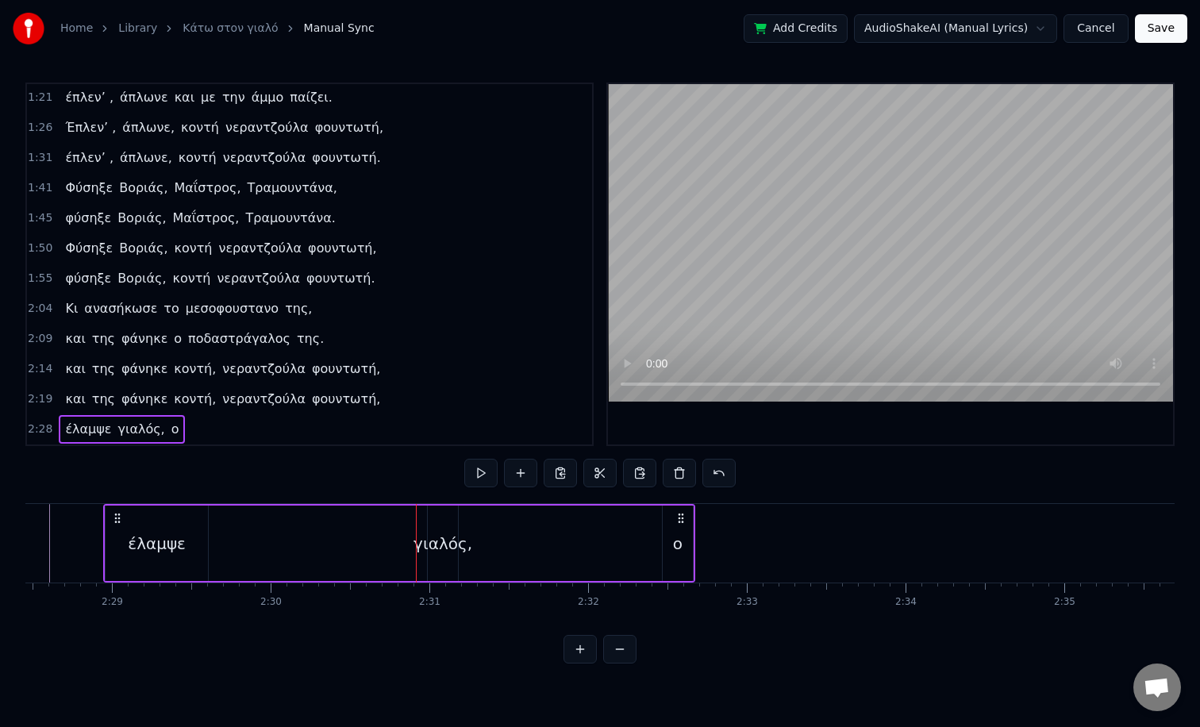
click at [684, 523] on icon at bounding box center [681, 518] width 13 height 13
click at [681, 515] on icon at bounding box center [681, 518] width 13 height 13
click at [681, 542] on div "ο" at bounding box center [678, 544] width 10 height 24
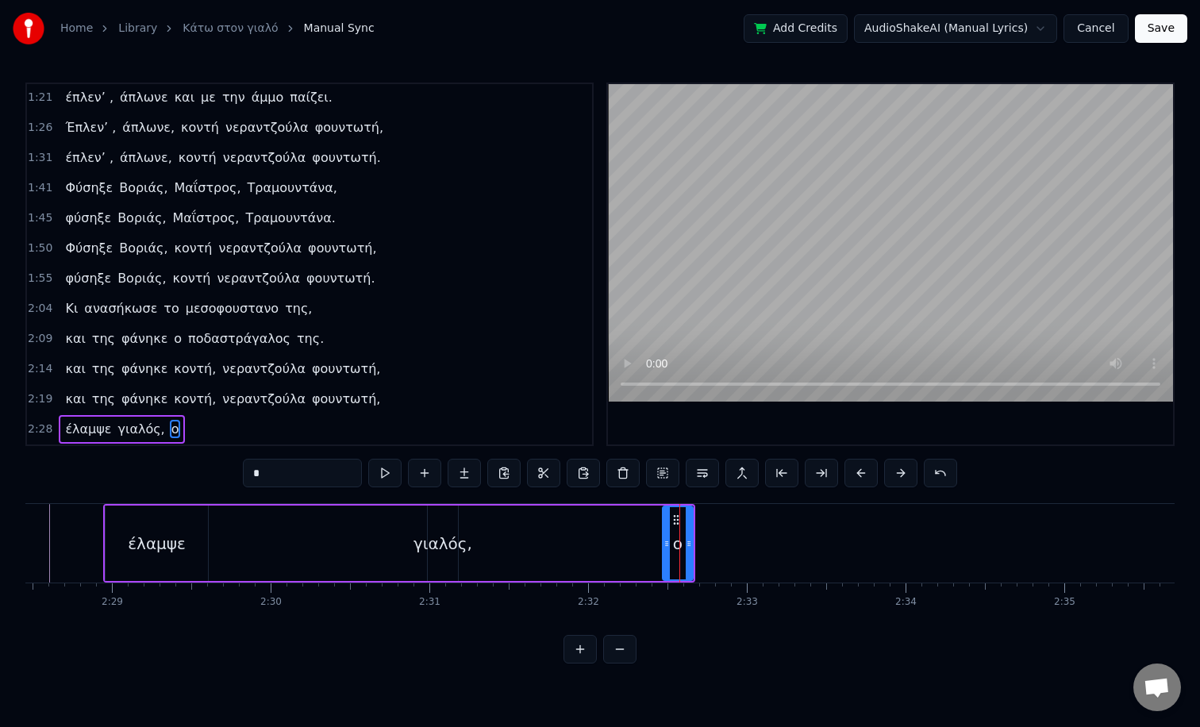
drag, startPoint x: 677, startPoint y: 532, endPoint x: 656, endPoint y: 536, distance: 21.0
click at [656, 537] on div "έλαμψε γιαλός, ο" at bounding box center [399, 543] width 592 height 79
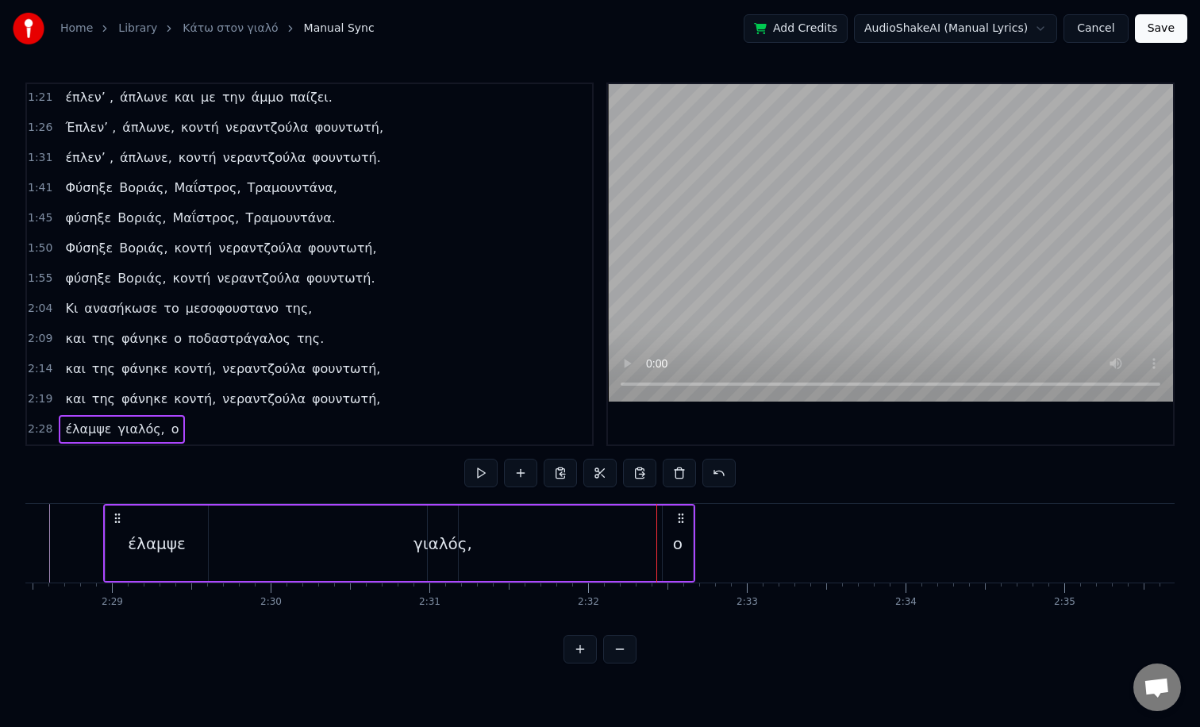
click at [675, 527] on div "ο" at bounding box center [678, 543] width 30 height 75
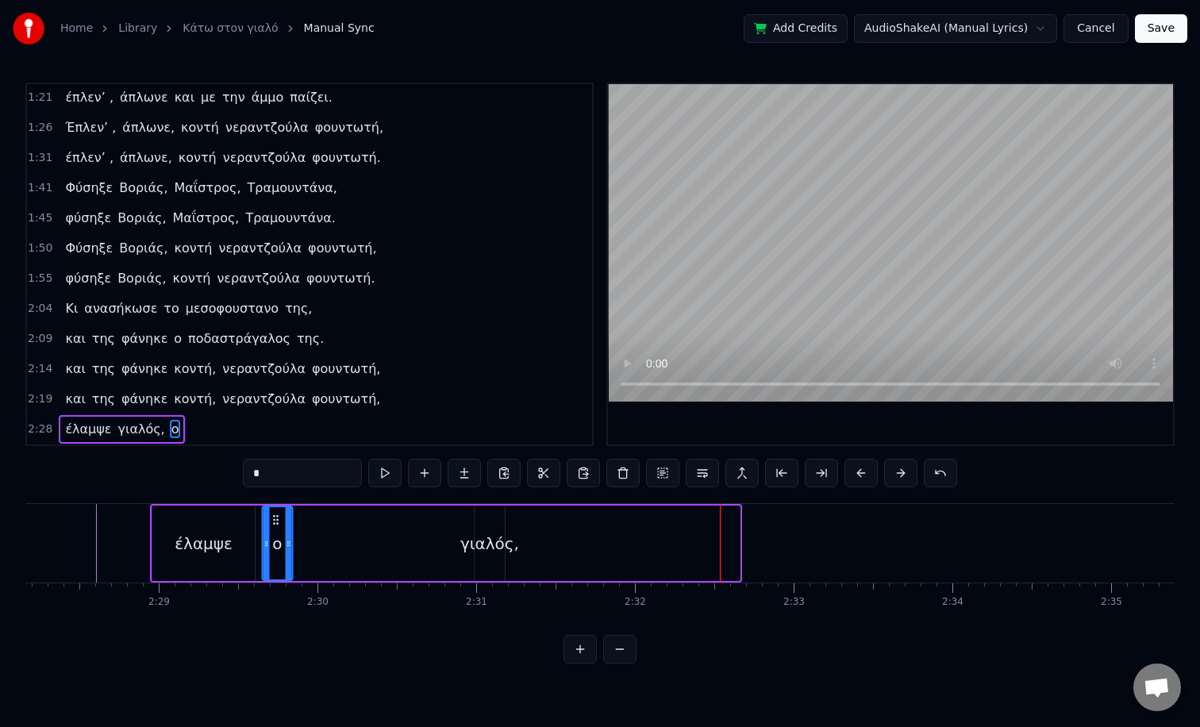
scroll to position [0, 23520]
drag, startPoint x: 676, startPoint y: 518, endPoint x: 283, endPoint y: 553, distance: 394.5
click at [283, 553] on div "ο" at bounding box center [283, 543] width 29 height 72
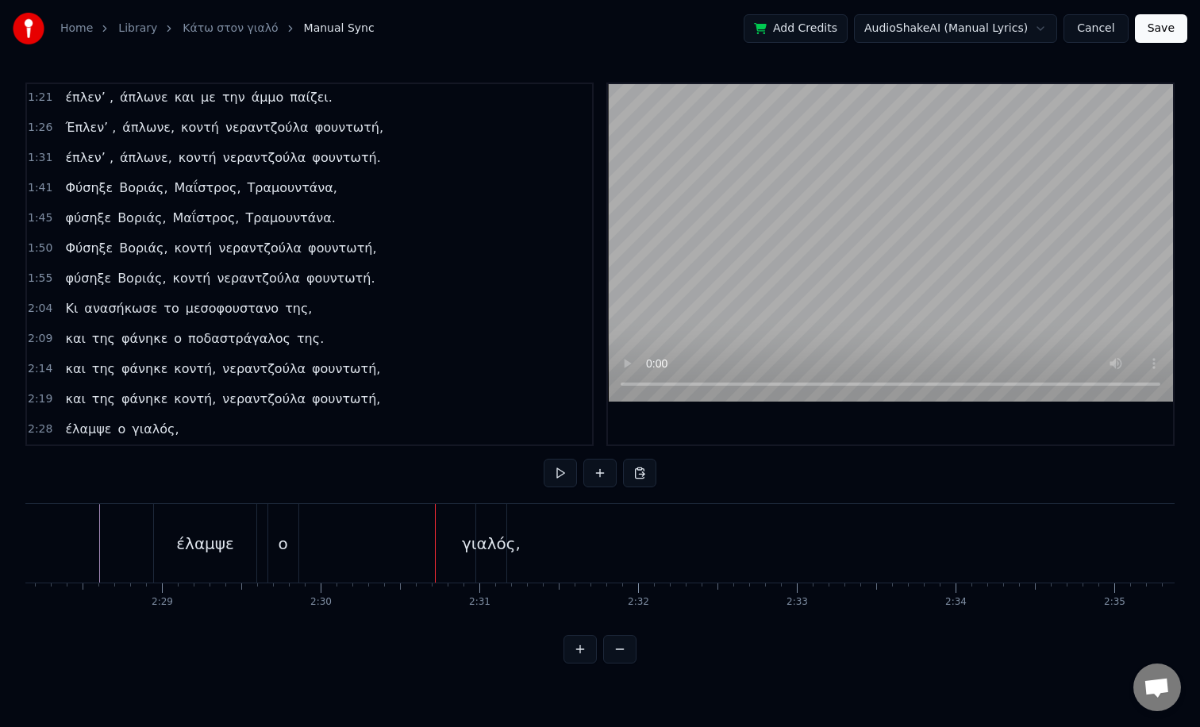
click at [283, 553] on div "ο" at bounding box center [283, 544] width 10 height 24
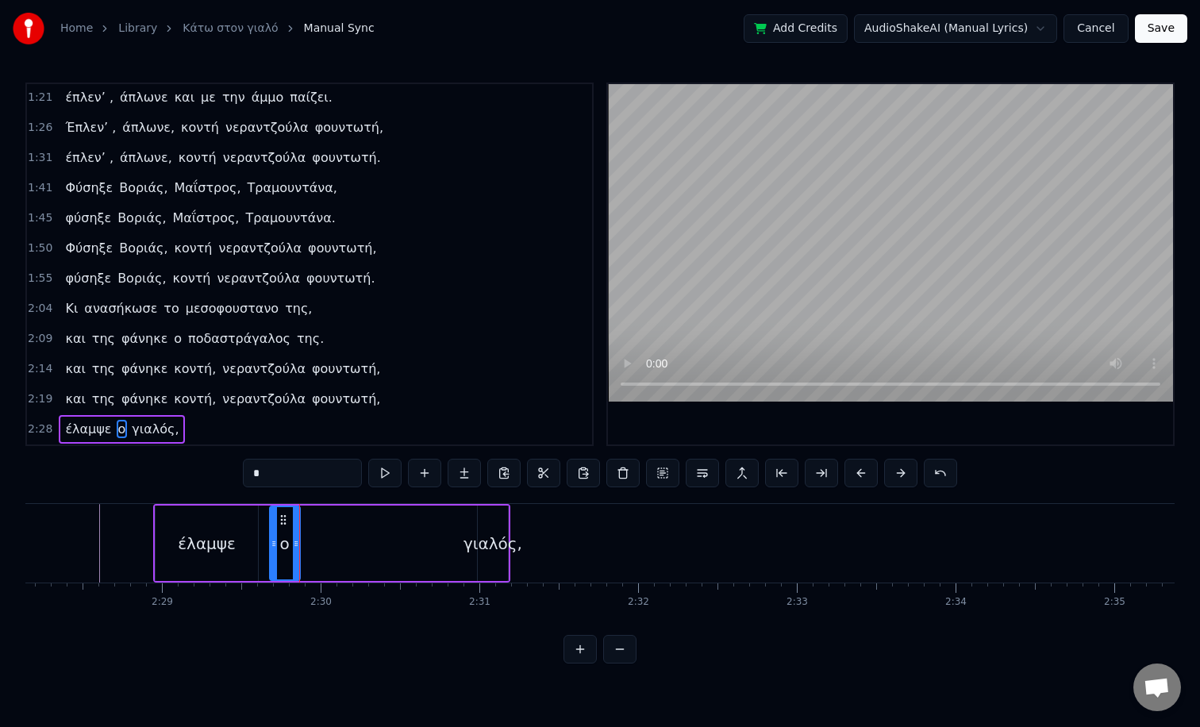
click at [495, 549] on div "γιαλός," at bounding box center [493, 544] width 59 height 24
type input "*******"
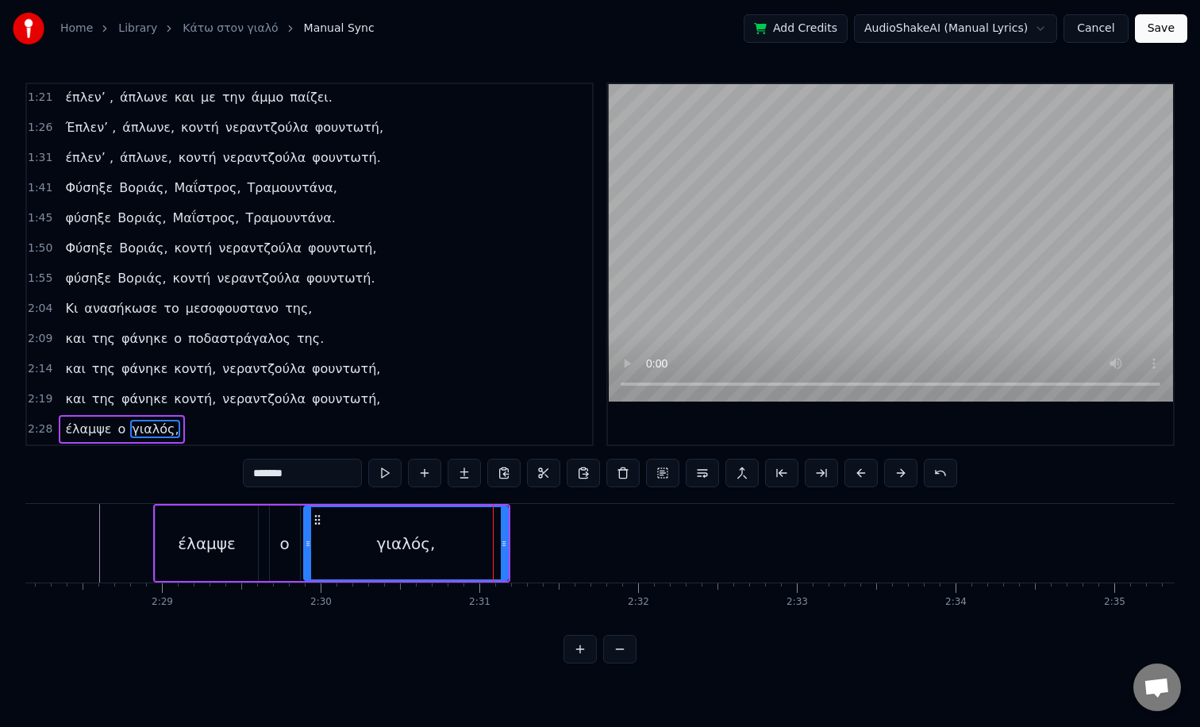
drag, startPoint x: 482, startPoint y: 524, endPoint x: 309, endPoint y: 493, distance: 175.8
click at [309, 493] on div "0:05 TACO στο γιαλό, TACO στο περιγιάλι, 0:09 TACO στο γιαλό, TACO στο περιγιάλ…" at bounding box center [599, 373] width 1149 height 581
click at [346, 537] on div "γιαλός," at bounding box center [407, 543] width 202 height 72
drag, startPoint x: 502, startPoint y: 549, endPoint x: 492, endPoint y: 552, distance: 9.8
click at [492, 553] on div at bounding box center [494, 543] width 6 height 72
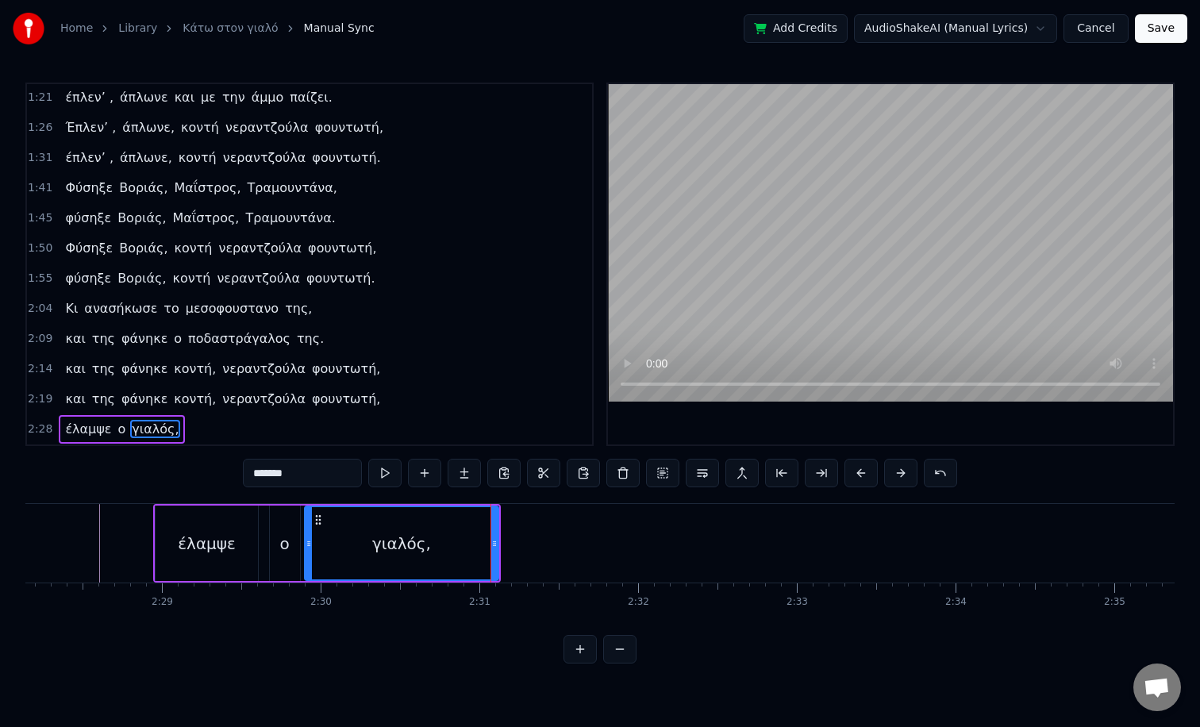
click at [413, 545] on div "γιαλός," at bounding box center [401, 544] width 59 height 24
click at [488, 546] on icon at bounding box center [490, 543] width 6 height 13
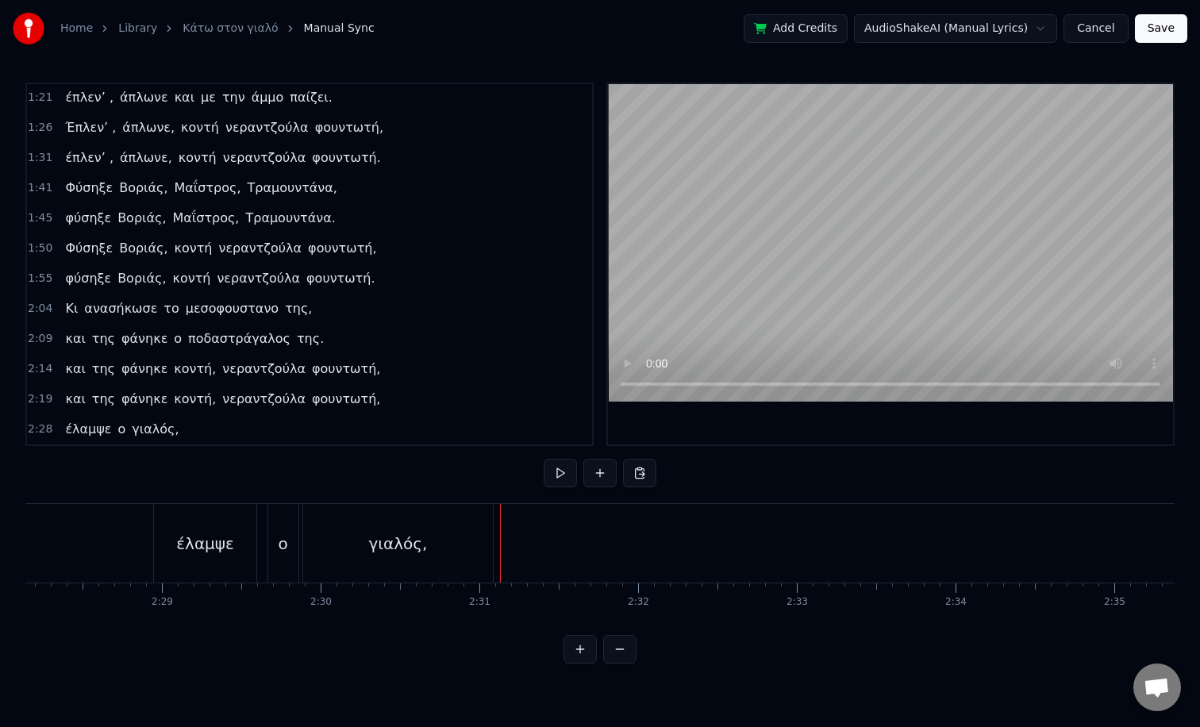
click at [470, 551] on div "γιαλός," at bounding box center [398, 543] width 190 height 79
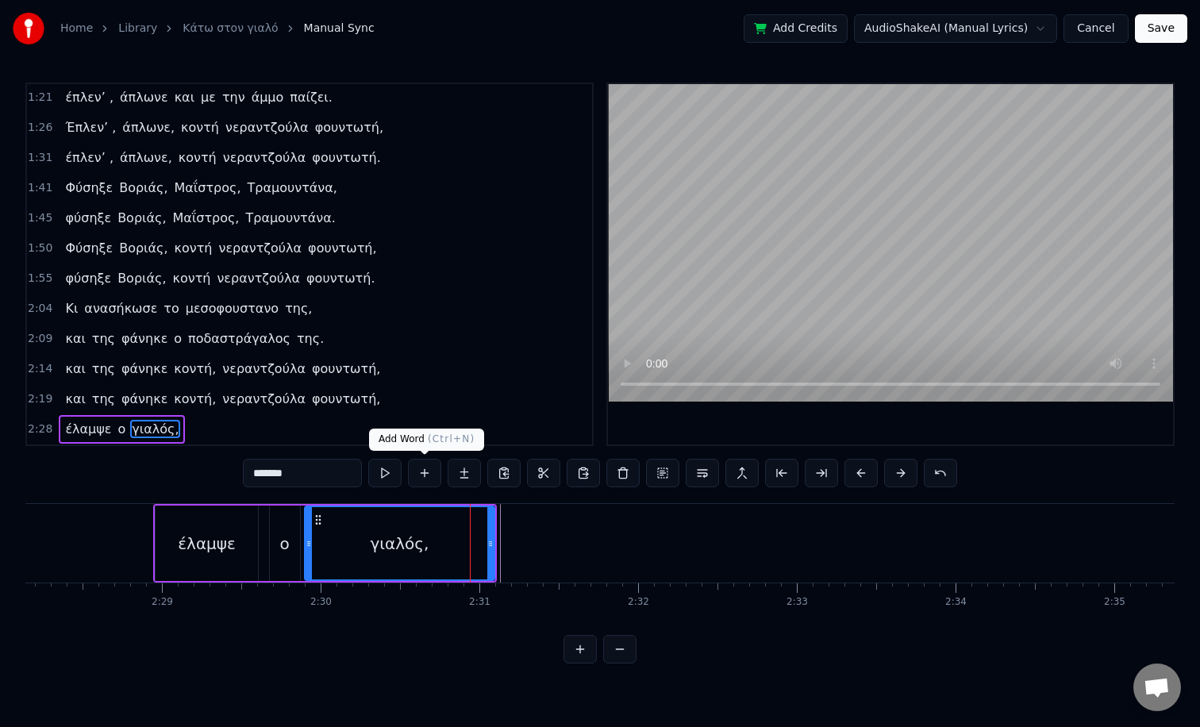
click at [422, 476] on button at bounding box center [424, 473] width 33 height 29
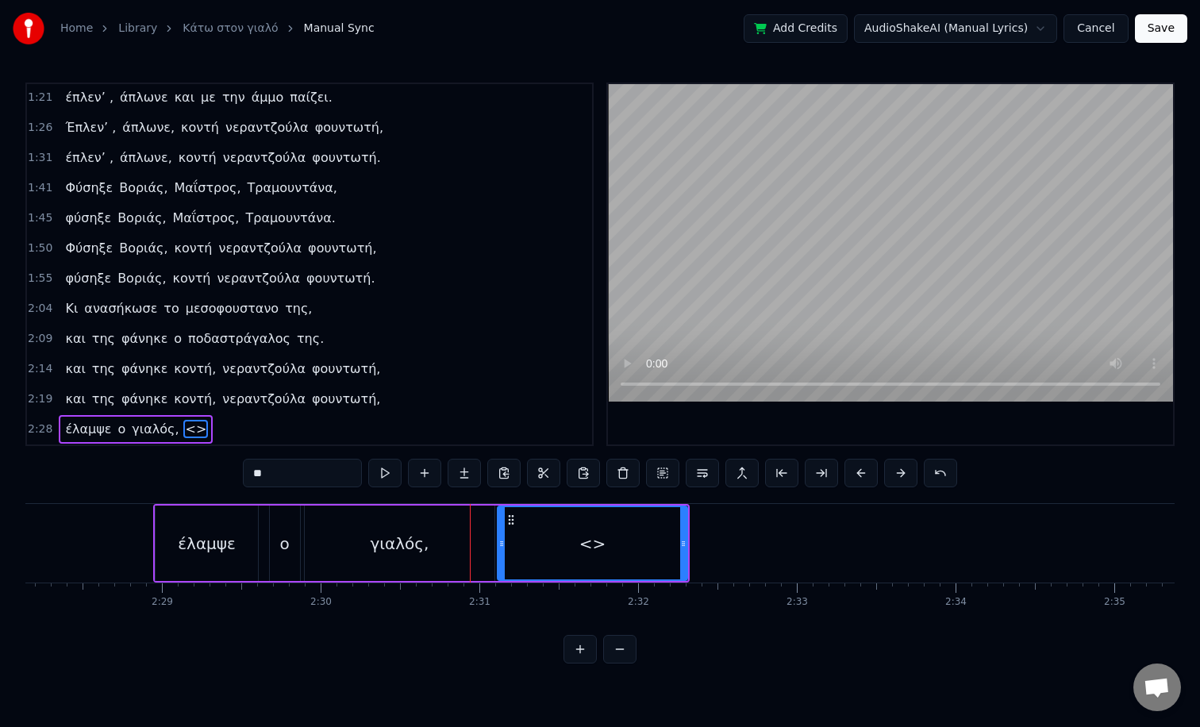
click at [422, 476] on button at bounding box center [424, 473] width 33 height 29
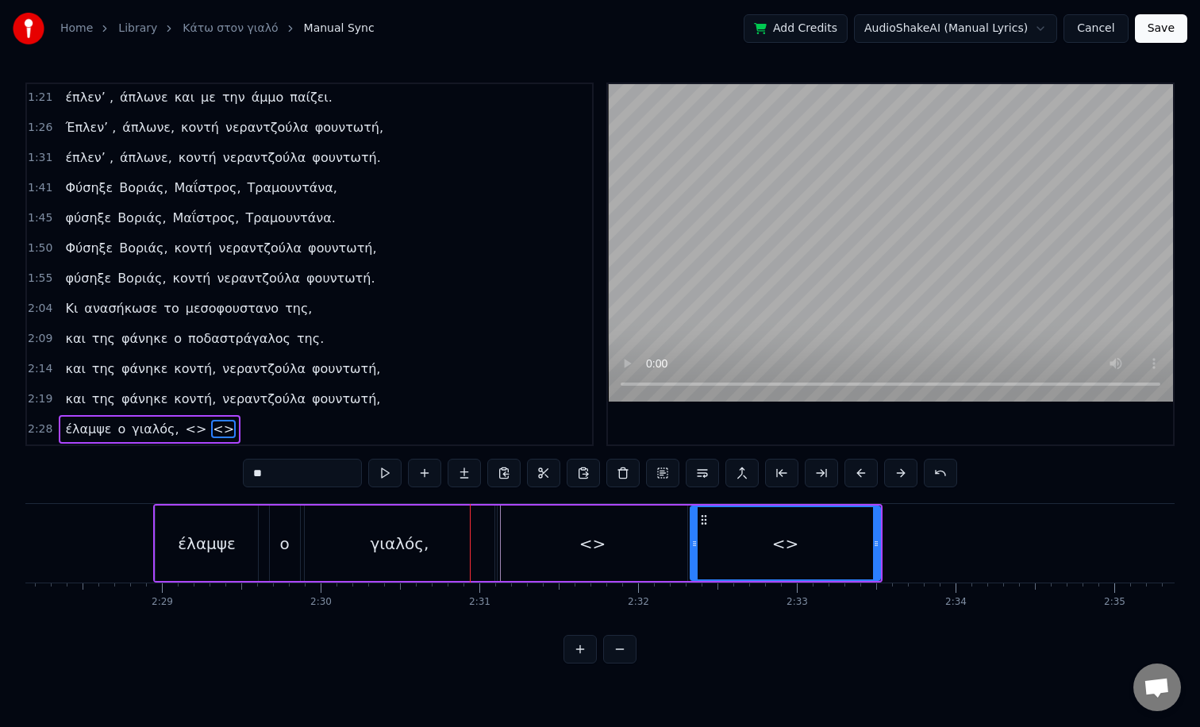
click at [422, 476] on button at bounding box center [424, 473] width 33 height 29
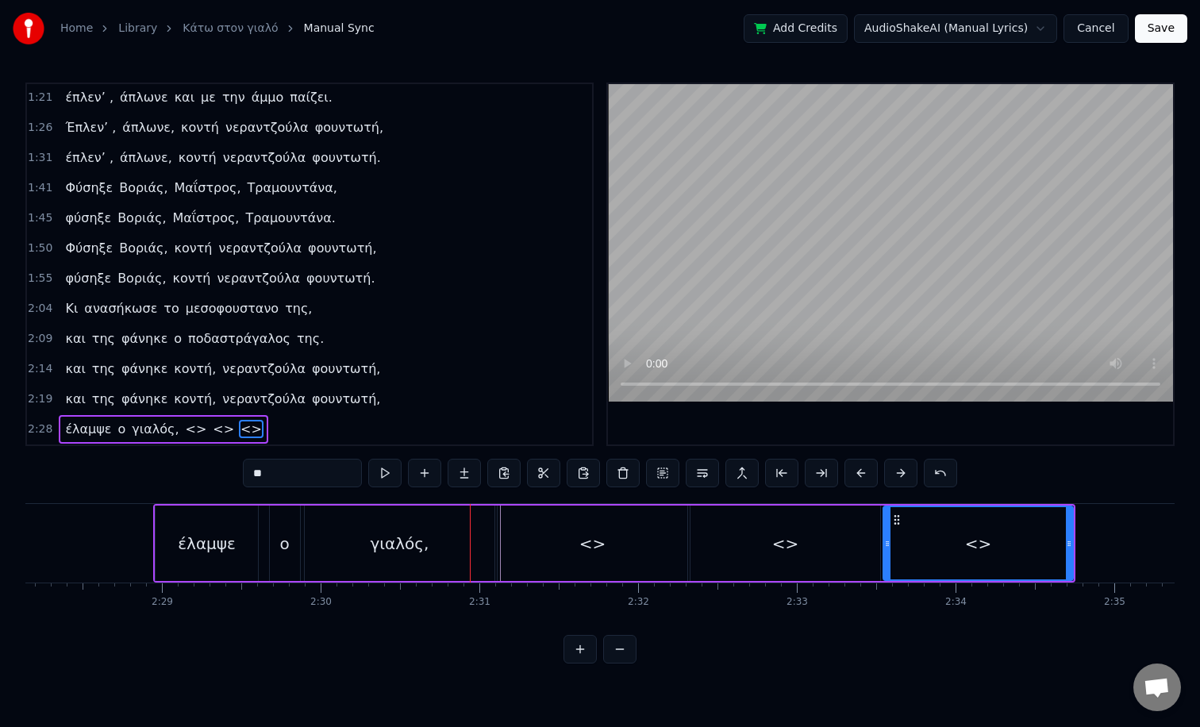
click at [183, 432] on span "<>" at bounding box center [195, 429] width 25 height 18
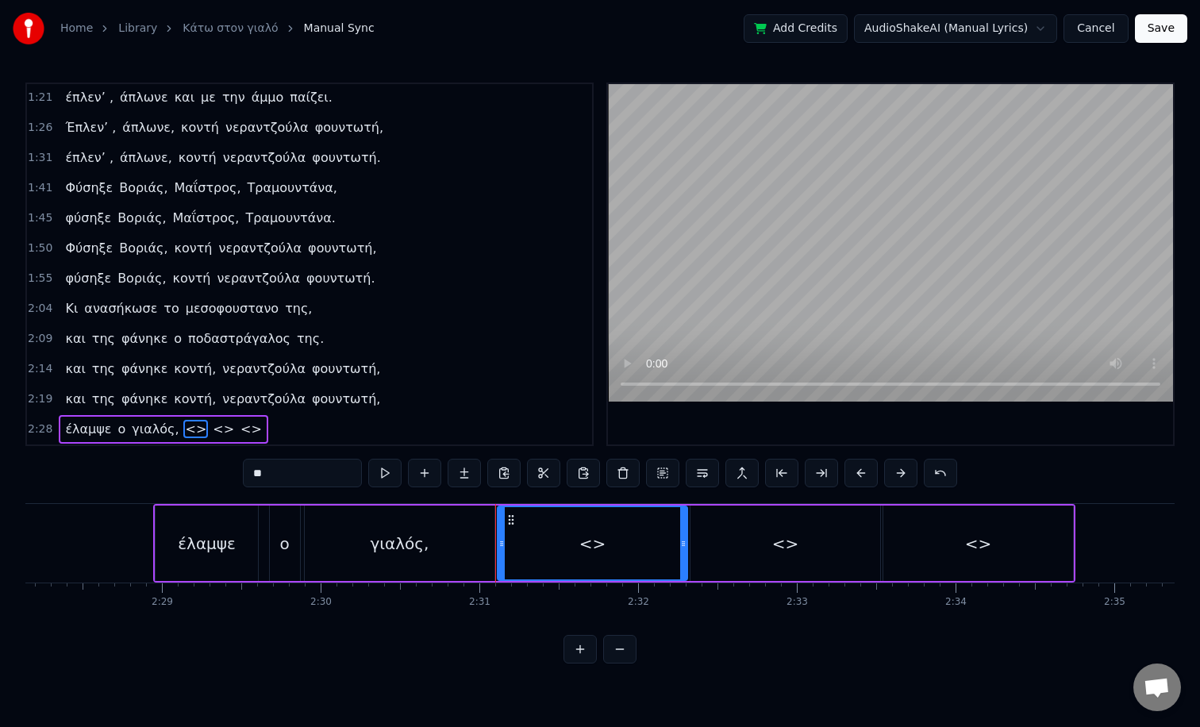
click at [537, 557] on div "<>" at bounding box center [593, 543] width 188 height 72
drag, startPoint x: 305, startPoint y: 474, endPoint x: 183, endPoint y: 474, distance: 121.5
click at [183, 474] on div "0:05 TACO στο γιαλό, TACO στο περιγιάλι, 0:09 TACO στο γιαλό, TACO στο περιγιάλ…" at bounding box center [599, 373] width 1149 height 581
paste input "****"
click at [720, 569] on div "<>" at bounding box center [786, 543] width 190 height 75
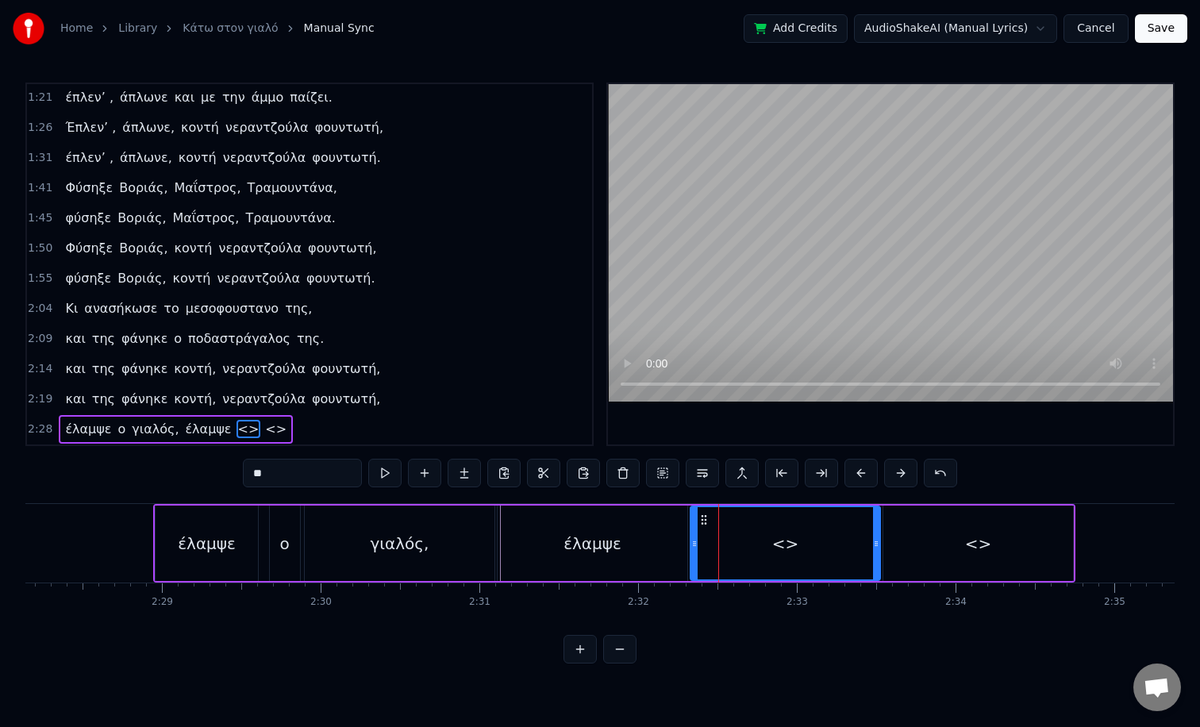
drag, startPoint x: 300, startPoint y: 479, endPoint x: 138, endPoint y: 479, distance: 161.9
click at [138, 479] on div "0:05 TACO στο γιαλό, TACO στο περιγιάλι, 0:09 TACO στο γιαλό, TACO στο περιγιάλ…" at bounding box center [599, 373] width 1149 height 581
click at [258, 472] on input "**" at bounding box center [302, 473] width 119 height 29
type input "*"
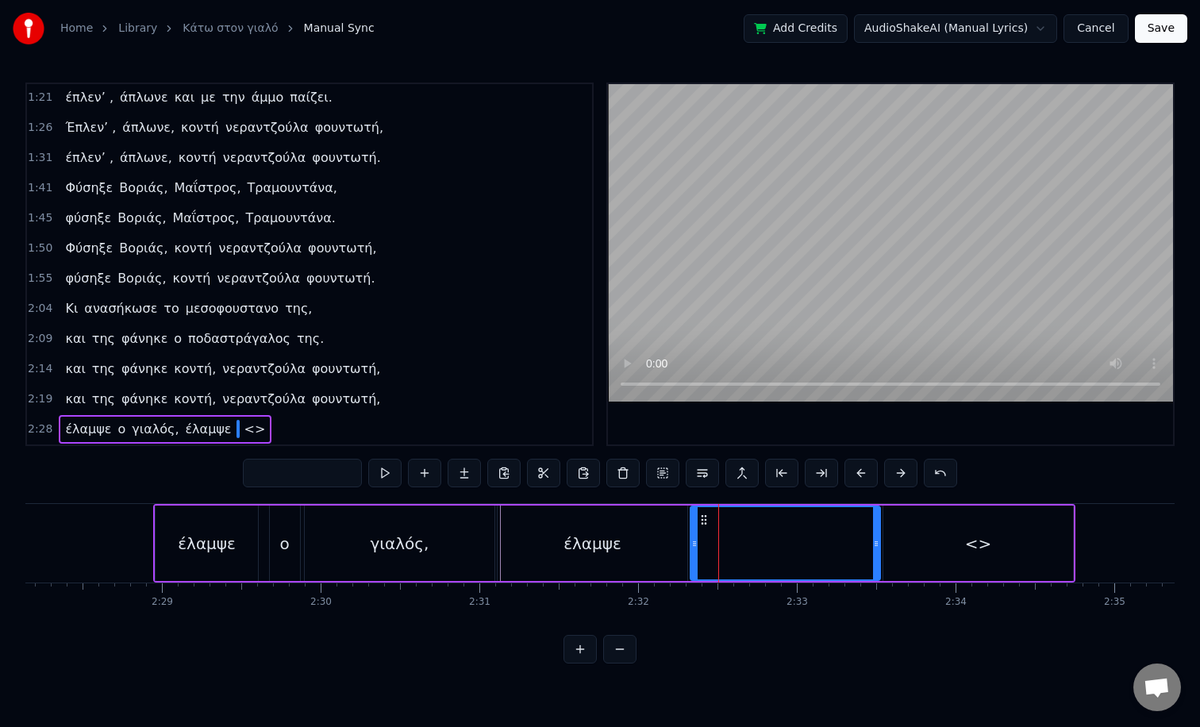
paste input "*"
click at [250, 432] on span "<>" at bounding box center [262, 429] width 25 height 18
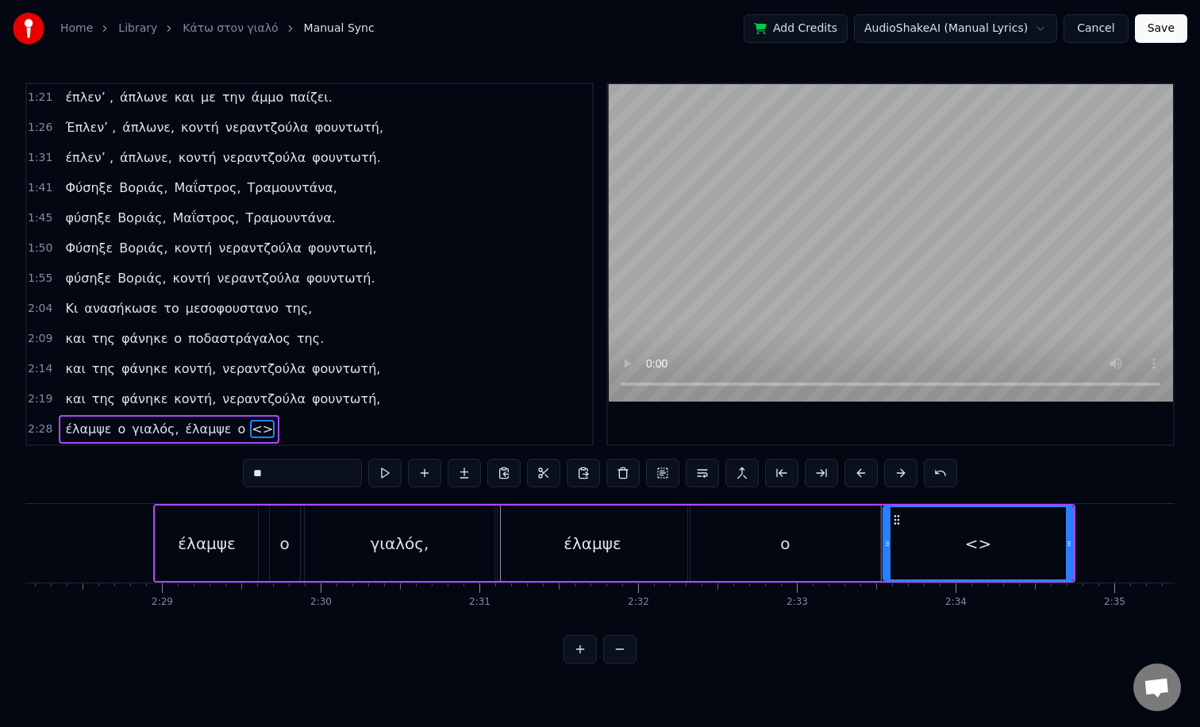
drag, startPoint x: 283, startPoint y: 478, endPoint x: 235, endPoint y: 478, distance: 47.6
click at [235, 478] on div "0:05 TACO στο γιαλό, TACO στο περιγιάλι, 0:09 TACO στο γιαλό, TACO στο περιγιάλ…" at bounding box center [599, 373] width 1149 height 581
paste input "****"
type input "******"
click at [462, 470] on button at bounding box center [464, 473] width 33 height 29
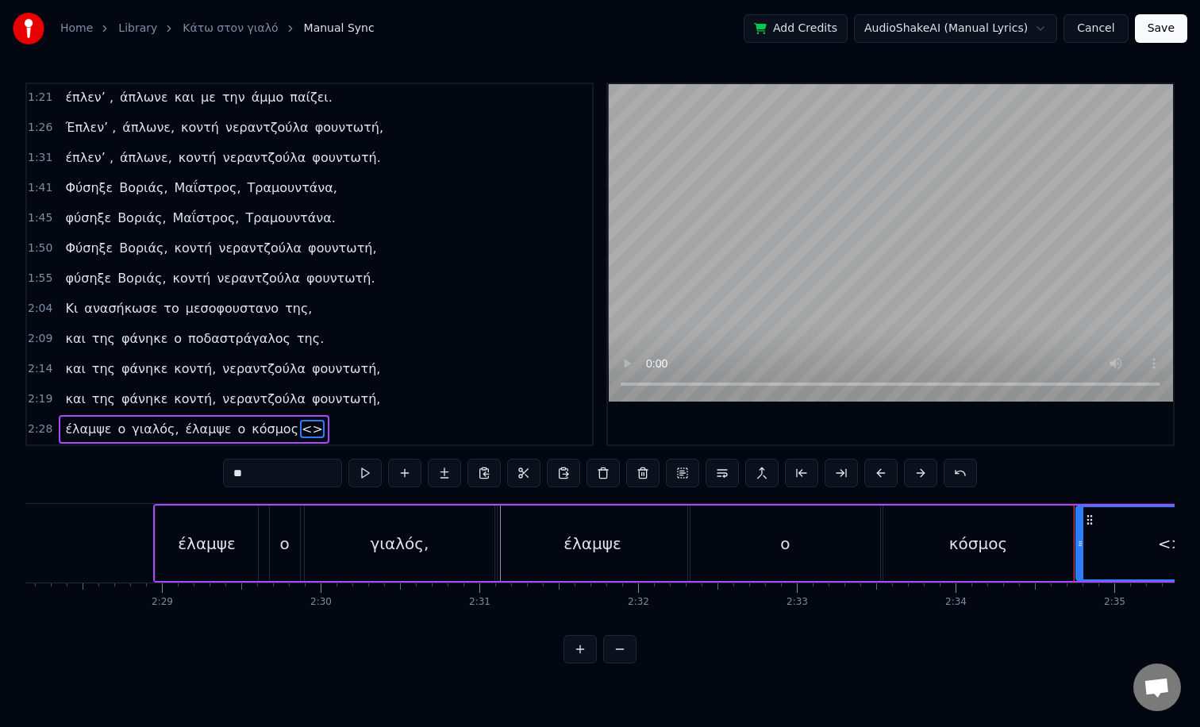
click at [300, 429] on span "<>" at bounding box center [312, 429] width 25 height 18
drag, startPoint x: 259, startPoint y: 478, endPoint x: 192, endPoint y: 478, distance: 66.7
click at [192, 478] on div "0:05 TACO στο γιαλό, TACO στο περιγιάλι, 0:09 TACO στο γιαλό, TACO στο περιγιάλ…" at bounding box center [599, 373] width 1149 height 581
paste input "**"
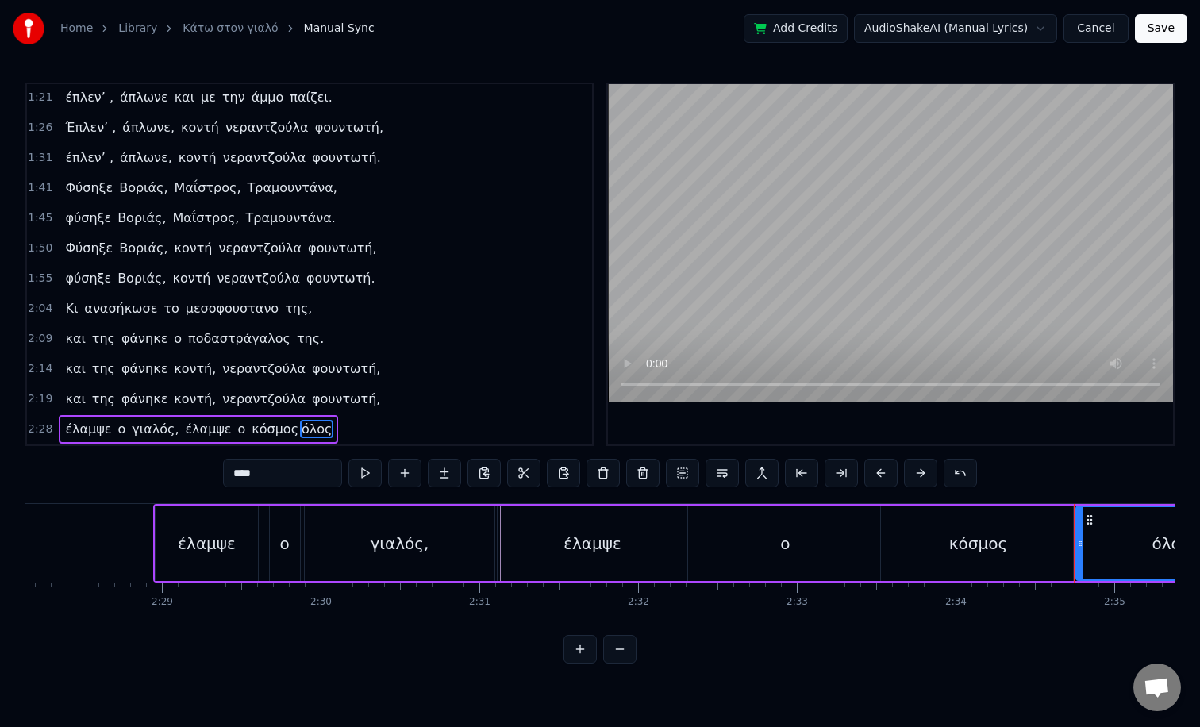
click at [693, 559] on div "ο" at bounding box center [786, 543] width 190 height 75
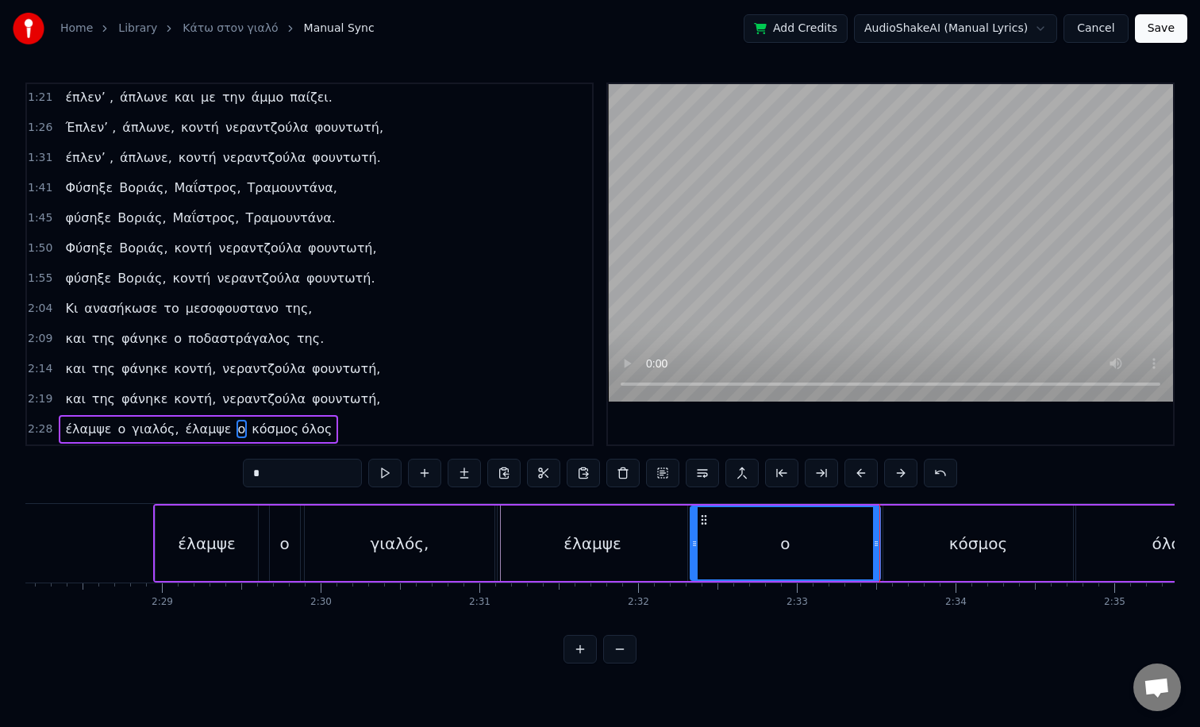
click at [568, 534] on div "έλαμψε" at bounding box center [593, 544] width 58 height 24
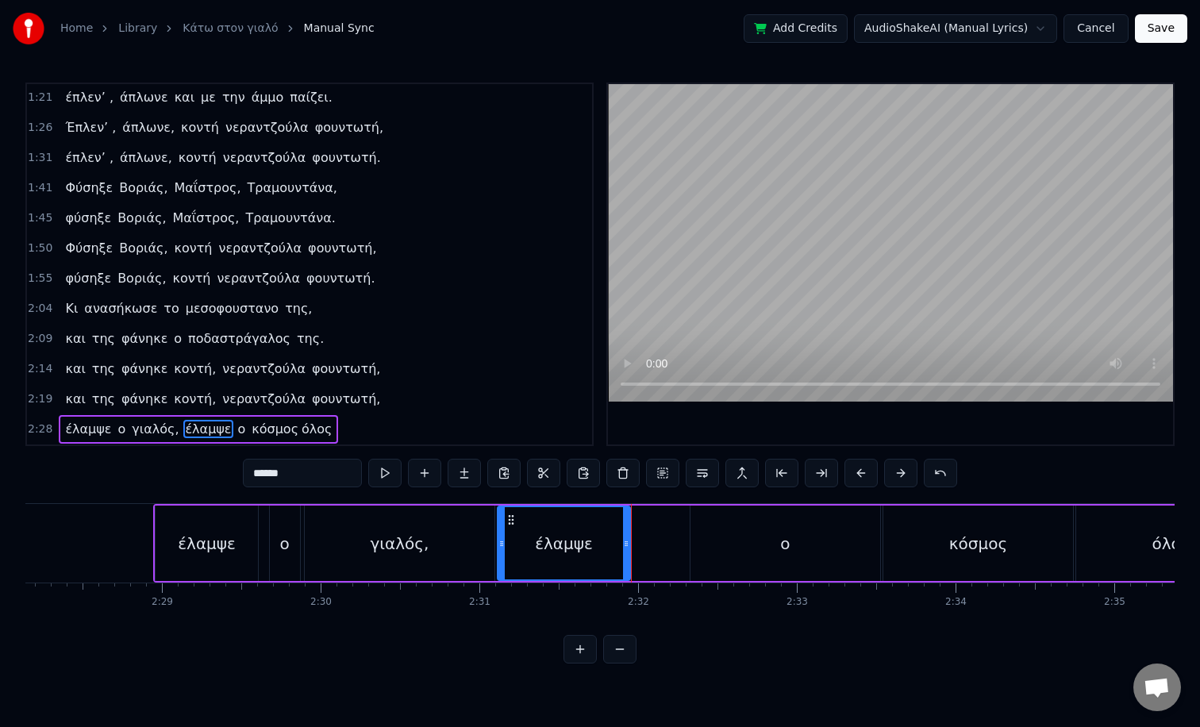
drag, startPoint x: 683, startPoint y: 522, endPoint x: 626, endPoint y: 523, distance: 57.2
click at [626, 523] on div at bounding box center [626, 543] width 6 height 72
click at [734, 548] on div "ο" at bounding box center [786, 543] width 190 height 75
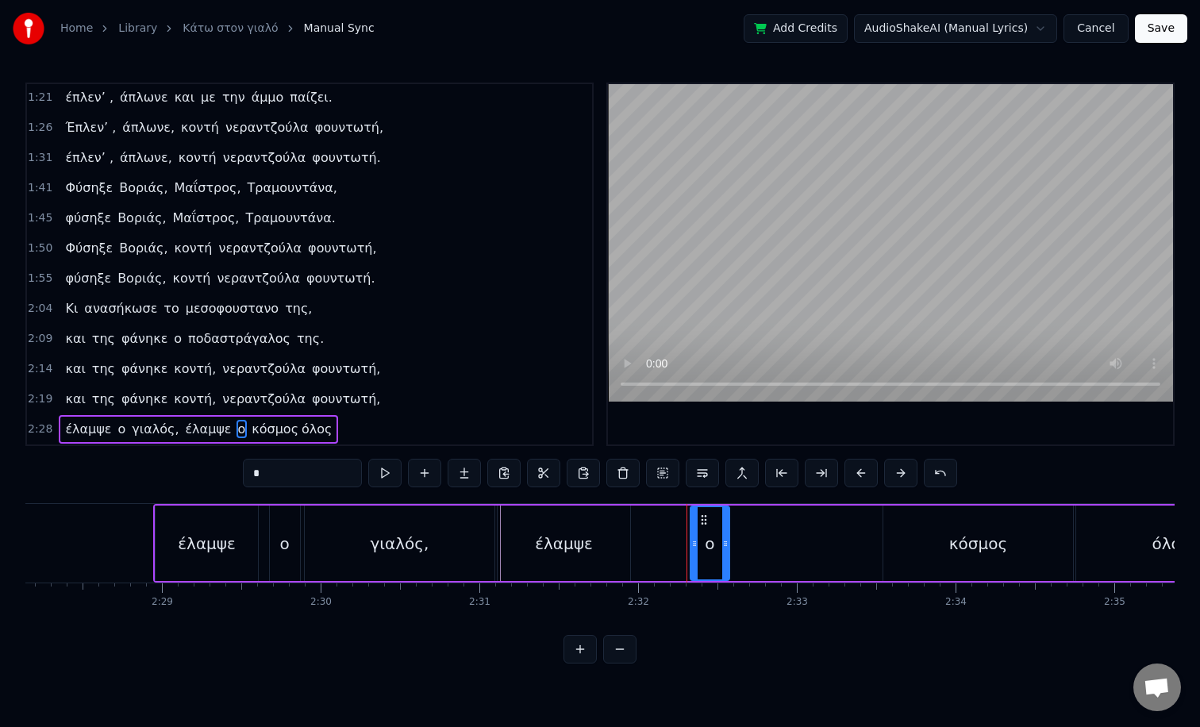
drag, startPoint x: 875, startPoint y: 529, endPoint x: 724, endPoint y: 544, distance: 151.6
click at [724, 544] on div at bounding box center [725, 543] width 6 height 72
drag, startPoint x: 703, startPoint y: 521, endPoint x: 642, endPoint y: 517, distance: 60.5
click at [642, 517] on icon at bounding box center [643, 520] width 13 height 13
click at [642, 545] on div "ο" at bounding box center [648, 543] width 37 height 72
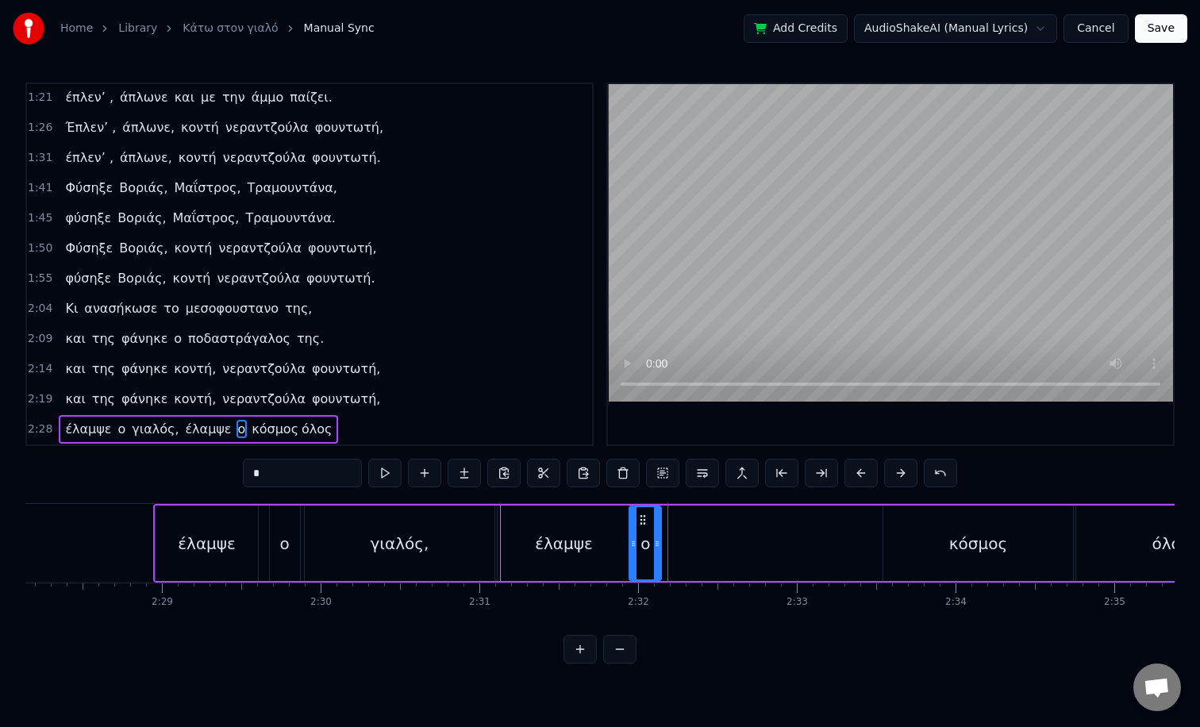
click at [656, 522] on div at bounding box center [657, 543] width 6 height 72
click at [991, 569] on div "κόσμος" at bounding box center [979, 543] width 190 height 75
type input "******"
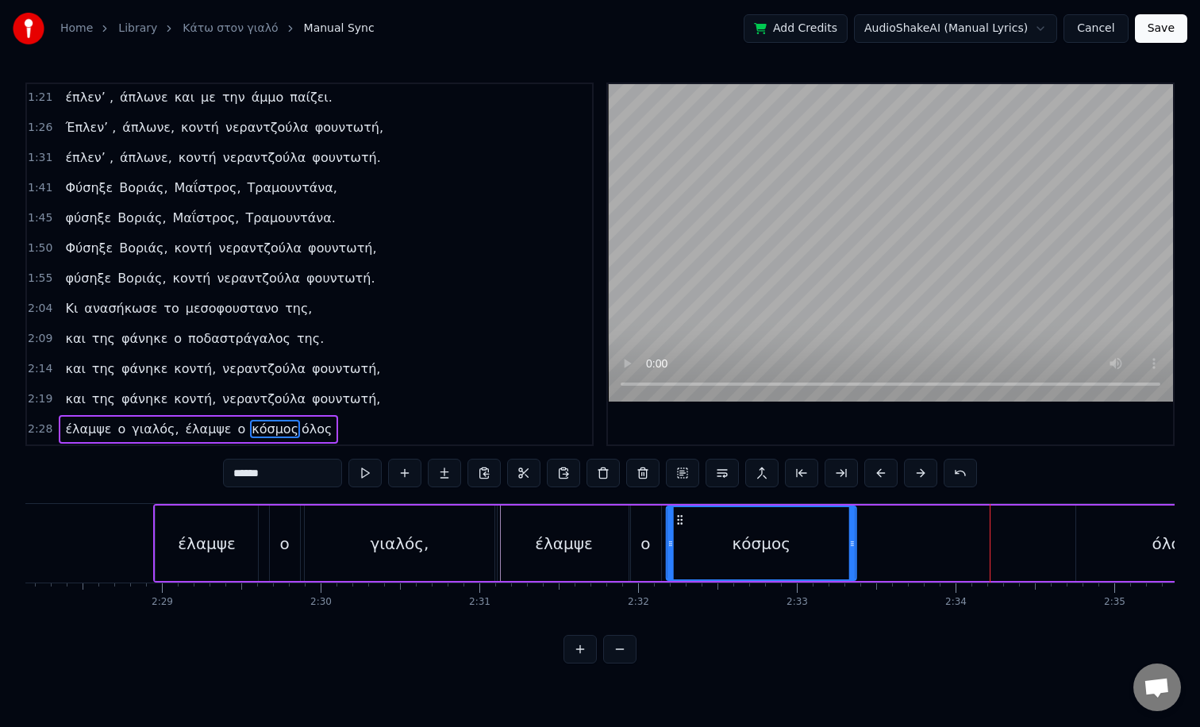
drag, startPoint x: 896, startPoint y: 521, endPoint x: 680, endPoint y: 511, distance: 216.9
click at [680, 511] on div "κόσμος" at bounding box center [762, 543] width 188 height 72
drag, startPoint x: 852, startPoint y: 518, endPoint x: 723, endPoint y: 504, distance: 129.3
click at [723, 504] on div "έλαμψε ο γιαλός, έλαμψε ο κόσμος όλος" at bounding box center [710, 543] width 1115 height 79
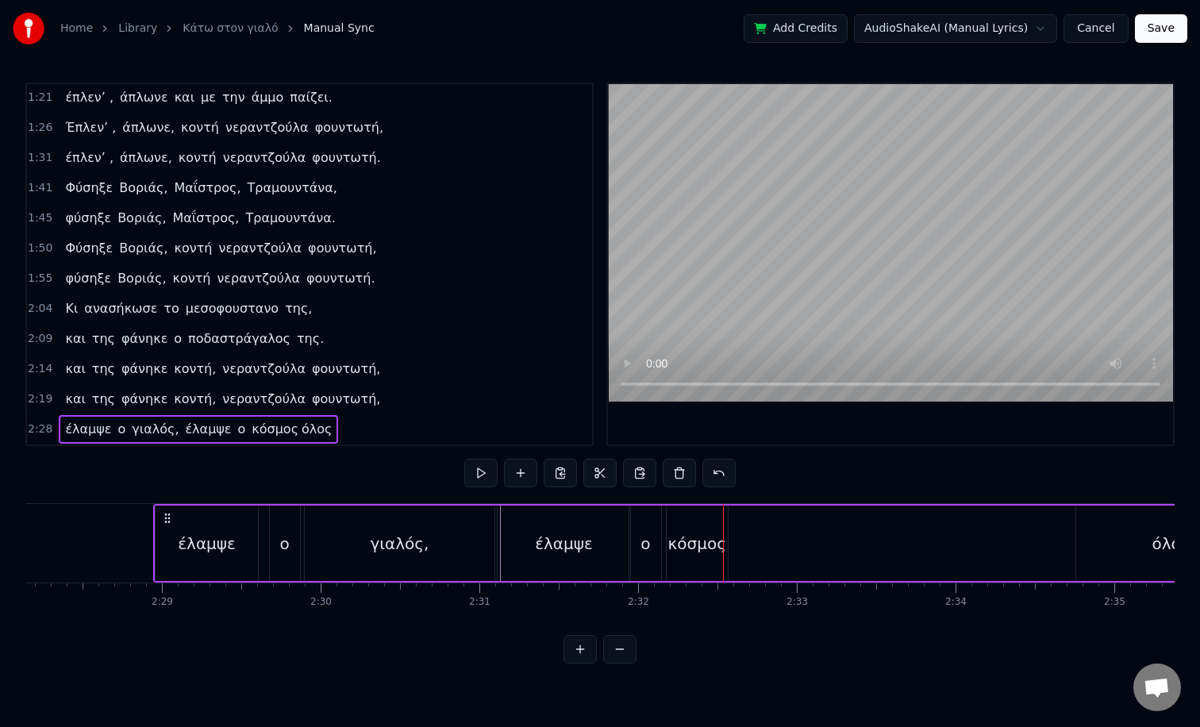
click at [703, 521] on div "κόσμος" at bounding box center [697, 543] width 61 height 75
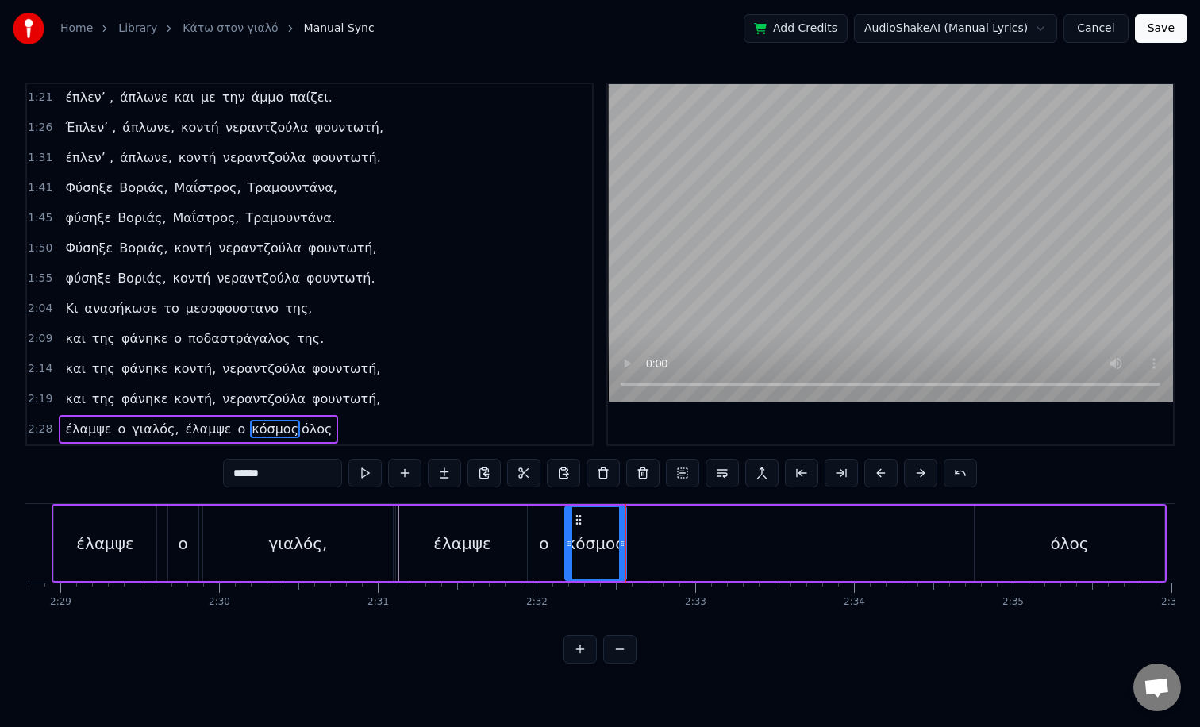
scroll to position [0, 23631]
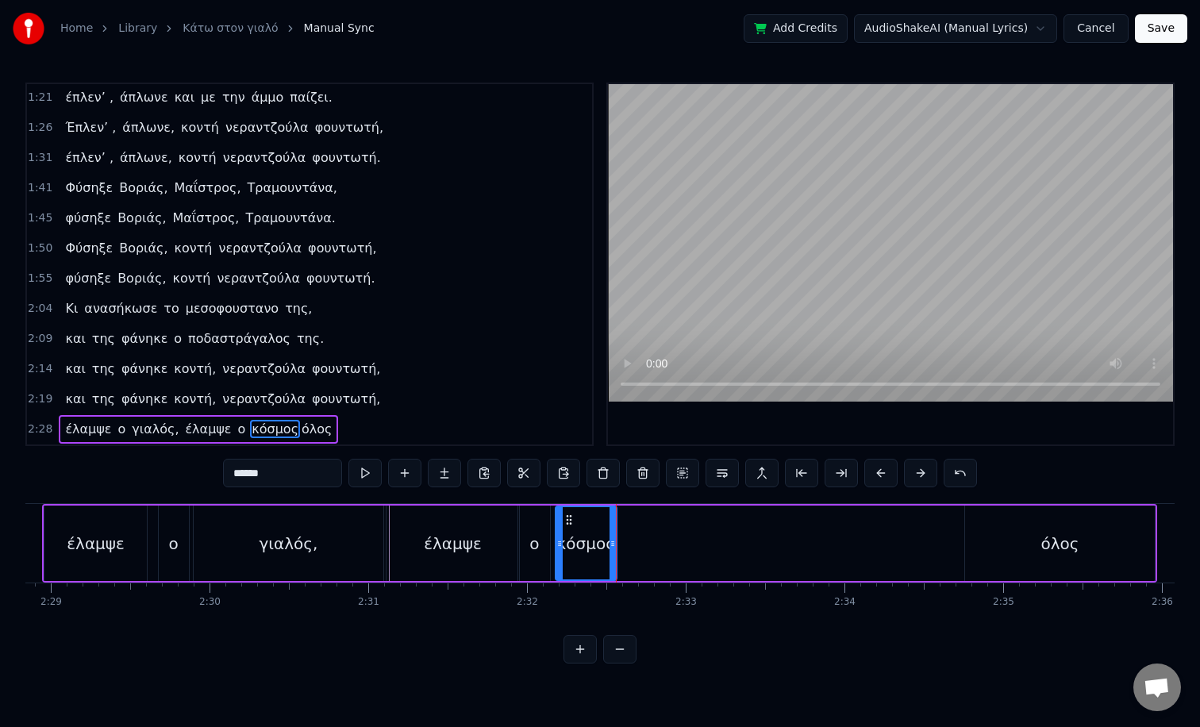
click at [1026, 551] on div "όλος" at bounding box center [1060, 543] width 190 height 75
type input "****"
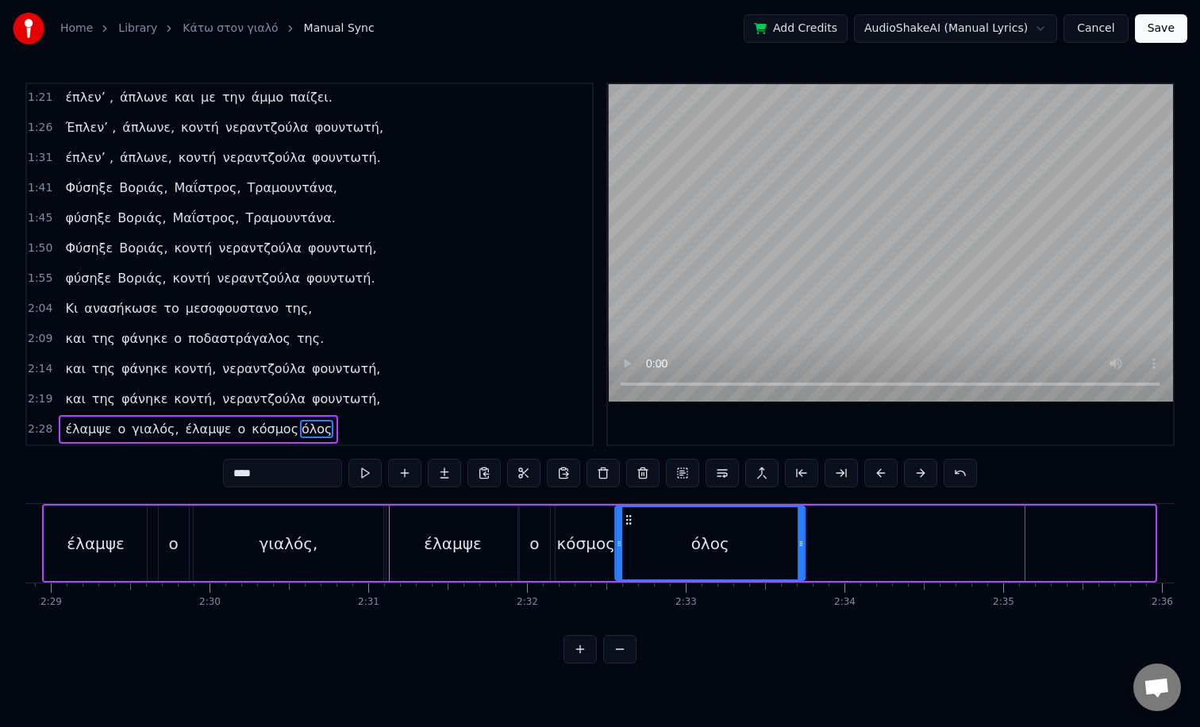
drag, startPoint x: 980, startPoint y: 520, endPoint x: 630, endPoint y: 531, distance: 350.3
click at [630, 531] on div "όλος" at bounding box center [710, 543] width 188 height 72
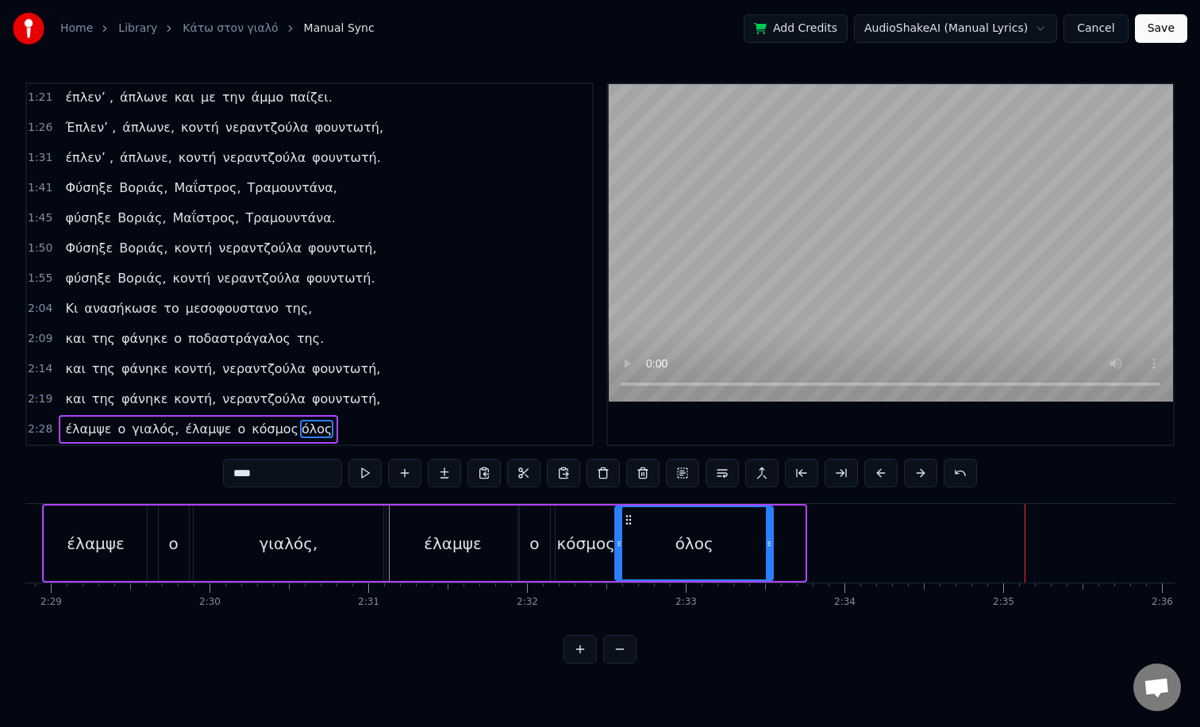
drag, startPoint x: 799, startPoint y: 518, endPoint x: 769, endPoint y: 522, distance: 30.4
click at [768, 523] on div at bounding box center [769, 543] width 6 height 72
click at [702, 541] on div "όλος" at bounding box center [695, 544] width 38 height 24
click at [47, 429] on span "2:28" at bounding box center [40, 430] width 25 height 16
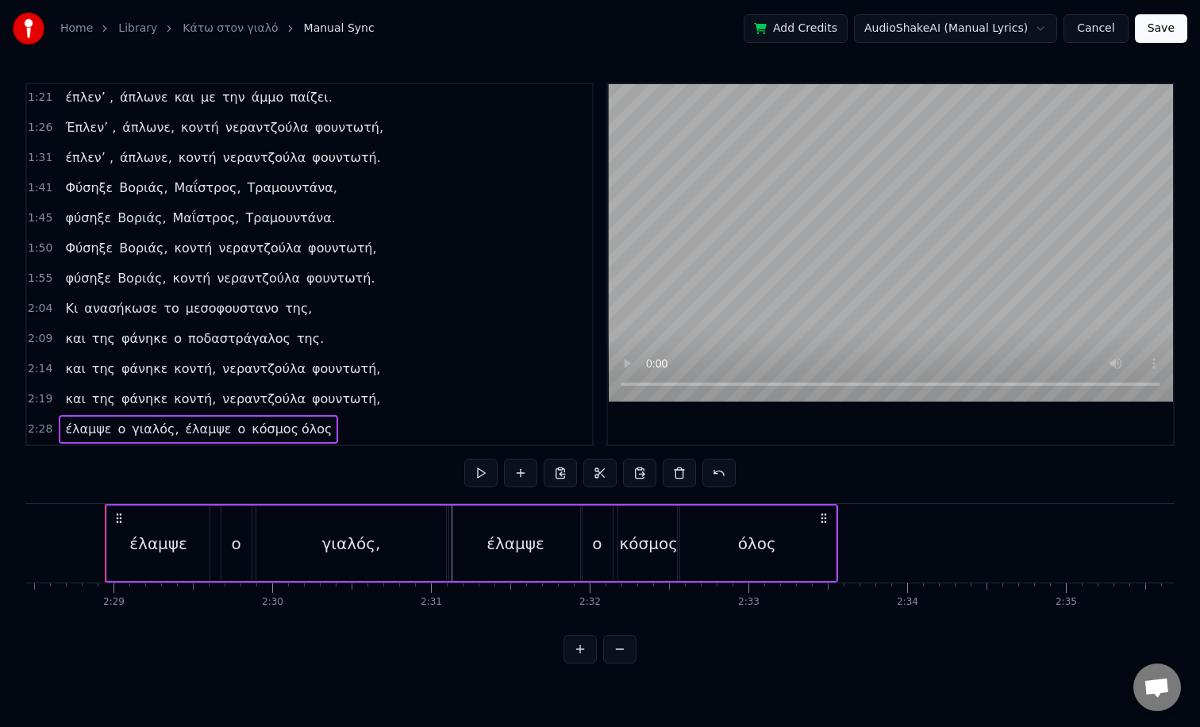
scroll to position [0, 23568]
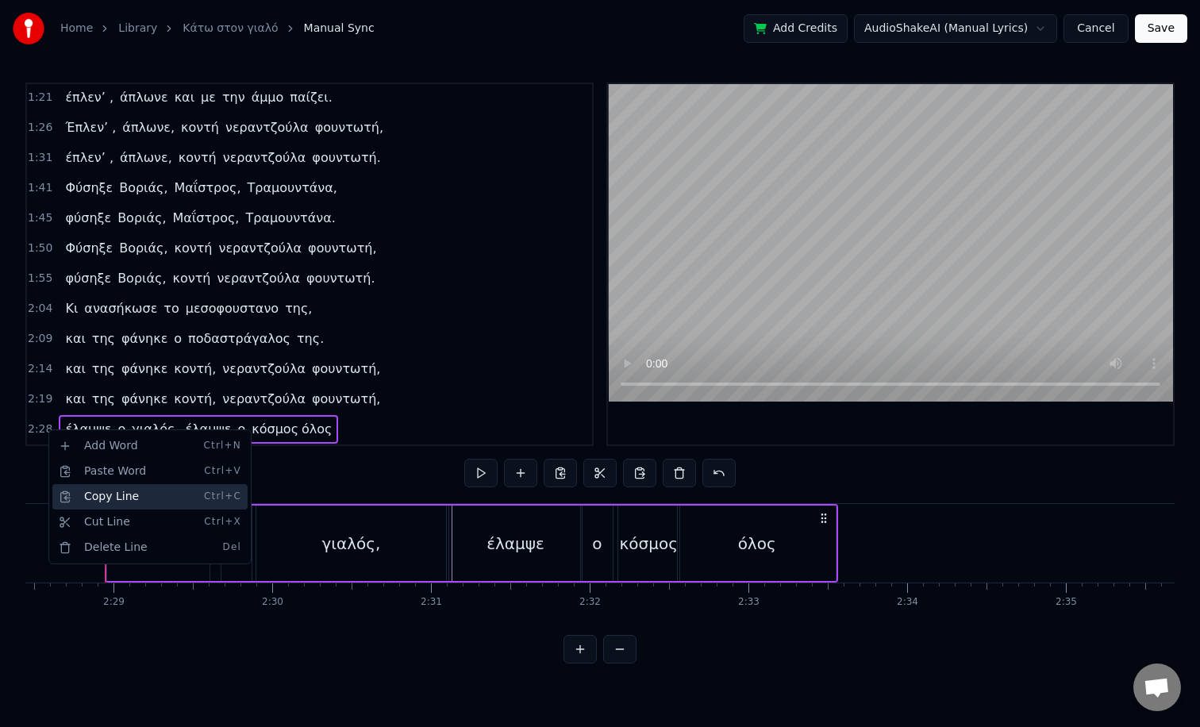
click at [127, 498] on div "Copy Line Ctrl+C" at bounding box center [149, 496] width 195 height 25
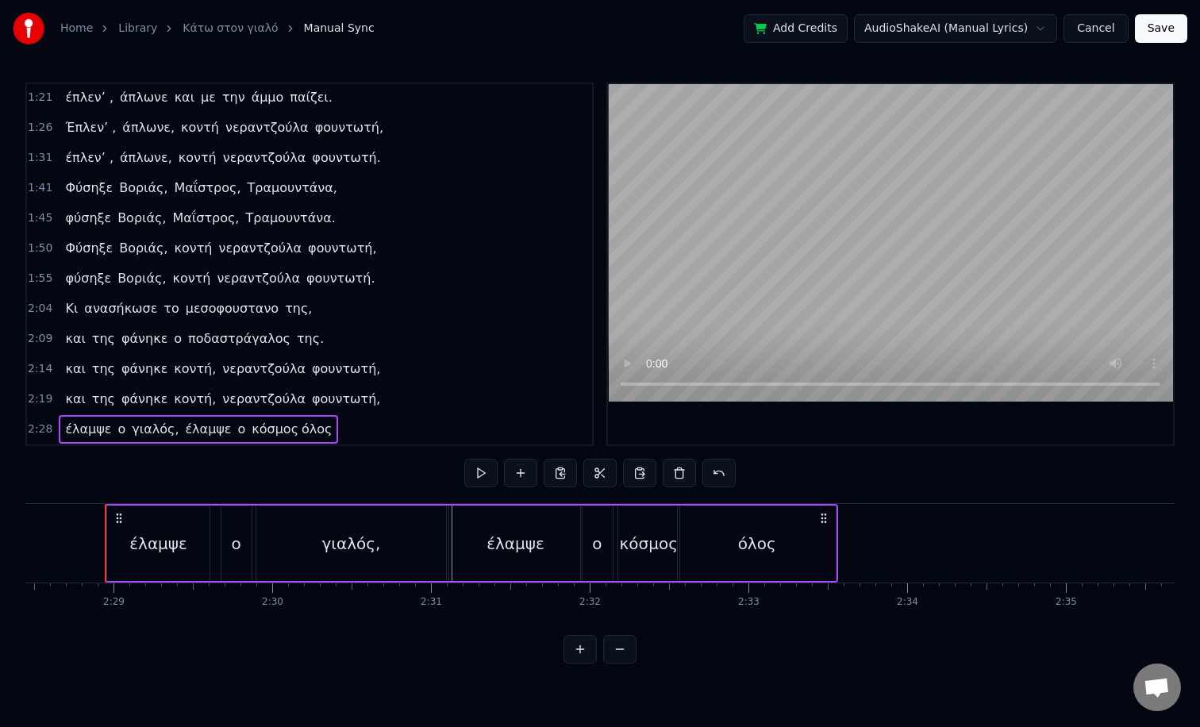
click at [358, 437] on div "2:28 έλαμψε ο γιαλός, έλαμψε ο κόσμος όλος" at bounding box center [309, 429] width 565 height 30
click at [341, 410] on div "και της φάνηκε κοντή, νεραντζούλα φουντωτή," at bounding box center [223, 399] width 328 height 29
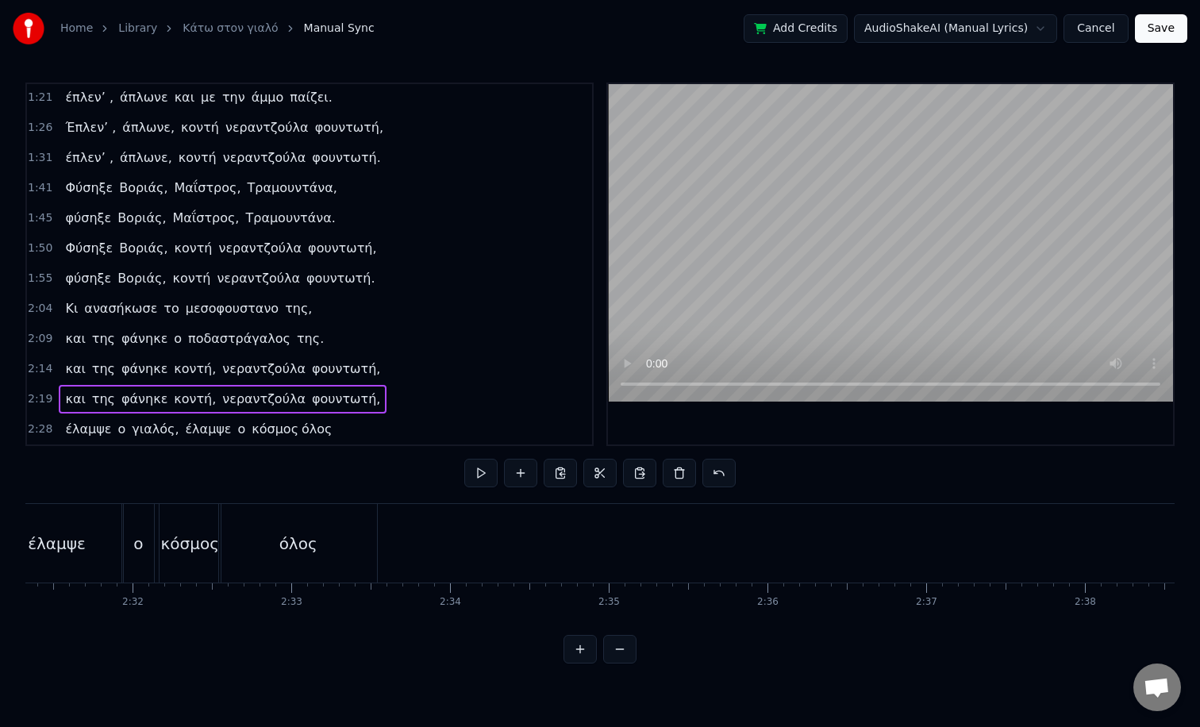
scroll to position [0, 23993]
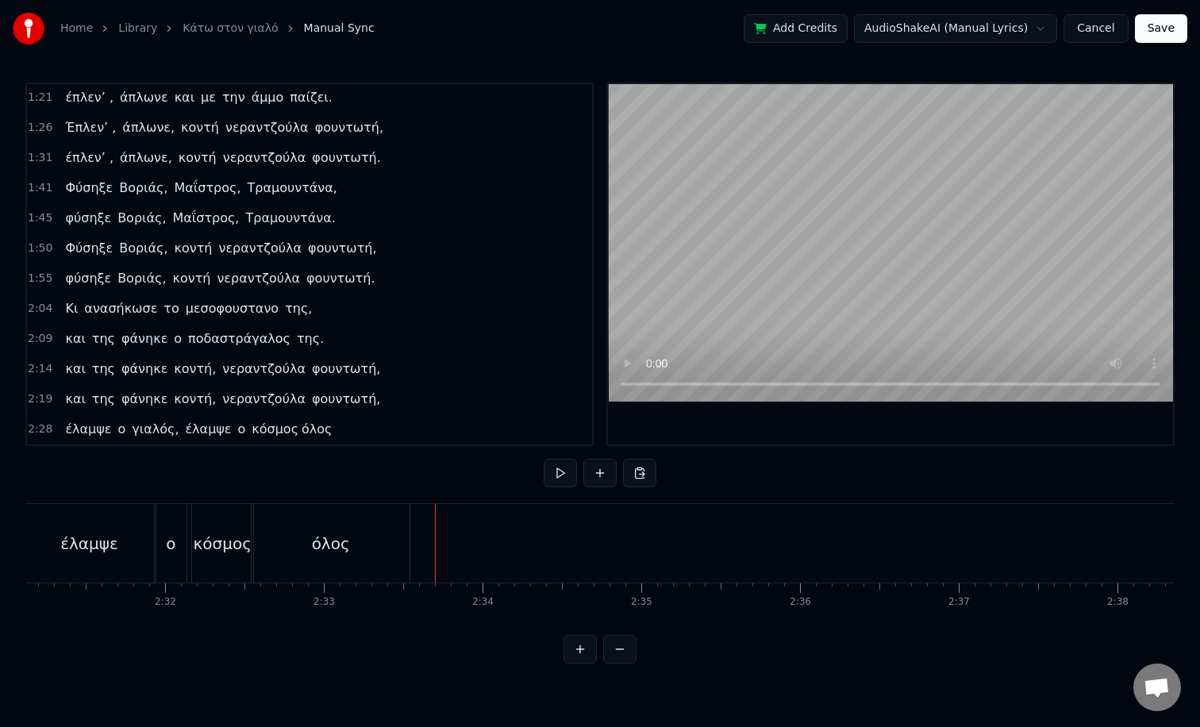
drag, startPoint x: 641, startPoint y: 472, endPoint x: 510, endPoint y: 257, distance: 251.5
click at [508, 260] on div "0:05 TACO στο γιαλό, TACO στο περιγιάλι, 0:09 TACO στο γιαλό, TACO στο περιγιάλ…" at bounding box center [599, 373] width 1149 height 581
click at [597, 464] on button at bounding box center [599, 473] width 33 height 29
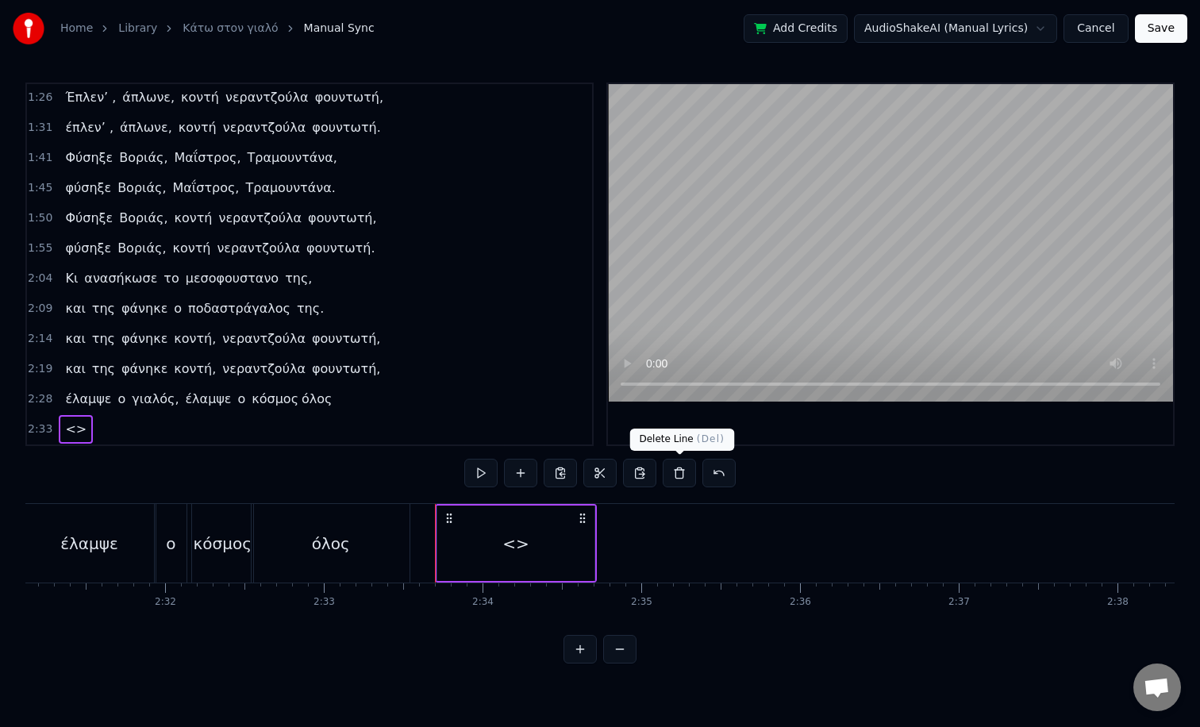
click at [683, 474] on button at bounding box center [679, 473] width 33 height 29
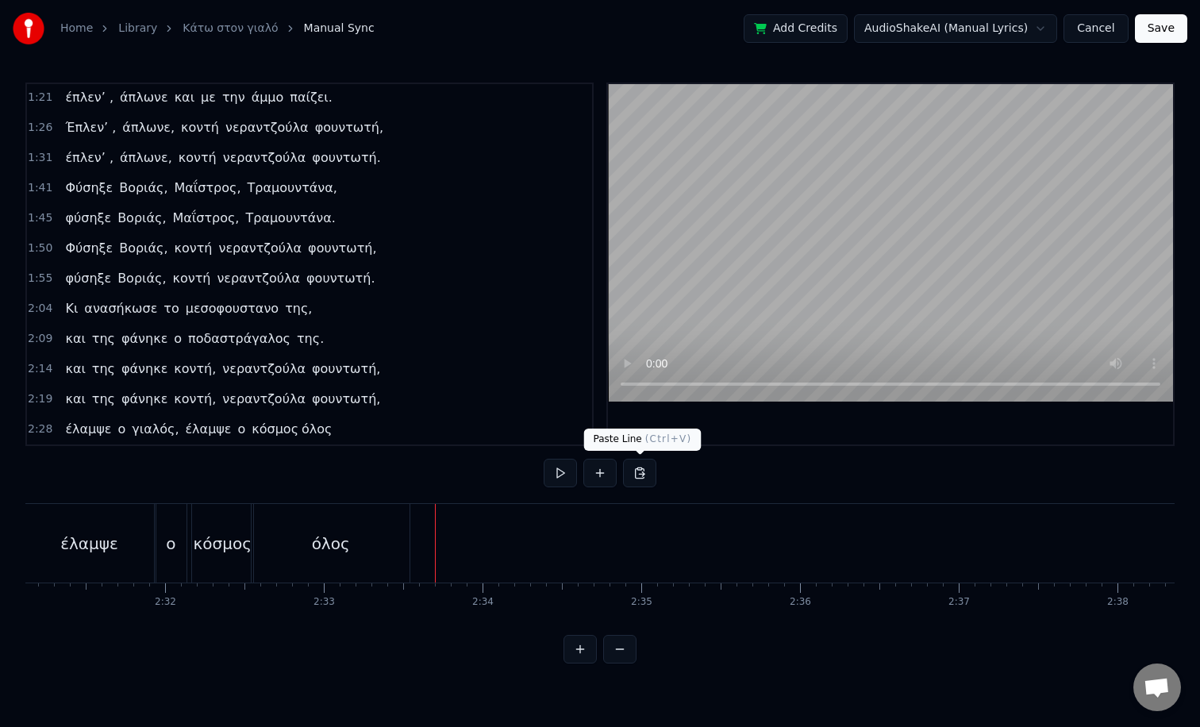
click at [639, 473] on button at bounding box center [639, 473] width 33 height 29
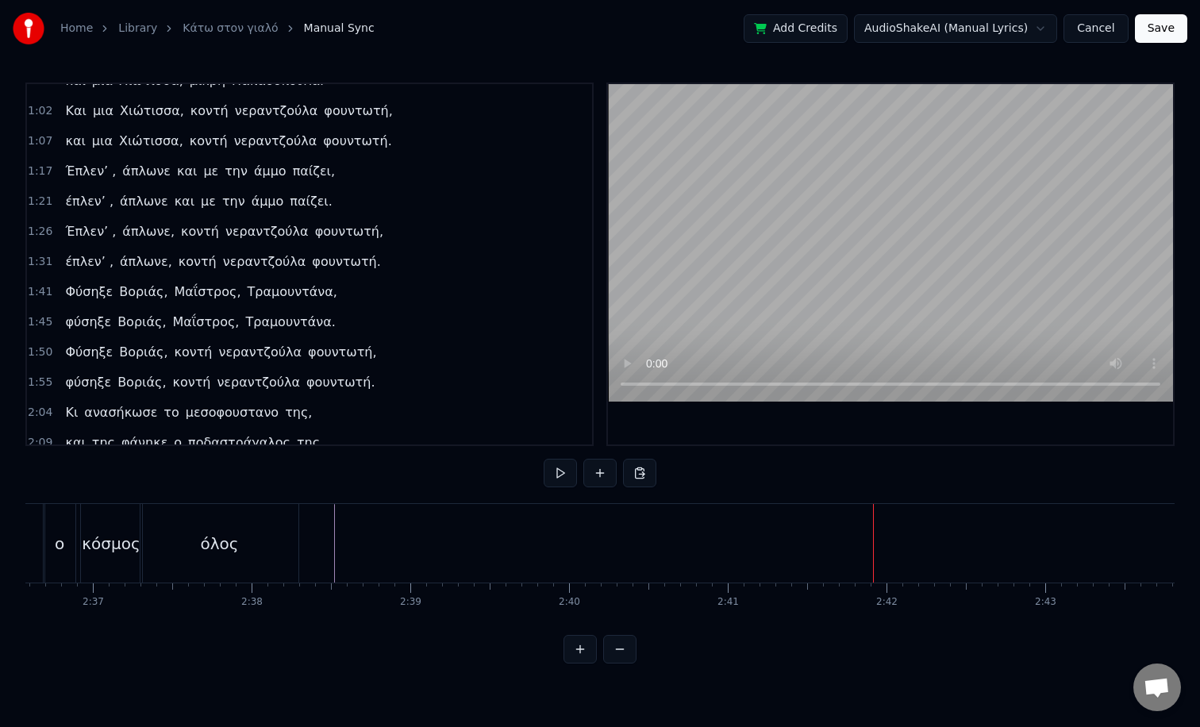
scroll to position [424, 0]
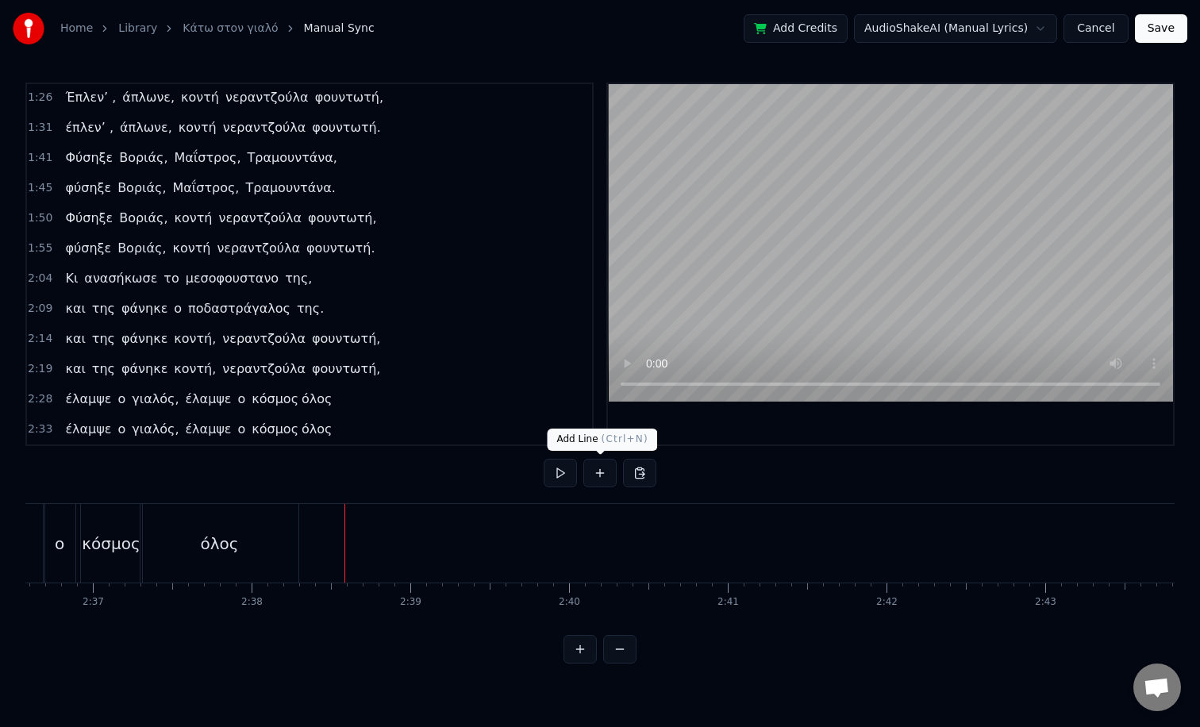
click at [600, 473] on button at bounding box center [599, 473] width 33 height 29
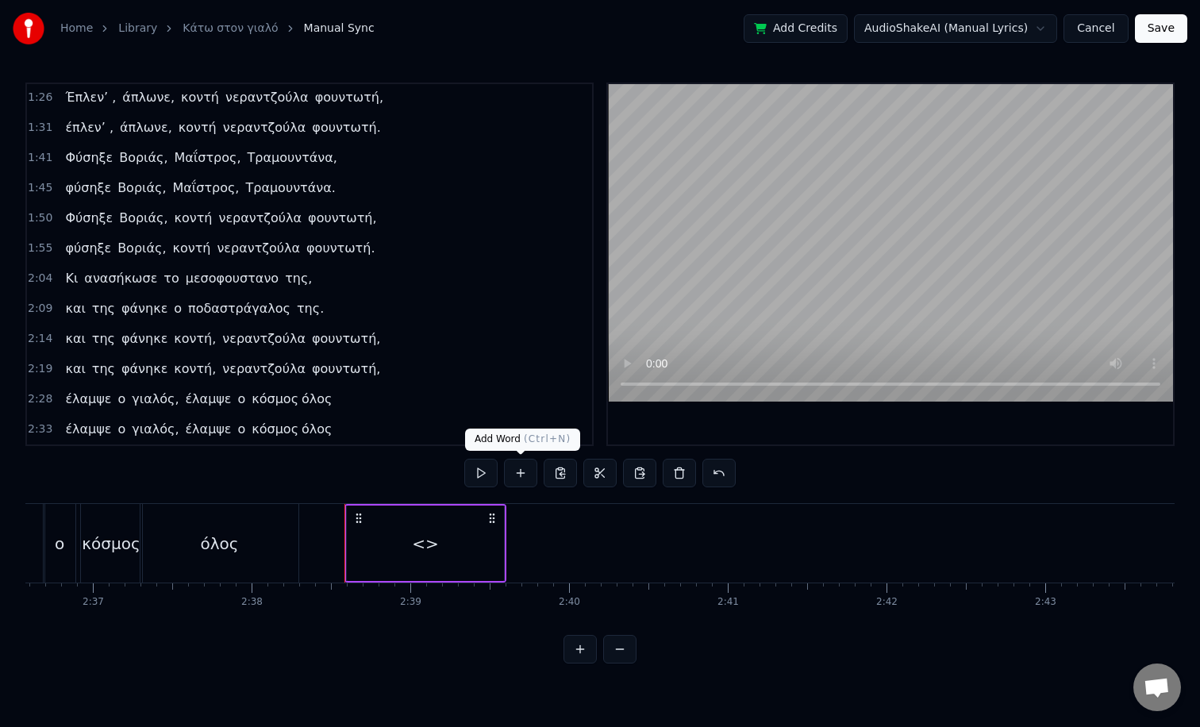
click at [517, 474] on button at bounding box center [520, 473] width 33 height 29
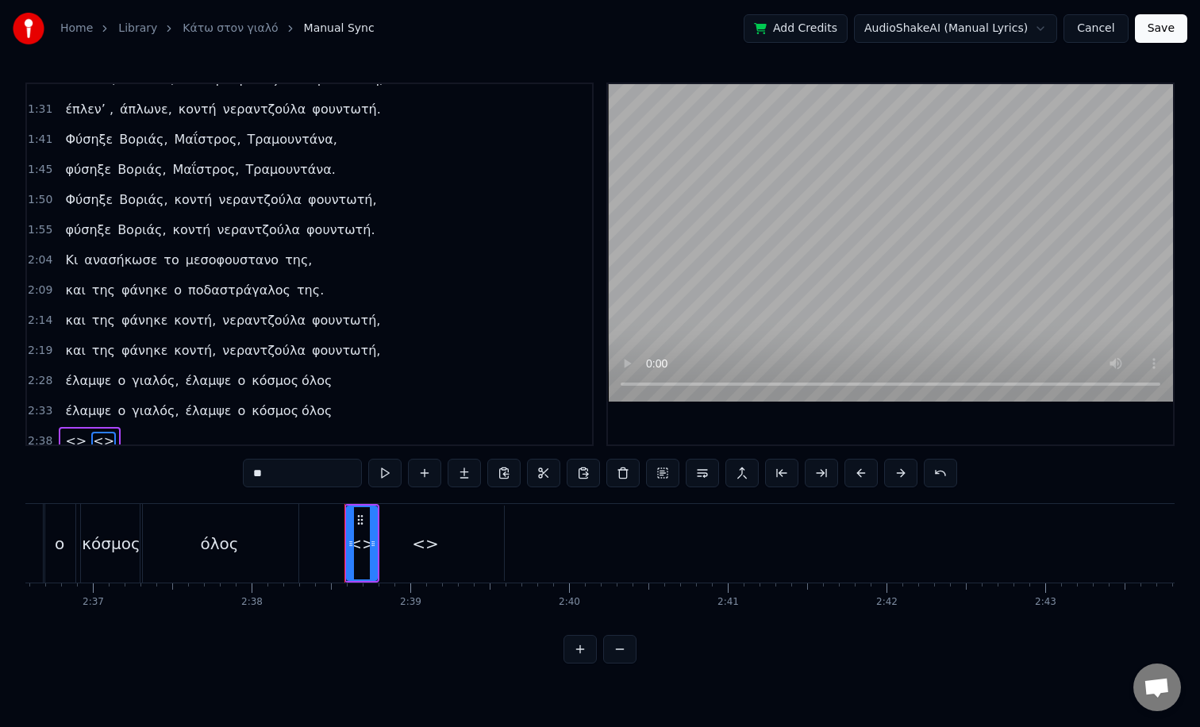
scroll to position [454, 0]
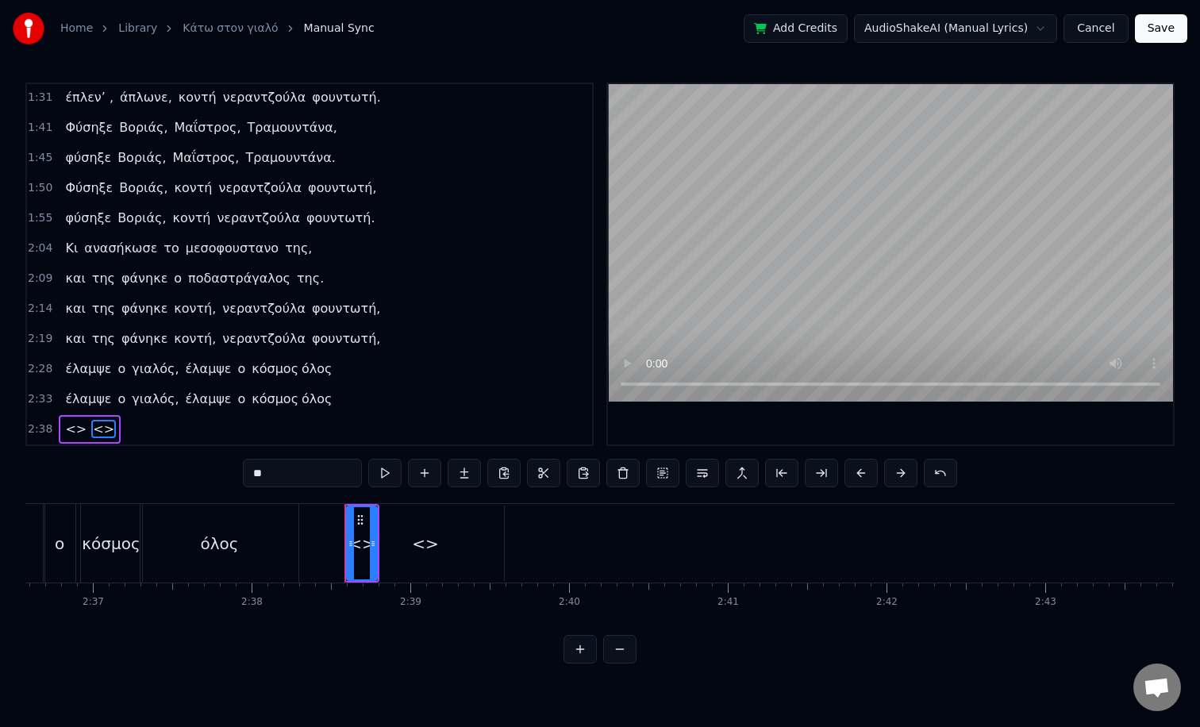
click at [517, 474] on button at bounding box center [503, 473] width 33 height 29
click at [431, 472] on button at bounding box center [424, 473] width 33 height 29
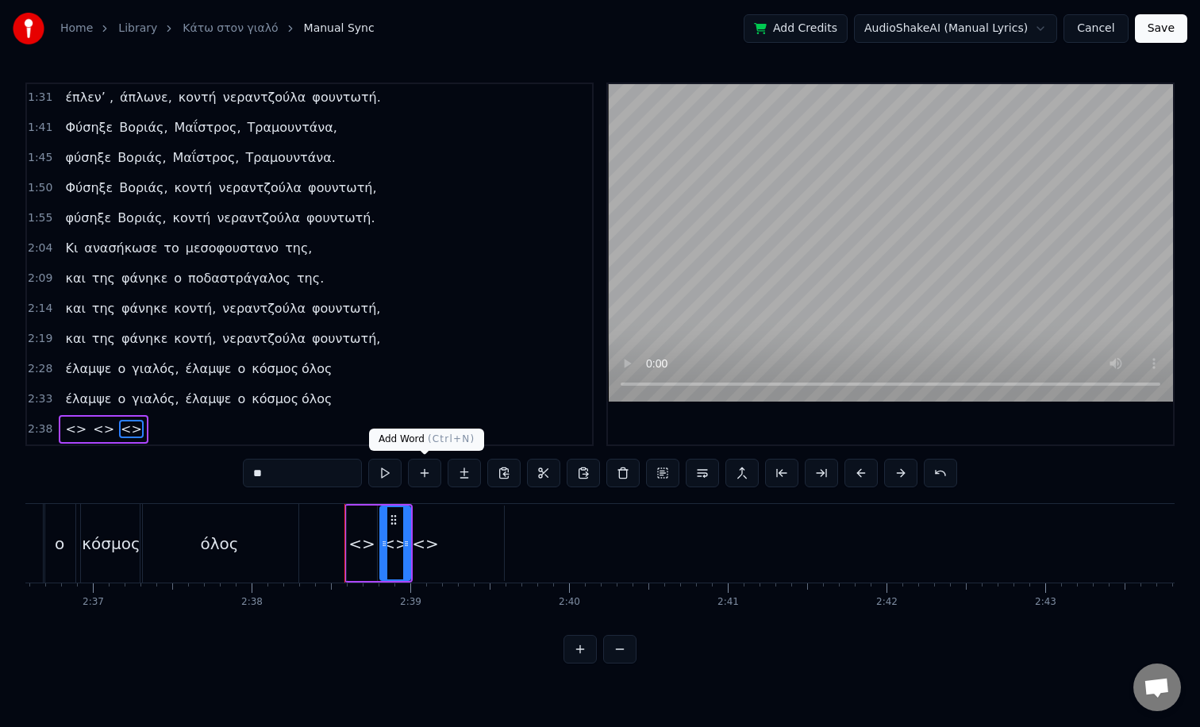
click at [428, 473] on button at bounding box center [424, 473] width 33 height 29
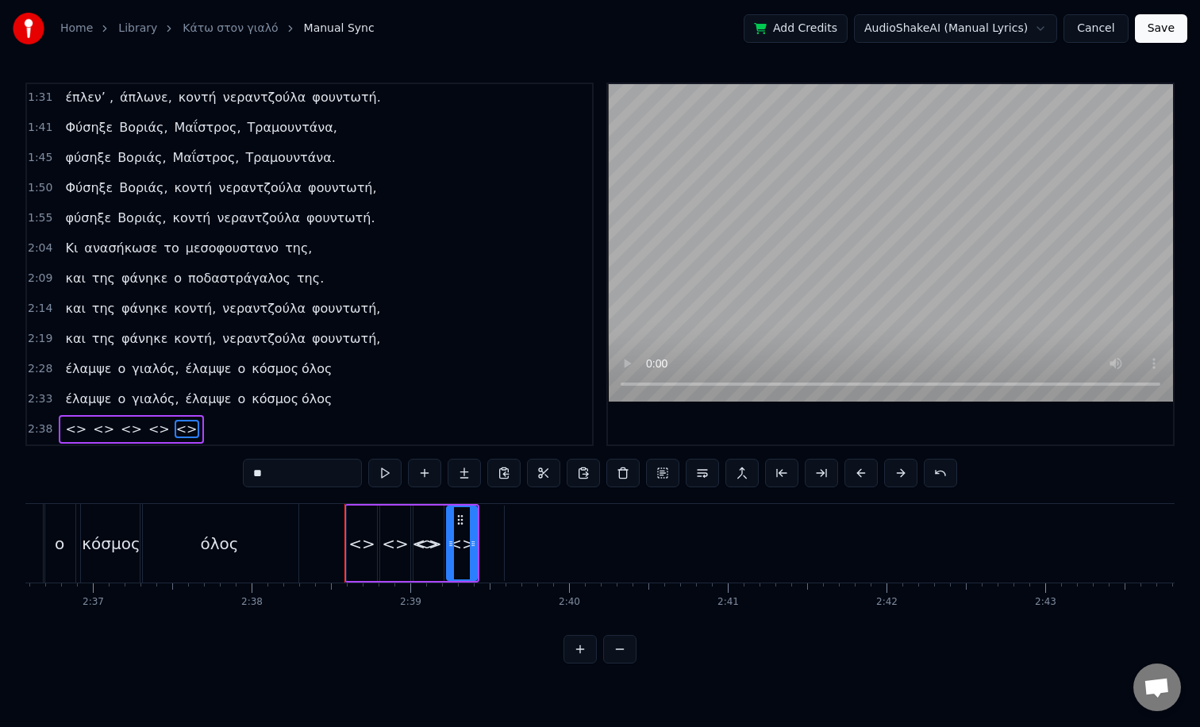
click at [428, 473] on button at bounding box center [424, 473] width 33 height 29
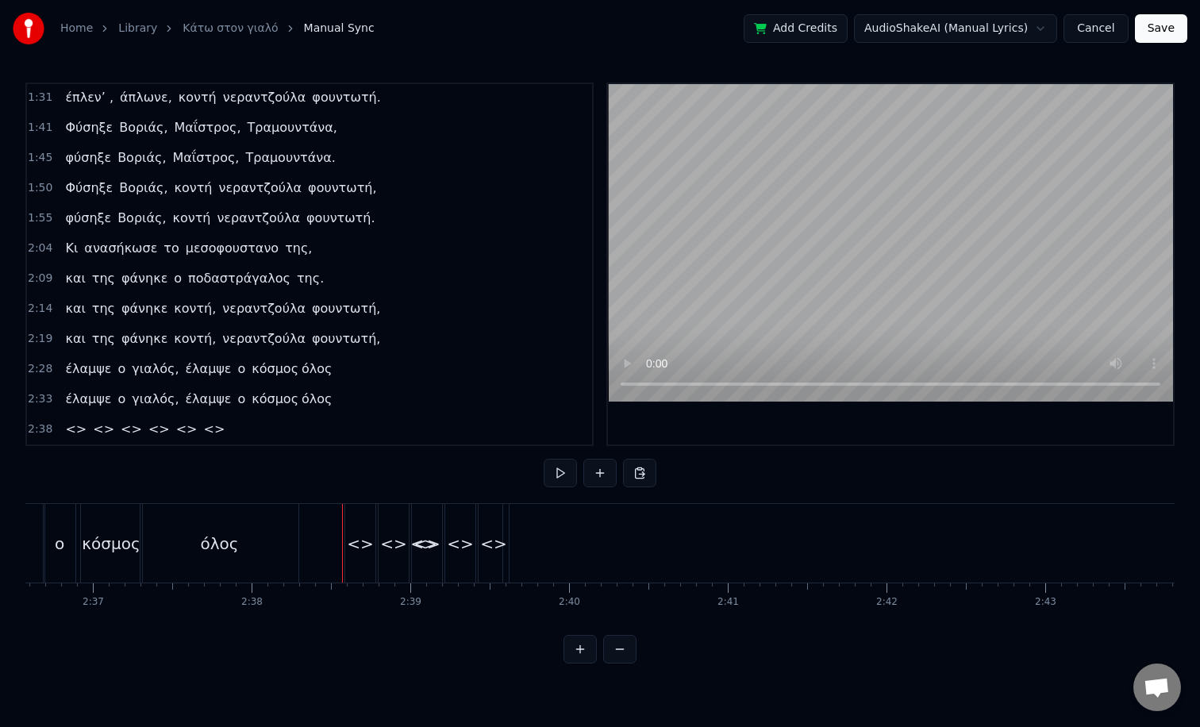
click at [175, 438] on span "<>" at bounding box center [187, 429] width 25 height 18
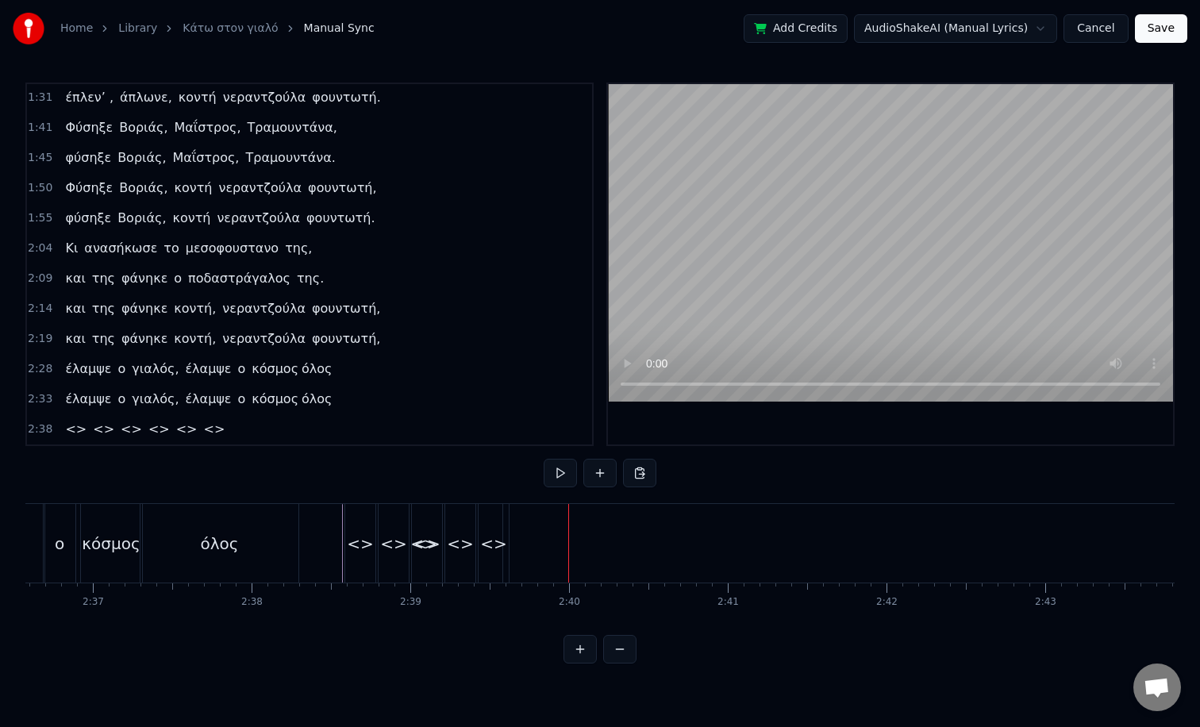
click at [478, 544] on div "<>" at bounding box center [494, 543] width 32 height 79
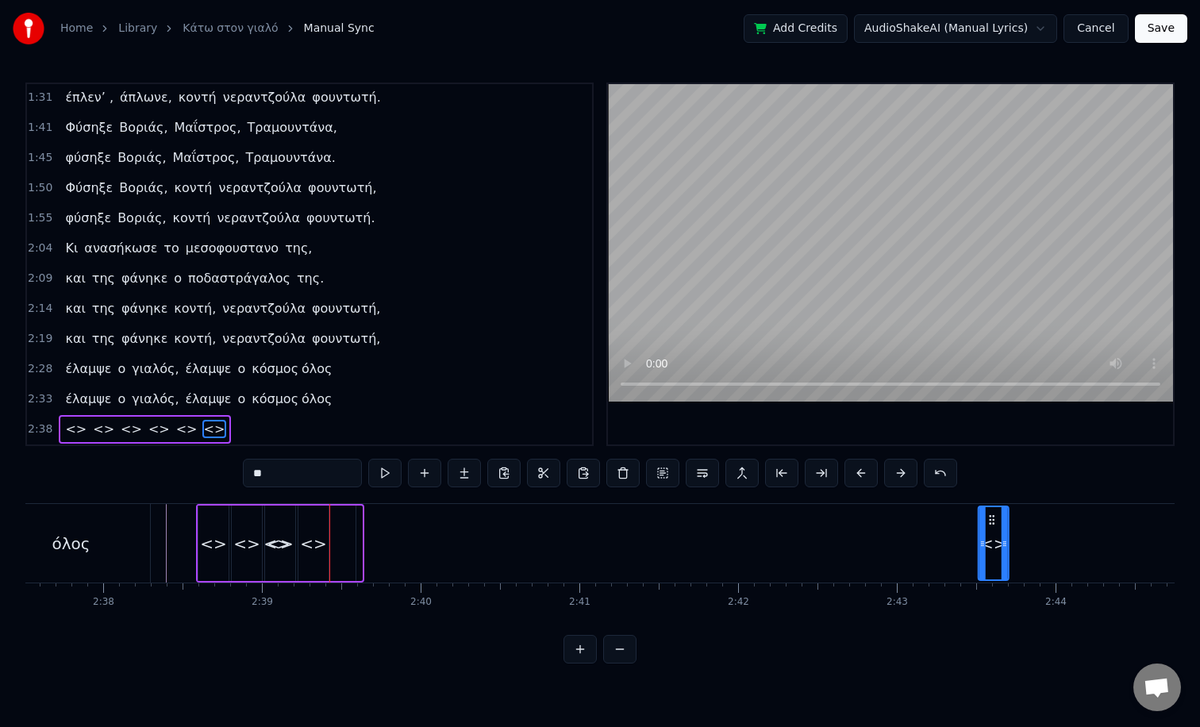
scroll to position [0, 25009]
drag, startPoint x: 493, startPoint y: 521, endPoint x: 879, endPoint y: 619, distance: 398.2
click at [879, 619] on div "TACO στο γιαλό, TACO στο περιγιάλι, TACO στο γιαλό, TACO στο περιγιάλι. TACO στ…" at bounding box center [599, 562] width 1149 height 119
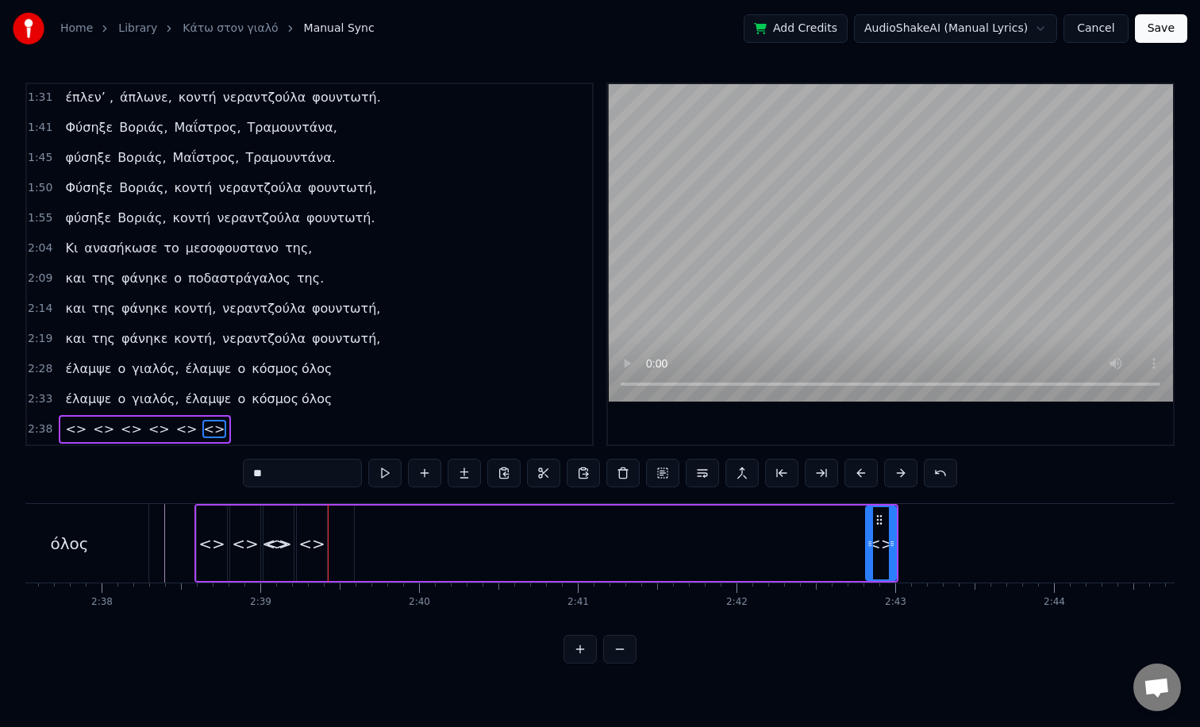
click at [321, 547] on div "<>" at bounding box center [311, 544] width 27 height 24
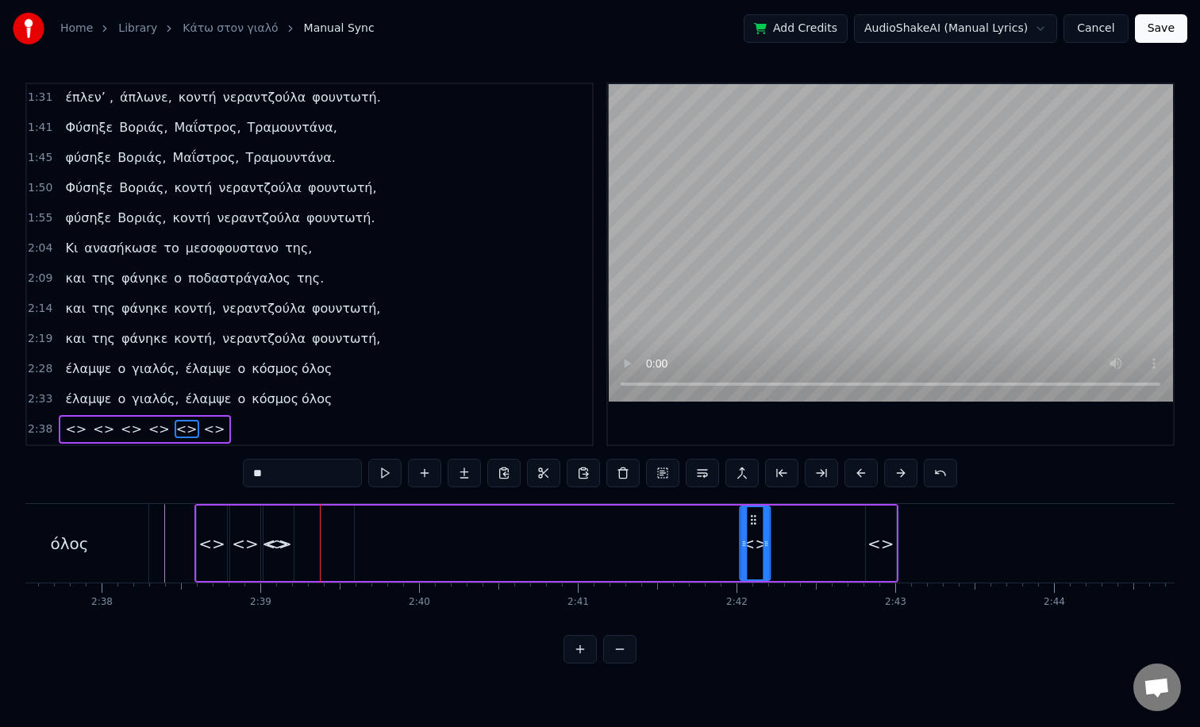
drag, startPoint x: 313, startPoint y: 523, endPoint x: 764, endPoint y: 598, distance: 457.8
click at [764, 598] on div "TACO στο γιαλό, TACO στο περιγιάλι, TACO στο γιαλό, TACO στο περιγιάλι. TACO στ…" at bounding box center [599, 562] width 1149 height 119
click at [271, 530] on div "<>" at bounding box center [279, 543] width 30 height 75
drag, startPoint x: 278, startPoint y: 520, endPoint x: 707, endPoint y: 606, distance: 438.1
click at [707, 606] on div "TACO στο γιαλό, TACO στο περιγιάλι, TACO στο γιαλό, TACO στο περιγιάλι. TACO στ…" at bounding box center [599, 562] width 1149 height 119
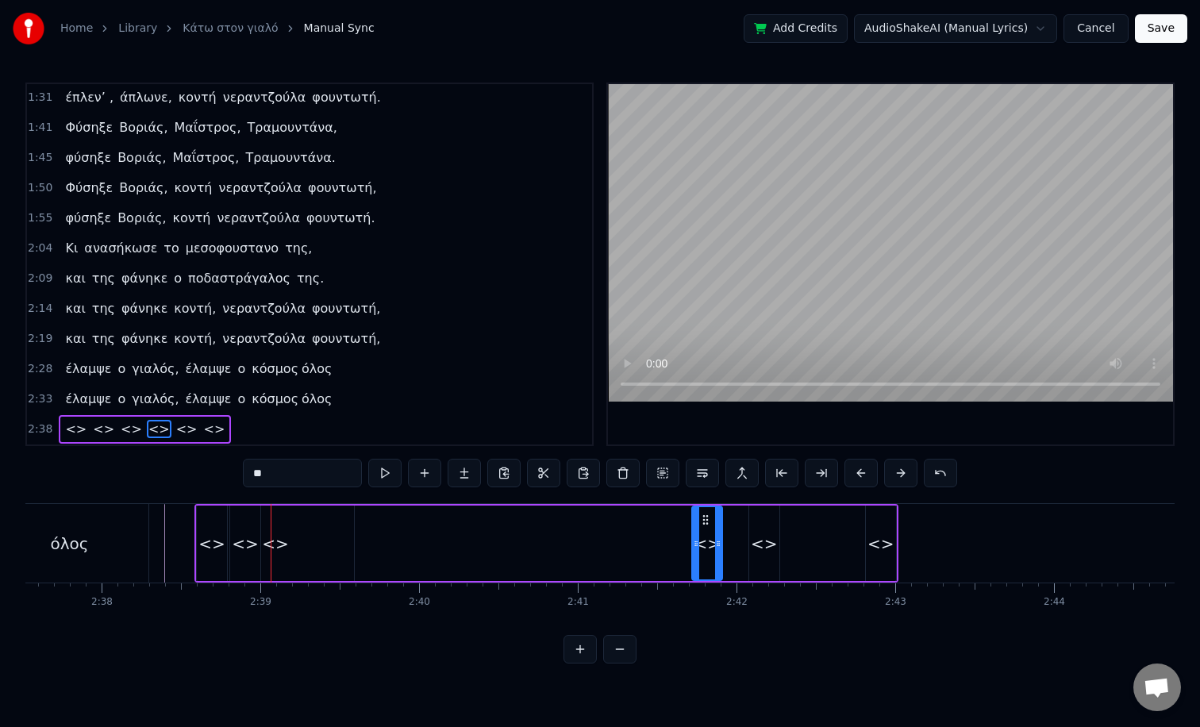
click at [279, 553] on div "<>" at bounding box center [275, 544] width 27 height 24
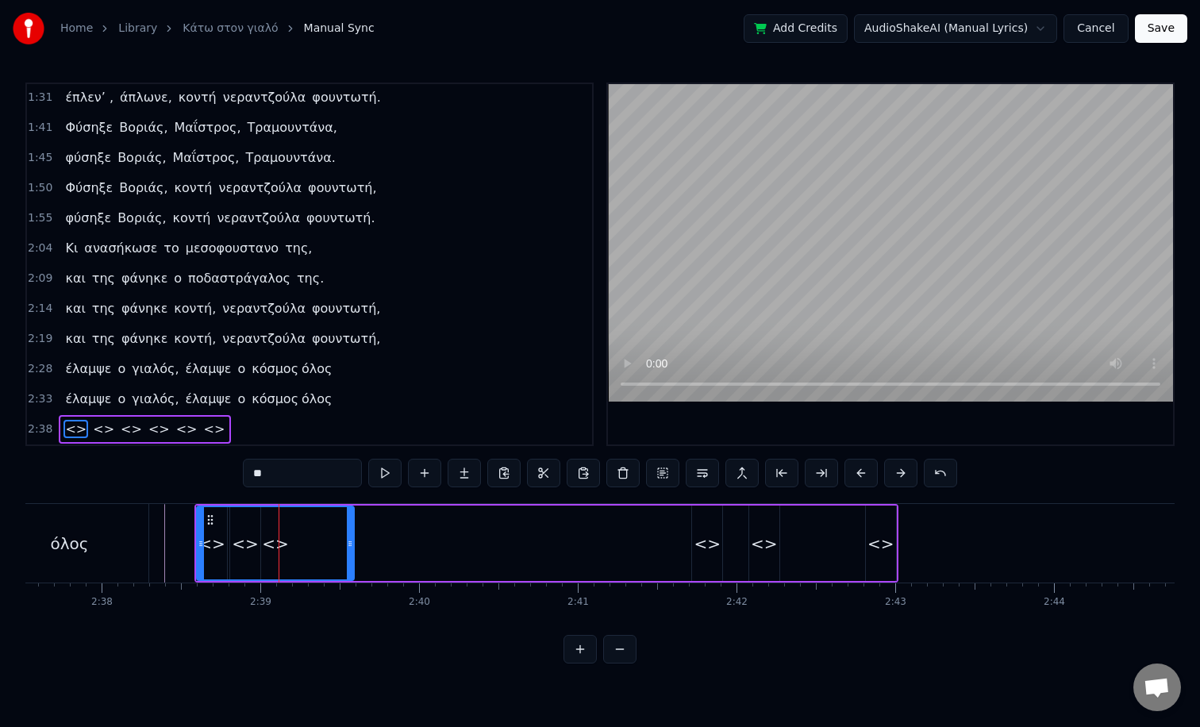
click at [249, 543] on div "<>" at bounding box center [276, 543] width 156 height 72
click at [216, 528] on div "<>" at bounding box center [276, 543] width 156 height 72
click at [271, 541] on div "<>" at bounding box center [275, 544] width 27 height 24
click at [278, 543] on div "<>" at bounding box center [275, 544] width 27 height 24
click at [119, 425] on span "<>" at bounding box center [131, 429] width 25 height 18
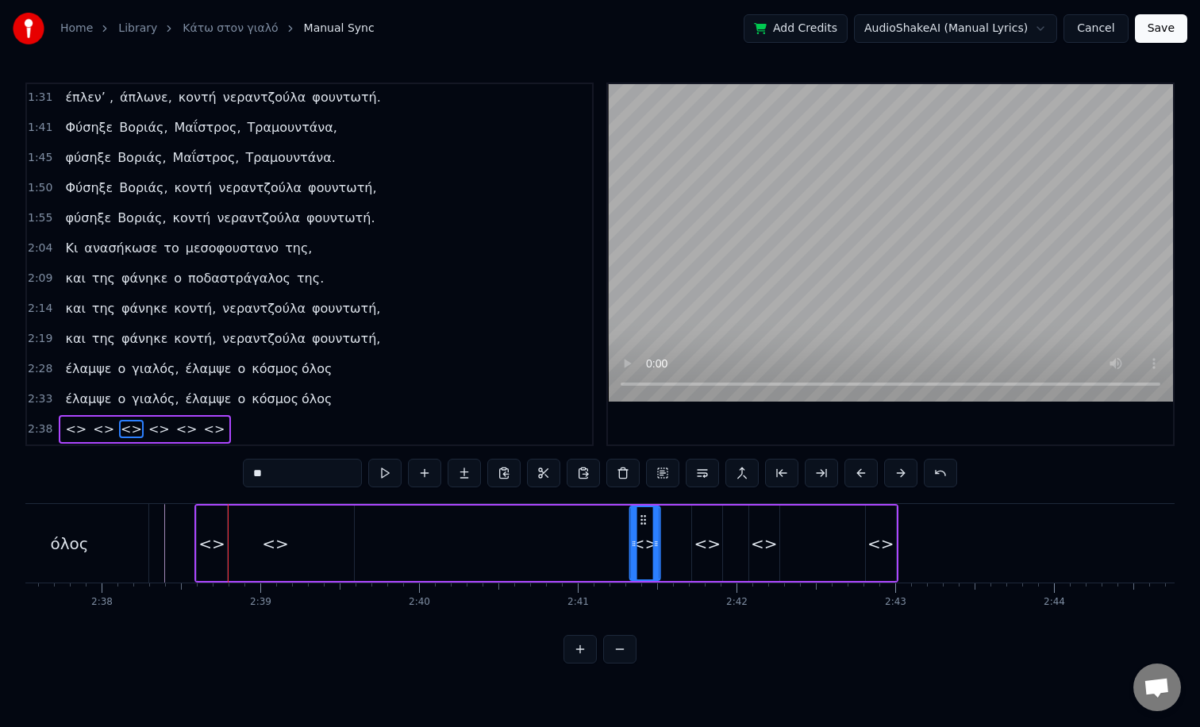
drag, startPoint x: 244, startPoint y: 519, endPoint x: 644, endPoint y: 569, distance: 403.2
click at [644, 569] on div "<>" at bounding box center [645, 543] width 29 height 72
click at [275, 541] on div "<>" at bounding box center [275, 544] width 27 height 24
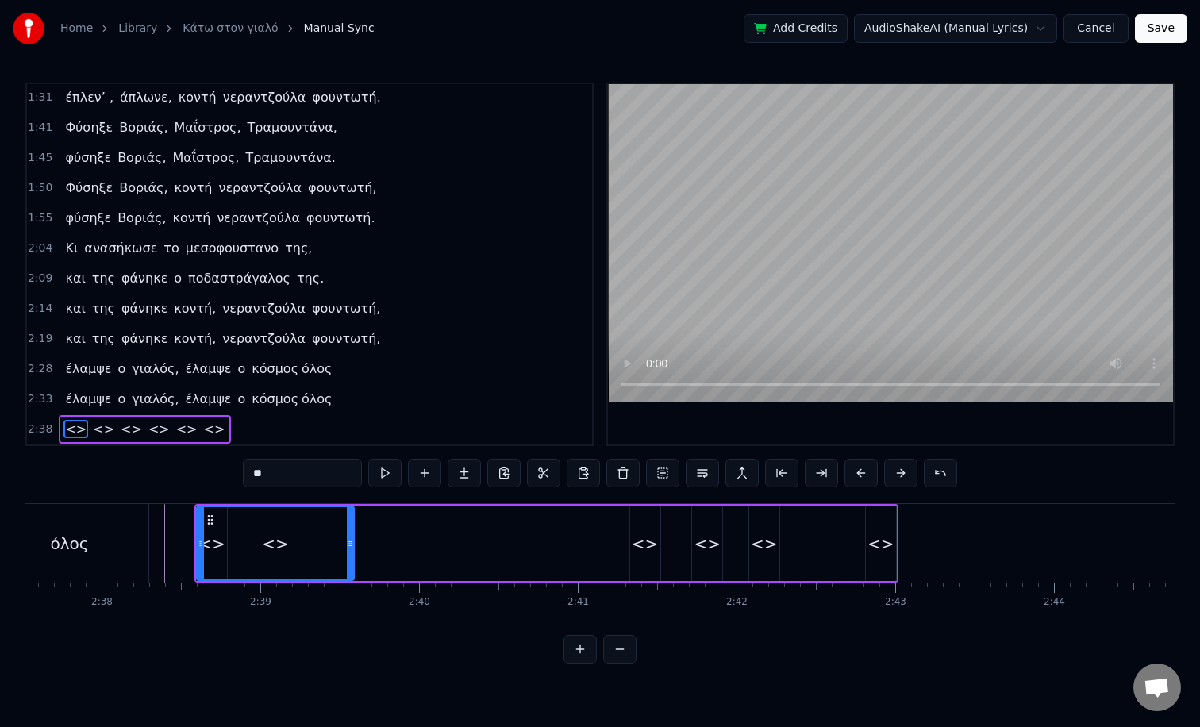
click at [101, 435] on span "<>" at bounding box center [103, 429] width 25 height 18
click at [75, 425] on span "<>" at bounding box center [76, 429] width 25 height 18
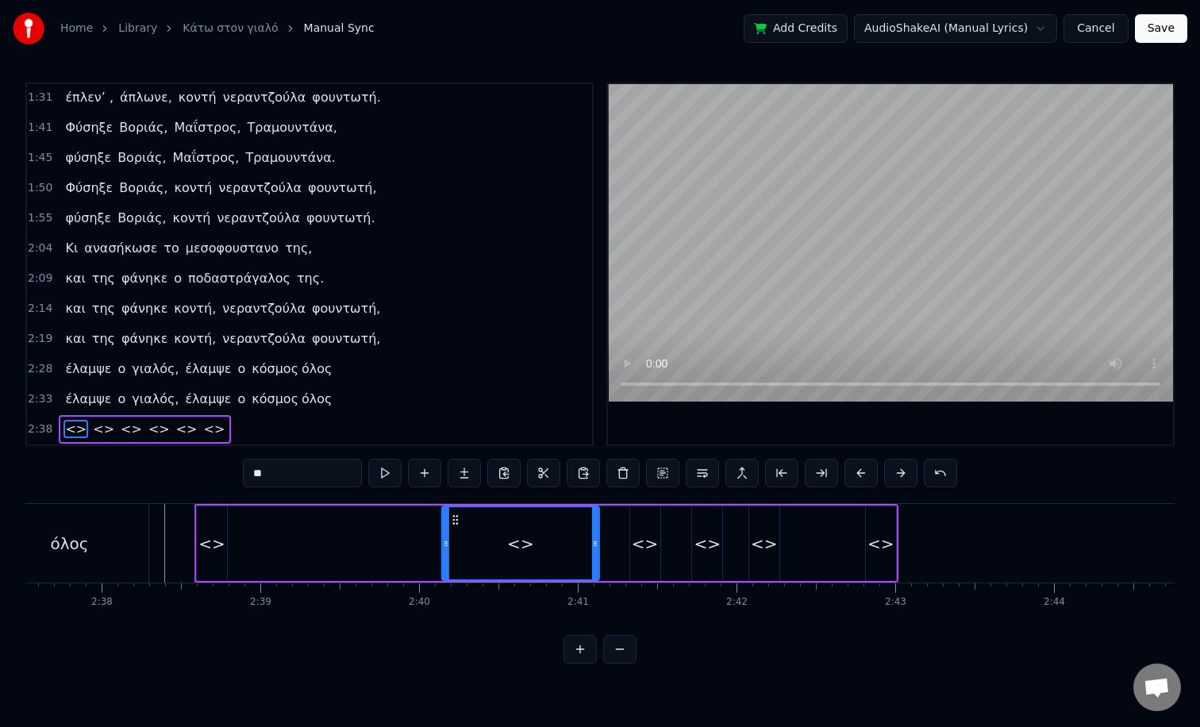
drag, startPoint x: 210, startPoint y: 517, endPoint x: 457, endPoint y: 566, distance: 251.7
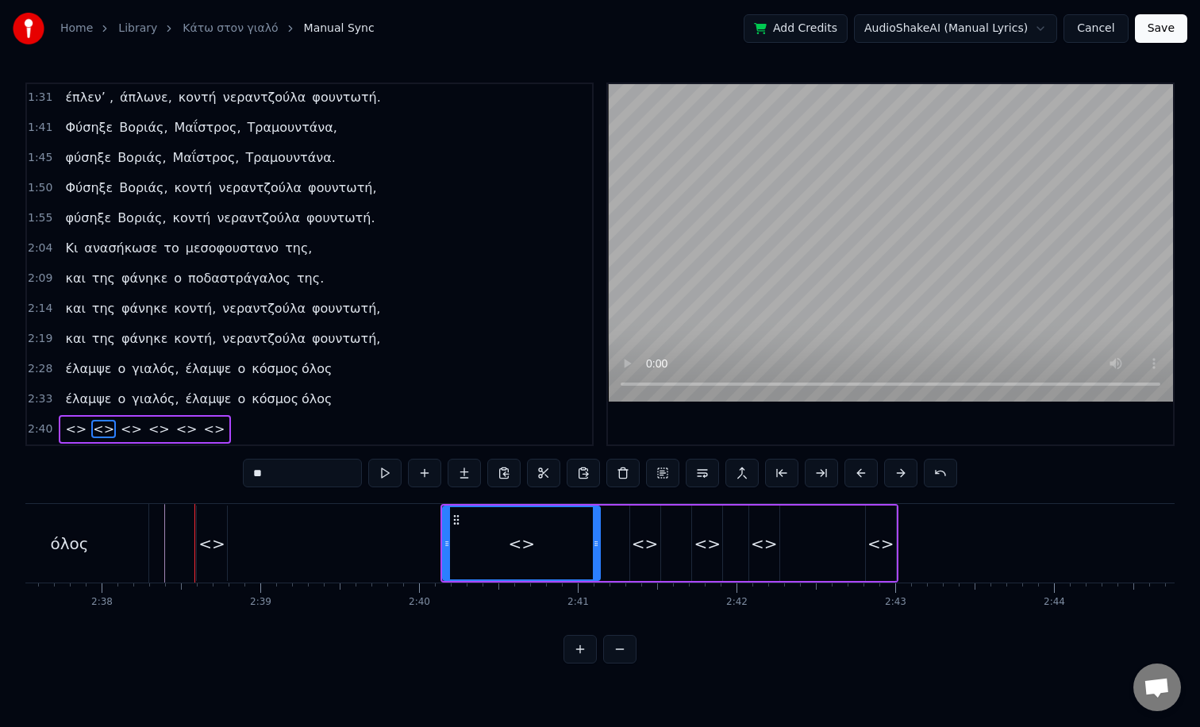
click at [209, 528] on div "<>" at bounding box center [212, 543] width 30 height 75
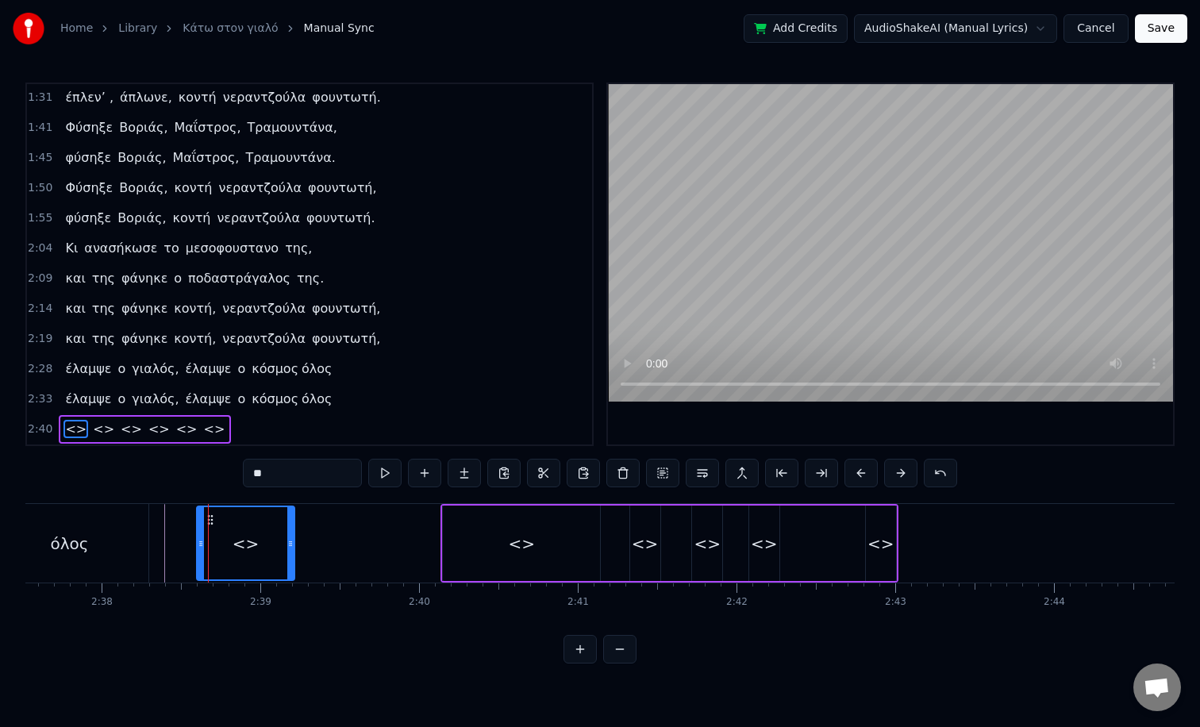
drag, startPoint x: 222, startPoint y: 526, endPoint x: 291, endPoint y: 541, distance: 69.7
click at [291, 541] on div at bounding box center [290, 543] width 6 height 72
click at [225, 540] on div "<>" at bounding box center [246, 543] width 97 height 72
click at [260, 478] on input "**" at bounding box center [302, 473] width 119 height 29
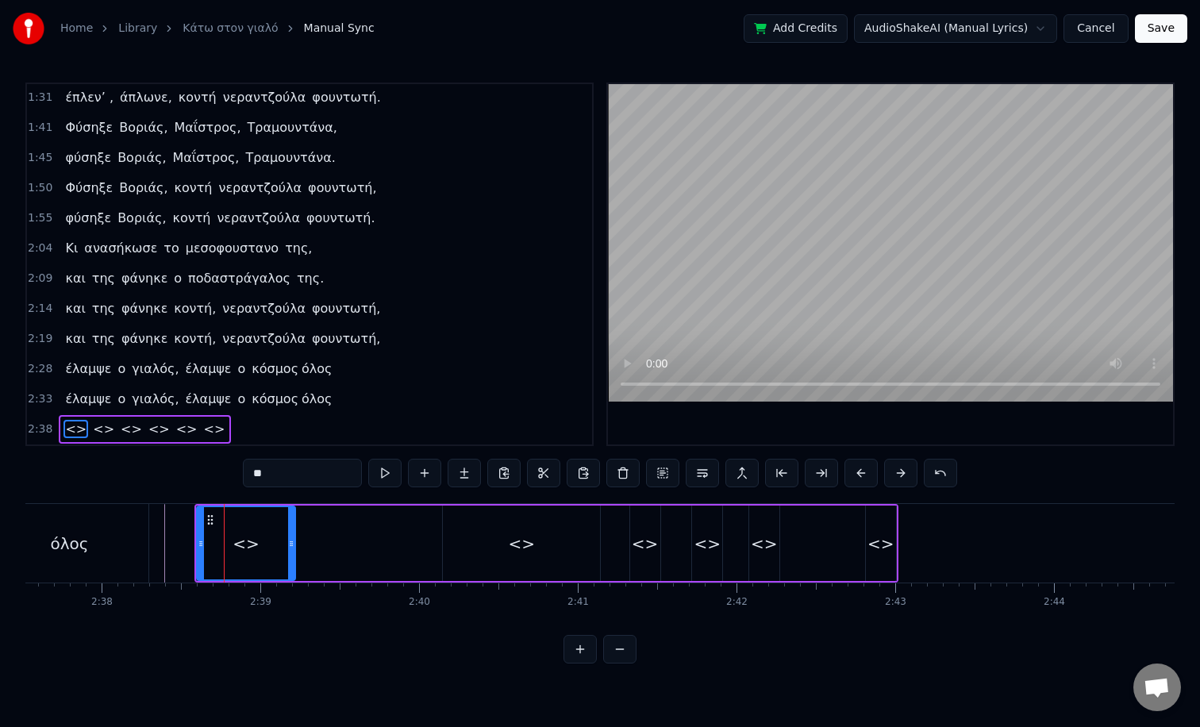
drag, startPoint x: 278, startPoint y: 478, endPoint x: 236, endPoint y: 478, distance: 42.1
click at [236, 478] on div "0:05 TACO στο γιαλό, TACO στο περιγιάλι, 0:09 TACO στο γιαλό, TACO στο περιγιάλ…" at bounding box center [599, 373] width 1149 height 581
paste input "****"
type input "******"
click at [377, 482] on button at bounding box center [384, 473] width 33 height 29
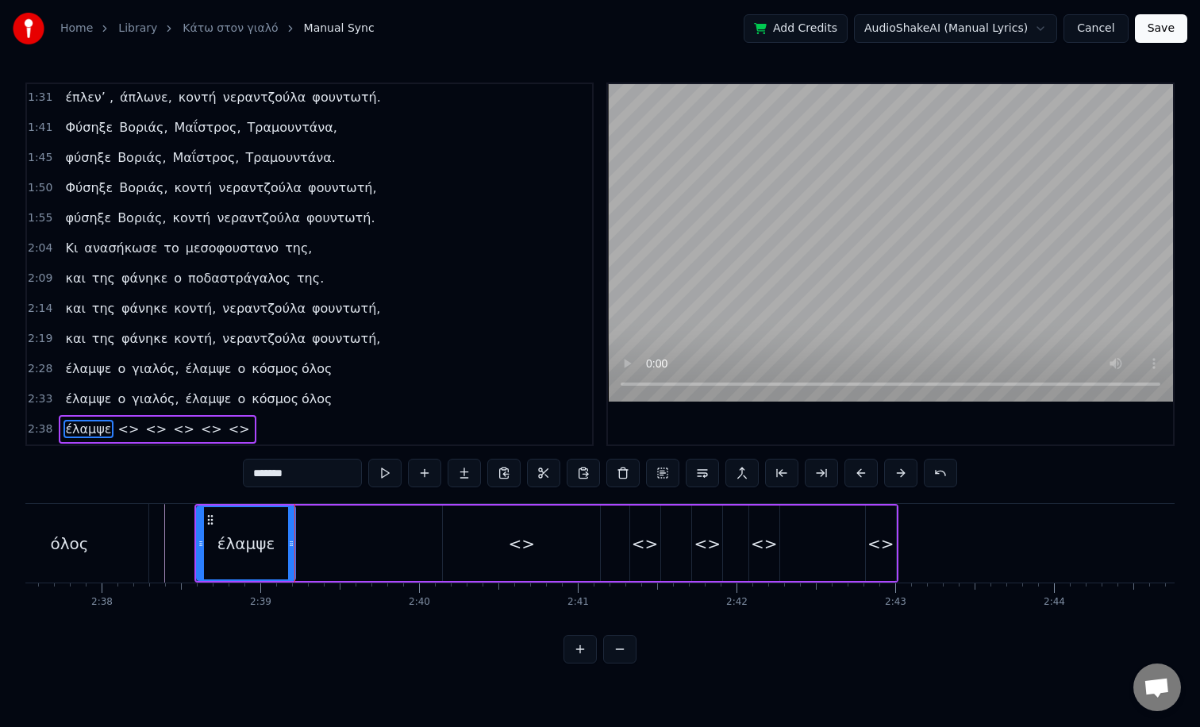
click at [377, 482] on button at bounding box center [384, 473] width 33 height 29
click at [295, 545] on div at bounding box center [295, 543] width 1 height 79
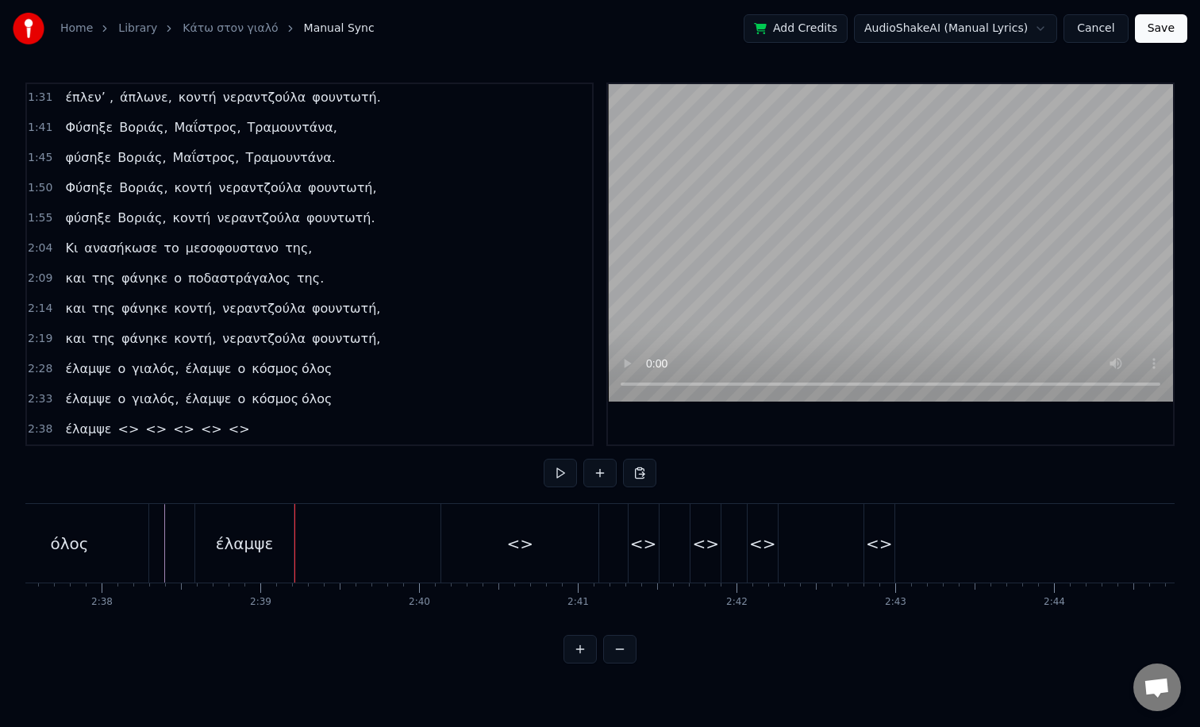
click at [274, 547] on div "έλαμψε" at bounding box center [244, 543] width 98 height 79
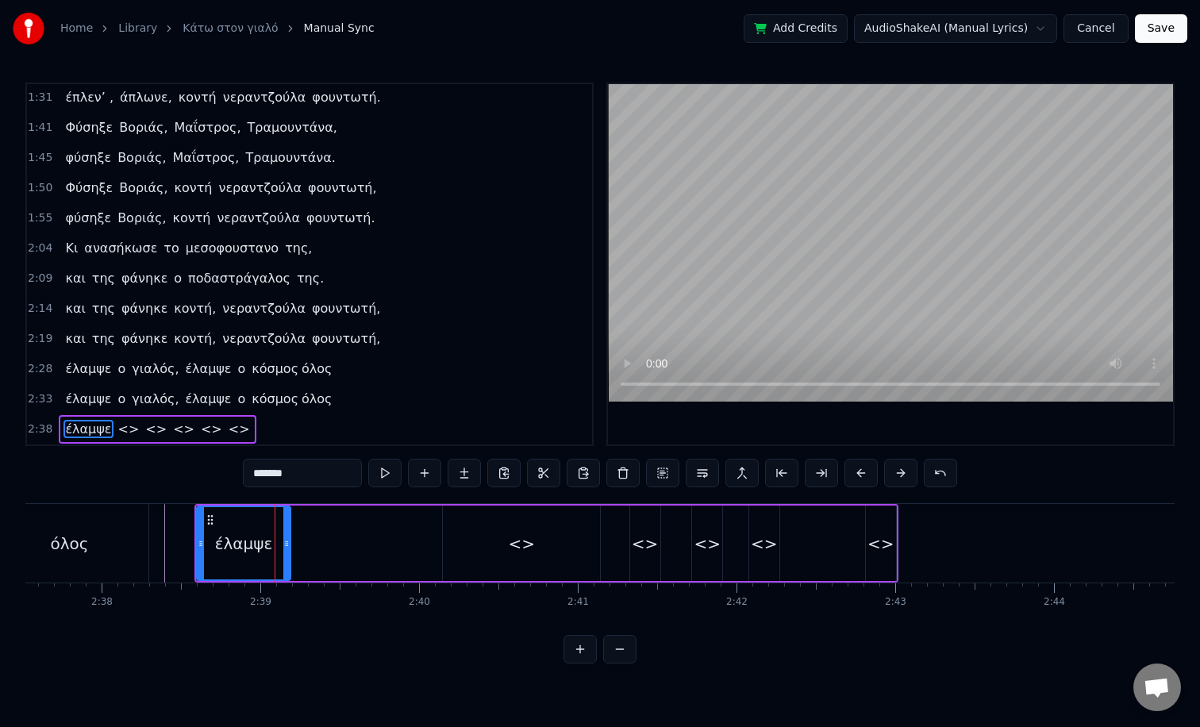
click at [286, 544] on icon at bounding box center [286, 543] width 6 height 13
click at [283, 543] on icon at bounding box center [283, 543] width 6 height 13
click at [123, 430] on span "<>" at bounding box center [129, 429] width 25 height 18
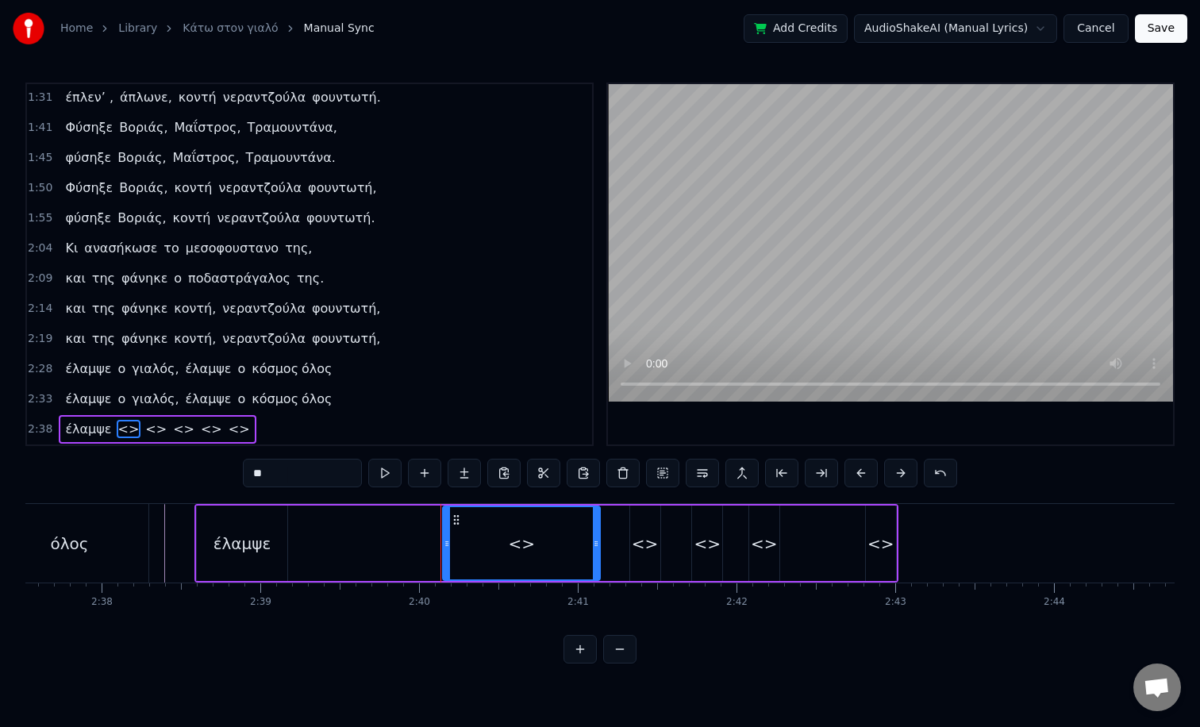
click at [123, 430] on span "<>" at bounding box center [129, 429] width 25 height 18
drag, startPoint x: 268, startPoint y: 474, endPoint x: 198, endPoint y: 474, distance: 70.7
click at [198, 474] on div "0:05 TACO στο γιαλό, TACO στο περιγιάλι, 0:09 TACO στο γιαλό, TACO στο περιγιάλ…" at bounding box center [599, 373] width 1149 height 581
drag, startPoint x: 597, startPoint y: 546, endPoint x: 479, endPoint y: 553, distance: 117.7
click at [479, 553] on div at bounding box center [480, 543] width 6 height 72
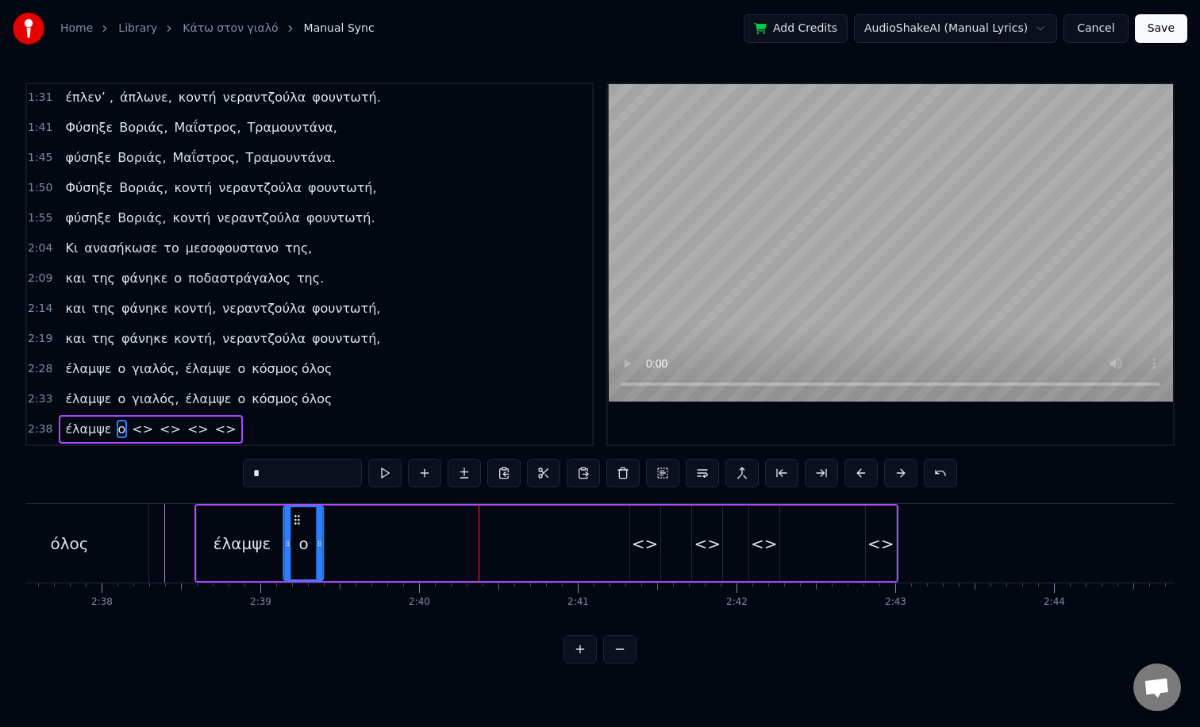
drag, startPoint x: 457, startPoint y: 521, endPoint x: 299, endPoint y: 497, distance: 159.8
click at [298, 497] on div "0:05 TACO στο γιαλό, TACO στο περιγιάλι, 0:09 TACO στο γιαλό, TACO στο περιγιάλ…" at bounding box center [599, 373] width 1149 height 581
click at [387, 478] on button at bounding box center [384, 473] width 33 height 29
click at [375, 477] on button at bounding box center [384, 473] width 33 height 29
click at [377, 476] on button at bounding box center [384, 473] width 33 height 29
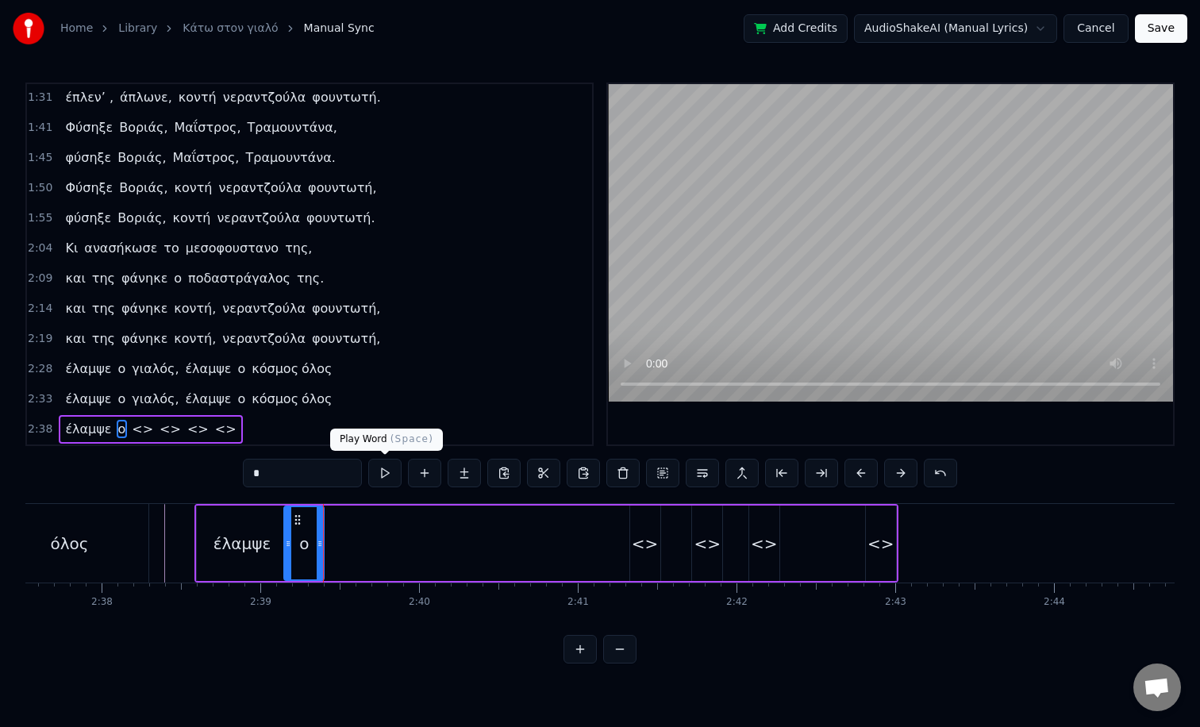
click at [133, 429] on span "<>" at bounding box center [142, 429] width 25 height 18
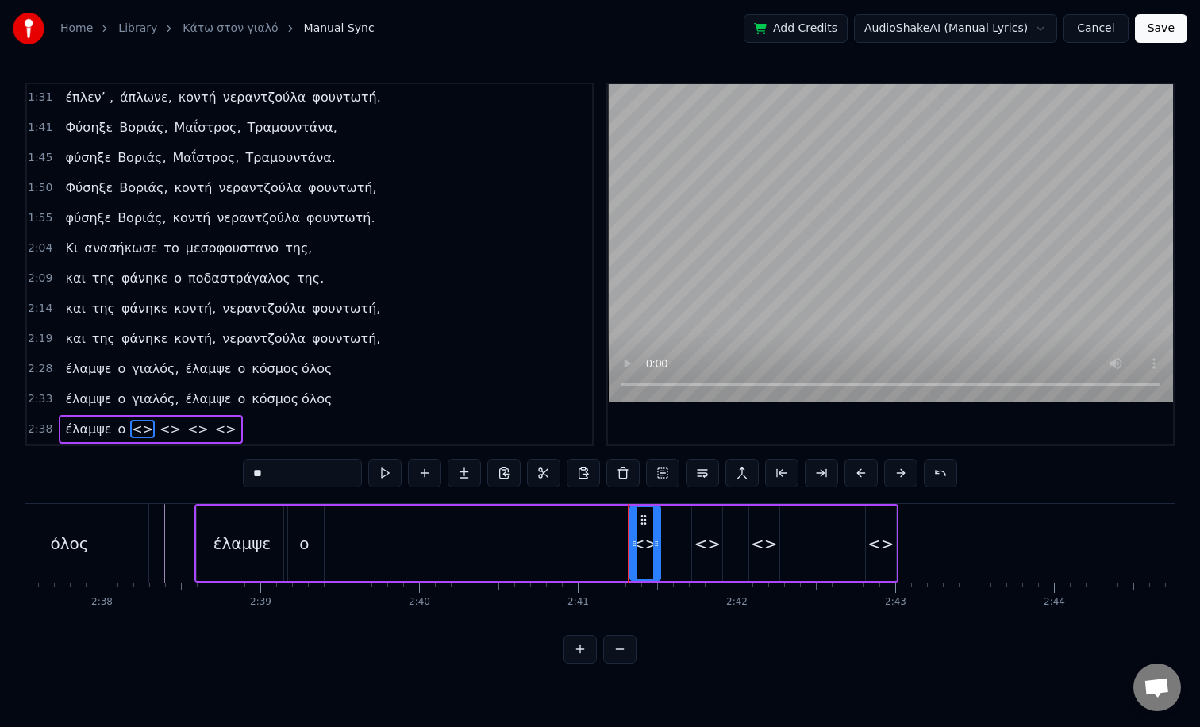
drag, startPoint x: 274, startPoint y: 472, endPoint x: 208, endPoint y: 466, distance: 66.1
click at [208, 466] on div "0:05 TACO στο γιαλό, TACO στο περιγιάλι, 0:09 TACO στο γιαλό, TACO στο περιγιάλ…" at bounding box center [599, 373] width 1149 height 581
paste input "****"
drag, startPoint x: 643, startPoint y: 523, endPoint x: 349, endPoint y: 525, distance: 293.7
click at [349, 525] on icon at bounding box center [349, 520] width 13 height 13
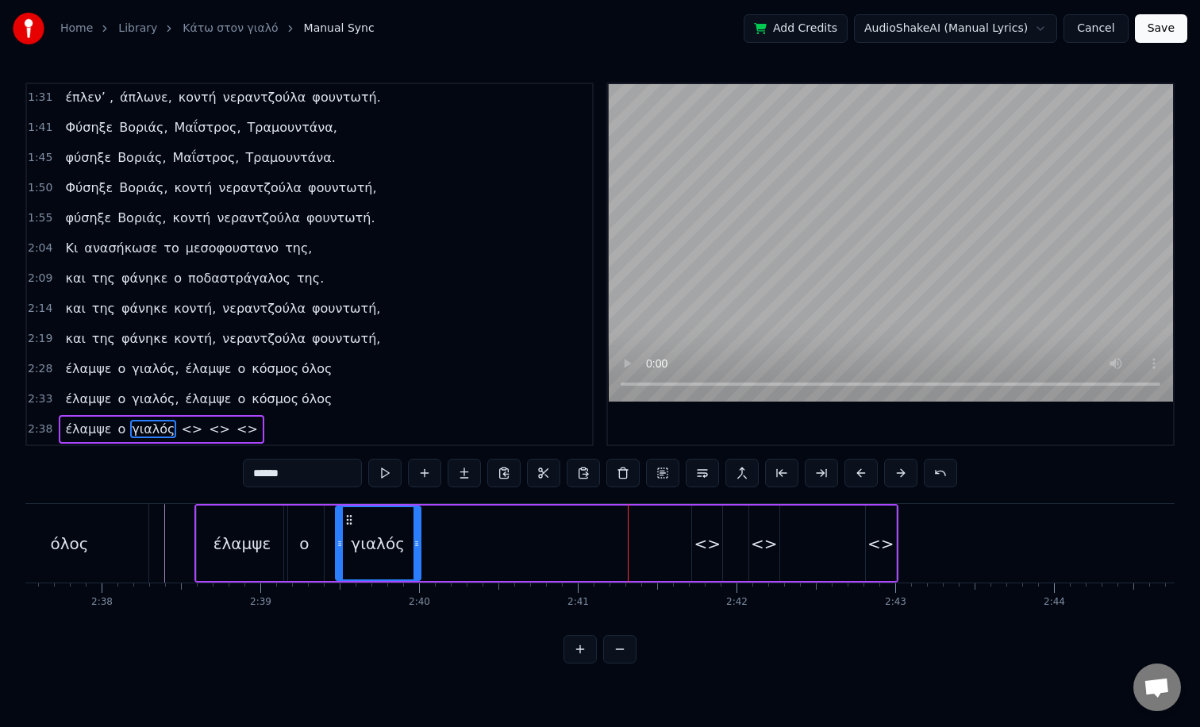
drag, startPoint x: 361, startPoint y: 523, endPoint x: 416, endPoint y: 529, distance: 55.1
click at [416, 529] on div at bounding box center [417, 543] width 6 height 72
click at [387, 479] on button at bounding box center [384, 473] width 33 height 29
click at [294, 472] on input "******" at bounding box center [302, 473] width 119 height 29
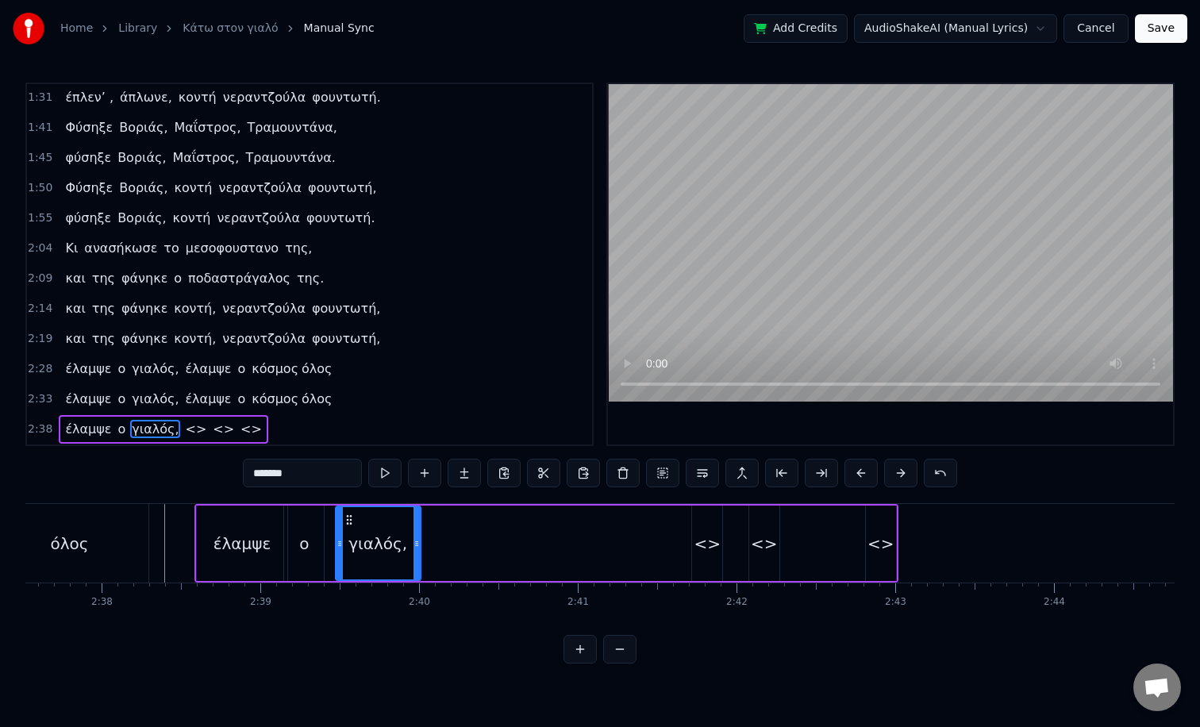
click at [183, 433] on span "<>" at bounding box center [195, 429] width 25 height 18
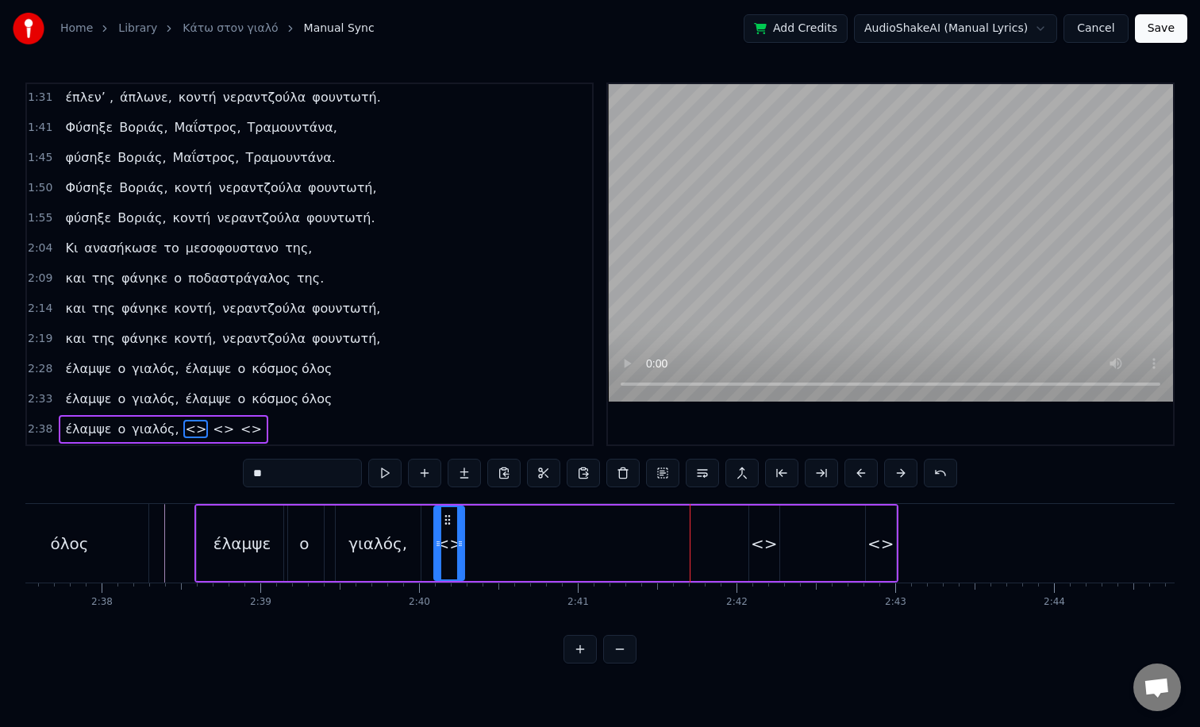
drag, startPoint x: 707, startPoint y: 518, endPoint x: 449, endPoint y: 526, distance: 258.1
click at [449, 526] on icon at bounding box center [447, 520] width 13 height 13
drag, startPoint x: 460, startPoint y: 523, endPoint x: 473, endPoint y: 525, distance: 12.8
click at [473, 525] on div at bounding box center [473, 543] width 6 height 72
drag, startPoint x: 291, startPoint y: 473, endPoint x: 228, endPoint y: 473, distance: 63.5
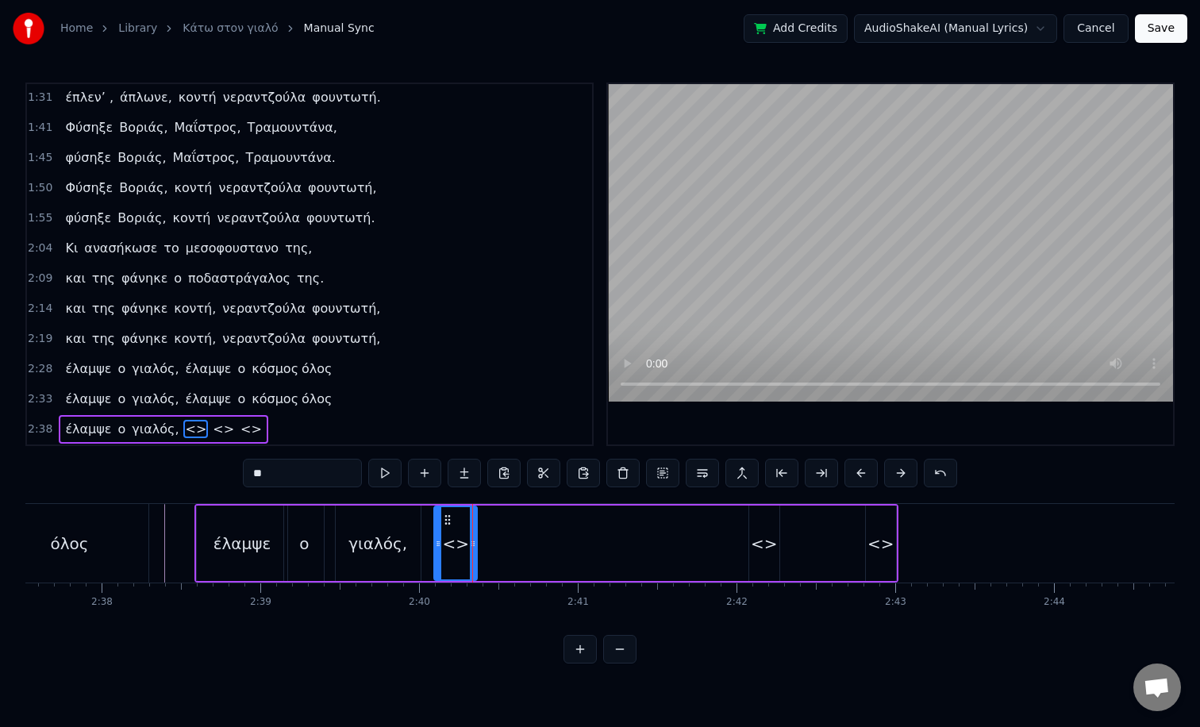
click at [228, 473] on div "0:05 TACO στο γιαλό, TACO στο περιγιάλι, 0:09 TACO στο γιαλό, TACO στο περιγιάλ…" at bounding box center [599, 373] width 1149 height 581
paste input "***"
click at [394, 480] on button at bounding box center [384, 473] width 33 height 29
drag, startPoint x: 473, startPoint y: 535, endPoint x: 564, endPoint y: 545, distance: 91.1
click at [564, 545] on div at bounding box center [563, 543] width 6 height 72
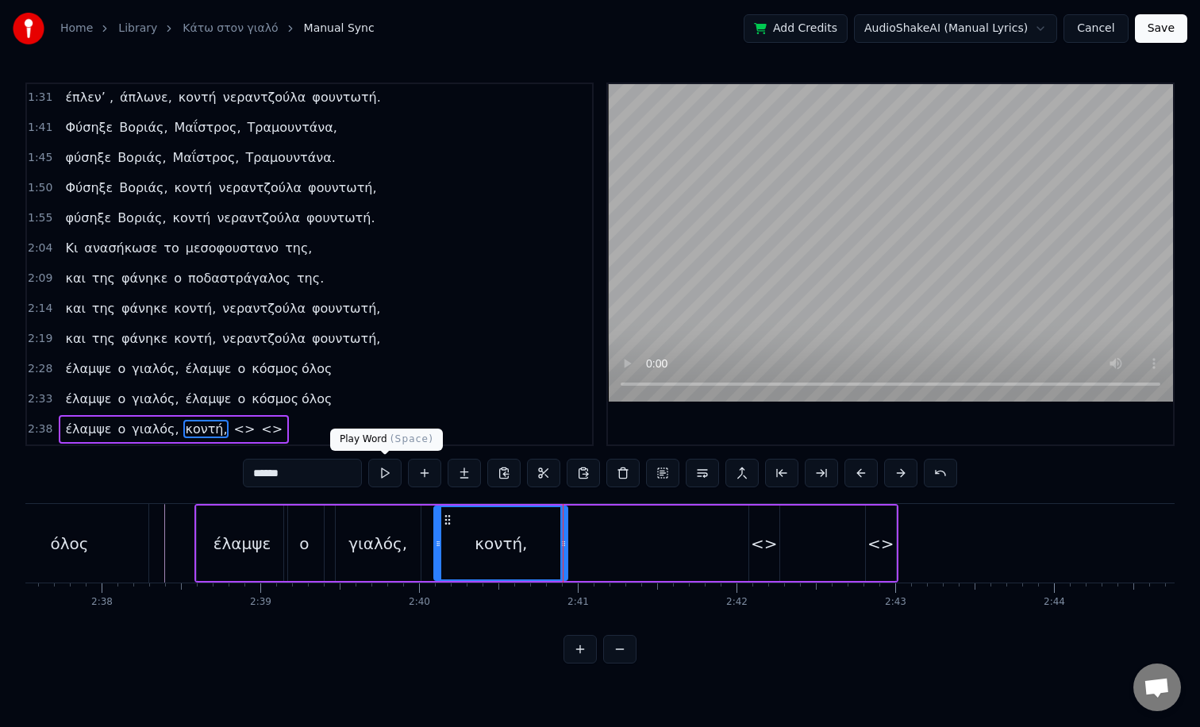
click at [386, 464] on button at bounding box center [384, 473] width 33 height 29
click at [757, 545] on div "<>" at bounding box center [764, 544] width 27 height 24
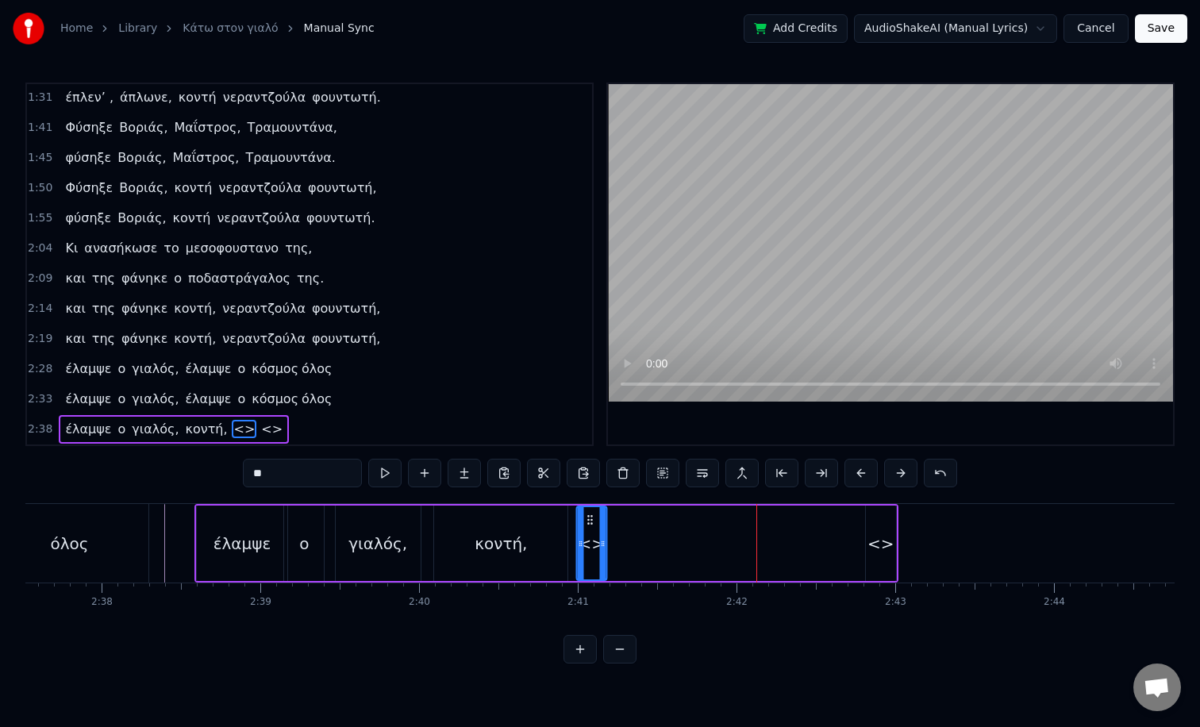
drag, startPoint x: 761, startPoint y: 520, endPoint x: 589, endPoint y: 526, distance: 172.4
click at [589, 526] on icon at bounding box center [589, 520] width 13 height 13
drag, startPoint x: 601, startPoint y: 530, endPoint x: 673, endPoint y: 544, distance: 73.5
click at [673, 544] on div at bounding box center [675, 543] width 6 height 72
click at [264, 468] on input "**" at bounding box center [302, 473] width 119 height 29
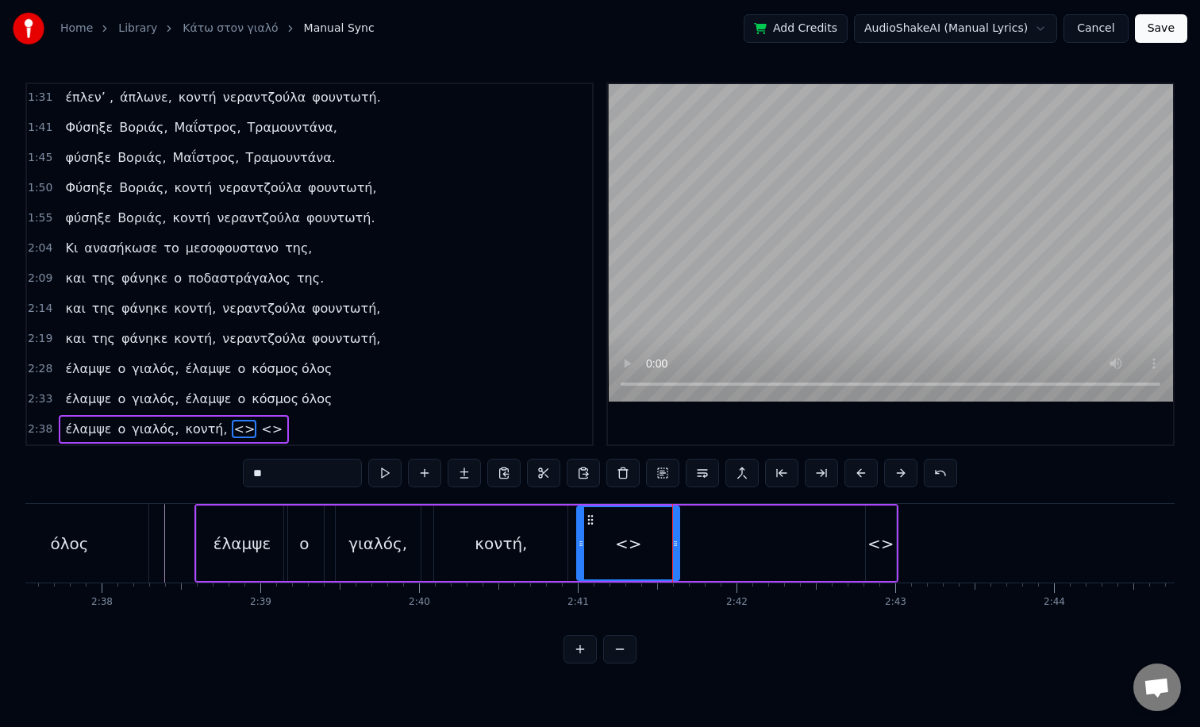
click at [264, 468] on input "**" at bounding box center [302, 473] width 119 height 29
paste input "**********"
drag, startPoint x: 265, startPoint y: 473, endPoint x: 95, endPoint y: 503, distance: 172.5
click at [95, 503] on div "0:05 TACO στο γιαλό, TACO στο περιγιάλι, 0:09 TACO στο γιαλό, TACO στο περιγιάλ…" at bounding box center [599, 373] width 1149 height 581
type input "*"
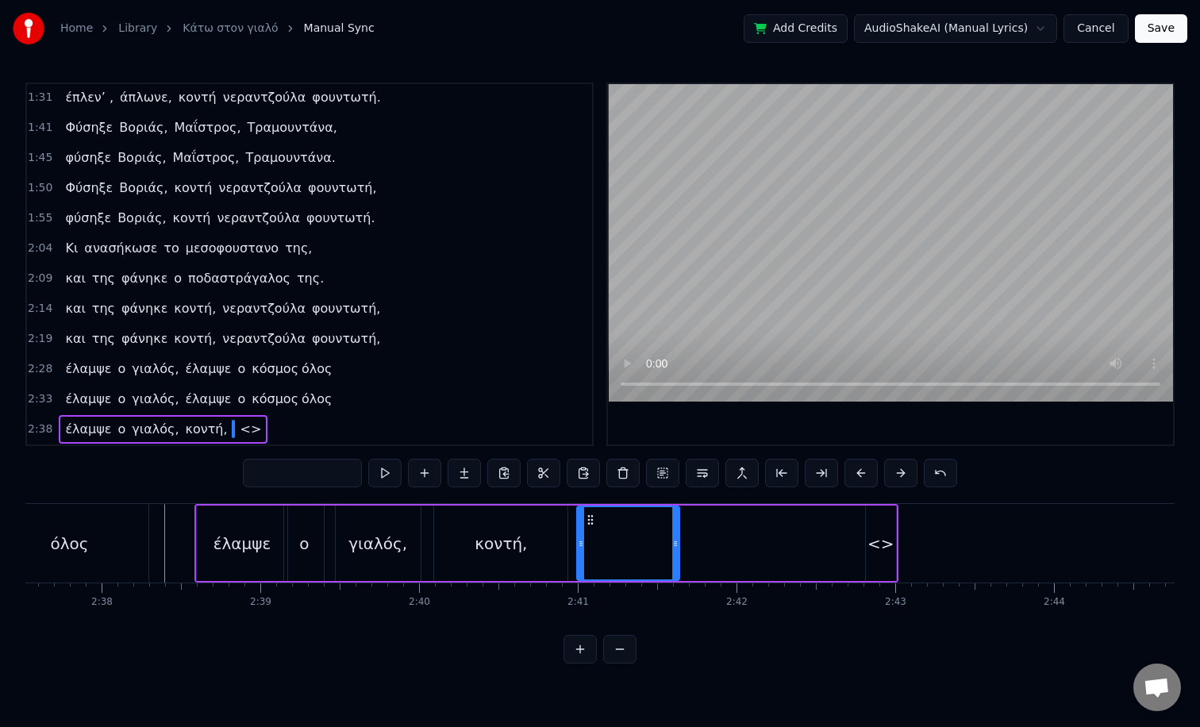
paste input "**********"
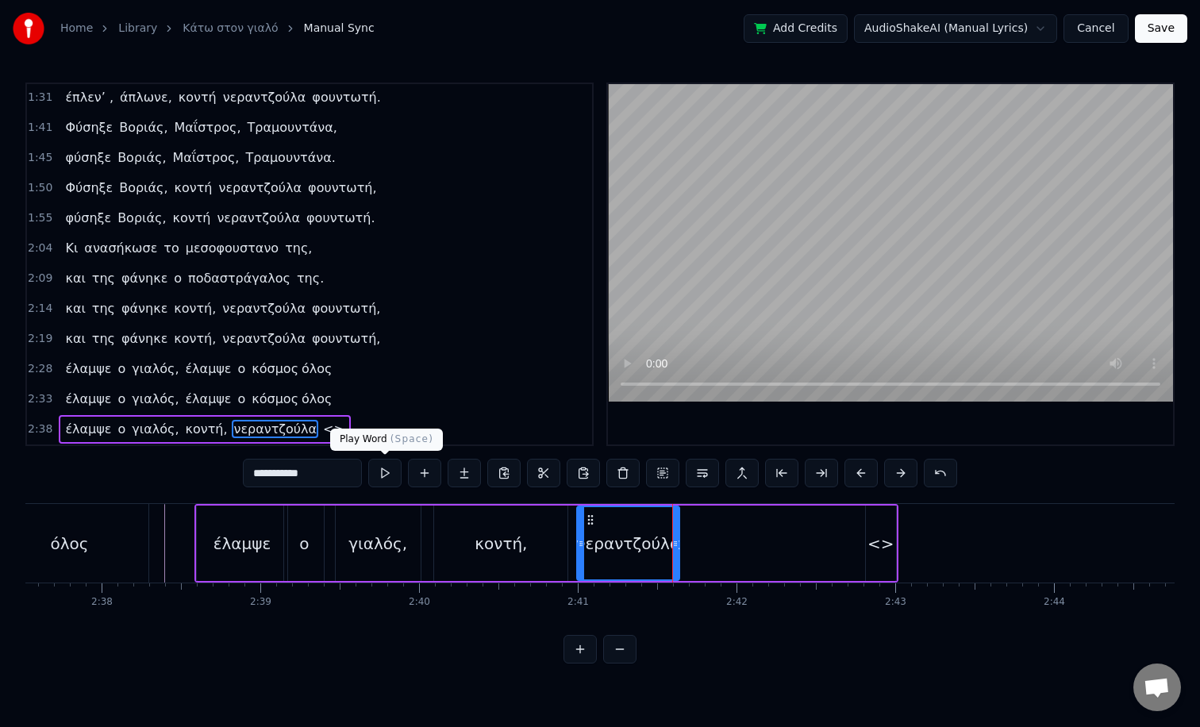
type input "**********"
click at [391, 467] on button at bounding box center [384, 473] width 33 height 29
drag, startPoint x: 673, startPoint y: 545, endPoint x: 699, endPoint y: 553, distance: 26.6
click at [699, 553] on div at bounding box center [701, 543] width 6 height 72
click at [400, 469] on button at bounding box center [384, 473] width 33 height 29
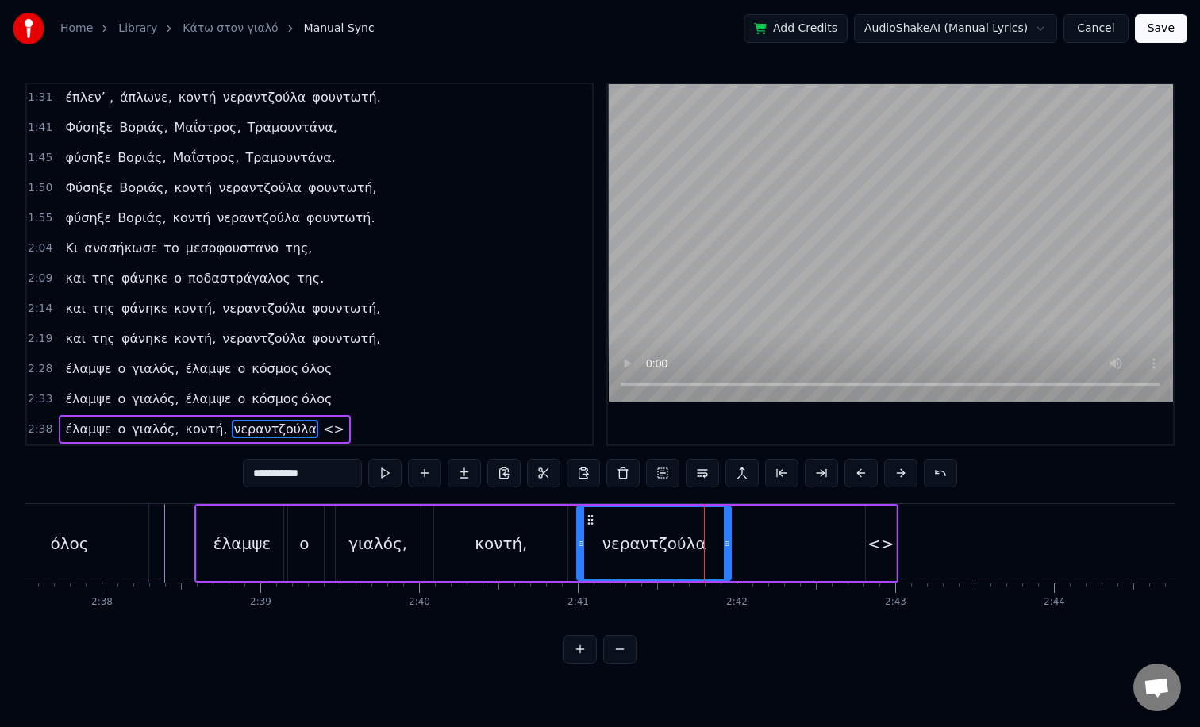
drag, startPoint x: 700, startPoint y: 545, endPoint x: 726, endPoint y: 546, distance: 26.2
click at [726, 546] on icon at bounding box center [727, 543] width 6 height 13
click at [391, 473] on button at bounding box center [384, 473] width 33 height 29
click at [730, 538] on div at bounding box center [730, 543] width 1 height 79
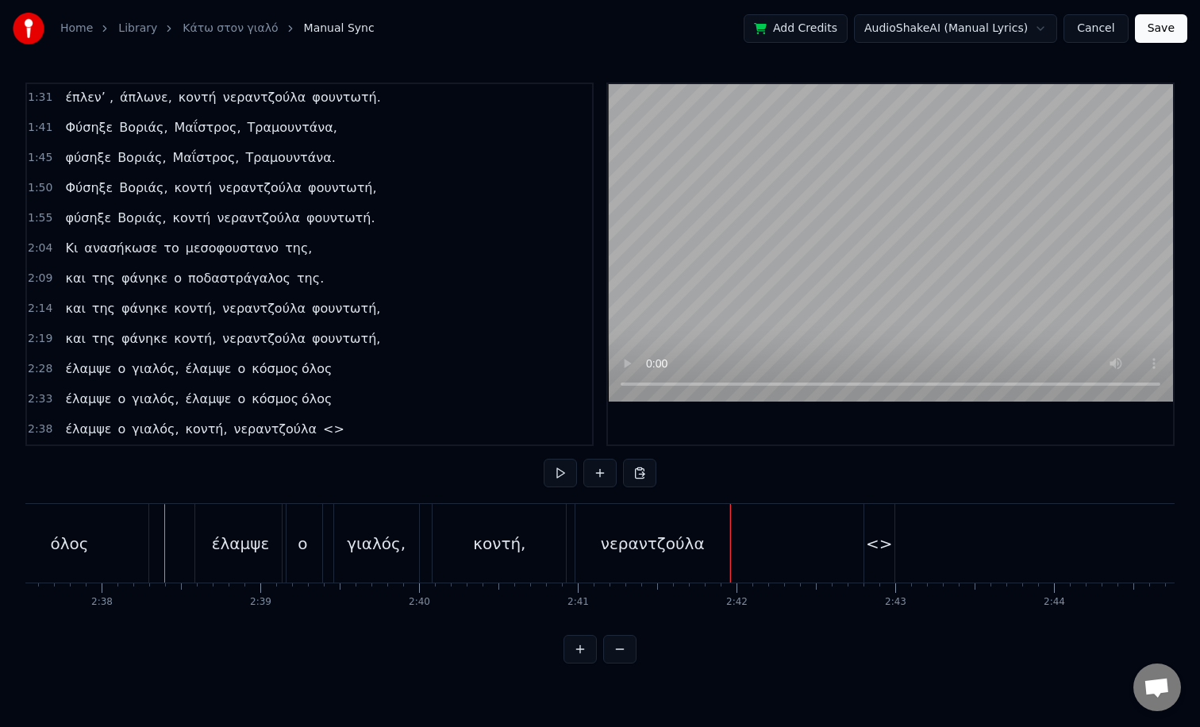
click at [707, 541] on div "νεραντζούλα" at bounding box center [653, 543] width 154 height 79
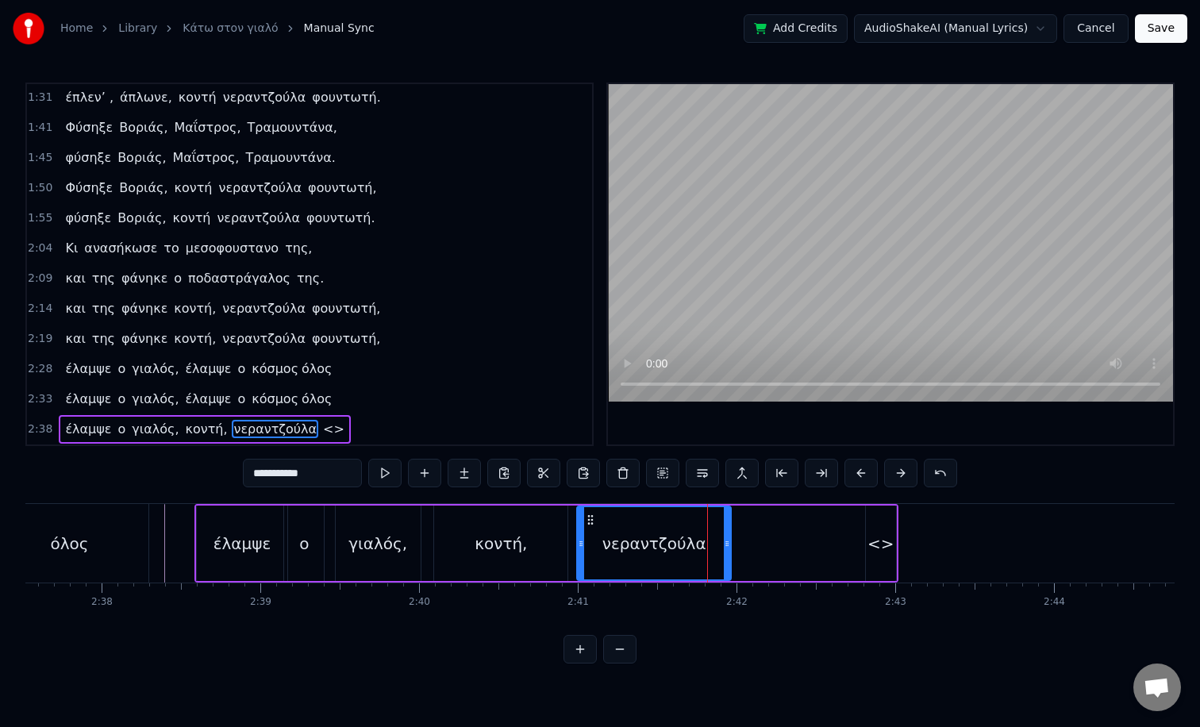
click at [733, 545] on div "έλαμψε ο [PERSON_NAME], κοντή, νεραντζούλα <>" at bounding box center [546, 543] width 704 height 79
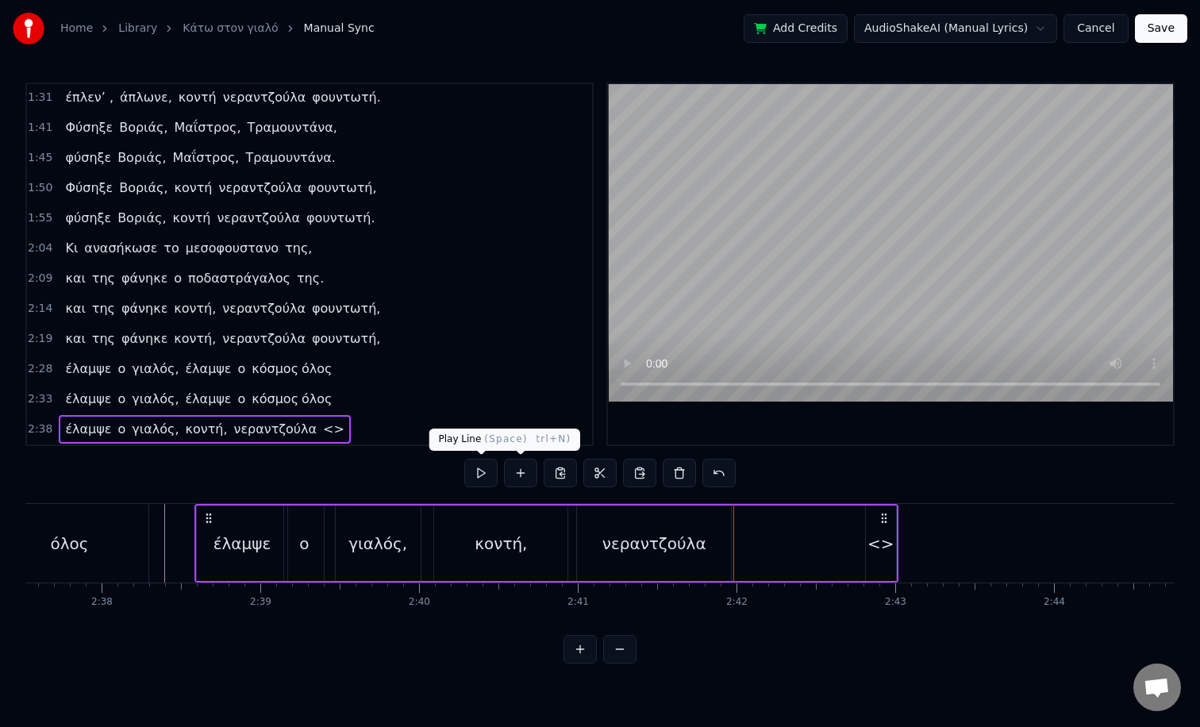
click at [489, 472] on button at bounding box center [480, 473] width 33 height 29
click at [464, 459] on button at bounding box center [480, 473] width 33 height 29
click at [668, 522] on div "νεραντζούλα" at bounding box center [654, 543] width 154 height 75
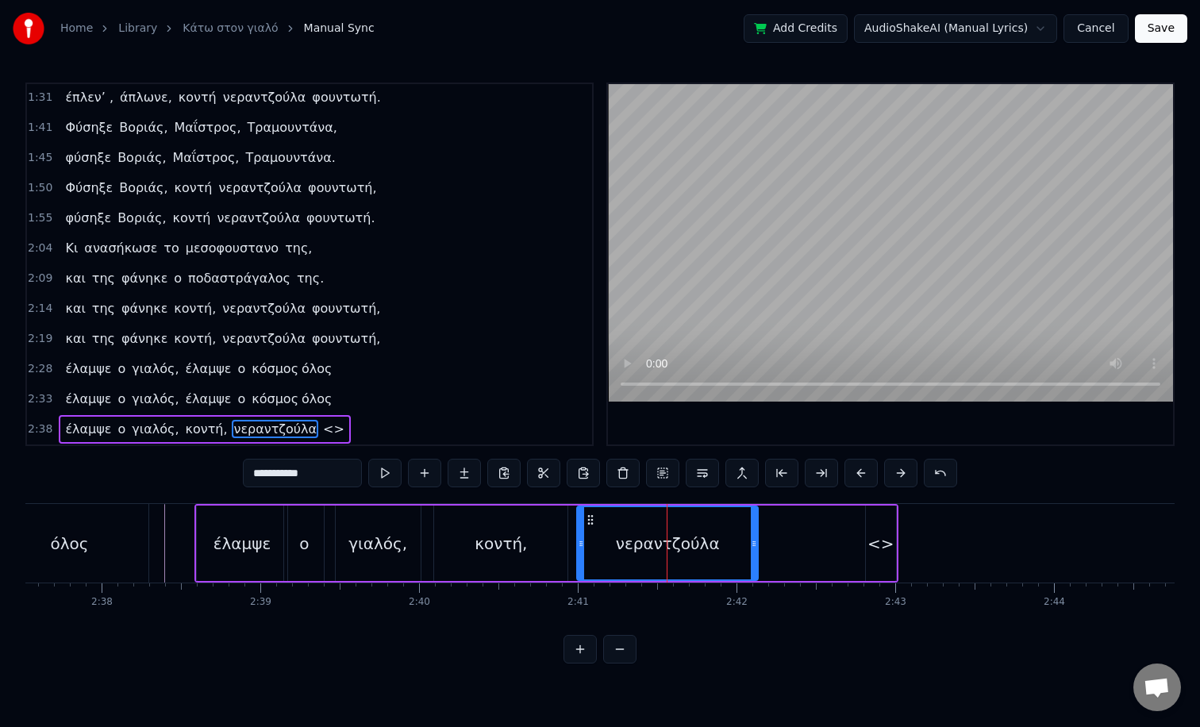
drag, startPoint x: 727, startPoint y: 520, endPoint x: 754, endPoint y: 523, distance: 27.2
click at [754, 523] on div at bounding box center [754, 543] width 6 height 72
click at [668, 543] on div "νεραντζούλα" at bounding box center [668, 544] width 104 height 24
click at [398, 476] on button at bounding box center [384, 473] width 33 height 29
click at [749, 560] on div at bounding box center [749, 543] width 6 height 72
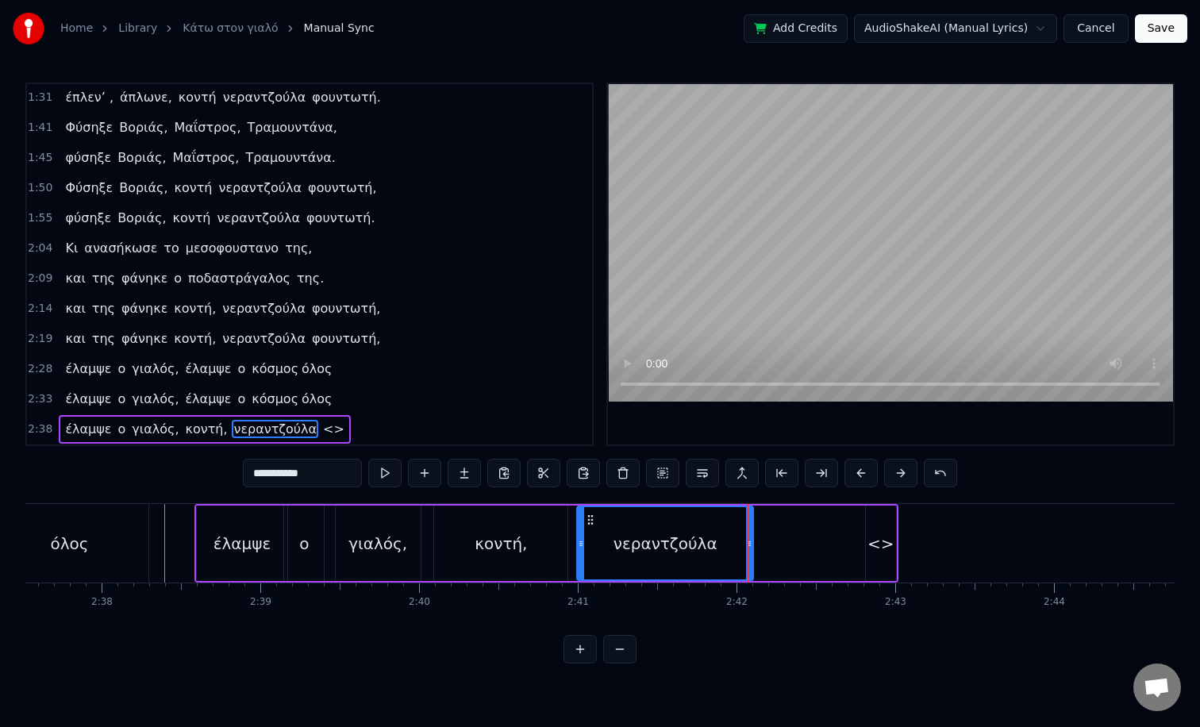
click at [322, 429] on span "<>" at bounding box center [334, 429] width 25 height 18
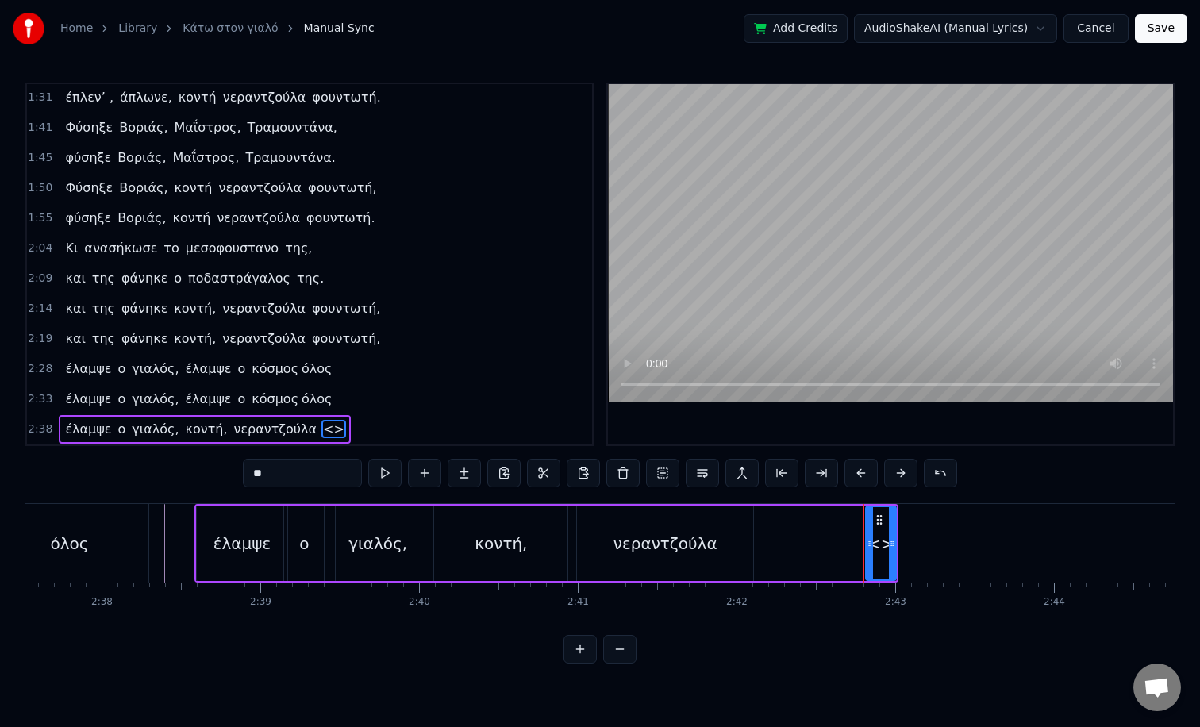
click at [265, 470] on input "**" at bounding box center [302, 473] width 119 height 29
paste input "******"
type input "********"
click at [387, 478] on button at bounding box center [384, 473] width 33 height 29
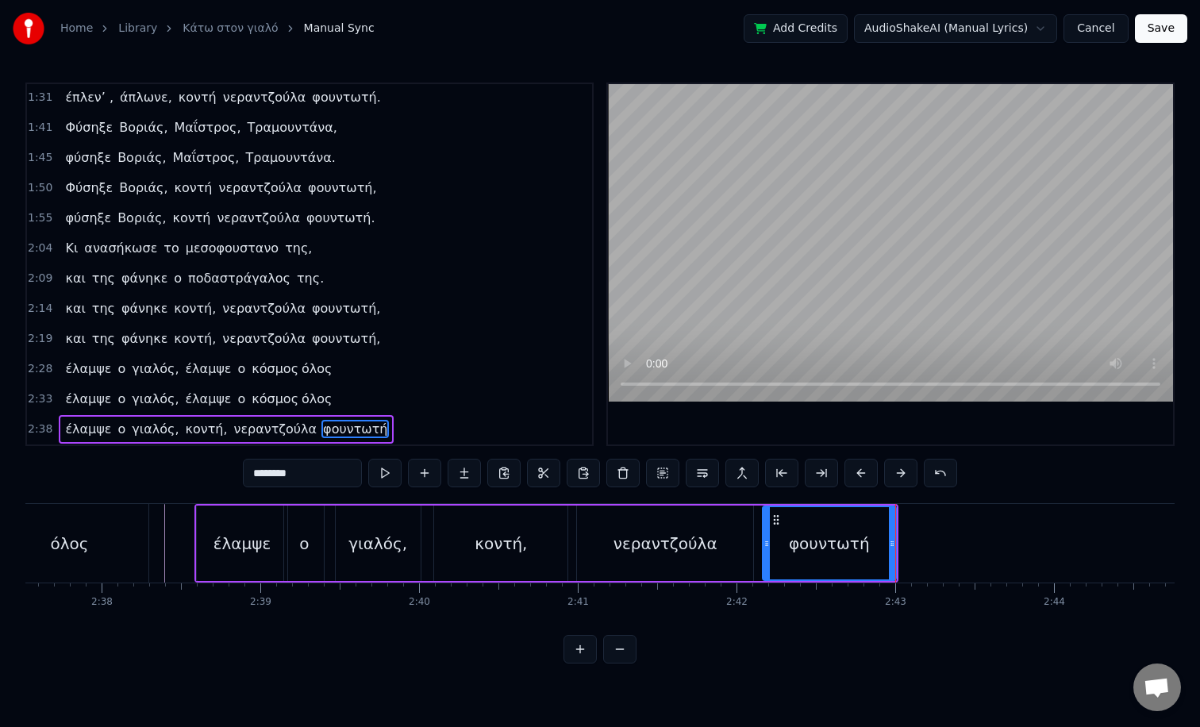
drag, startPoint x: 868, startPoint y: 545, endPoint x: 766, endPoint y: 547, distance: 102.4
click at [766, 547] on icon at bounding box center [767, 543] width 6 height 13
click at [378, 472] on button at bounding box center [384, 473] width 33 height 29
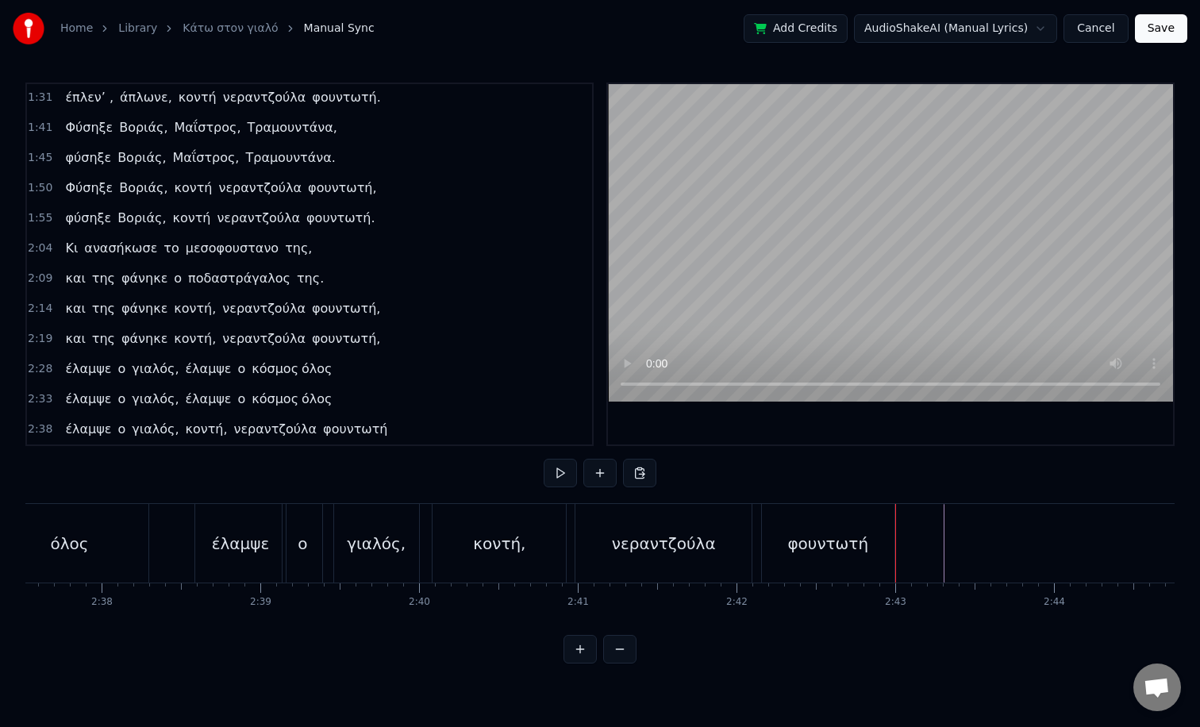
click at [563, 470] on button at bounding box center [560, 473] width 33 height 29
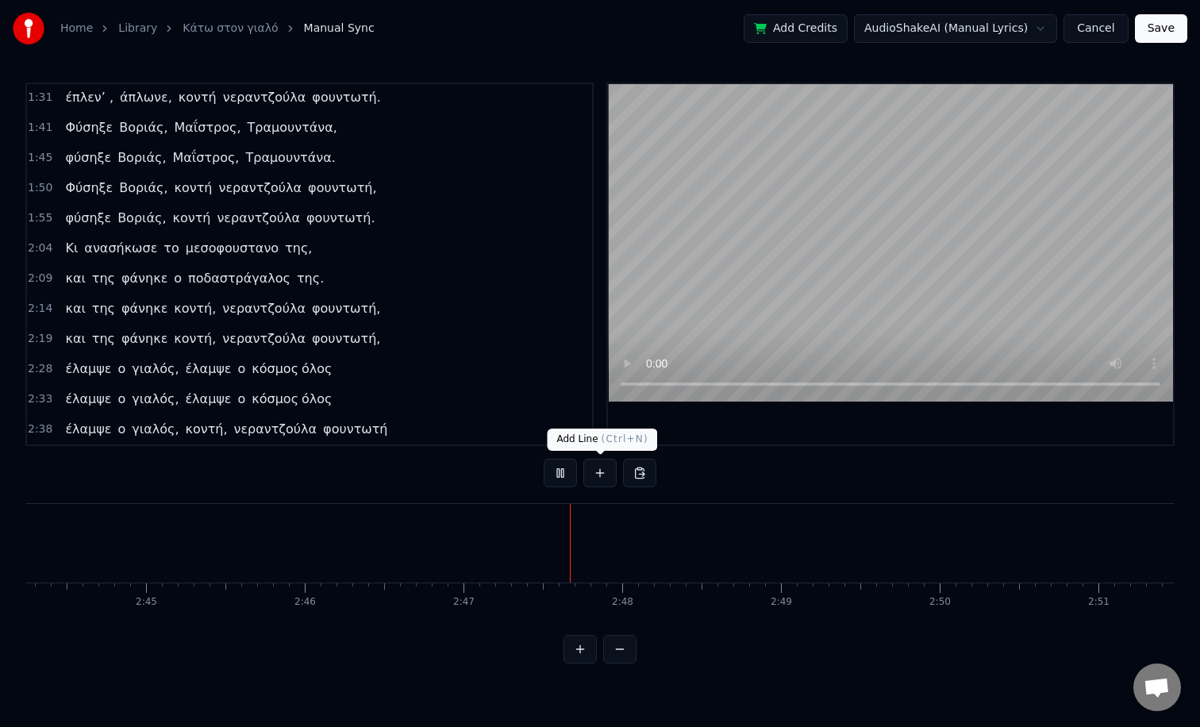
scroll to position [0, 26079]
click at [567, 466] on button at bounding box center [560, 473] width 33 height 29
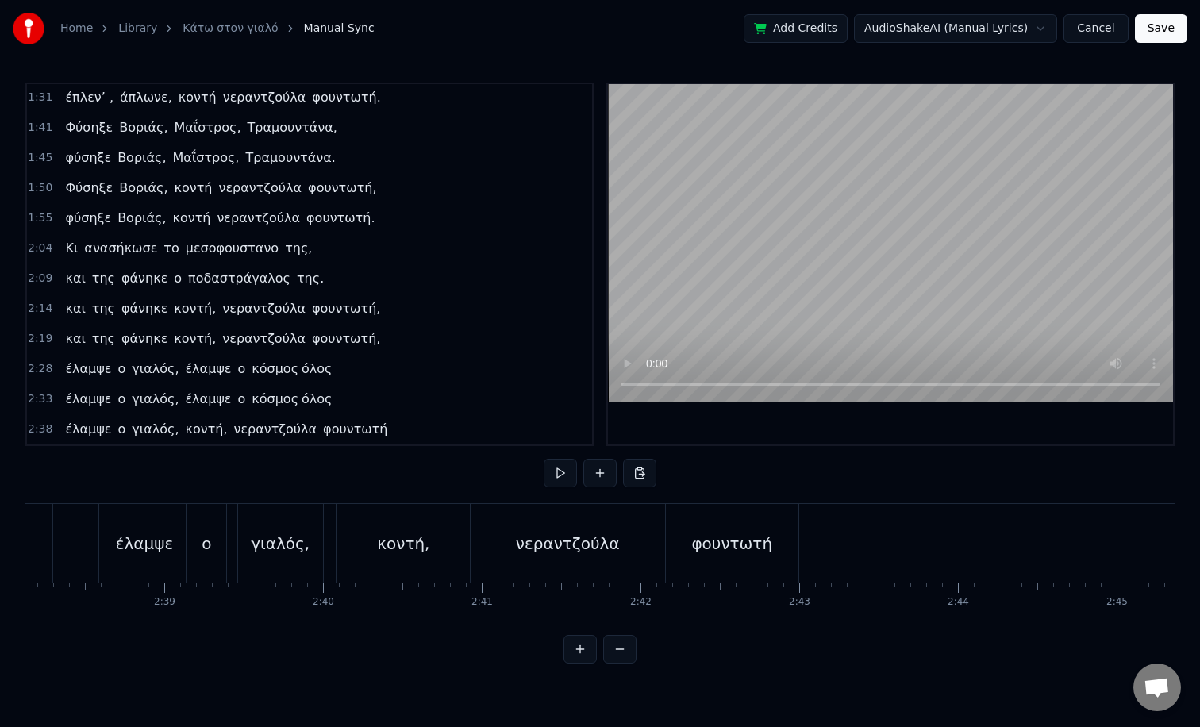
scroll to position [0, 25055]
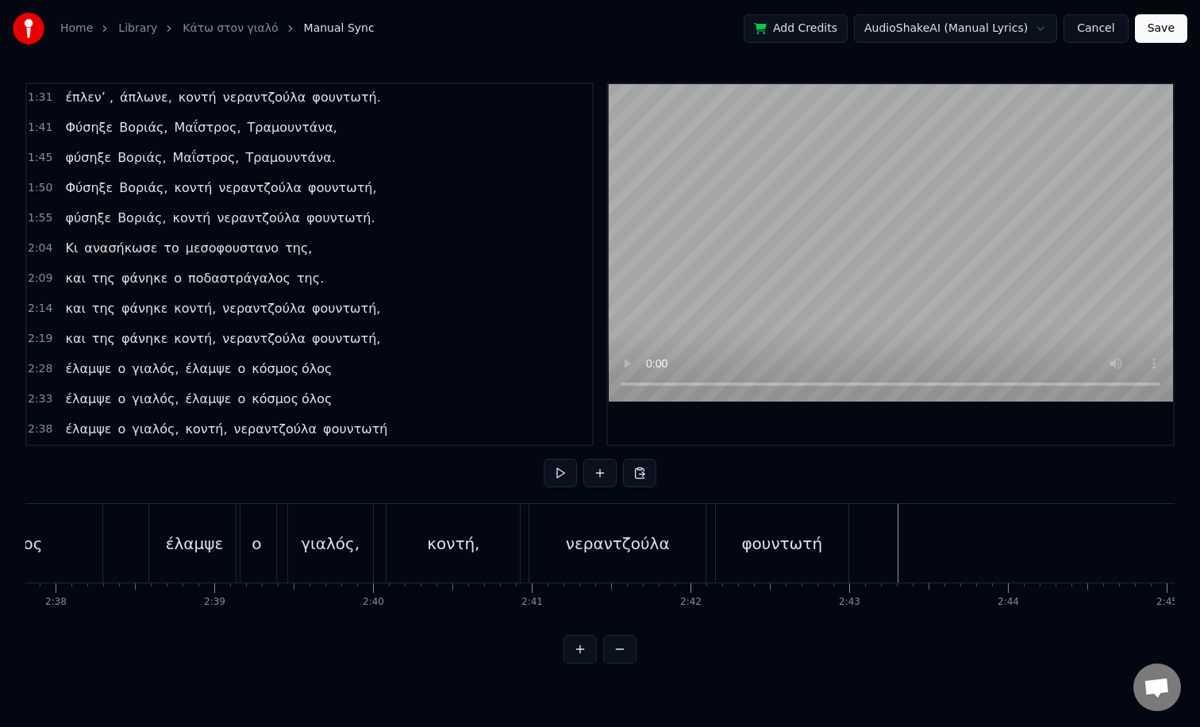
click at [44, 427] on span "2:38" at bounding box center [40, 430] width 25 height 16
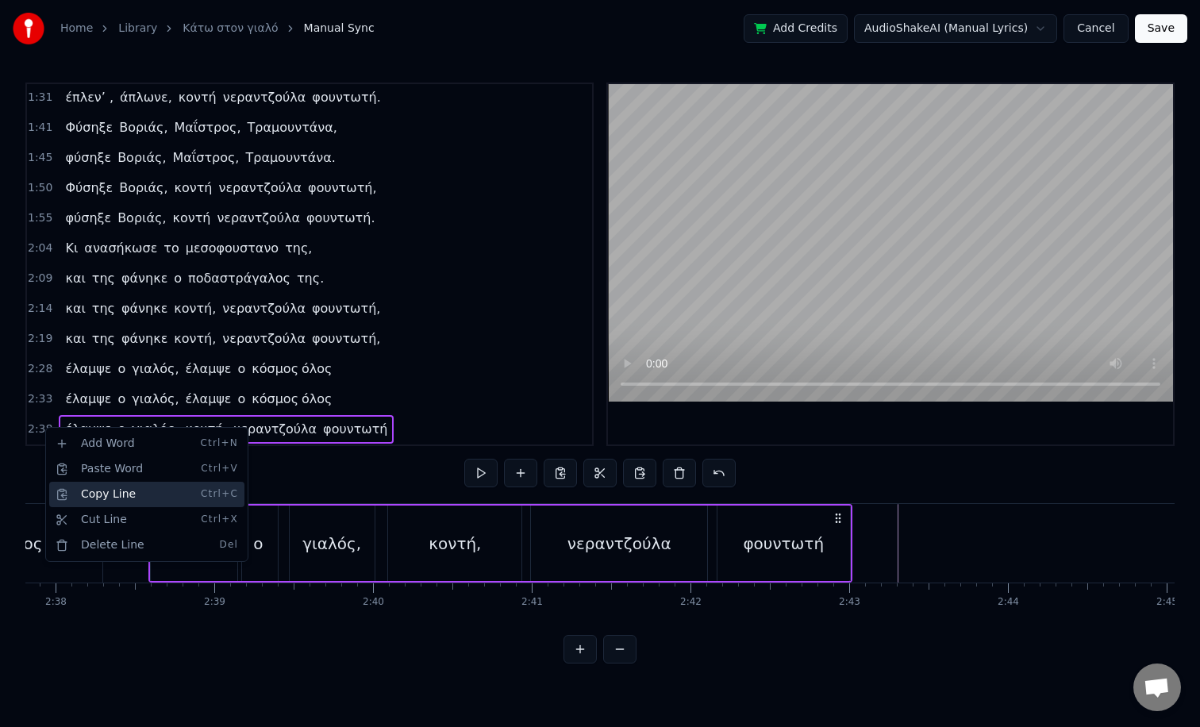
click at [99, 493] on div "Copy Line Ctrl+C" at bounding box center [146, 494] width 195 height 25
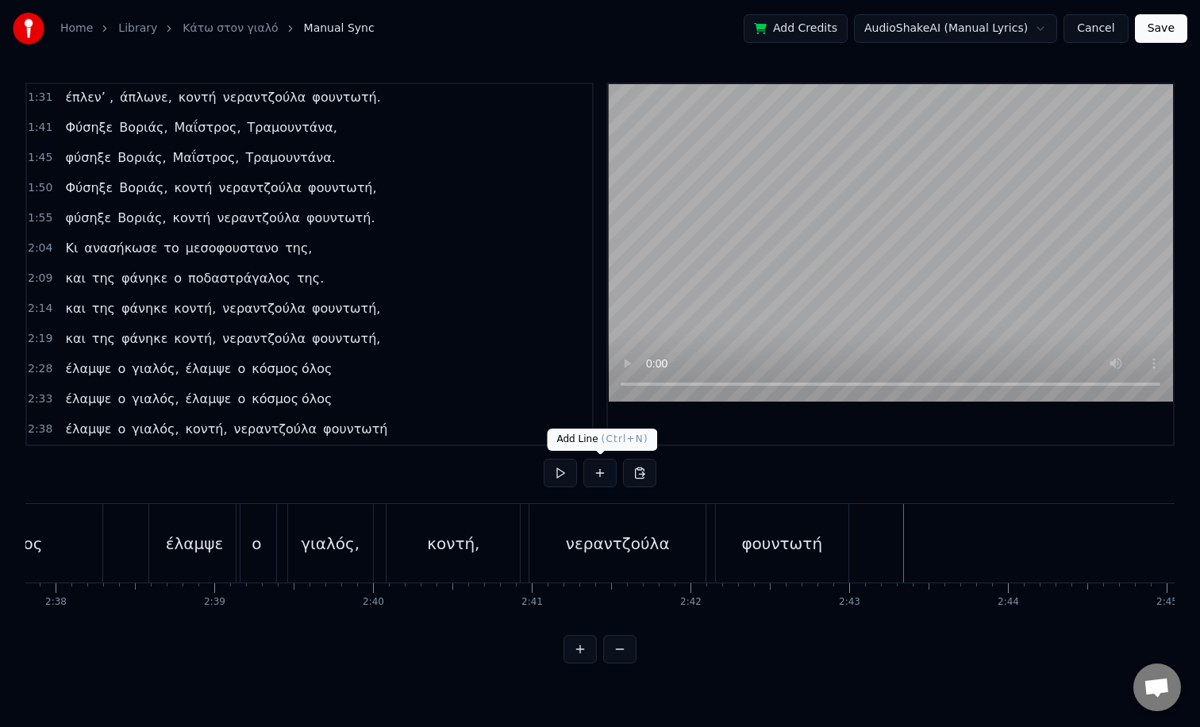
click at [596, 476] on button at bounding box center [599, 473] width 33 height 29
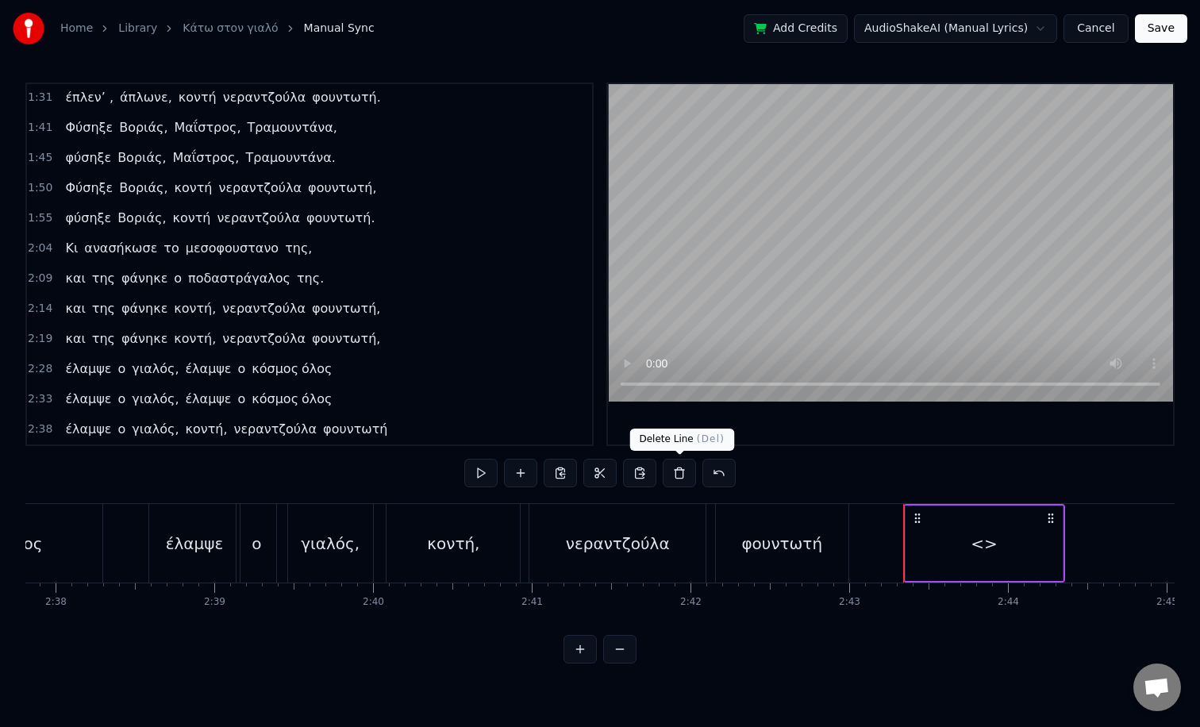
click at [668, 476] on button at bounding box center [679, 473] width 33 height 29
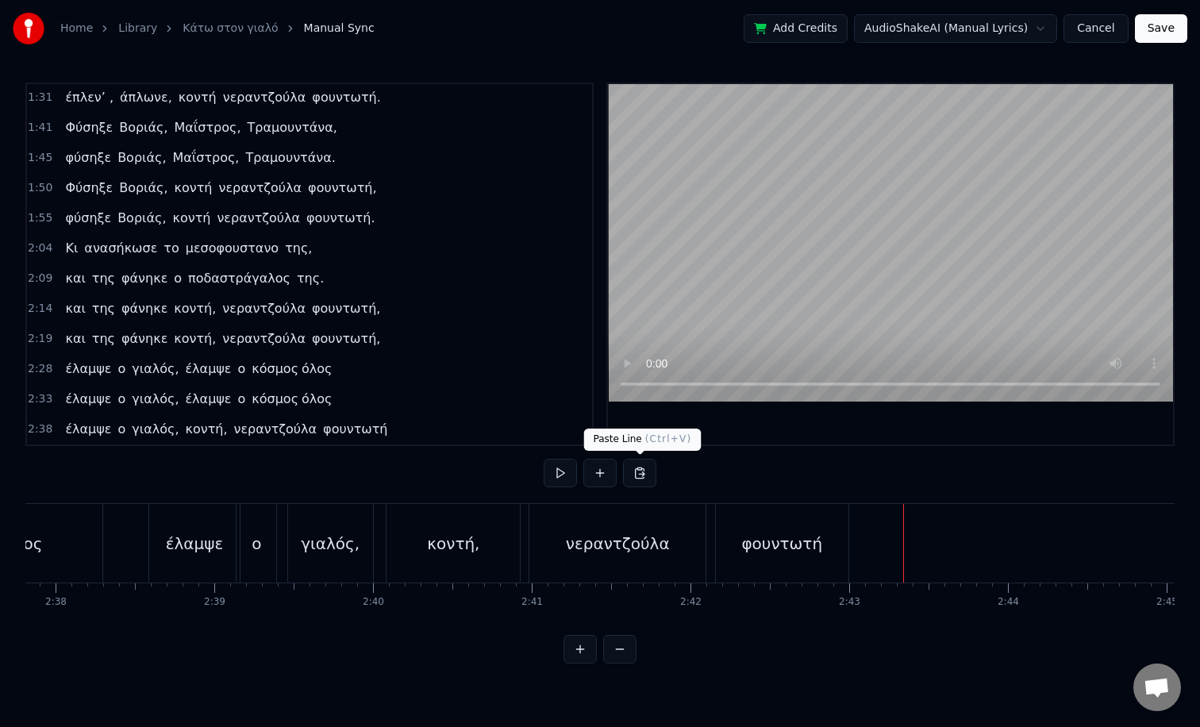
click at [639, 472] on button at bounding box center [639, 473] width 33 height 29
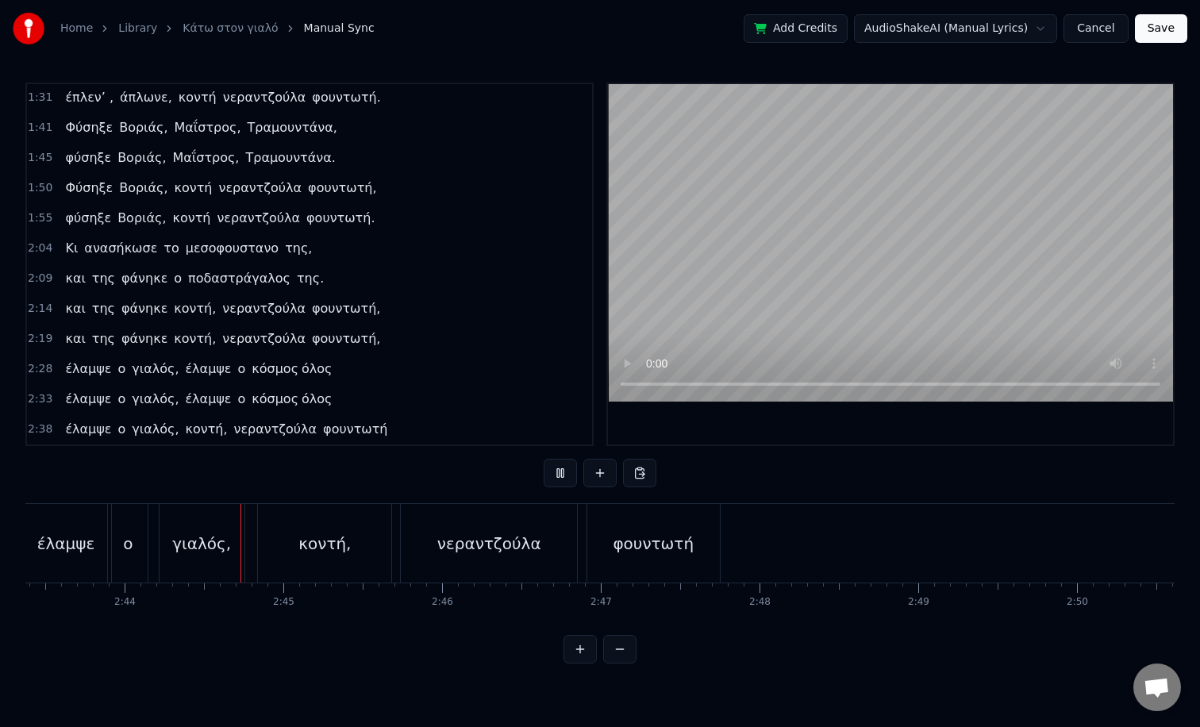
scroll to position [0, 25954]
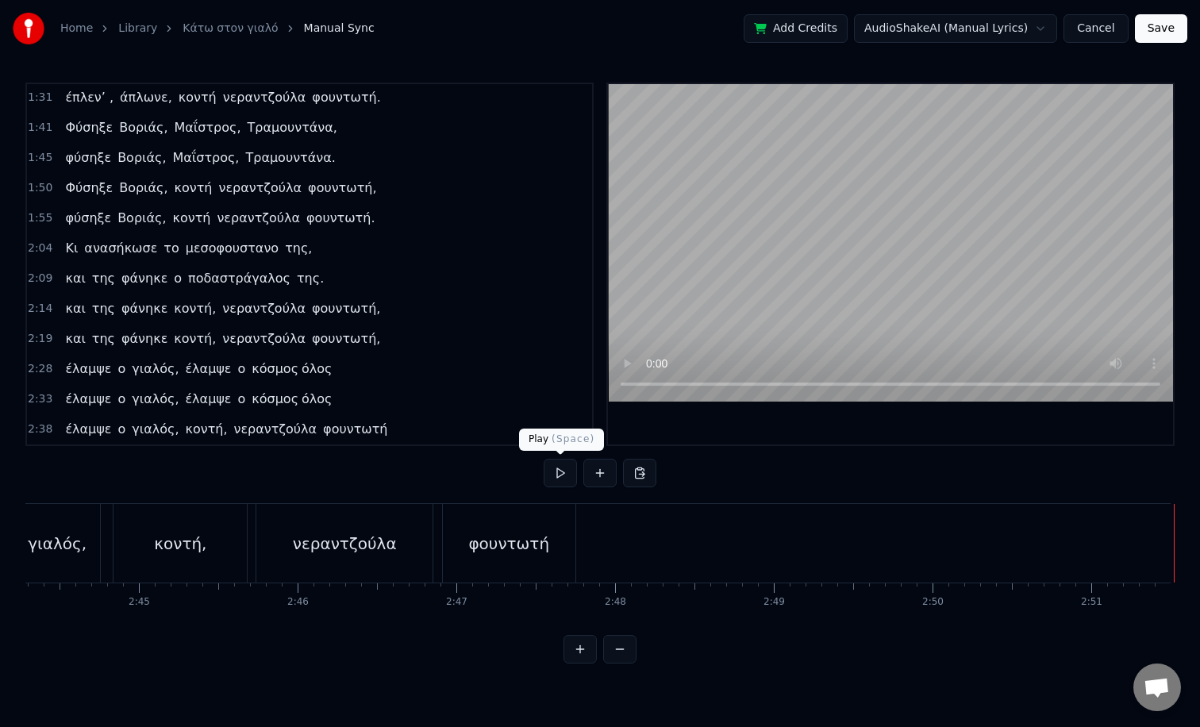
click at [558, 478] on button at bounding box center [560, 473] width 33 height 29
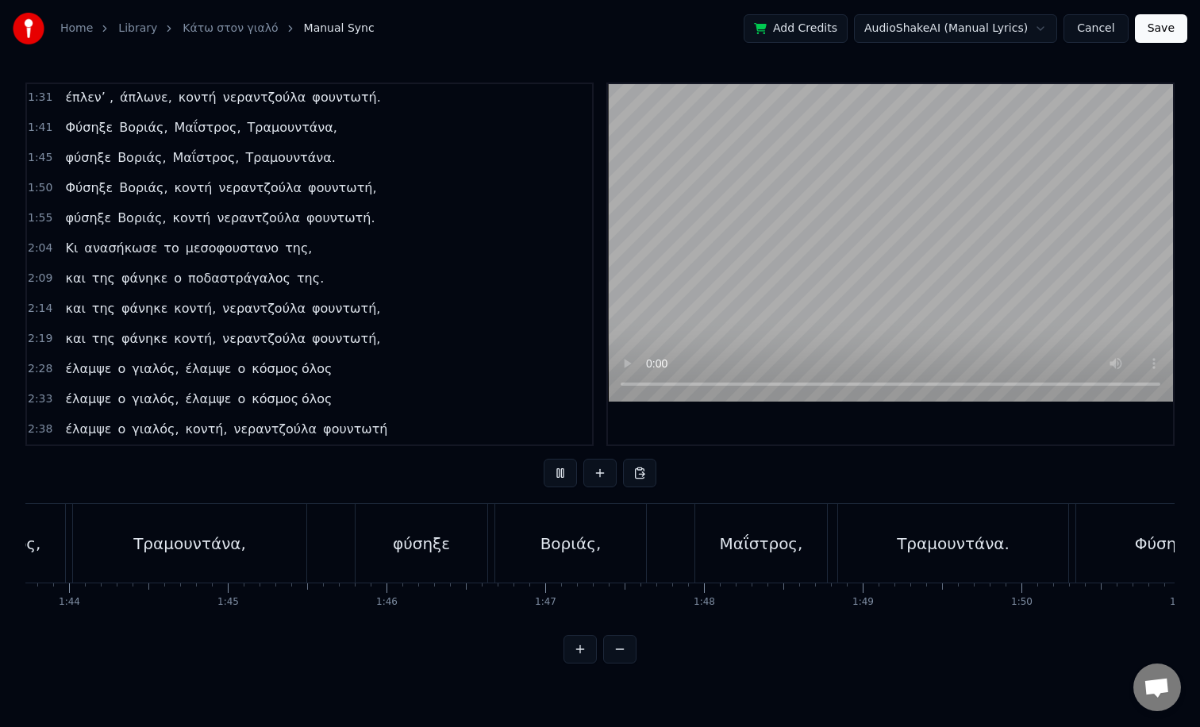
click at [558, 478] on button at bounding box center [560, 473] width 33 height 29
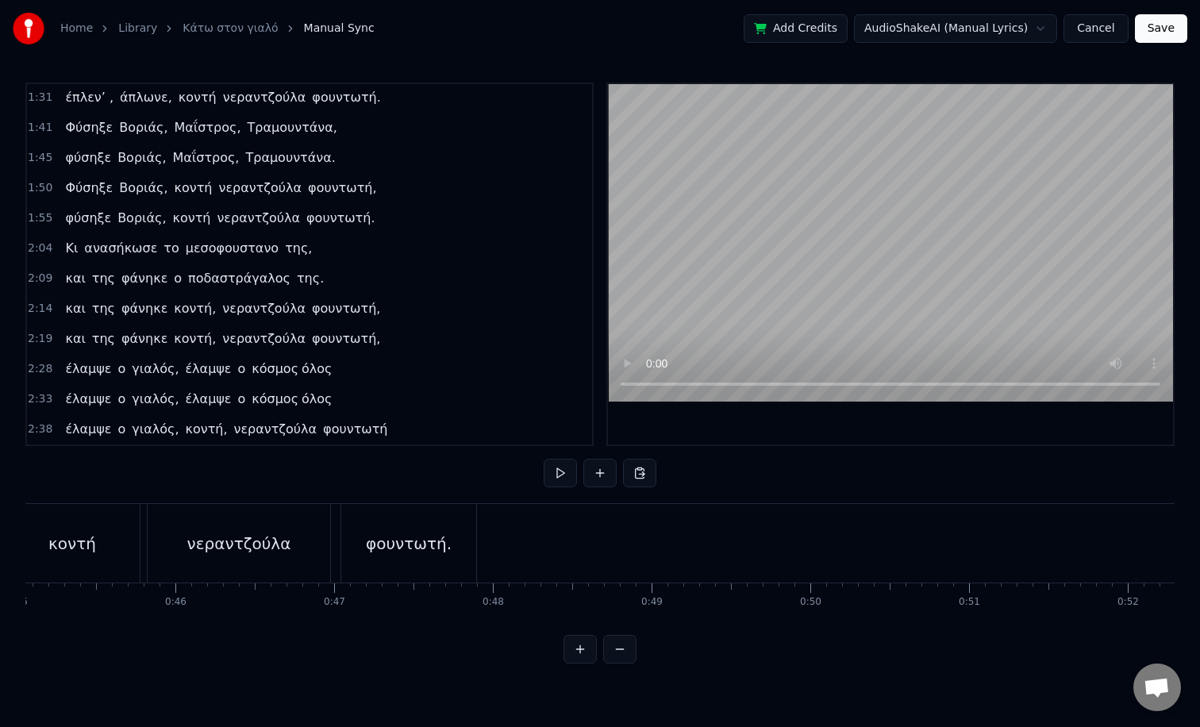
scroll to position [0, 7117]
click at [1173, 29] on button "Save" at bounding box center [1161, 28] width 52 height 29
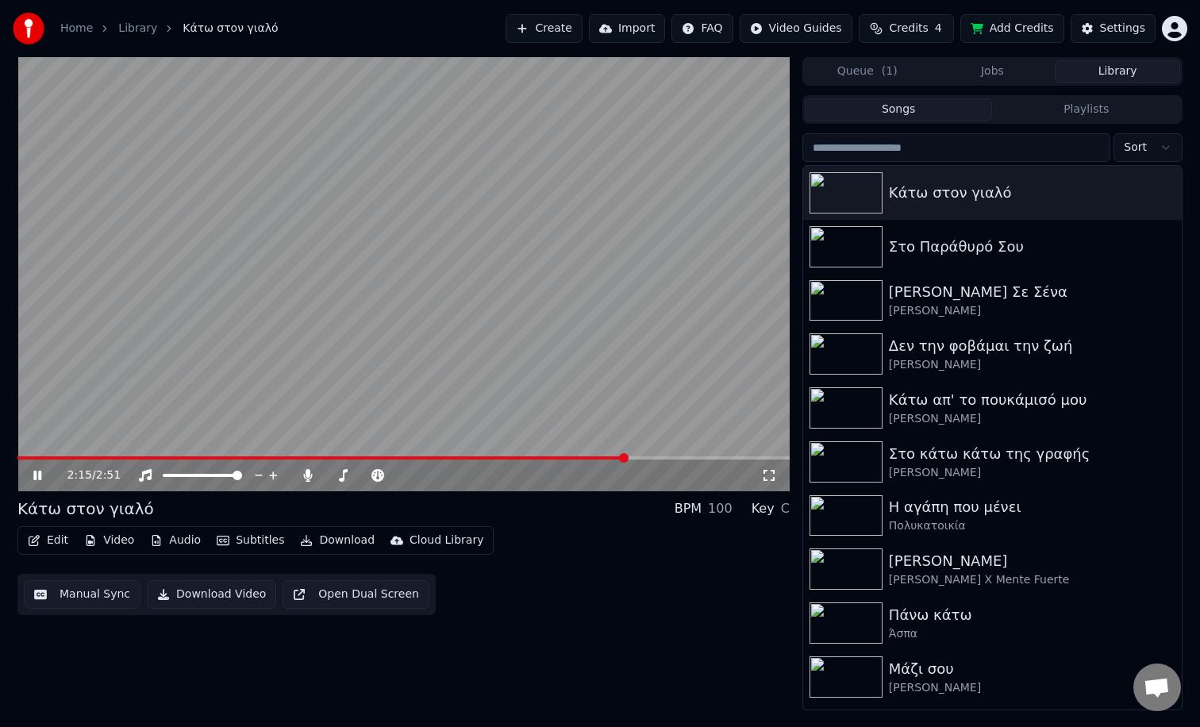
click at [576, 457] on span at bounding box center [321, 457] width 609 height 3
click at [106, 591] on button "Manual Sync" at bounding box center [82, 594] width 117 height 29
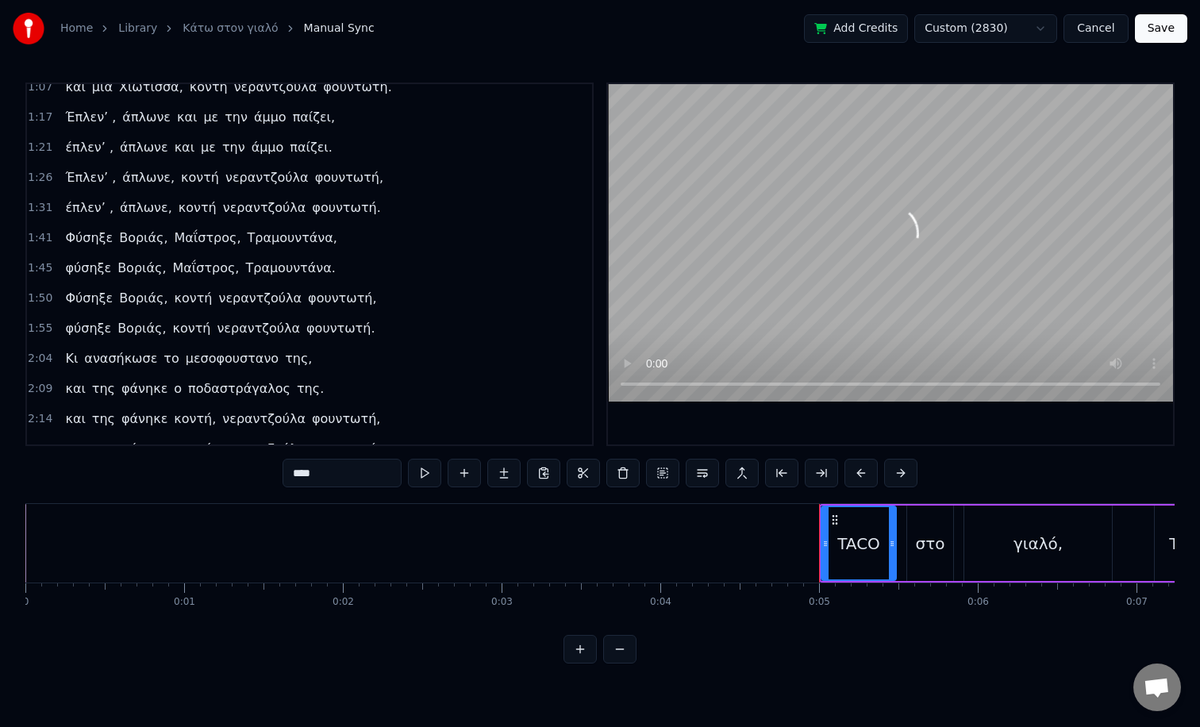
scroll to position [484, 0]
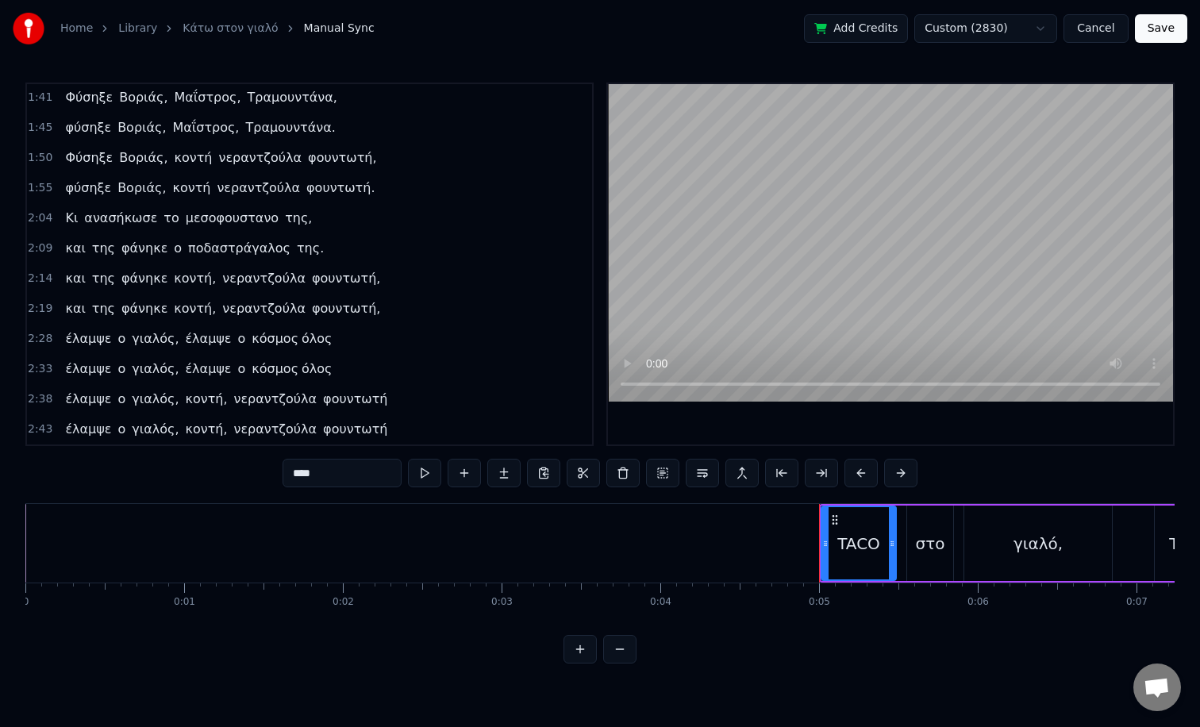
click at [300, 337] on span "όλος" at bounding box center [316, 338] width 33 height 18
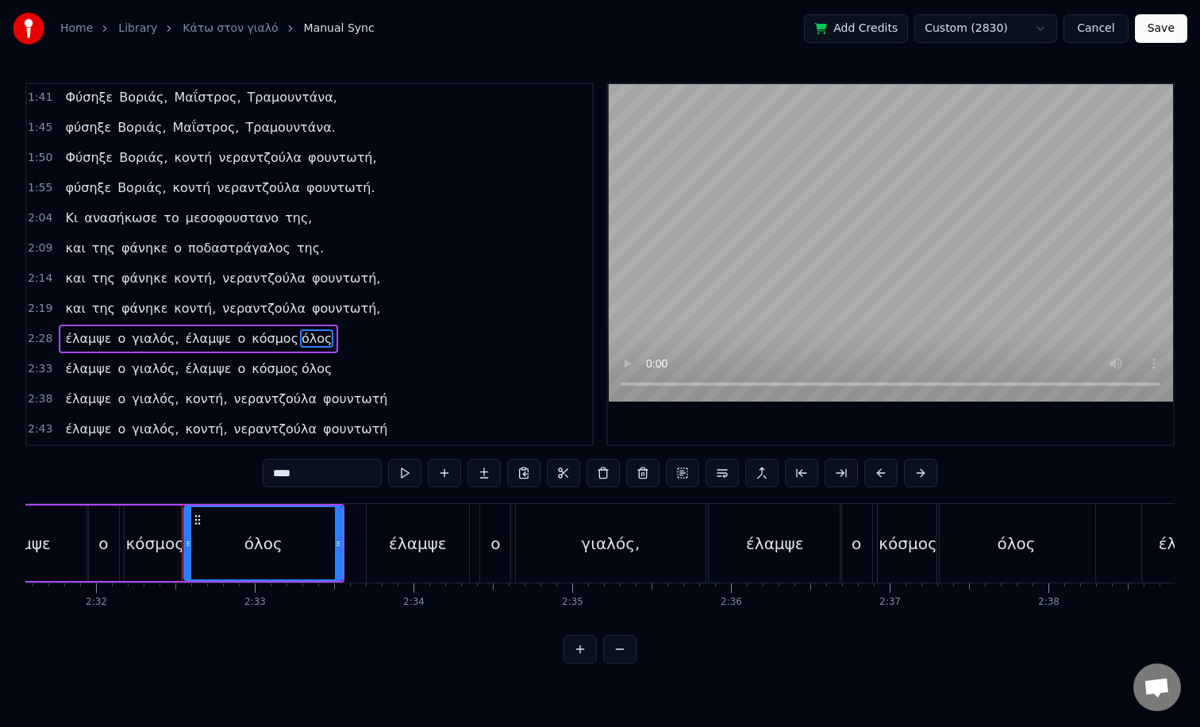
scroll to position [0, 24035]
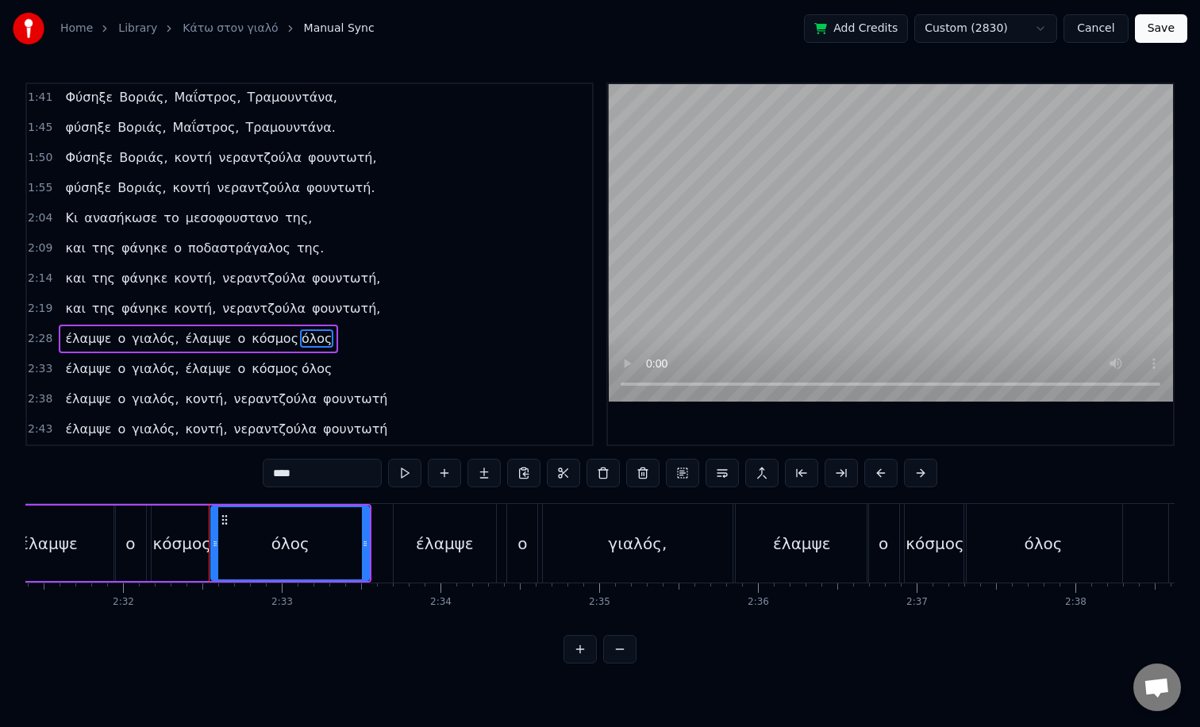
click at [584, 653] on button at bounding box center [580, 649] width 33 height 29
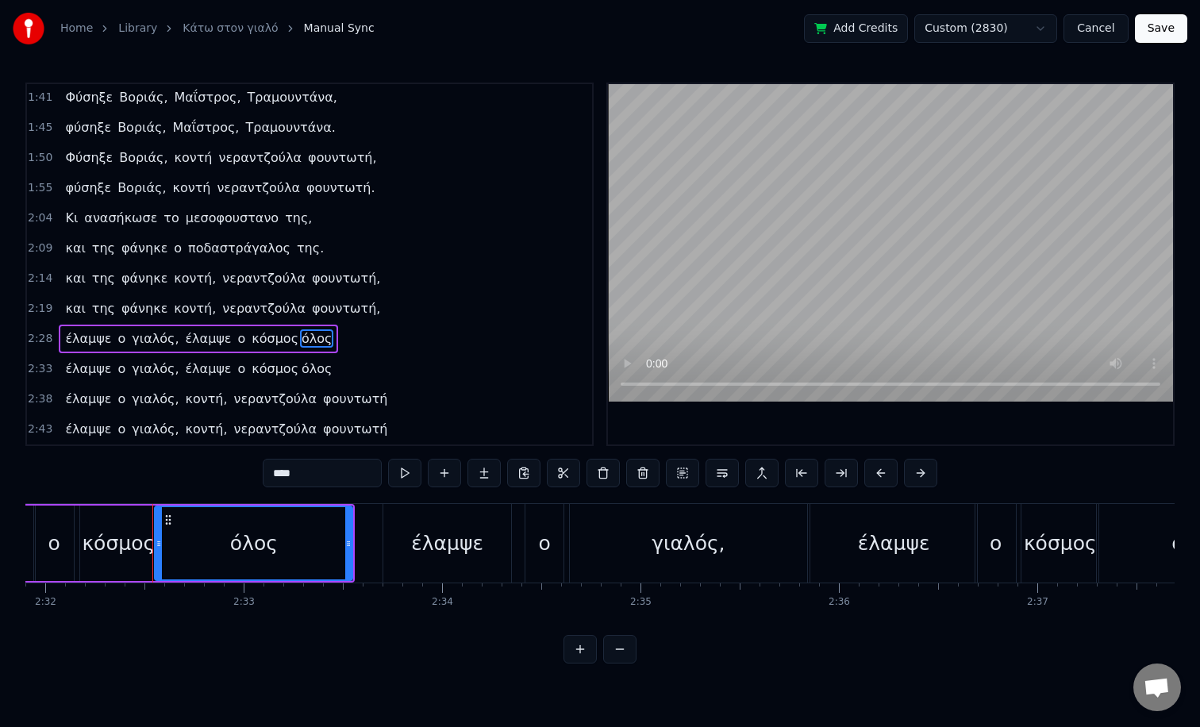
scroll to position [0, 30133]
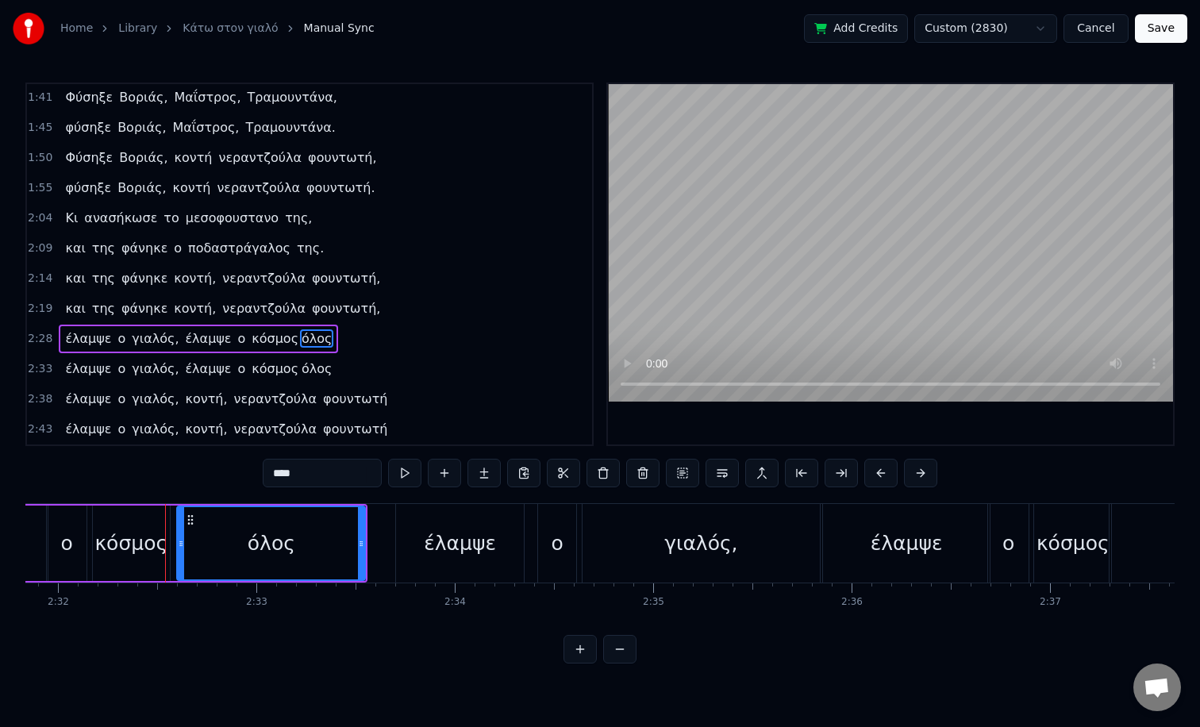
drag, startPoint x: 173, startPoint y: 547, endPoint x: 183, endPoint y: 548, distance: 9.6
click at [183, 548] on icon at bounding box center [181, 543] width 6 height 13
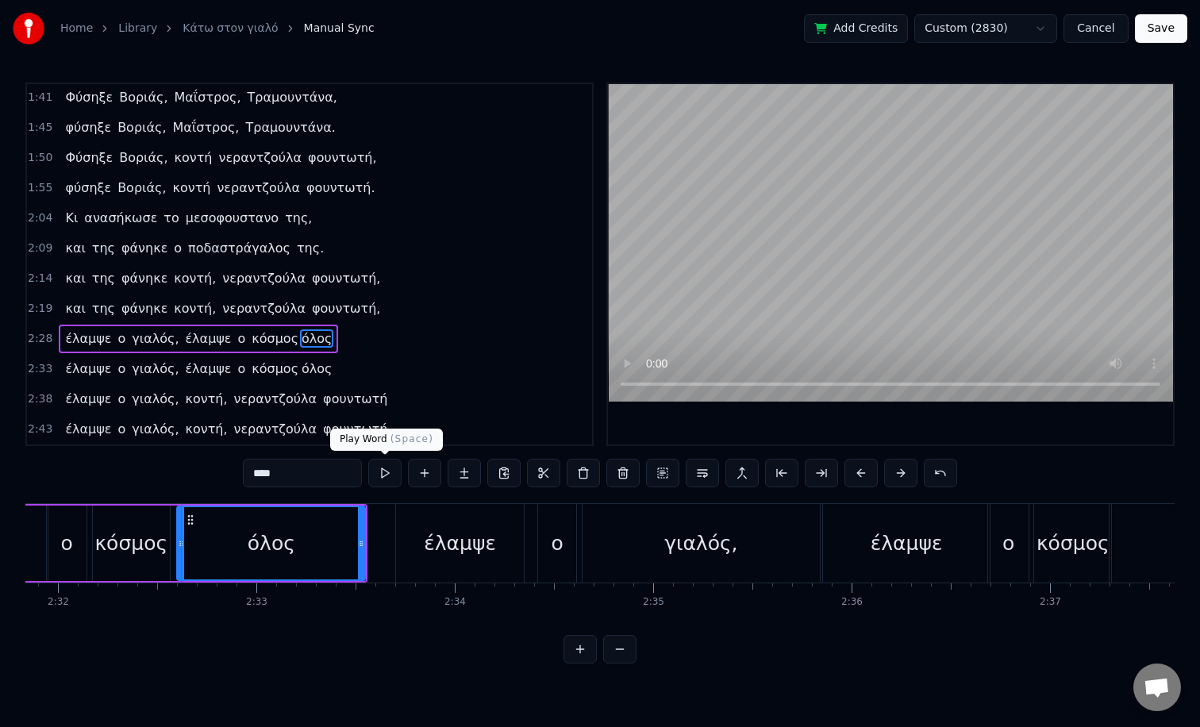
click at [383, 469] on button at bounding box center [384, 473] width 33 height 29
click at [263, 525] on div "όλος" at bounding box center [271, 543] width 187 height 72
click at [141, 547] on div "κόσμος" at bounding box center [130, 544] width 73 height 30
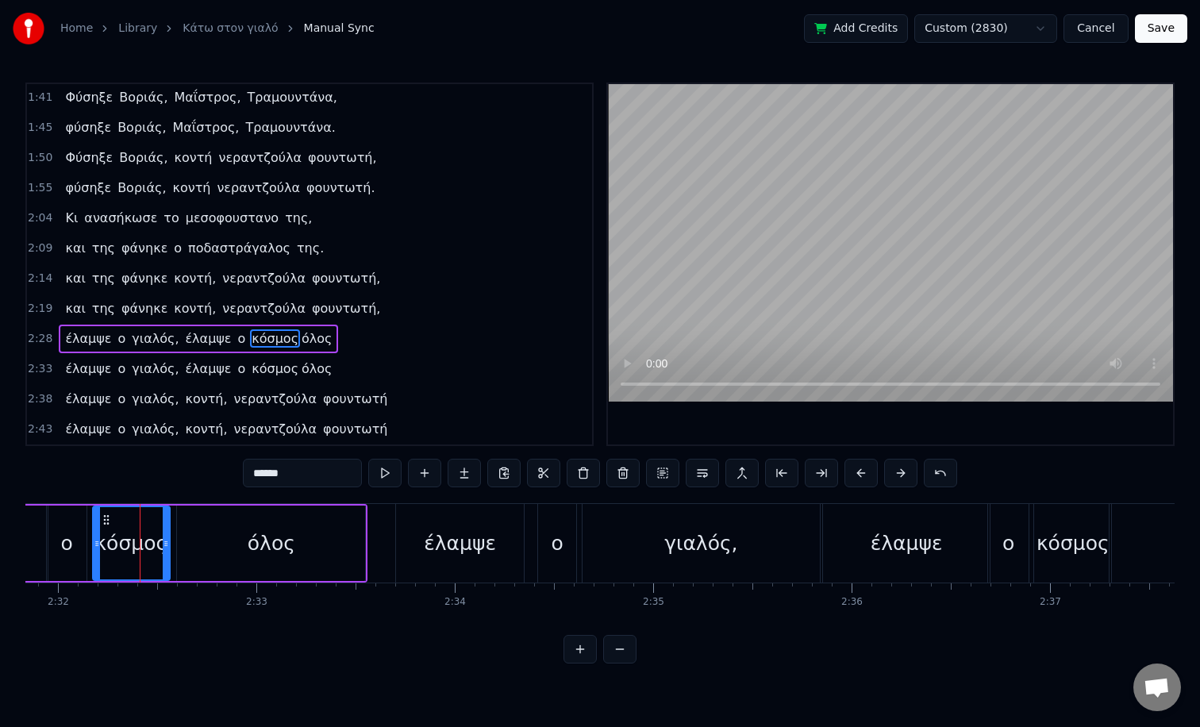
scroll to position [0, 30119]
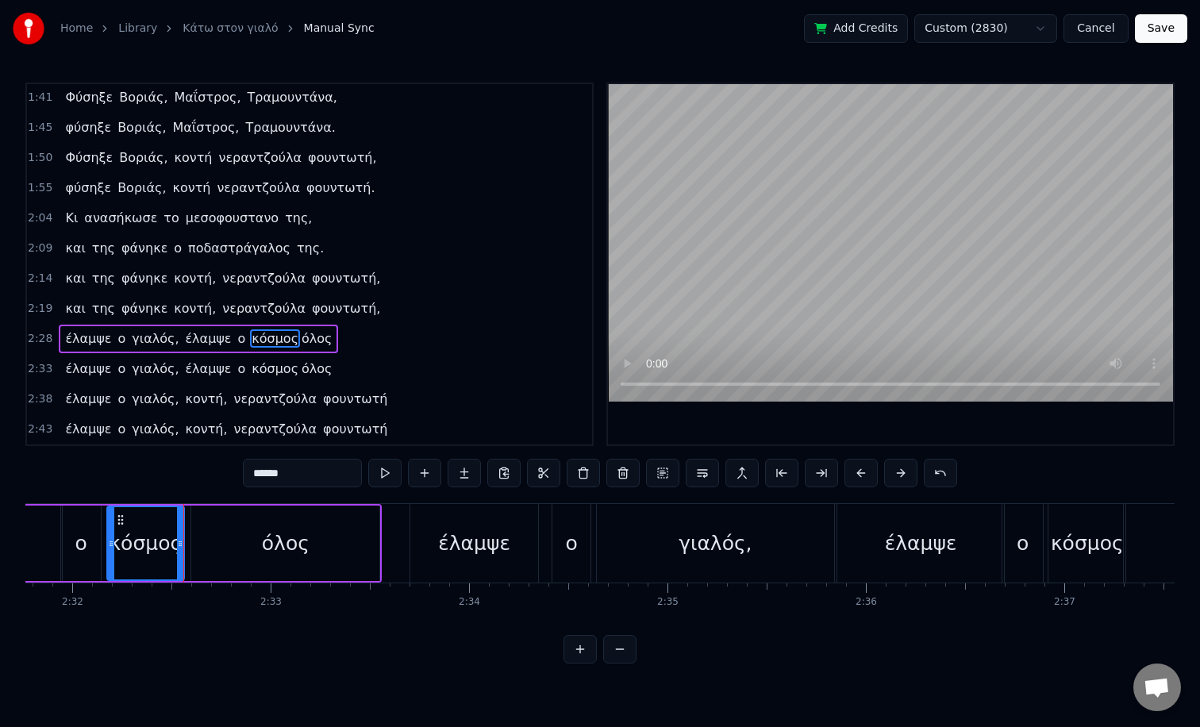
click at [205, 543] on div "όλος" at bounding box center [285, 543] width 188 height 75
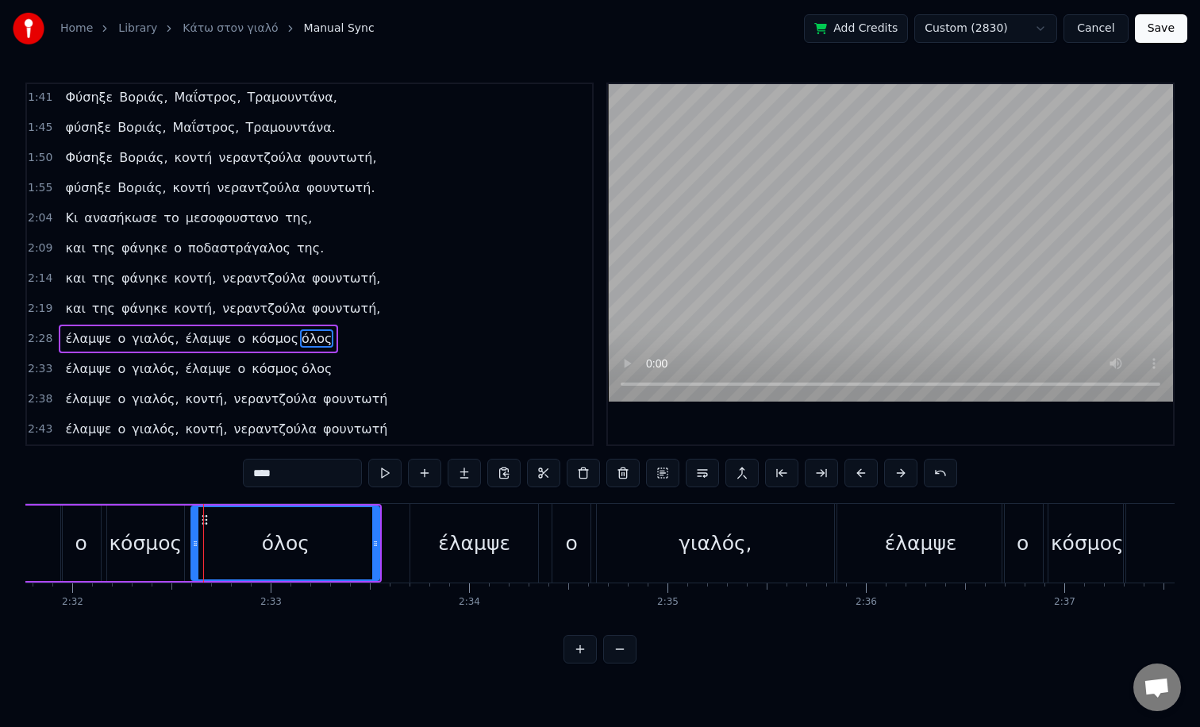
click at [131, 531] on div "κόσμος" at bounding box center [145, 544] width 73 height 30
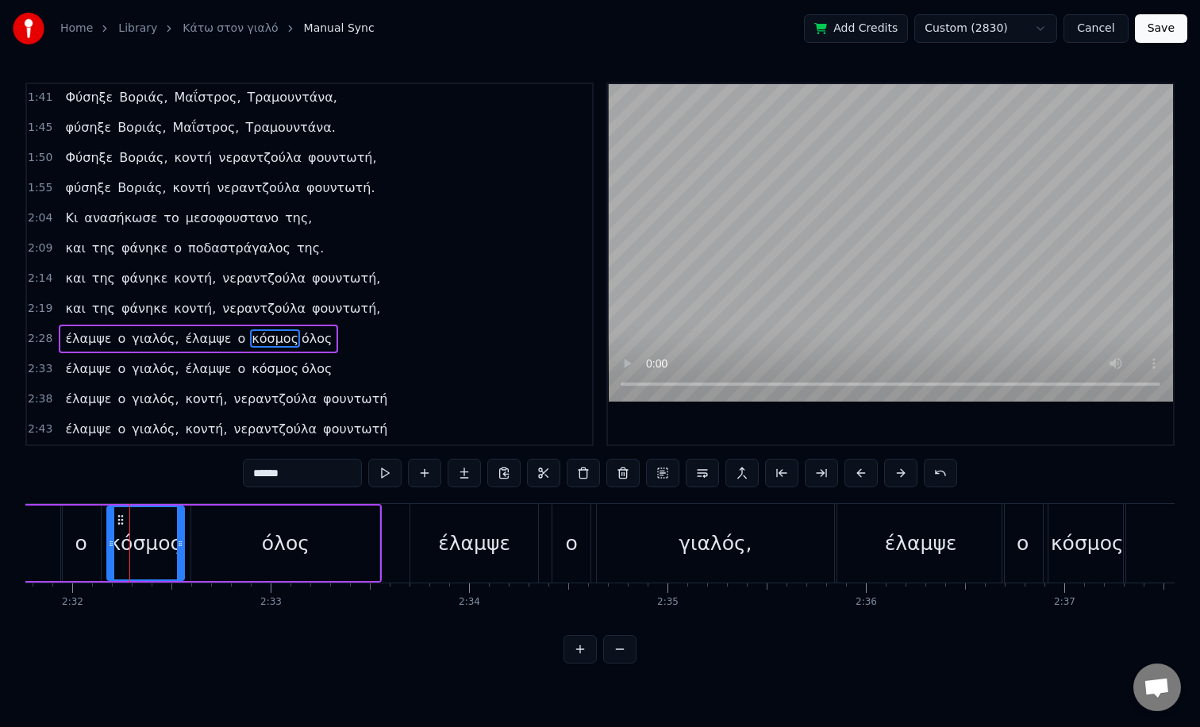
click at [573, 645] on button at bounding box center [580, 649] width 33 height 29
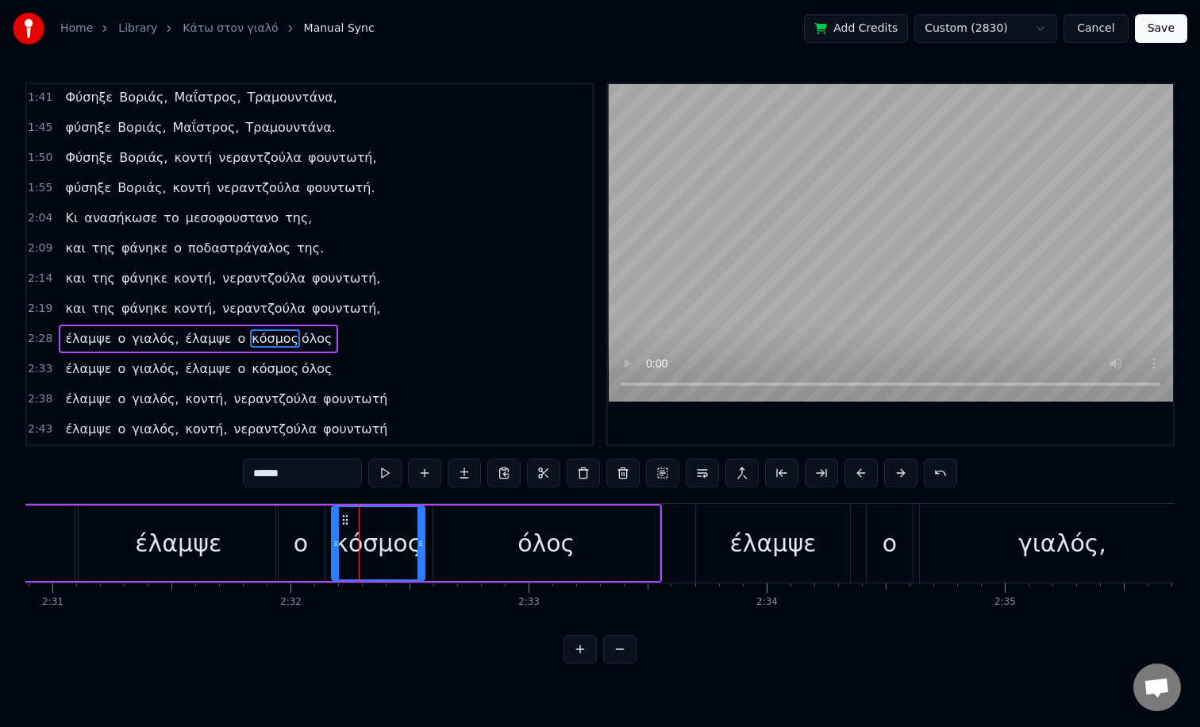
scroll to position [0, 35905]
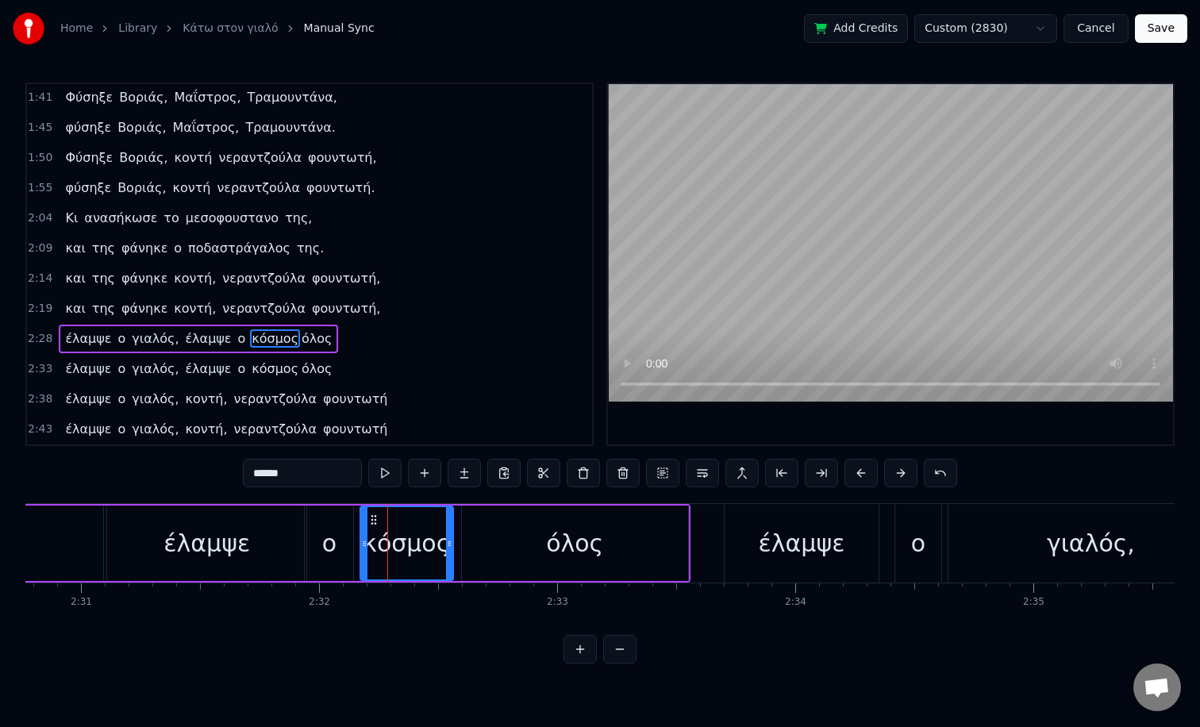
click at [313, 529] on div "ο" at bounding box center [329, 543] width 48 height 75
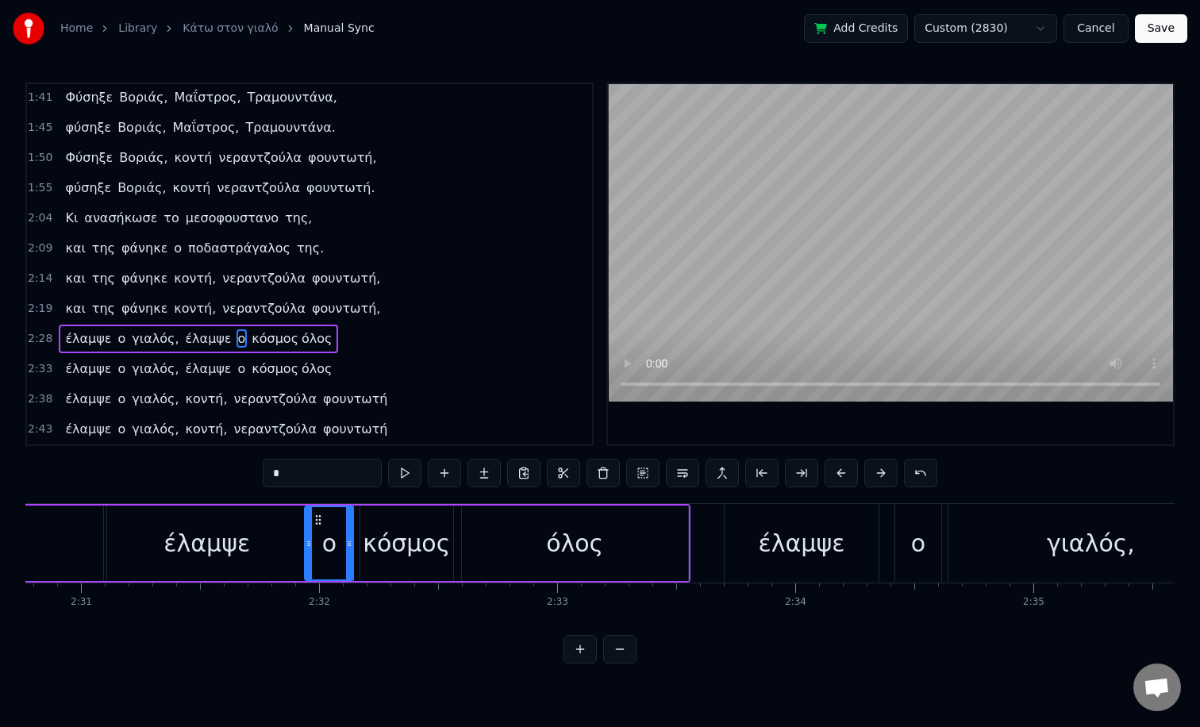
click at [371, 534] on div "κόσμος" at bounding box center [406, 544] width 87 height 36
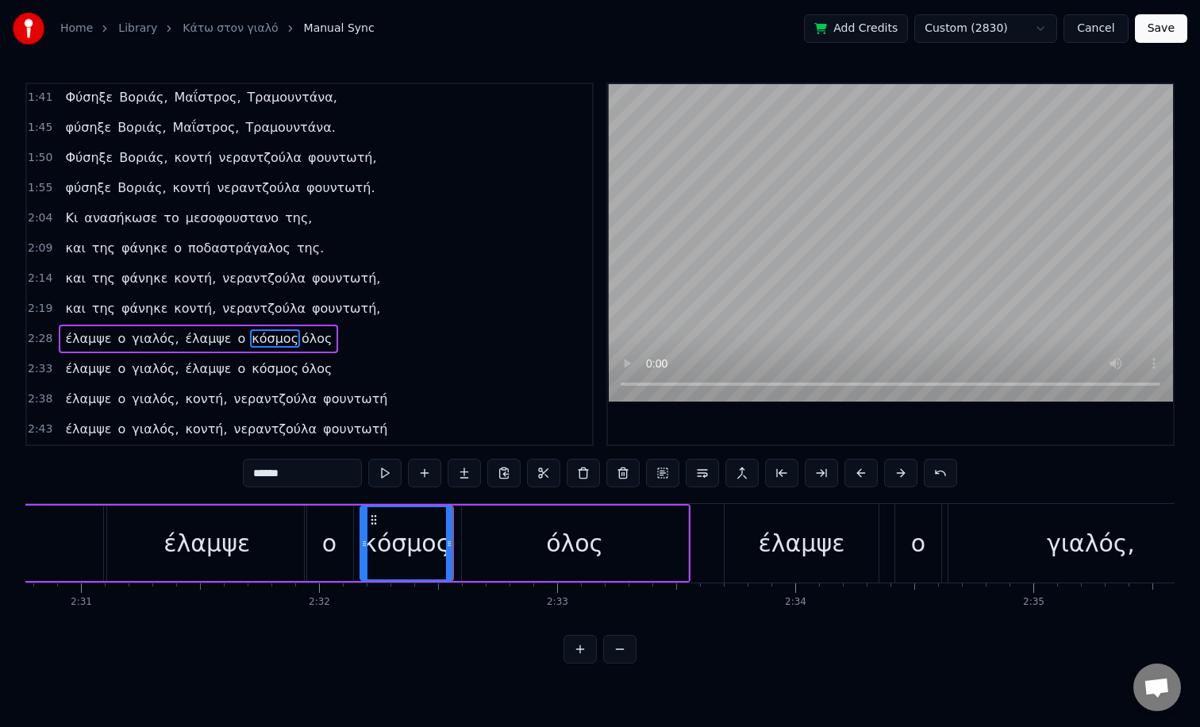
click at [497, 551] on div "όλος" at bounding box center [575, 543] width 226 height 75
type input "****"
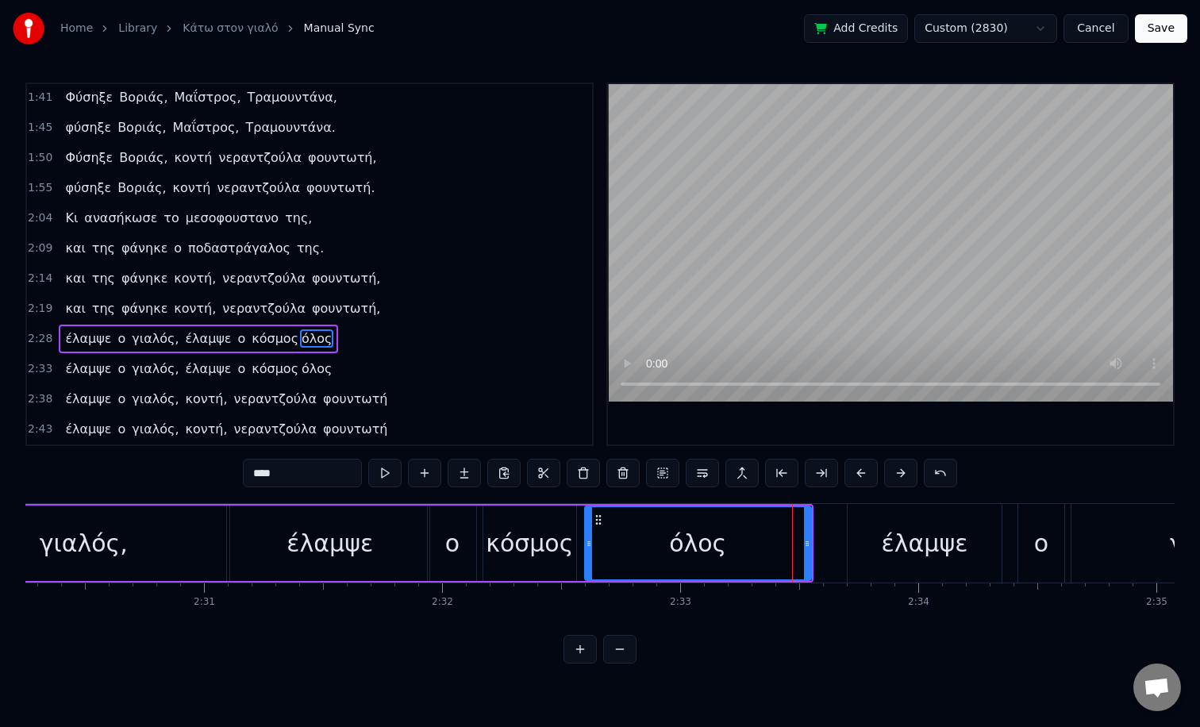
scroll to position [0, 35784]
click at [233, 345] on div "έλαμψε ο γιαλός, έλαμψε ο κόσμος όλος" at bounding box center [198, 339] width 279 height 29
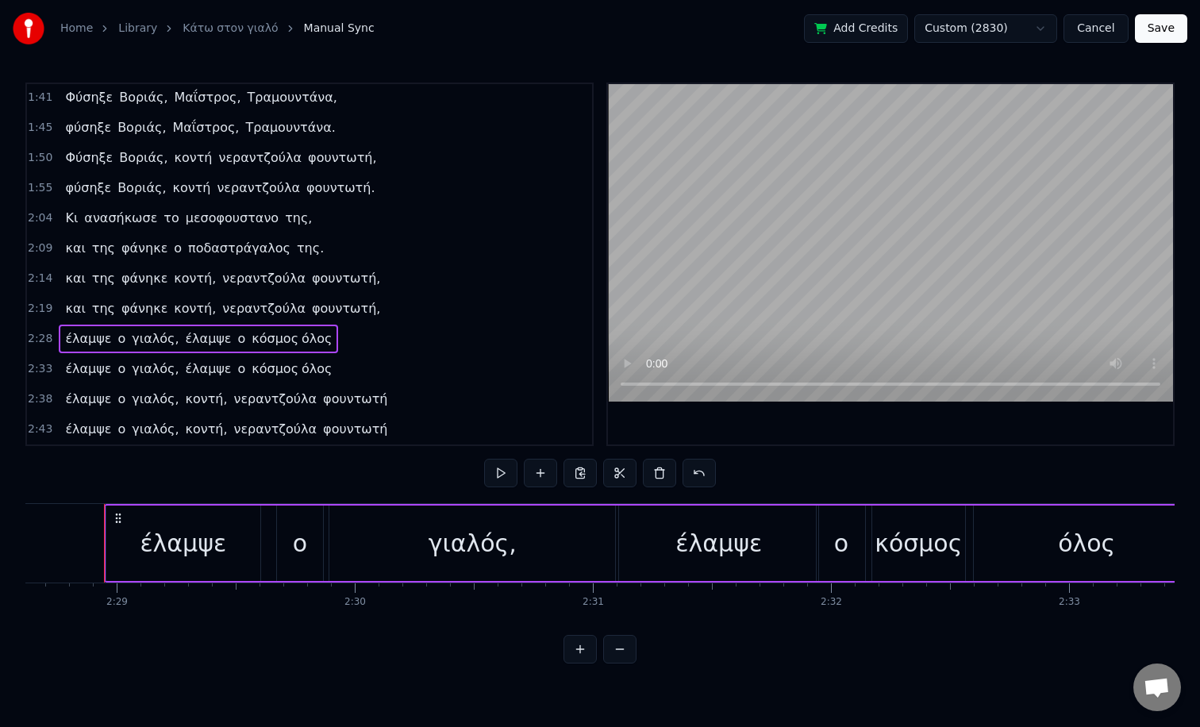
scroll to position [0, 35392]
click at [233, 338] on div "έλαμψε ο γιαλός, έλαμψε ο κόσμος όλος" at bounding box center [198, 339] width 279 height 29
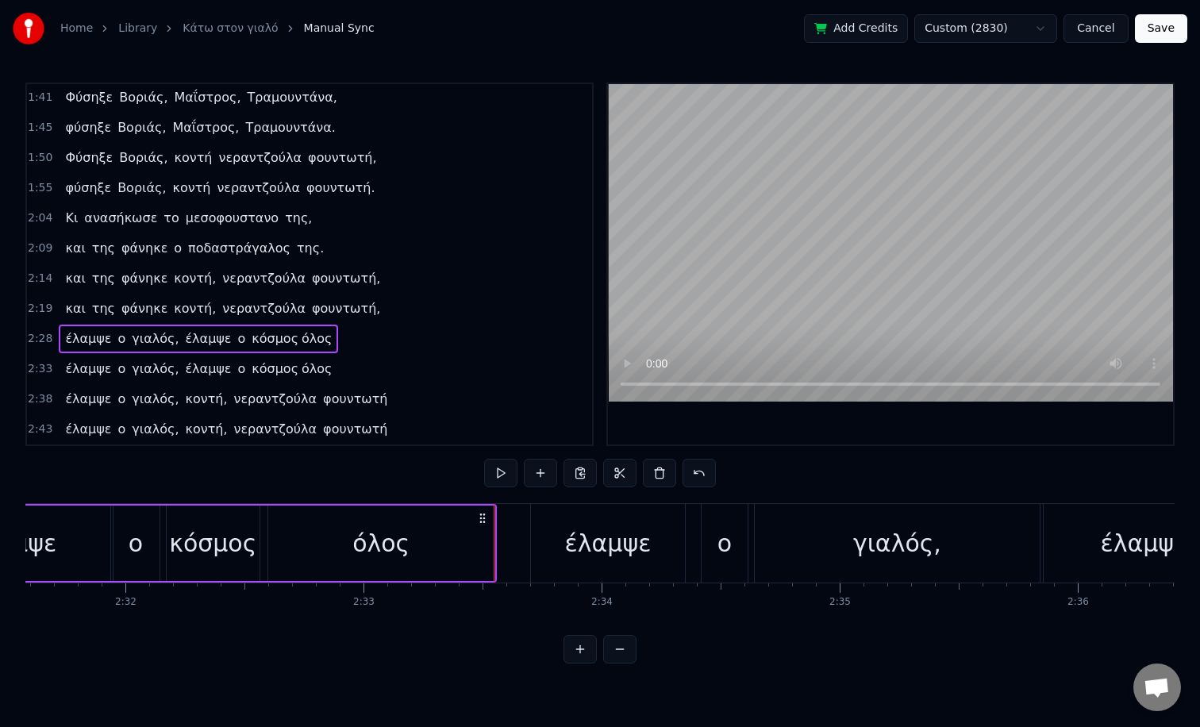
scroll to position [0, 36083]
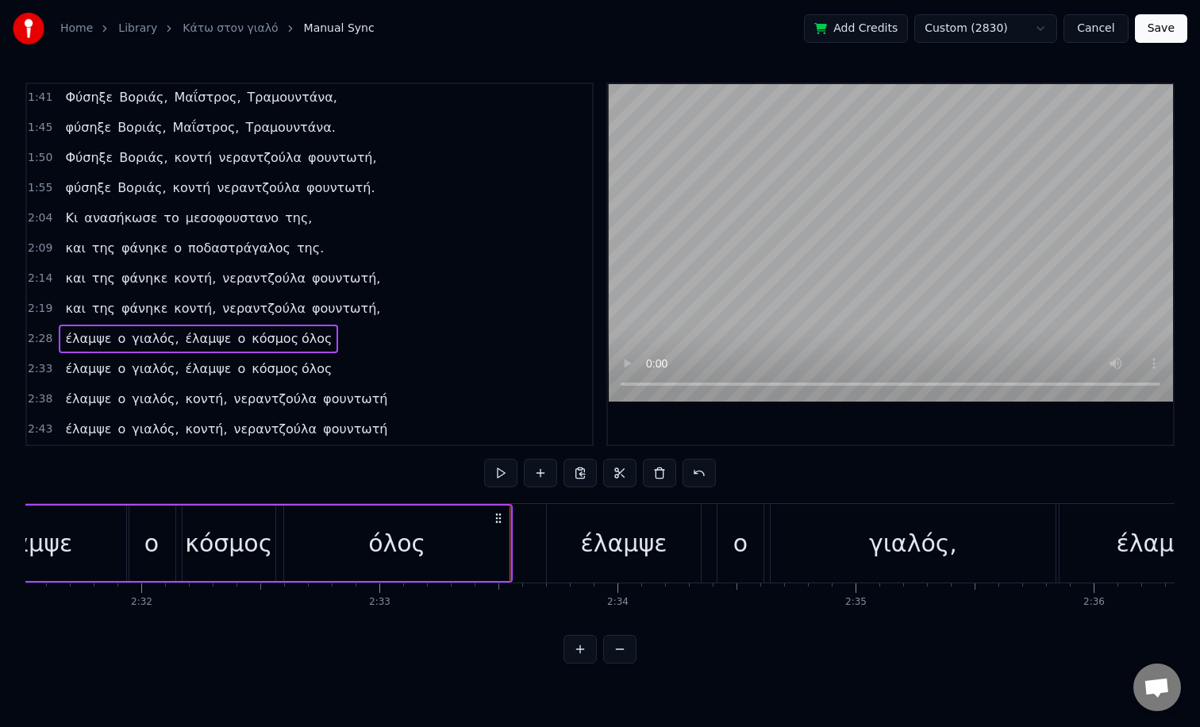
click at [495, 533] on div "όλος" at bounding box center [397, 543] width 226 height 75
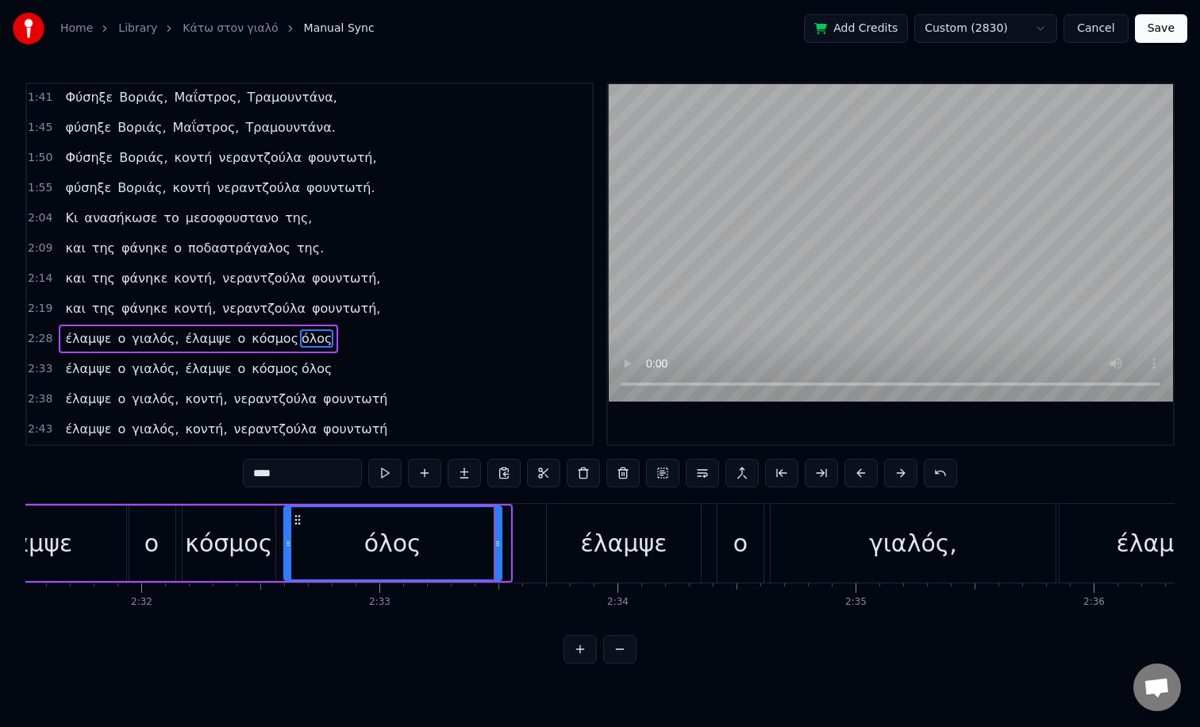
drag, startPoint x: 507, startPoint y: 539, endPoint x: 499, endPoint y: 537, distance: 8.9
click at [499, 537] on icon at bounding box center [498, 543] width 6 height 13
click at [279, 545] on icon at bounding box center [281, 543] width 6 height 13
click at [489, 555] on div "όλος" at bounding box center [389, 543] width 223 height 72
click at [493, 556] on div at bounding box center [490, 543] width 6 height 72
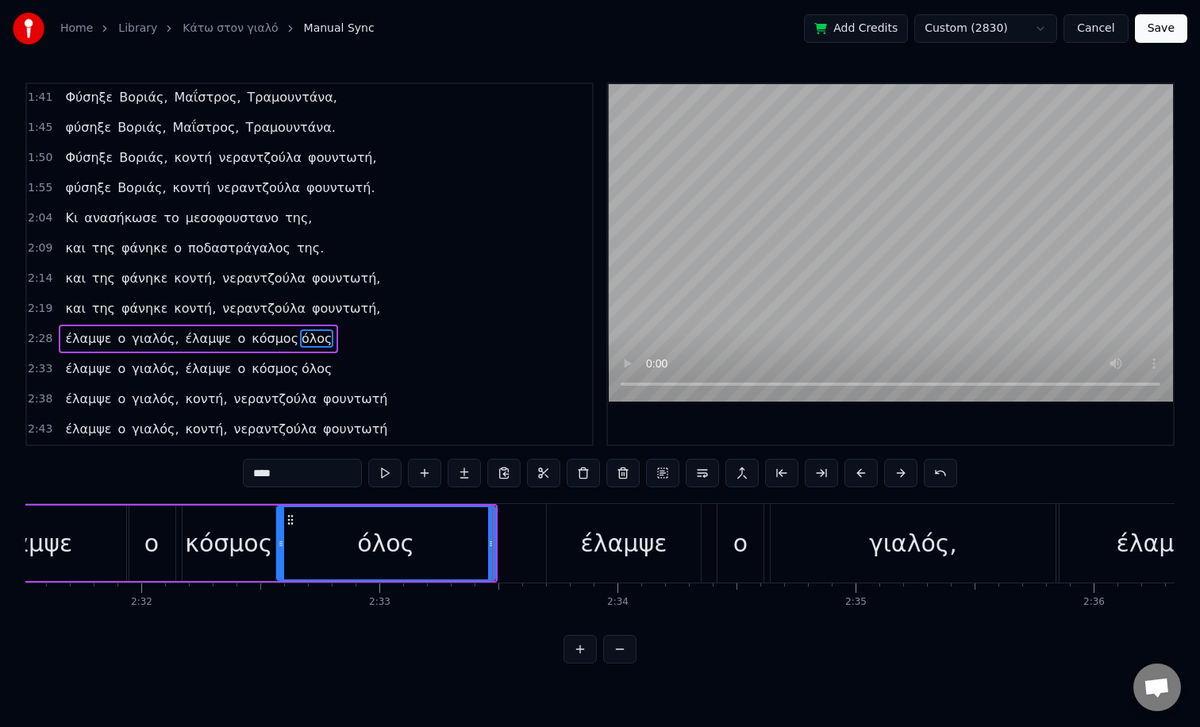
click at [357, 547] on div "όλος" at bounding box center [386, 543] width 217 height 72
click at [212, 545] on div "κόσμος" at bounding box center [228, 544] width 87 height 36
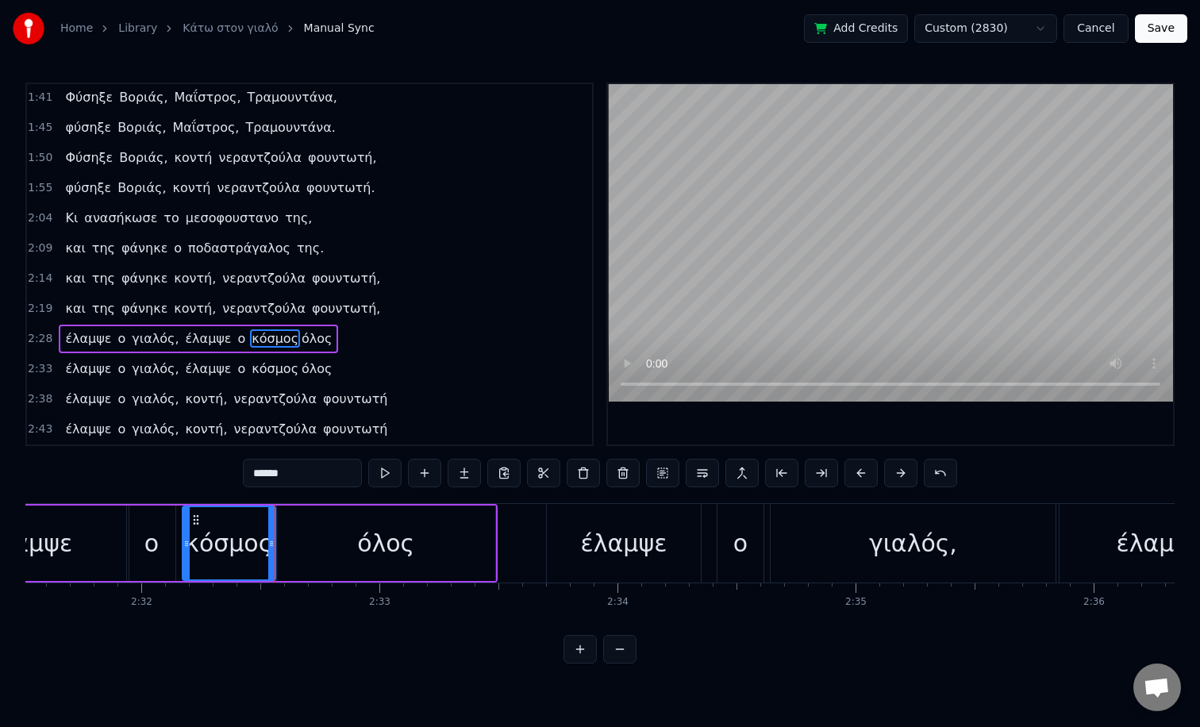
click at [336, 515] on div "όλος" at bounding box center [386, 543] width 218 height 75
type input "****"
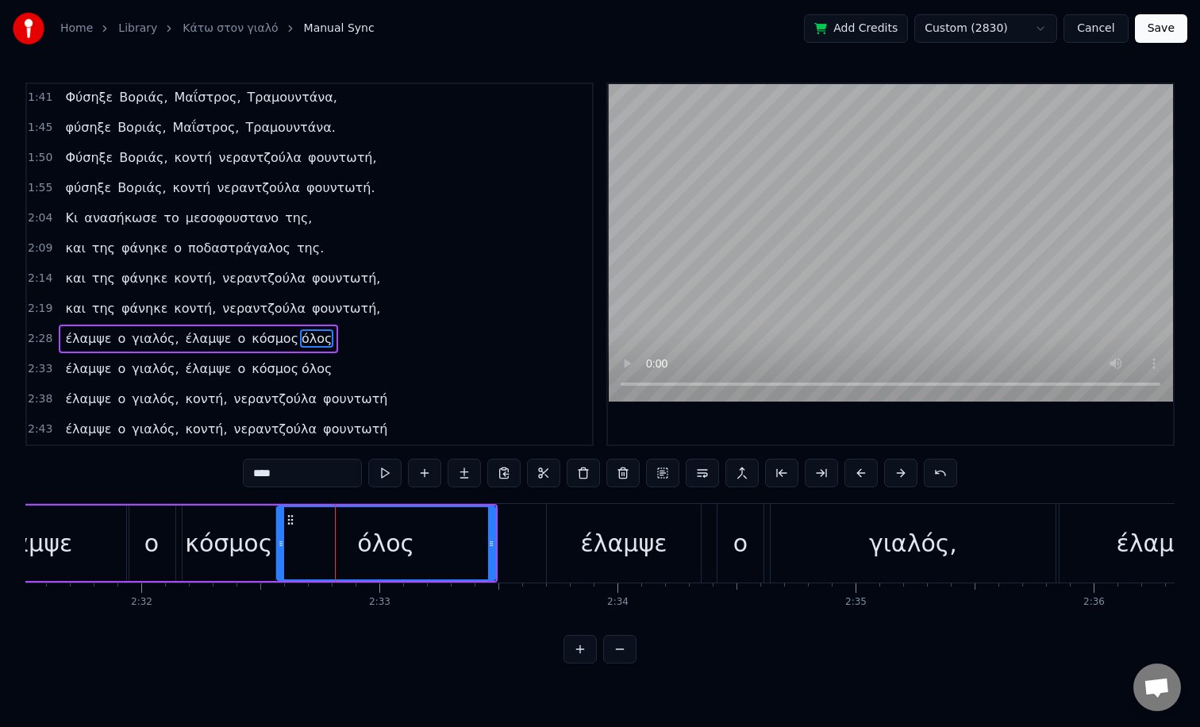
click at [301, 540] on div "όλος" at bounding box center [386, 543] width 217 height 72
click at [902, 474] on button at bounding box center [900, 473] width 33 height 29
click at [902, 475] on button at bounding box center [900, 473] width 33 height 29
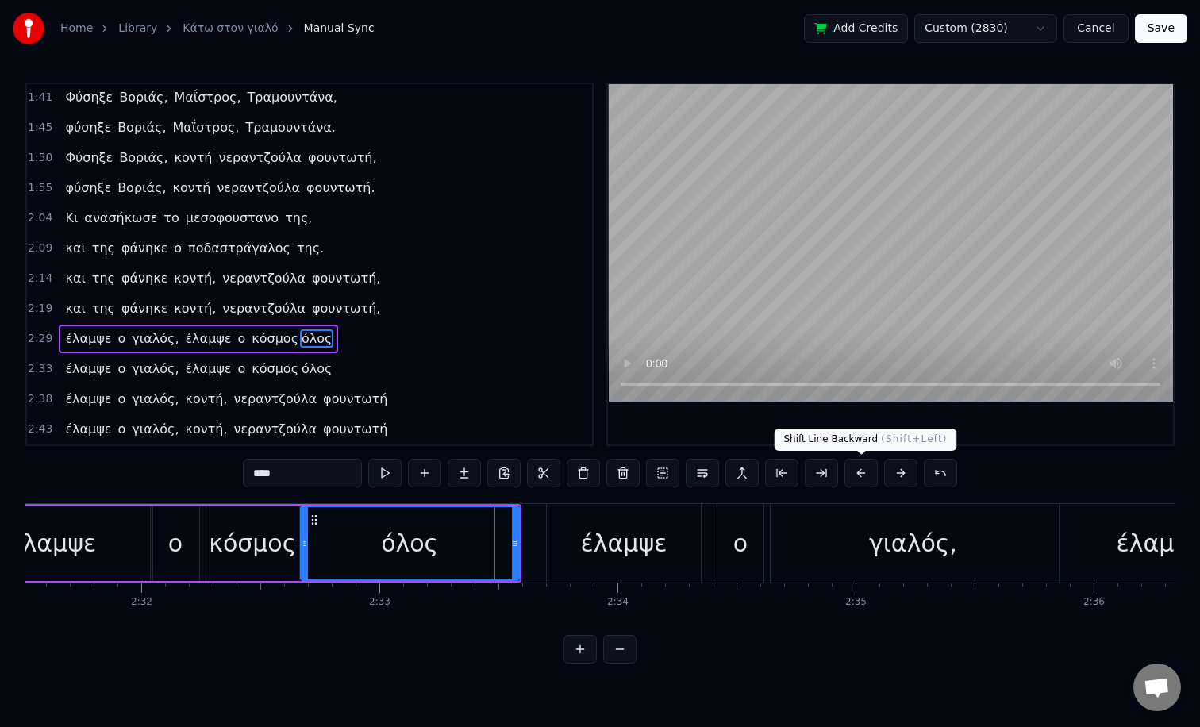
click at [858, 478] on button at bounding box center [861, 473] width 33 height 29
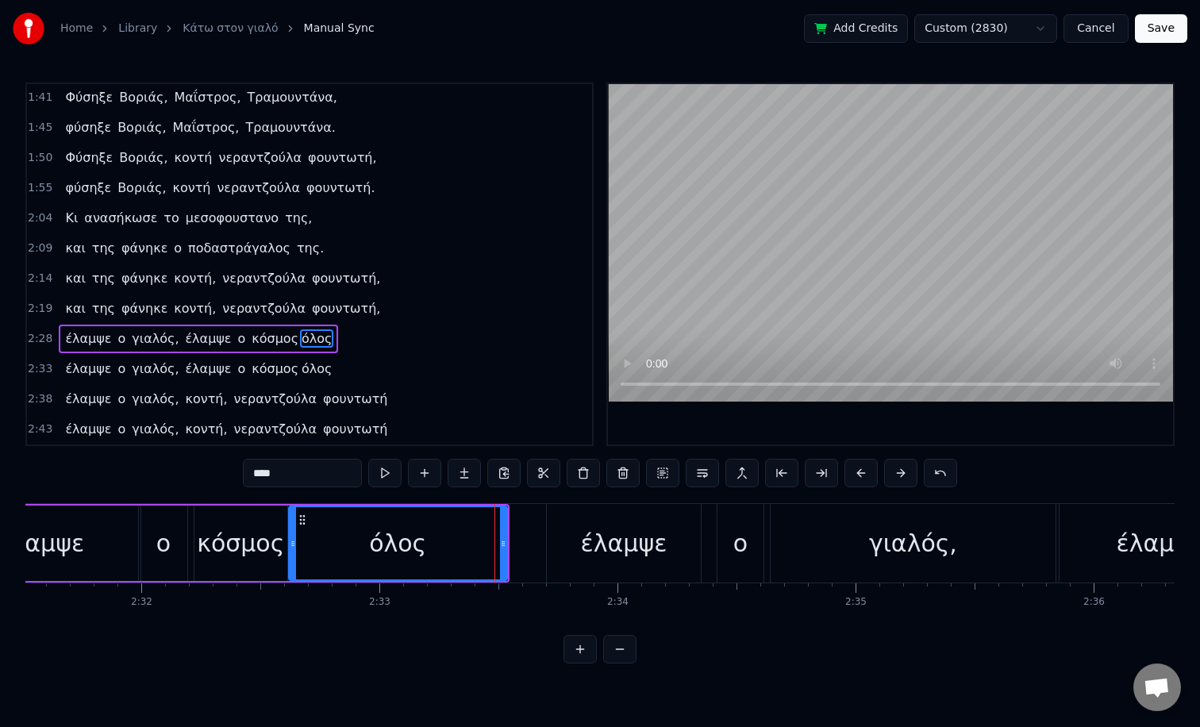
click at [845, 459] on button at bounding box center [861, 473] width 33 height 29
click at [274, 340] on span "κόσμος" at bounding box center [275, 338] width 50 height 18
type input "******"
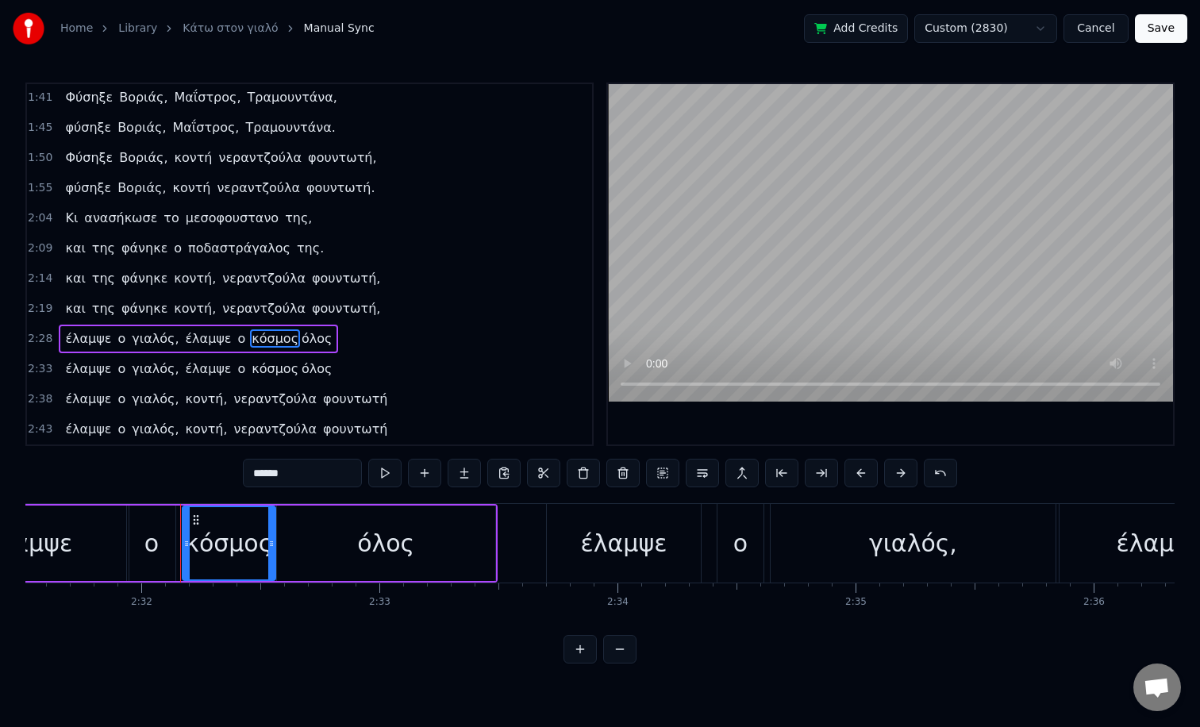
drag, startPoint x: 261, startPoint y: 338, endPoint x: 230, endPoint y: 342, distance: 31.2
click at [230, 342] on div "έλαμψε ο γιαλός, έλαμψε ο κόσμος όλος" at bounding box center [198, 339] width 279 height 29
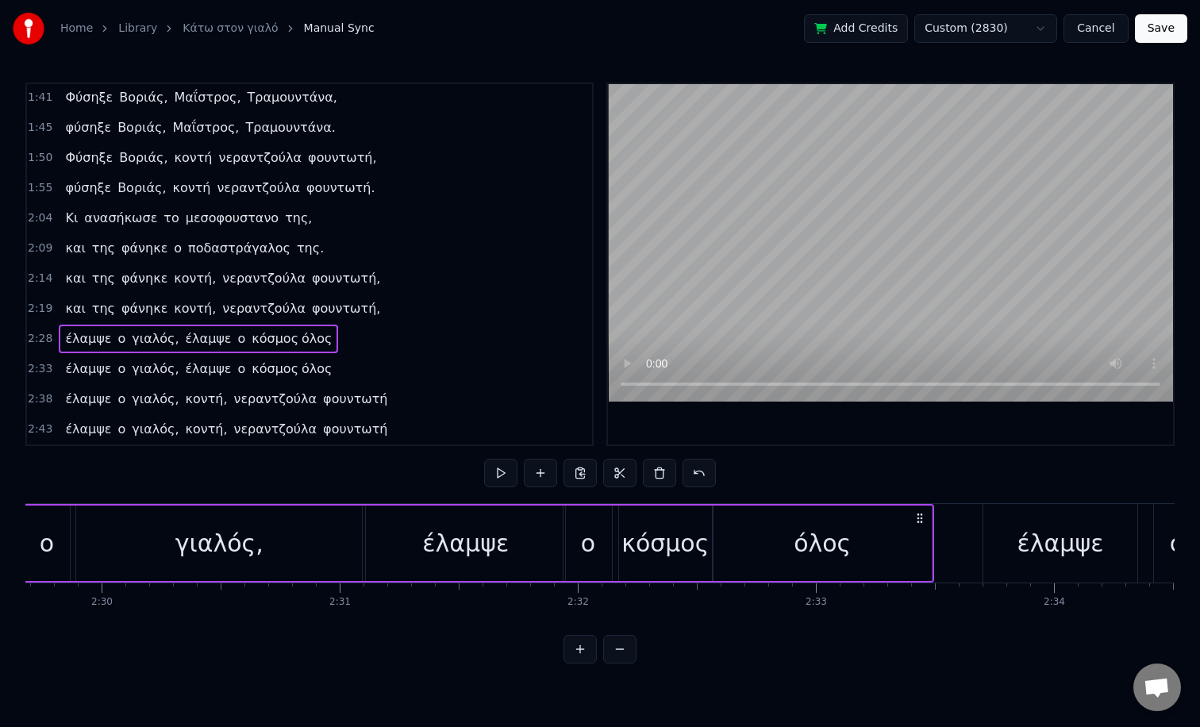
scroll to position [0, 35752]
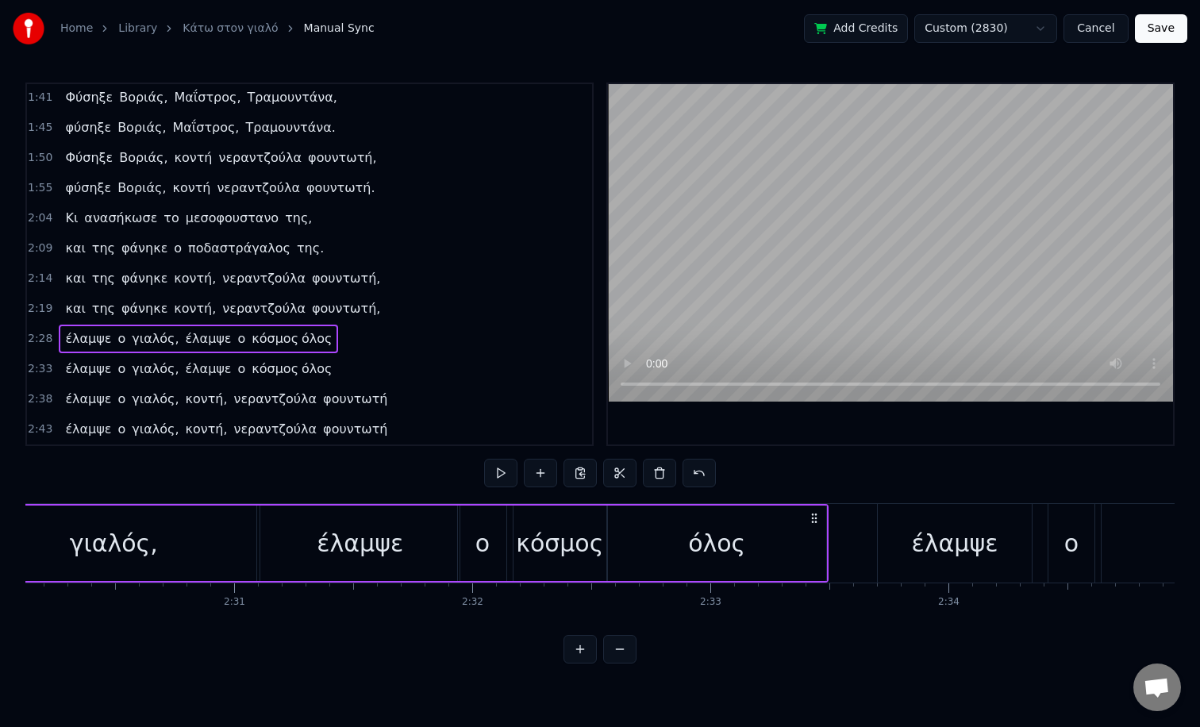
click at [533, 549] on div "κόσμος" at bounding box center [559, 544] width 87 height 36
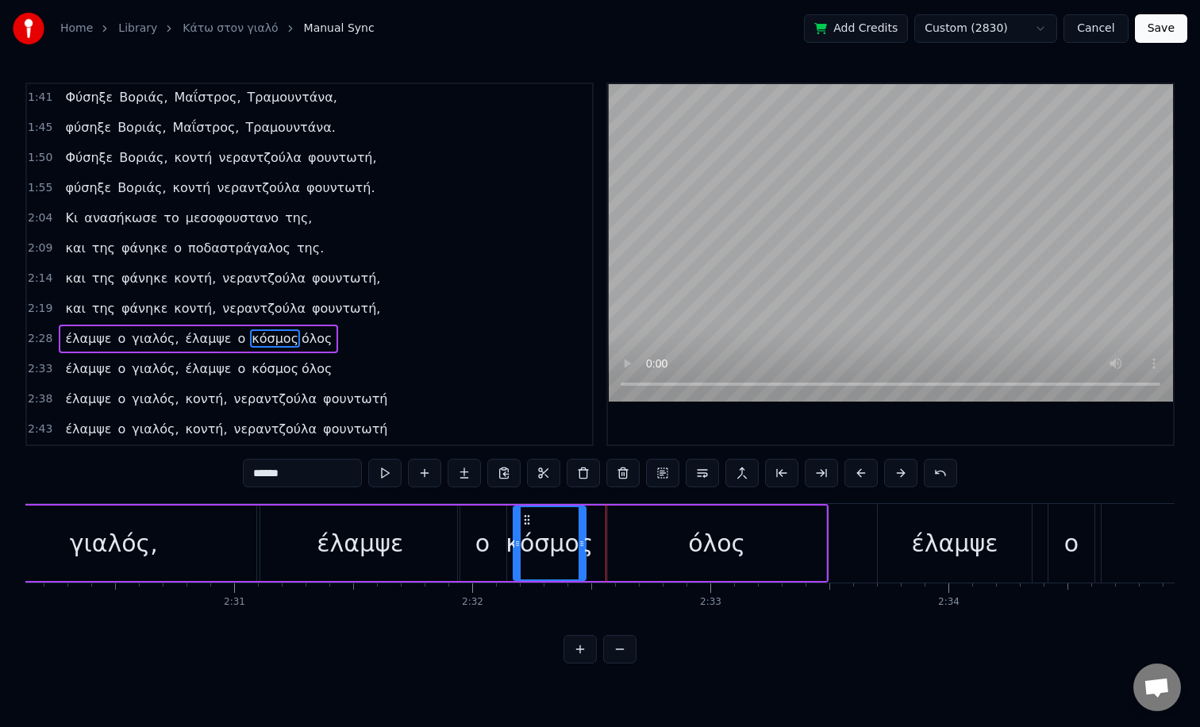
drag, startPoint x: 600, startPoint y: 541, endPoint x: 579, endPoint y: 548, distance: 21.8
click at [579, 548] on icon at bounding box center [582, 543] width 6 height 13
drag, startPoint x: 585, startPoint y: 544, endPoint x: 576, endPoint y: 544, distance: 9.5
click at [576, 544] on div "κόσμος" at bounding box center [549, 544] width 87 height 36
drag, startPoint x: 581, startPoint y: 542, endPoint x: 556, endPoint y: 544, distance: 24.7
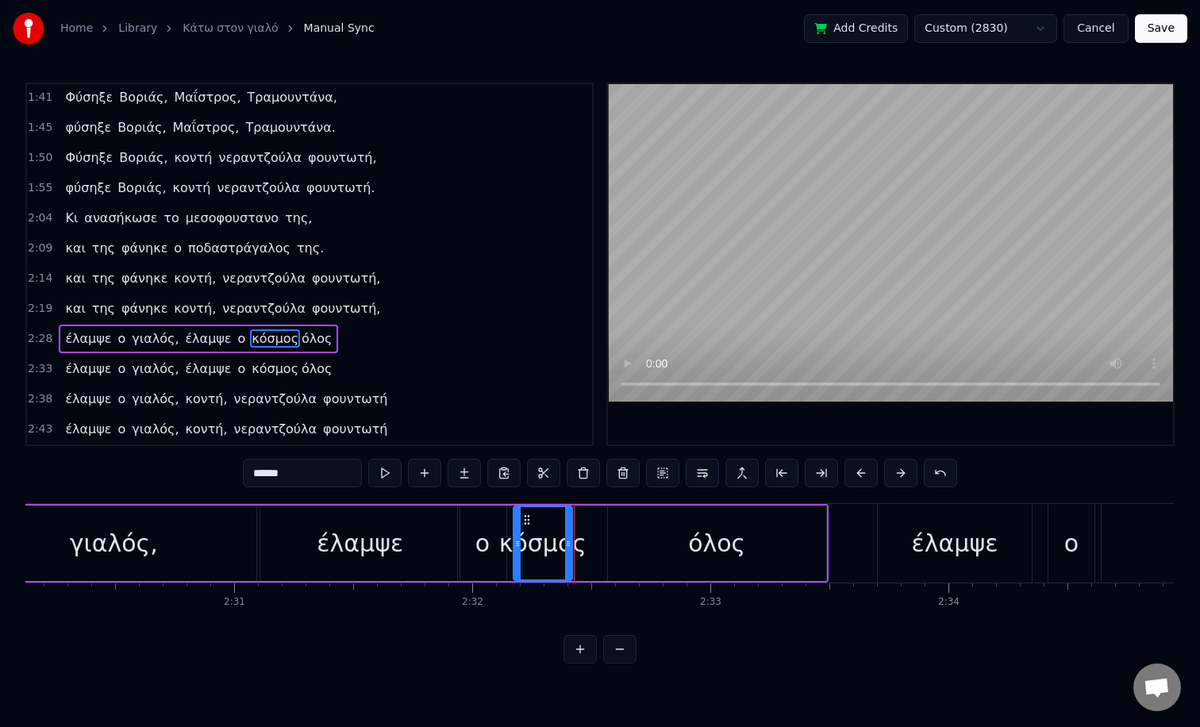
click at [565, 544] on icon at bounding box center [568, 543] width 6 height 13
drag, startPoint x: 556, startPoint y: 544, endPoint x: 599, endPoint y: 542, distance: 42.1
click at [599, 542] on icon at bounding box center [599, 543] width 6 height 13
click at [1092, 29] on button "Cancel" at bounding box center [1096, 28] width 64 height 29
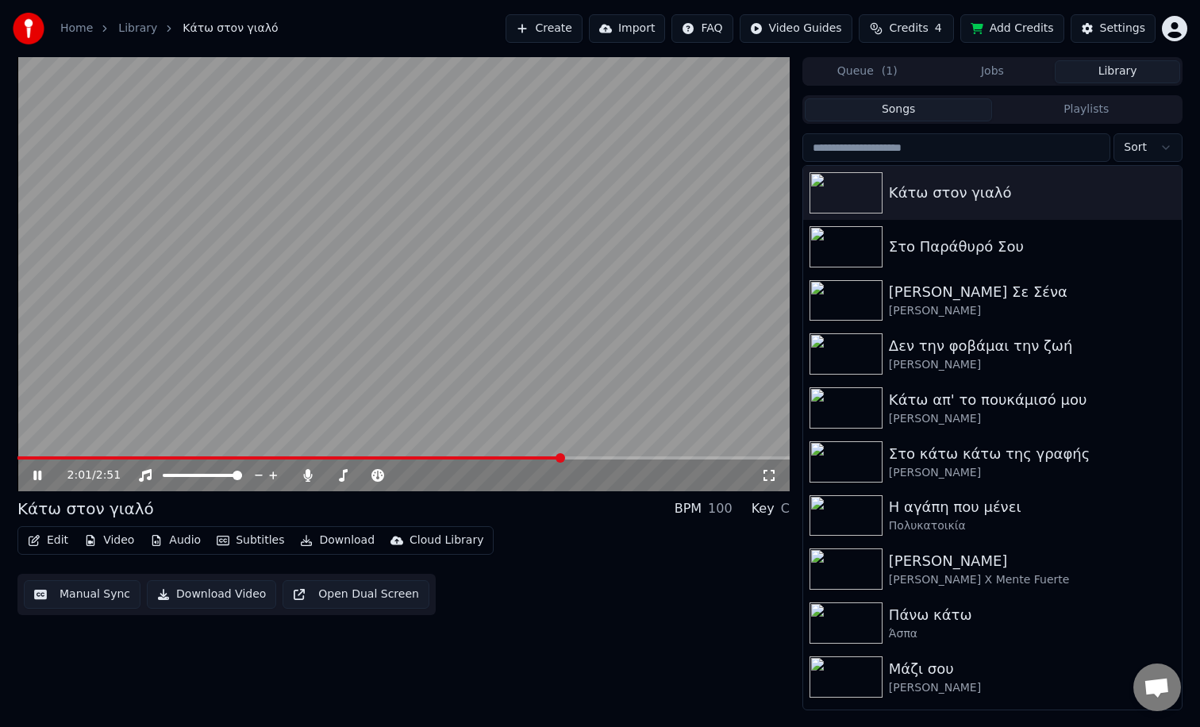
click at [560, 458] on span at bounding box center [403, 457] width 772 height 3
click at [767, 473] on icon at bounding box center [769, 475] width 16 height 13
click at [1011, 201] on div "Κάτω στον γιαλό" at bounding box center [1024, 193] width 271 height 22
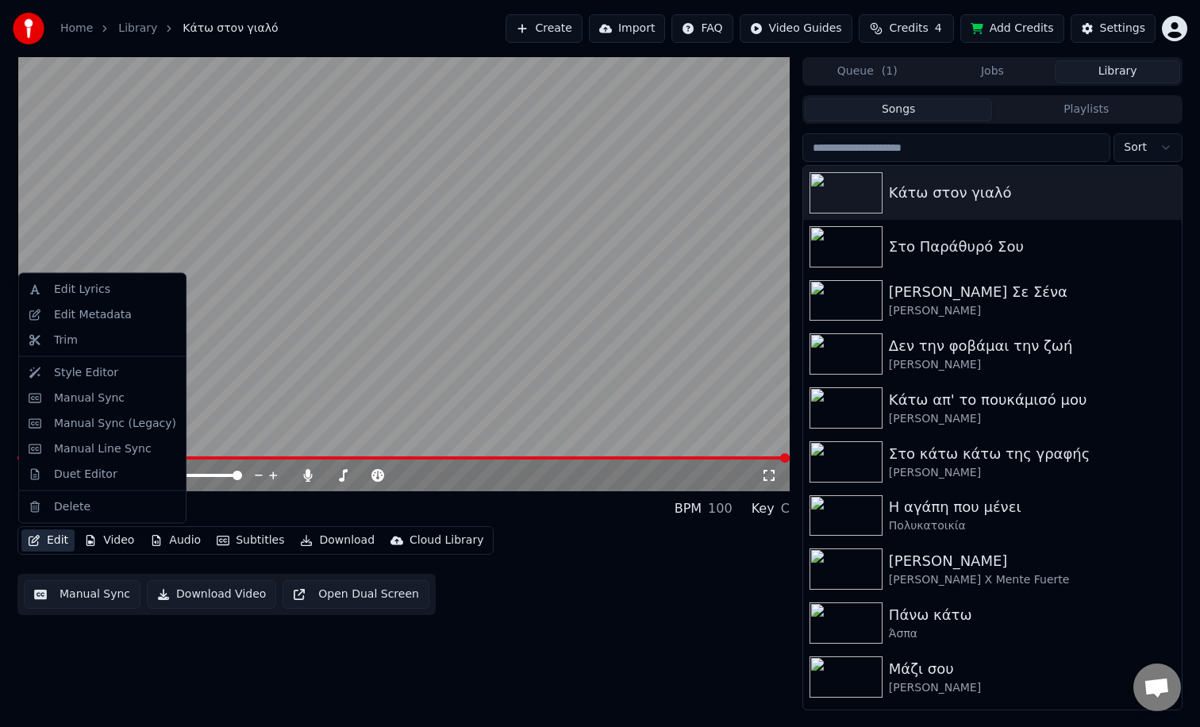
click at [47, 545] on button "Edit" at bounding box center [47, 540] width 53 height 22
click at [122, 310] on div "Edit Metadata" at bounding box center [93, 314] width 78 height 16
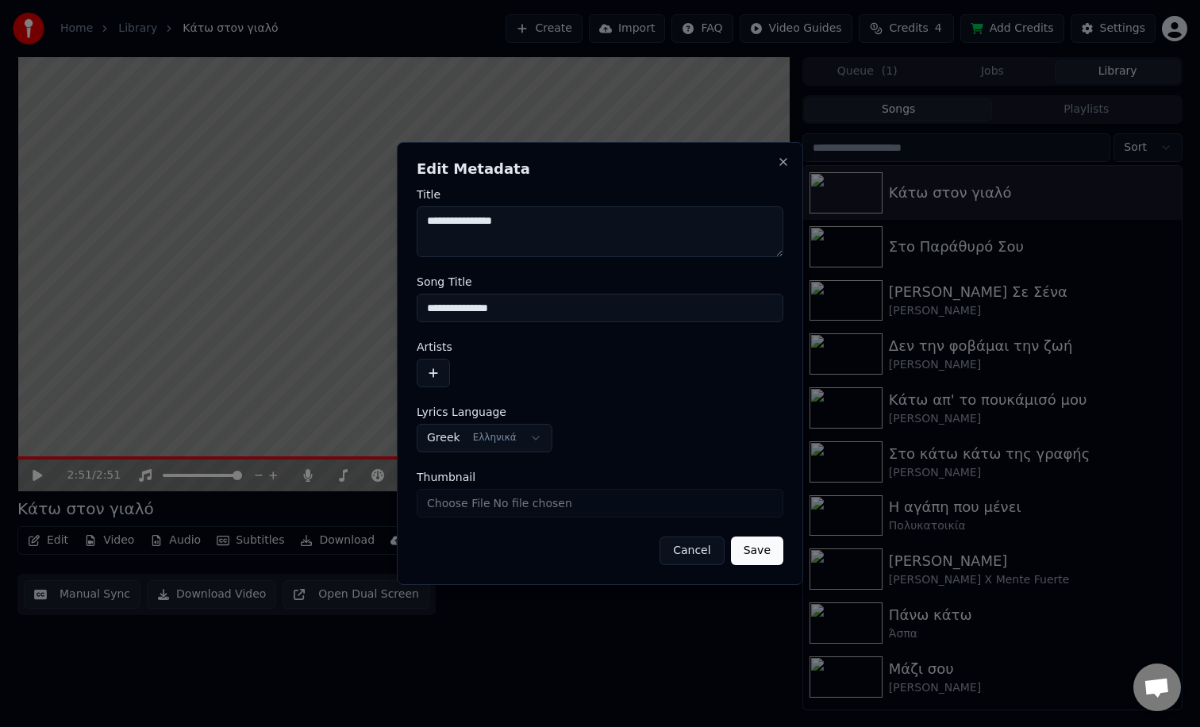
click at [435, 370] on button "button" at bounding box center [433, 373] width 33 height 29
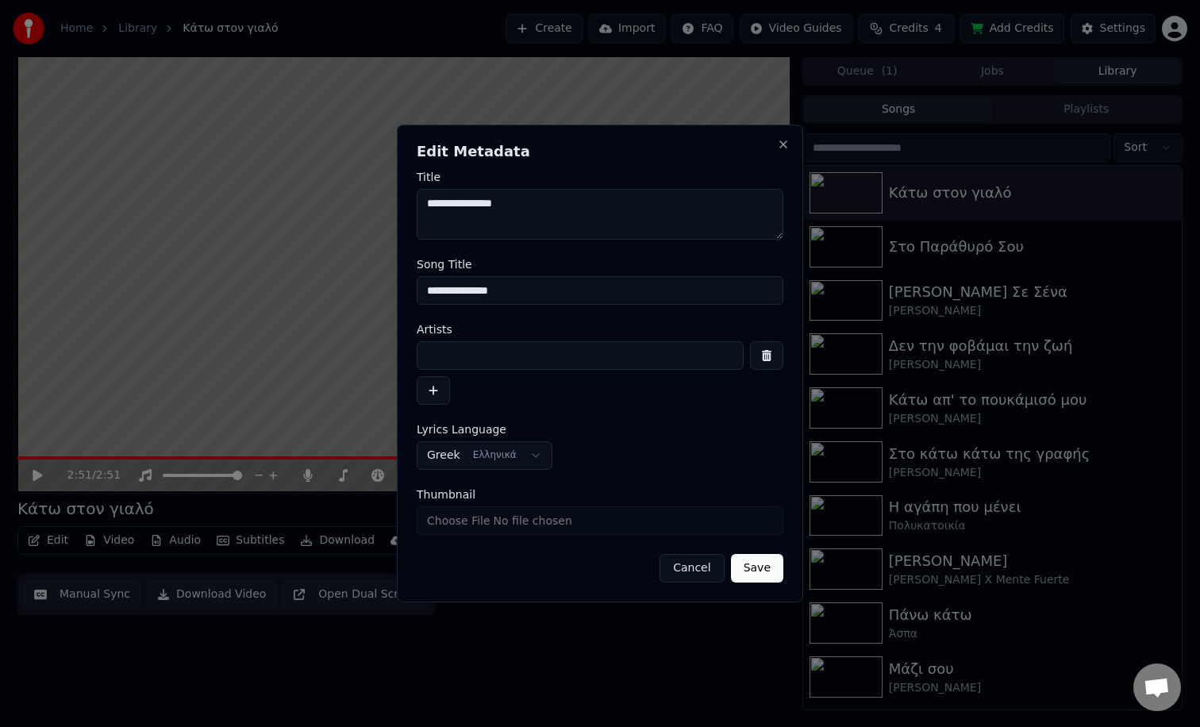
click at [450, 356] on input at bounding box center [580, 355] width 327 height 29
type input "*"
click at [468, 356] on input at bounding box center [580, 355] width 327 height 29
paste input "*********"
type input "*********"
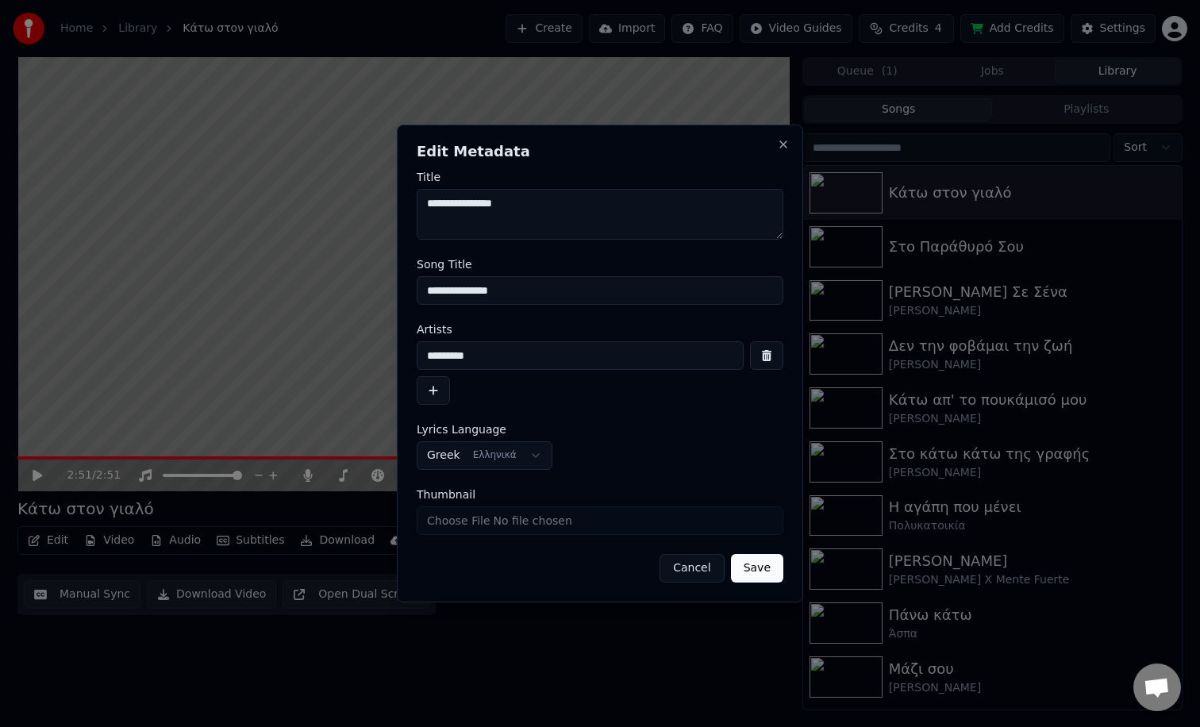
click at [765, 573] on button "Save" at bounding box center [757, 568] width 52 height 29
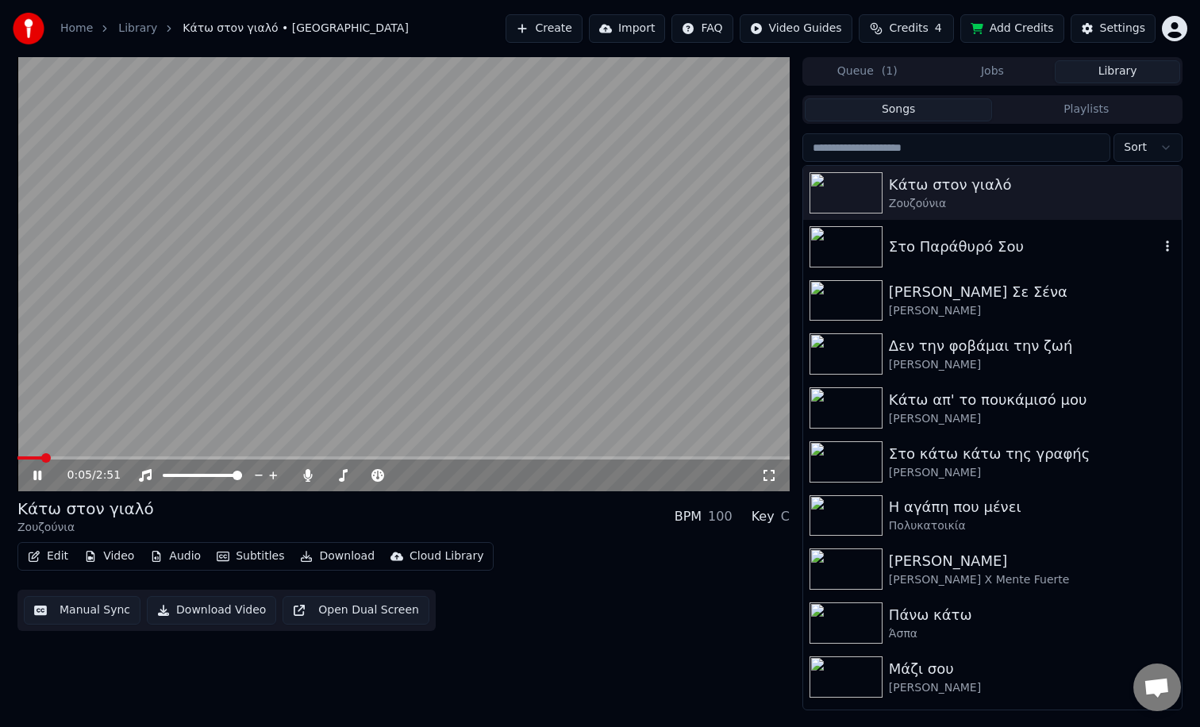
click at [923, 253] on div "Στο Παράθυρό Σου" at bounding box center [1024, 247] width 271 height 22
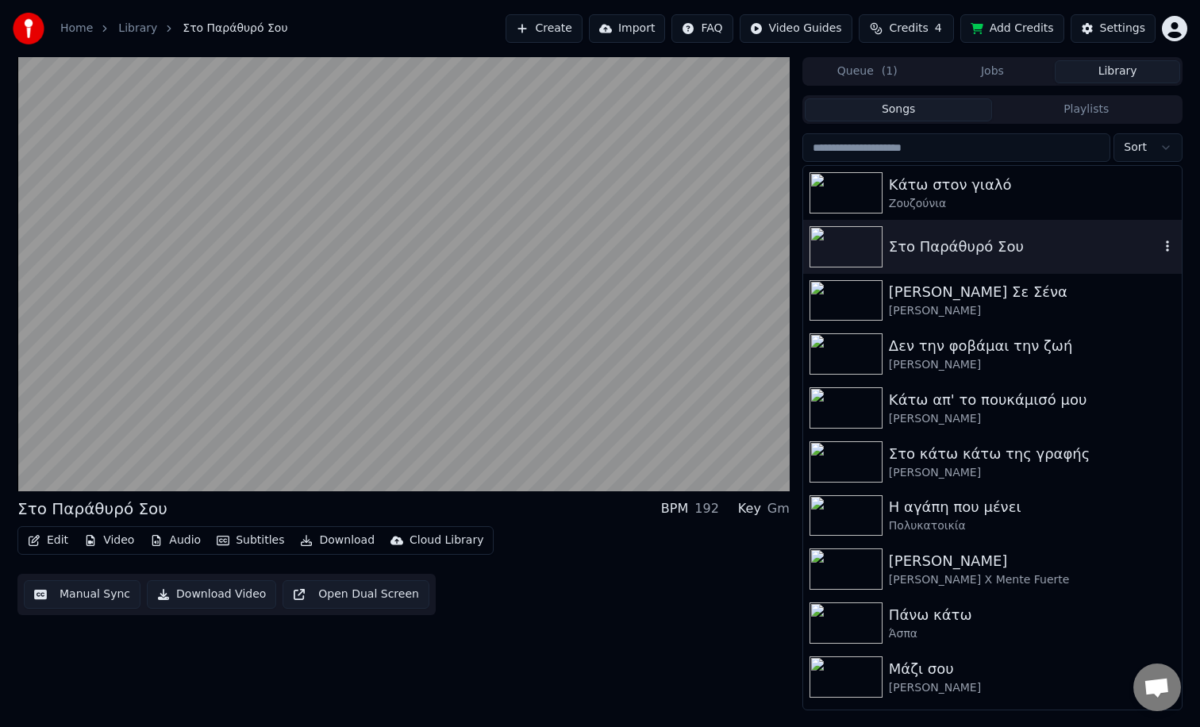
click at [955, 249] on div "Στο Παράθυρό Σου" at bounding box center [1024, 247] width 271 height 22
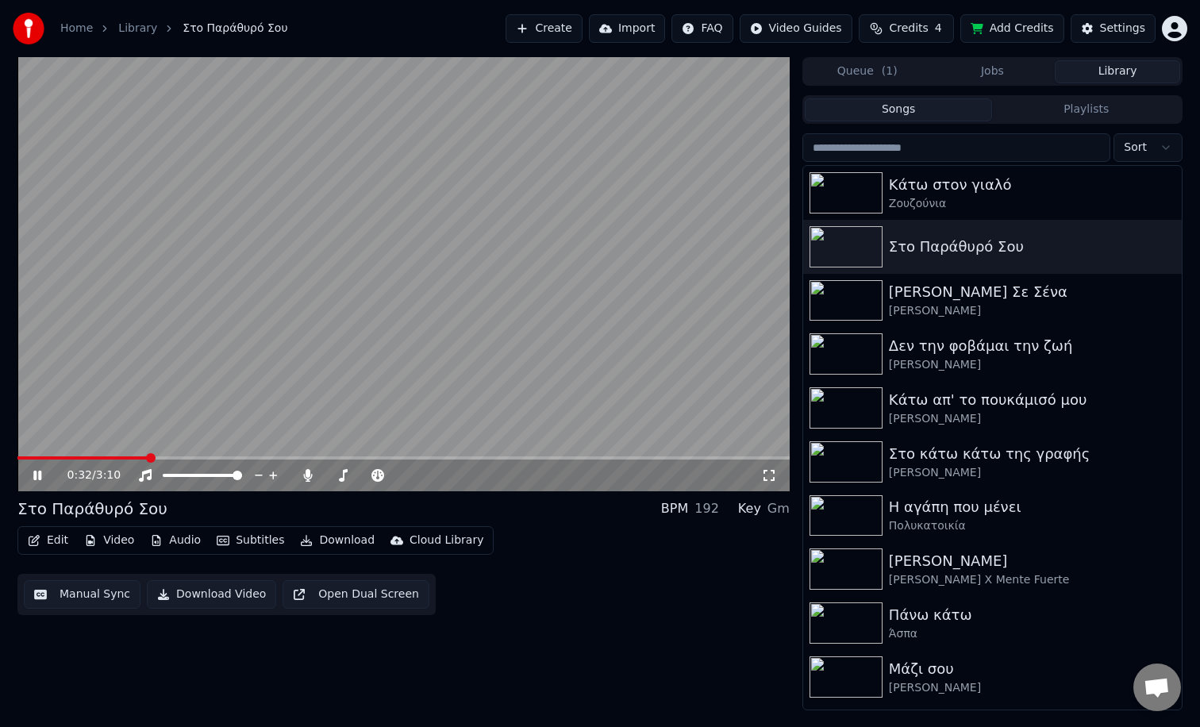
click at [58, 541] on button "Edit" at bounding box center [47, 540] width 53 height 22
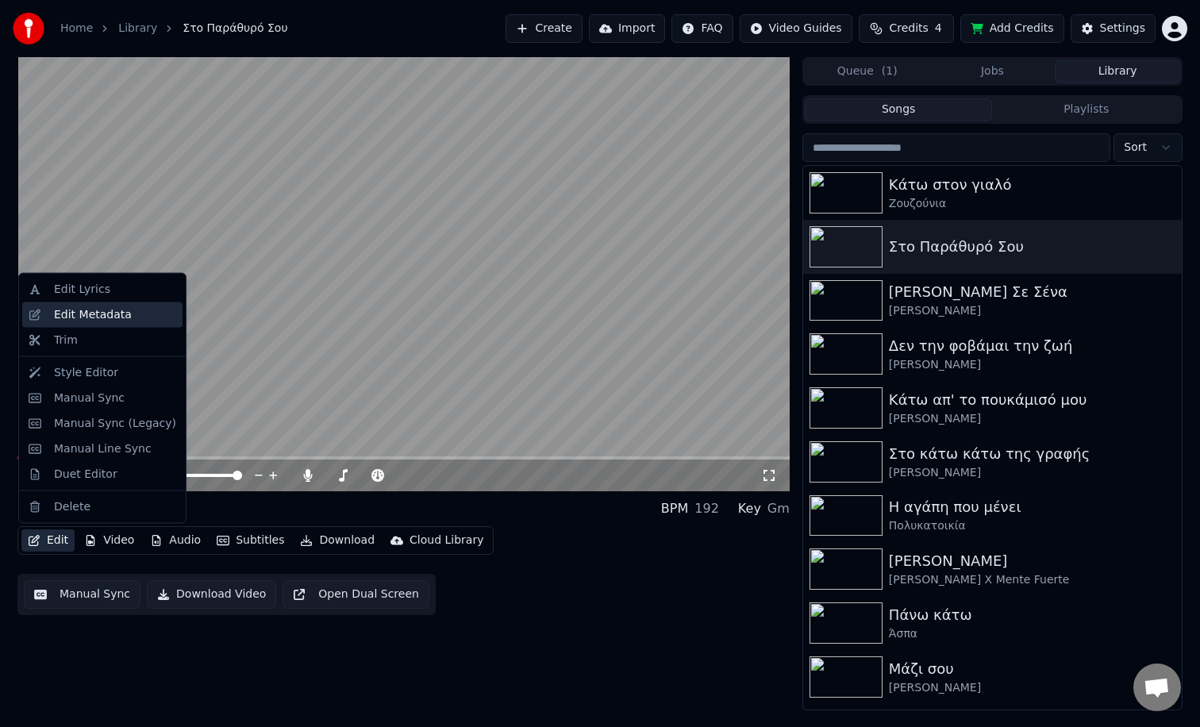
click at [96, 321] on div "Edit Metadata" at bounding box center [93, 314] width 78 height 16
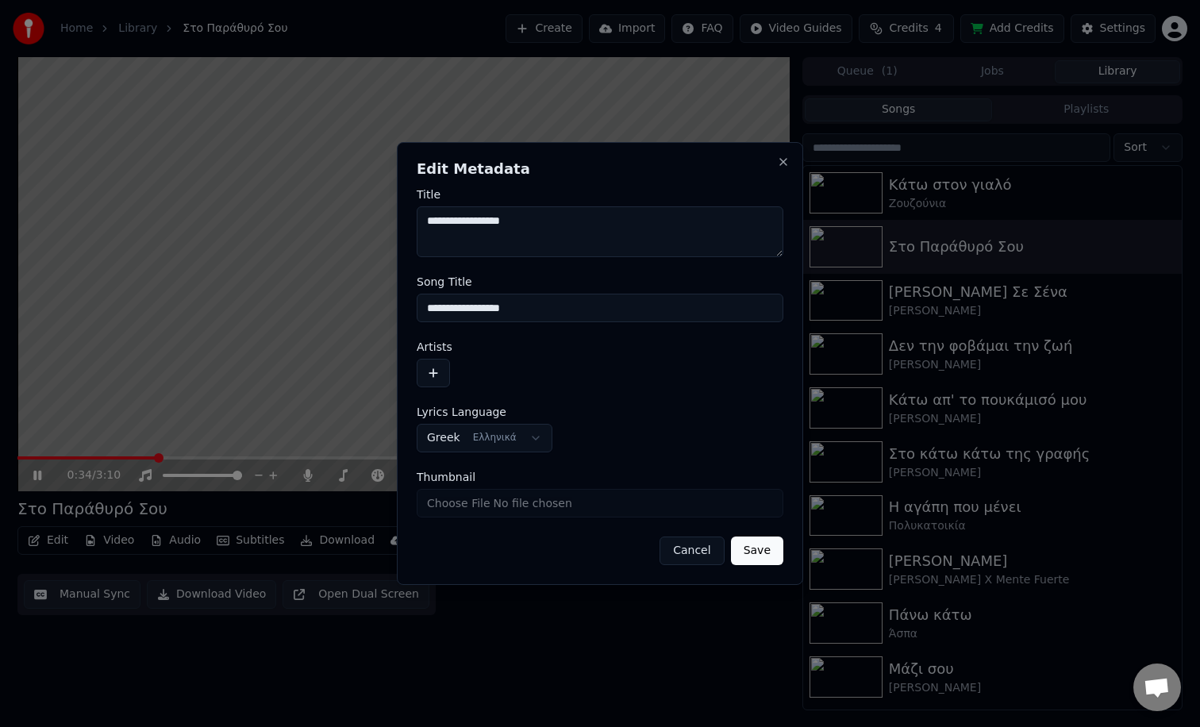
click at [432, 369] on button "button" at bounding box center [433, 373] width 33 height 29
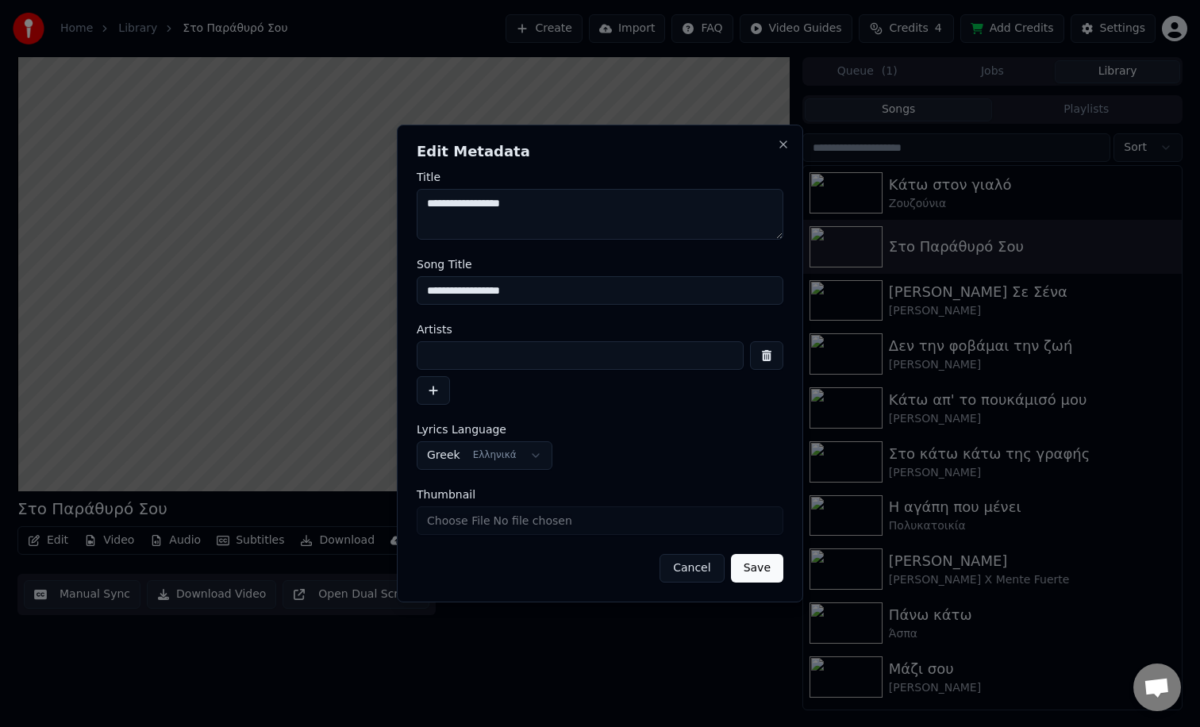
click at [491, 357] on input at bounding box center [580, 355] width 327 height 29
paste input "*****"
type input "*****"
click at [760, 572] on button "Save" at bounding box center [757, 568] width 52 height 29
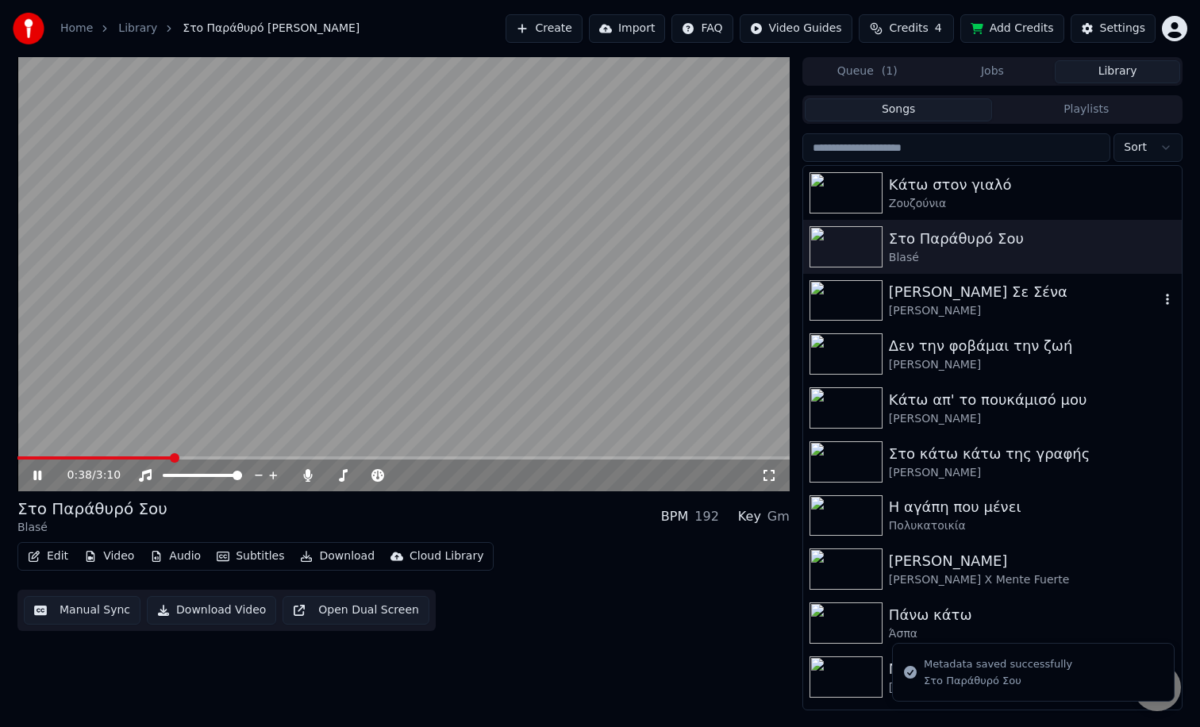
click at [930, 304] on div "[PERSON_NAME]" at bounding box center [1024, 311] width 271 height 16
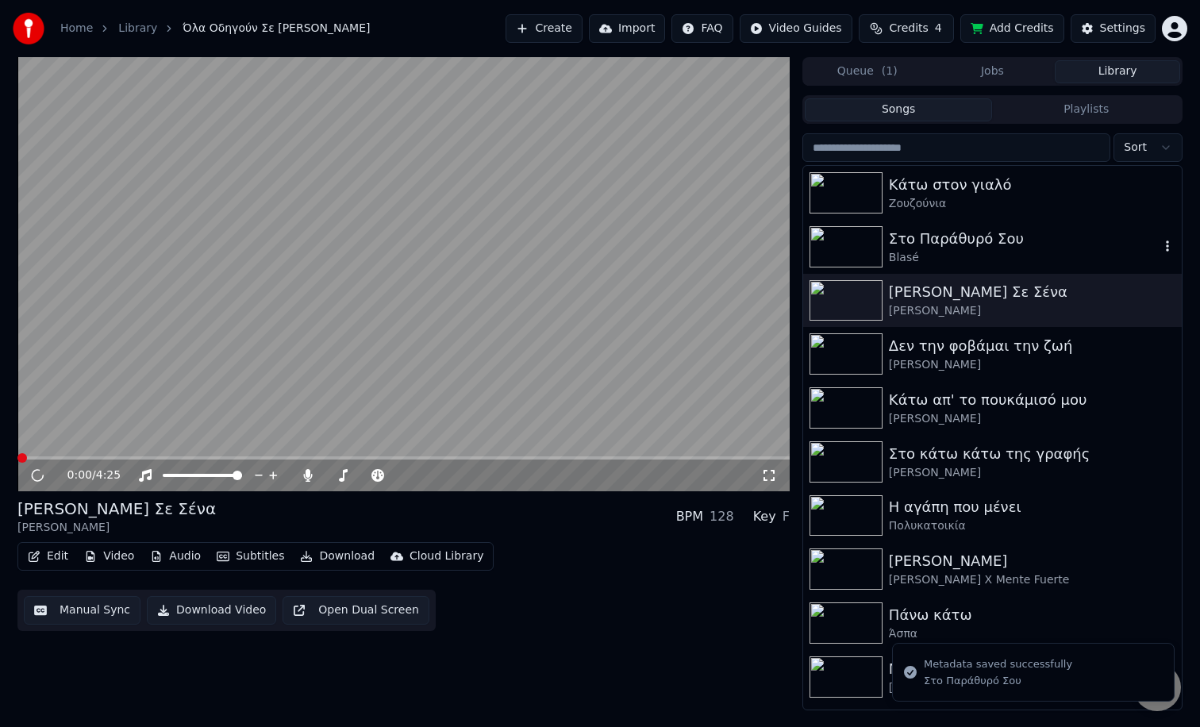
click at [931, 232] on div "Στο Παράθυρό Σου" at bounding box center [1024, 239] width 271 height 22
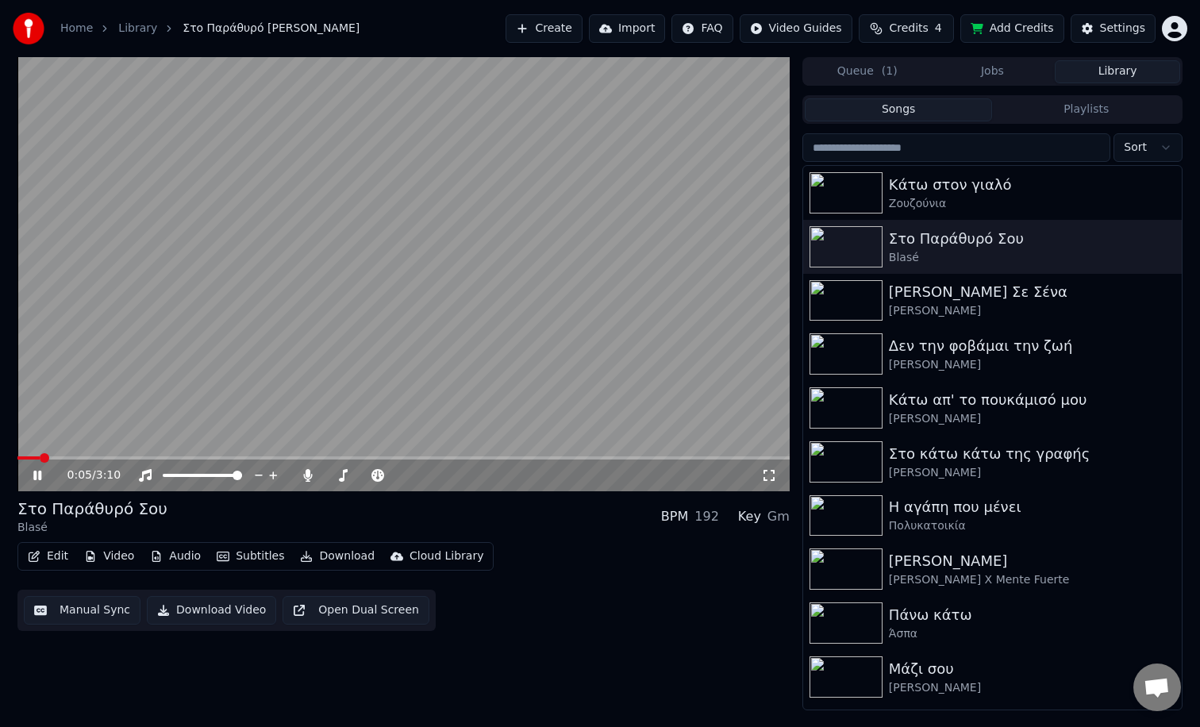
click at [37, 471] on icon at bounding box center [48, 475] width 37 height 13
click at [1066, 114] on button "Playlists" at bounding box center [1086, 109] width 188 height 23
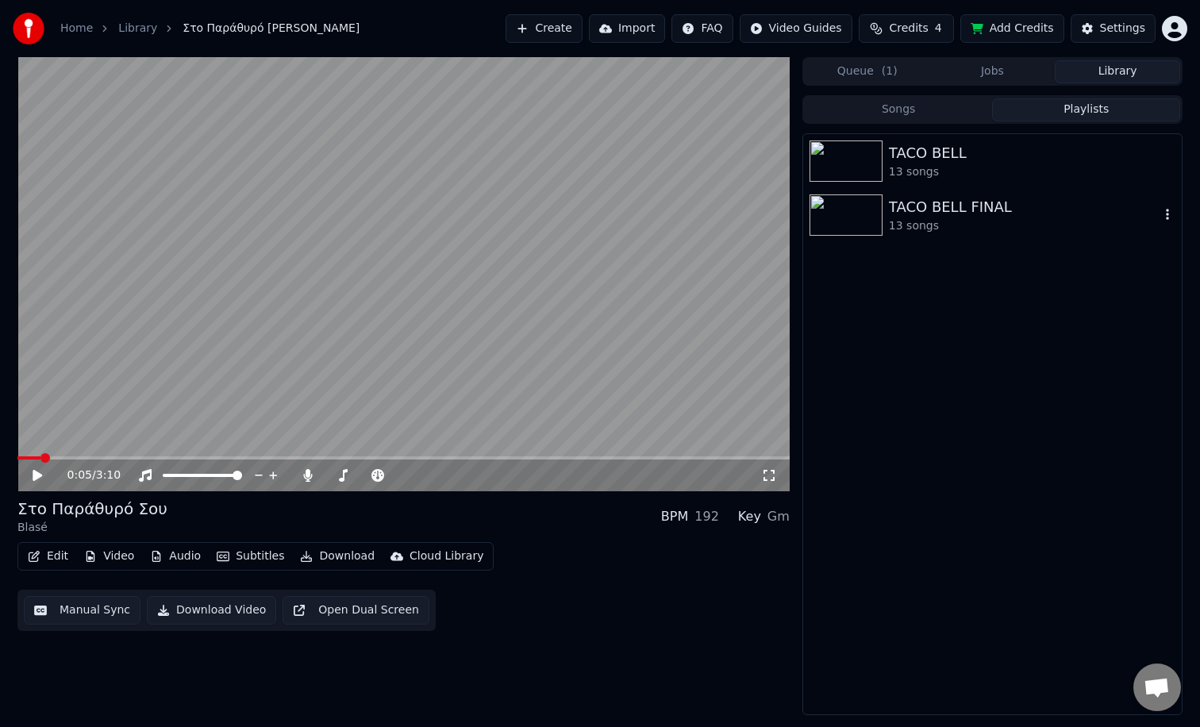
click at [939, 211] on div "TACO BELL FINAL" at bounding box center [1024, 207] width 271 height 22
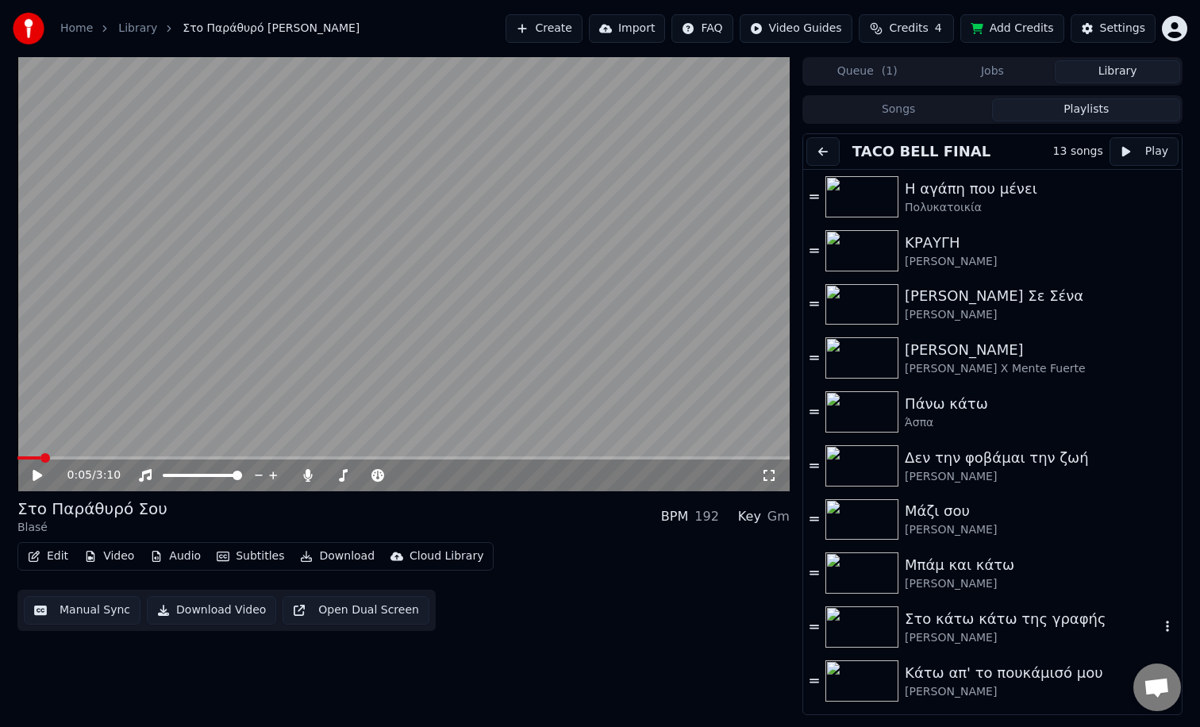
scroll to position [155, 0]
